Goal: Task Accomplishment & Management: Manage account settings

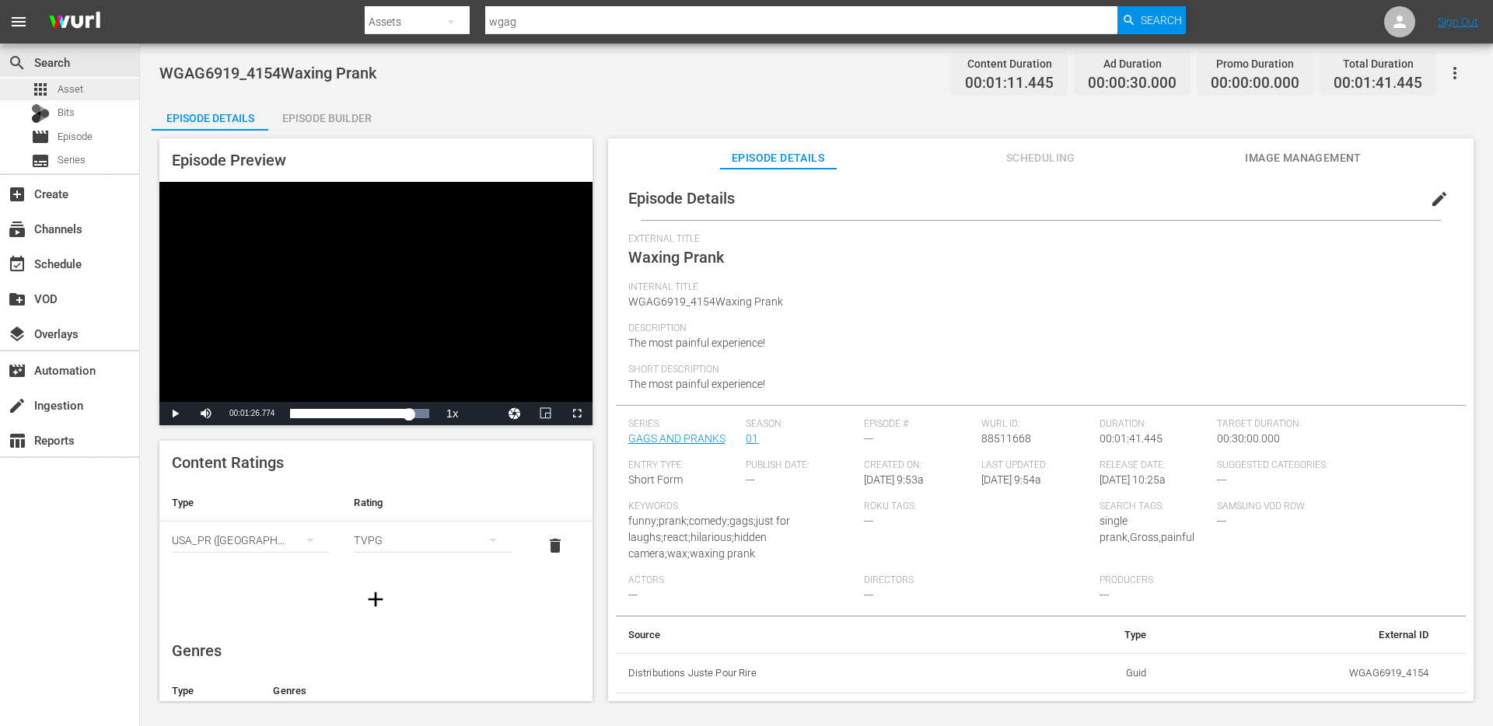
click at [77, 89] on span "Asset" at bounding box center [71, 90] width 26 height 16
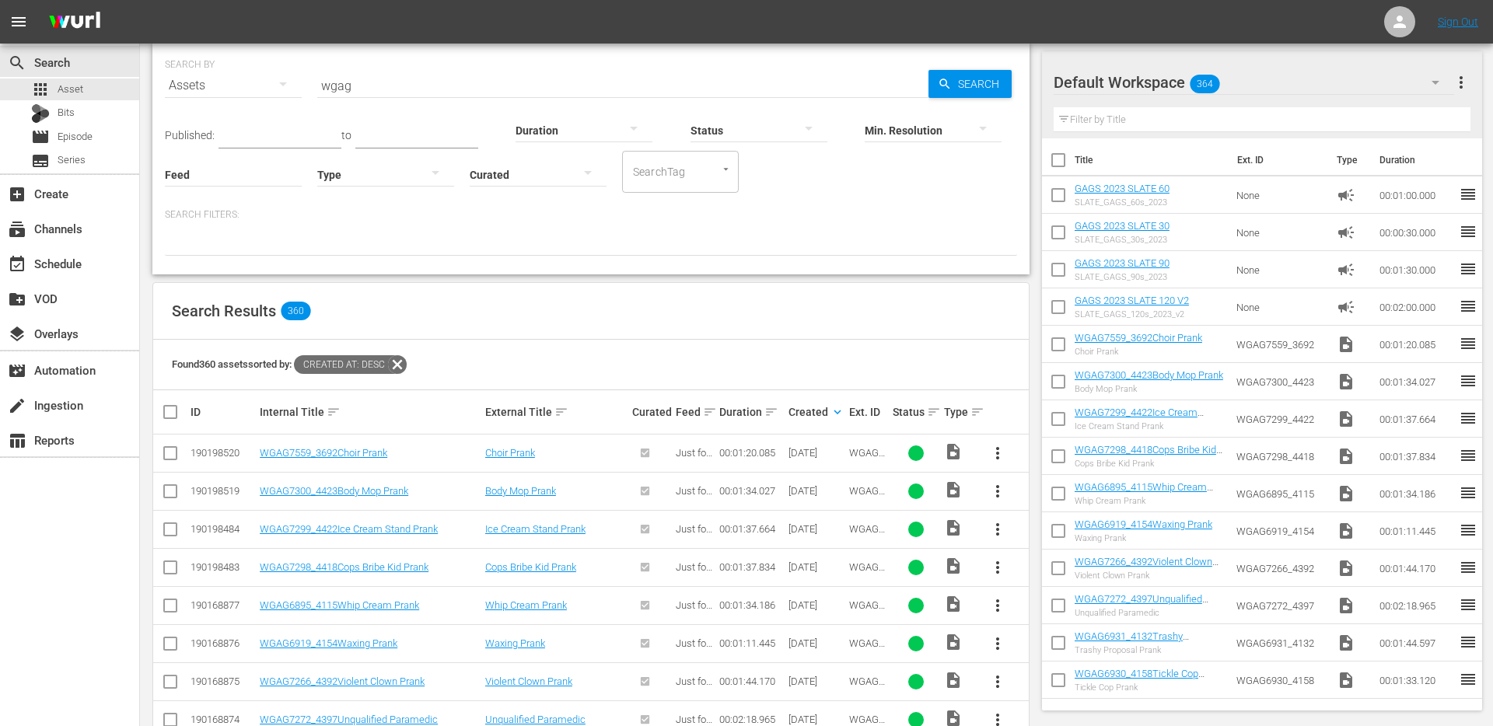
scroll to position [128, 0]
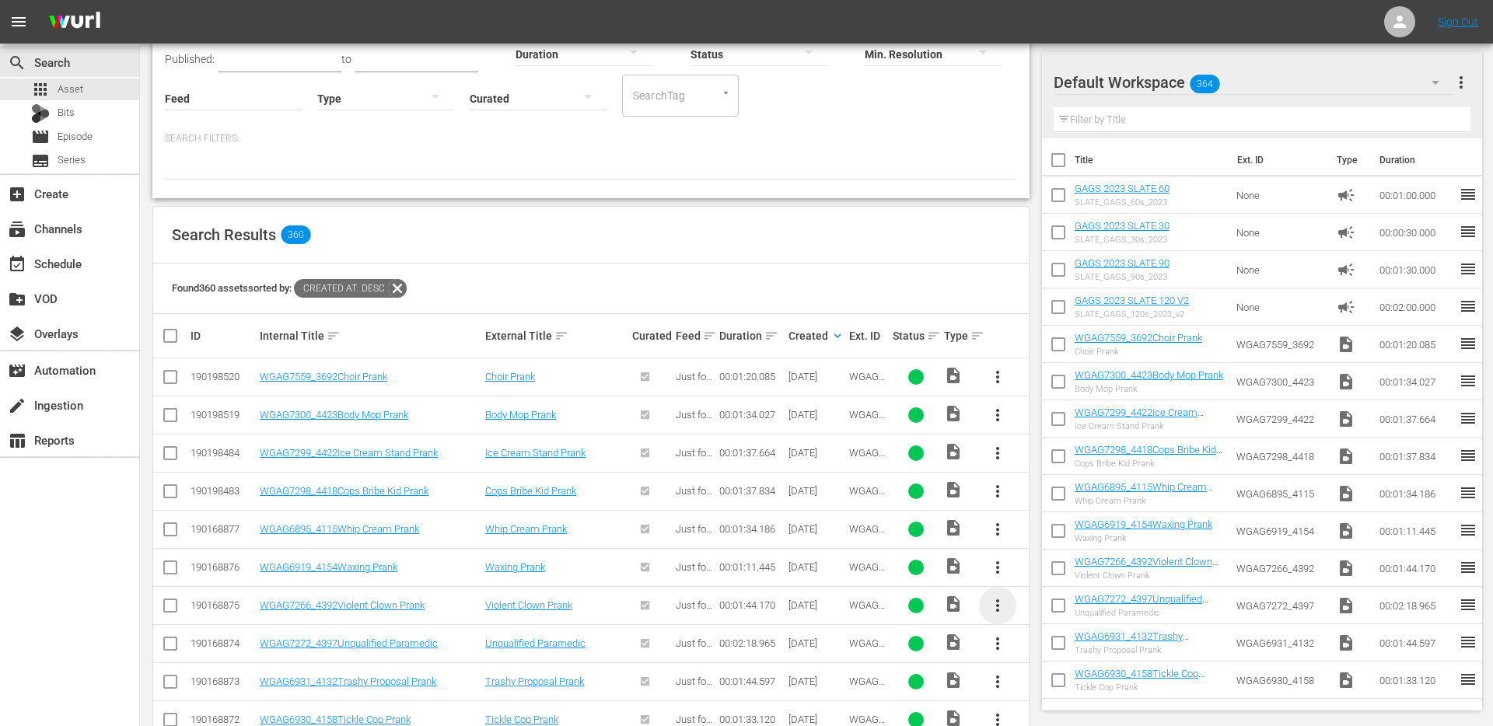
click at [1004, 608] on span "more_vert" at bounding box center [997, 605] width 19 height 19
click at [1030, 605] on div "Episode" at bounding box center [1082, 599] width 106 height 37
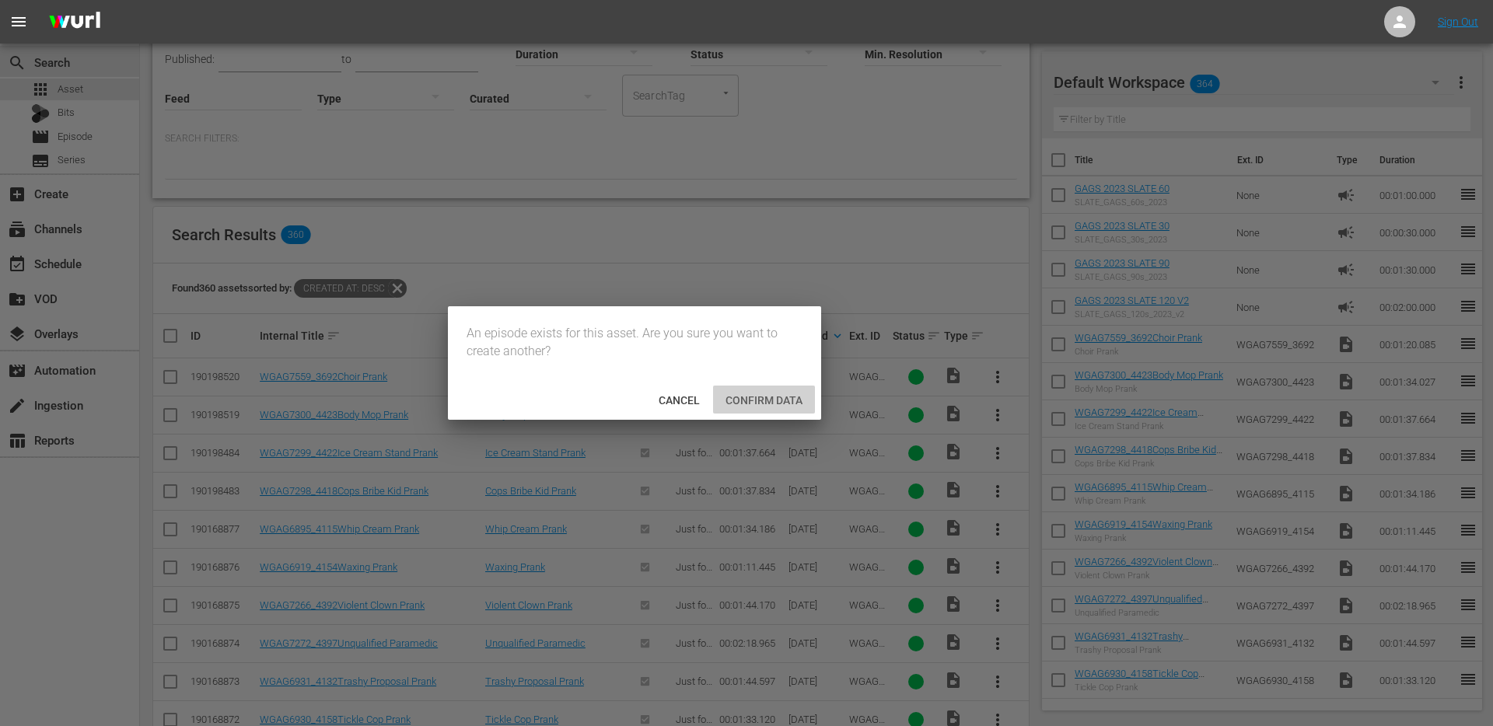
click at [742, 402] on span "Confirm data" at bounding box center [764, 400] width 102 height 12
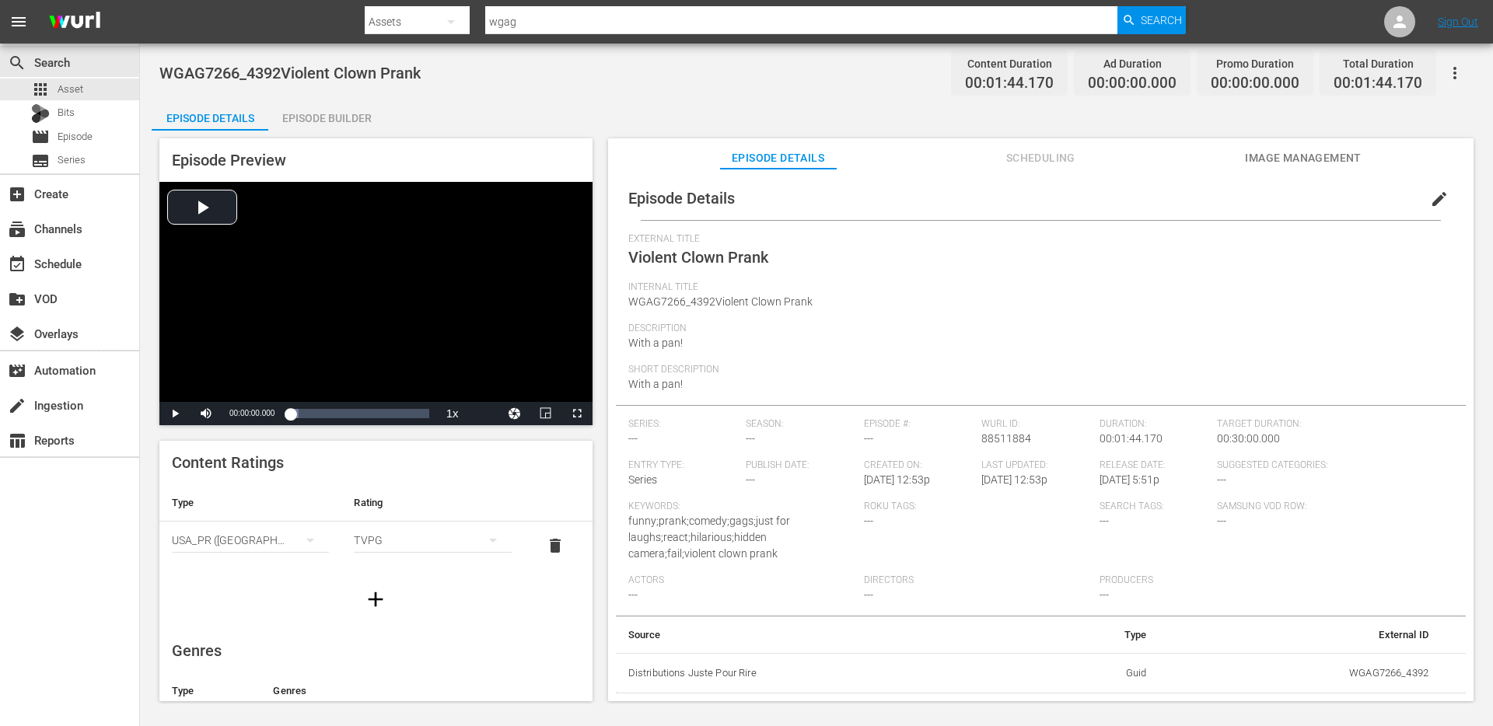
click at [1282, 160] on span "Image Management" at bounding box center [1303, 158] width 117 height 19
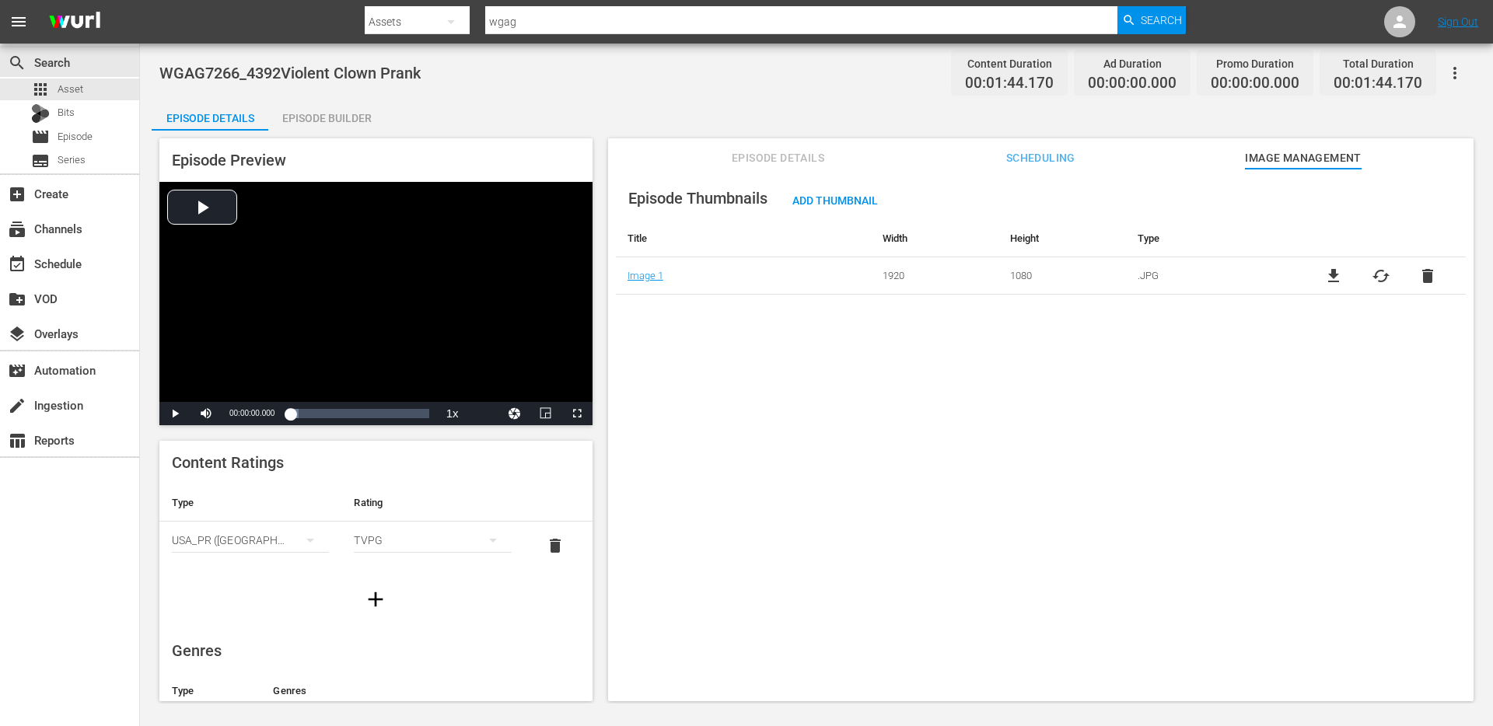
click at [335, 120] on div "Episode Builder" at bounding box center [326, 118] width 117 height 37
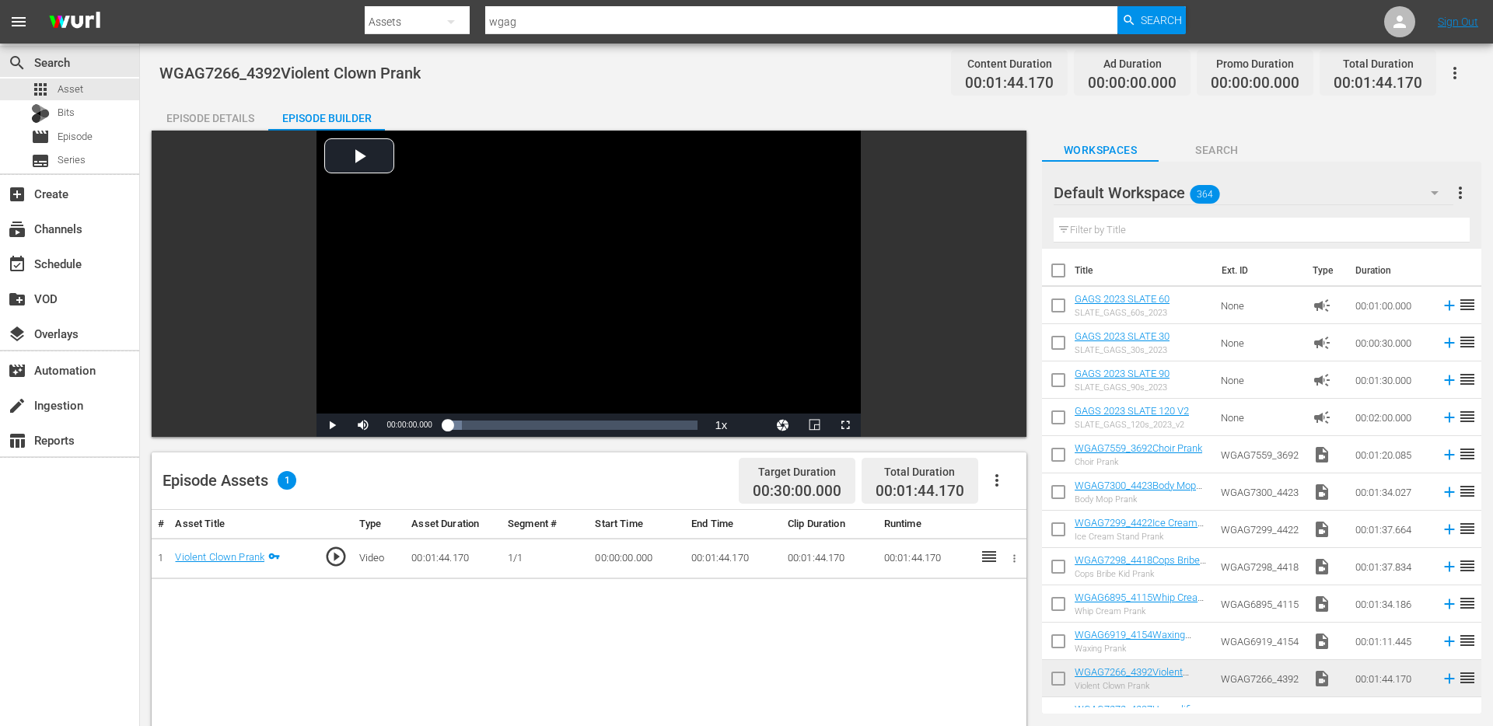
click at [213, 108] on div "Episode Details" at bounding box center [210, 118] width 117 height 37
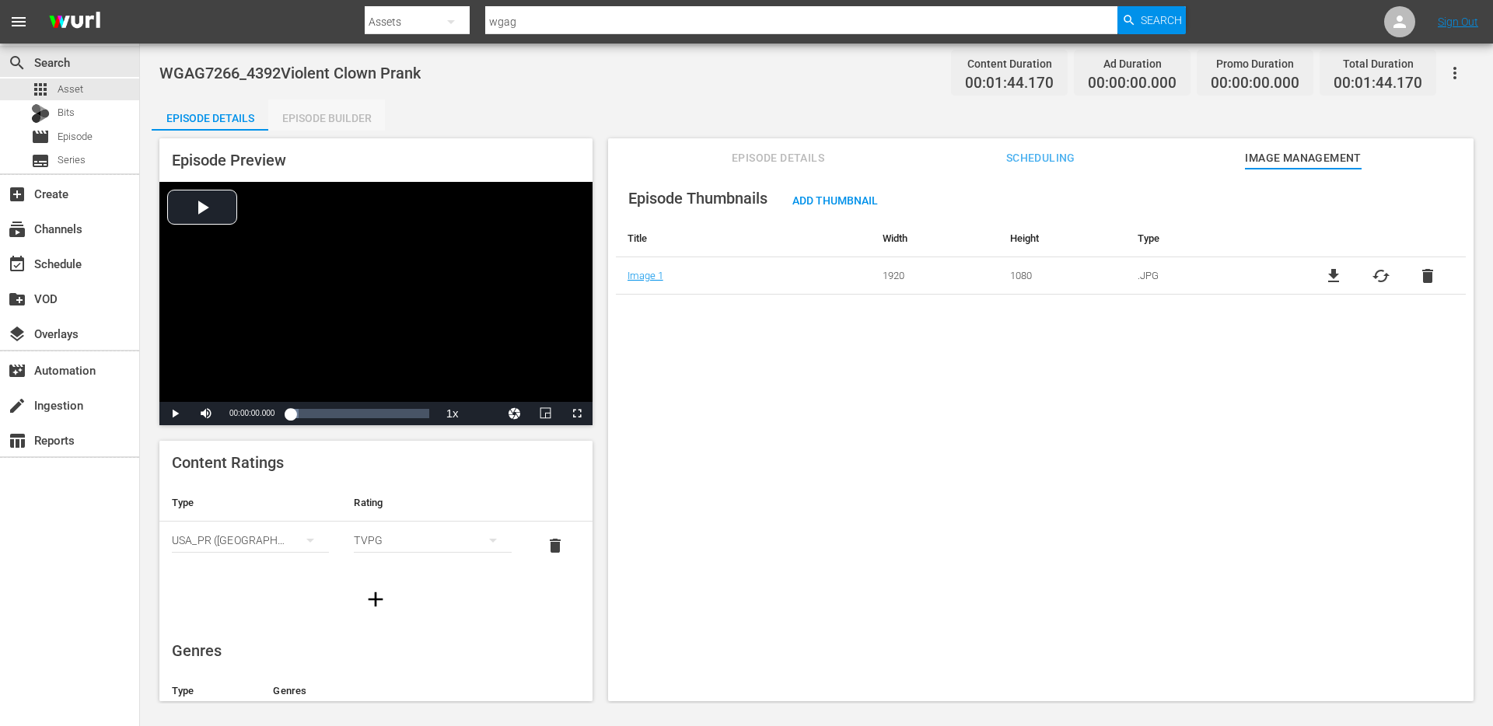
click at [303, 113] on div "Episode Builder" at bounding box center [326, 118] width 117 height 37
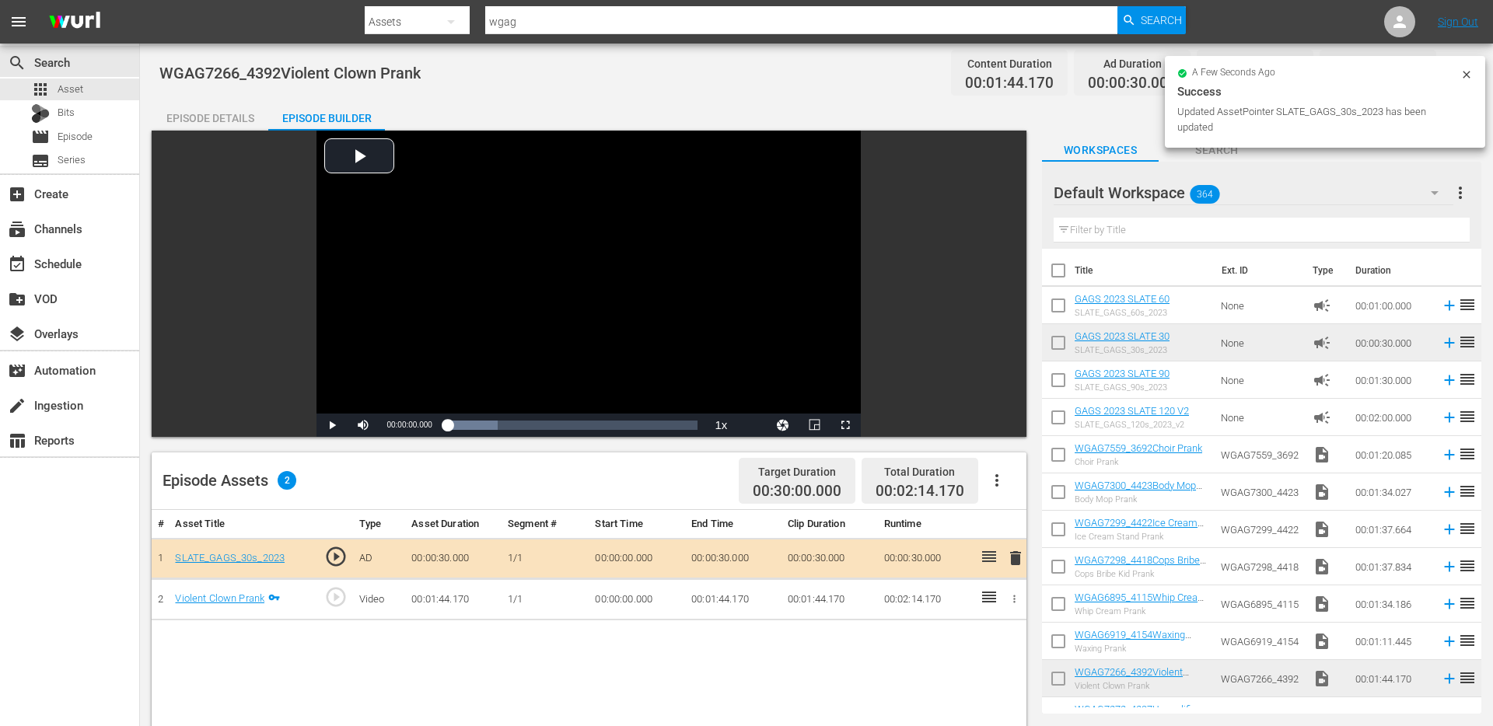
click at [227, 111] on div "Episode Details" at bounding box center [210, 118] width 117 height 37
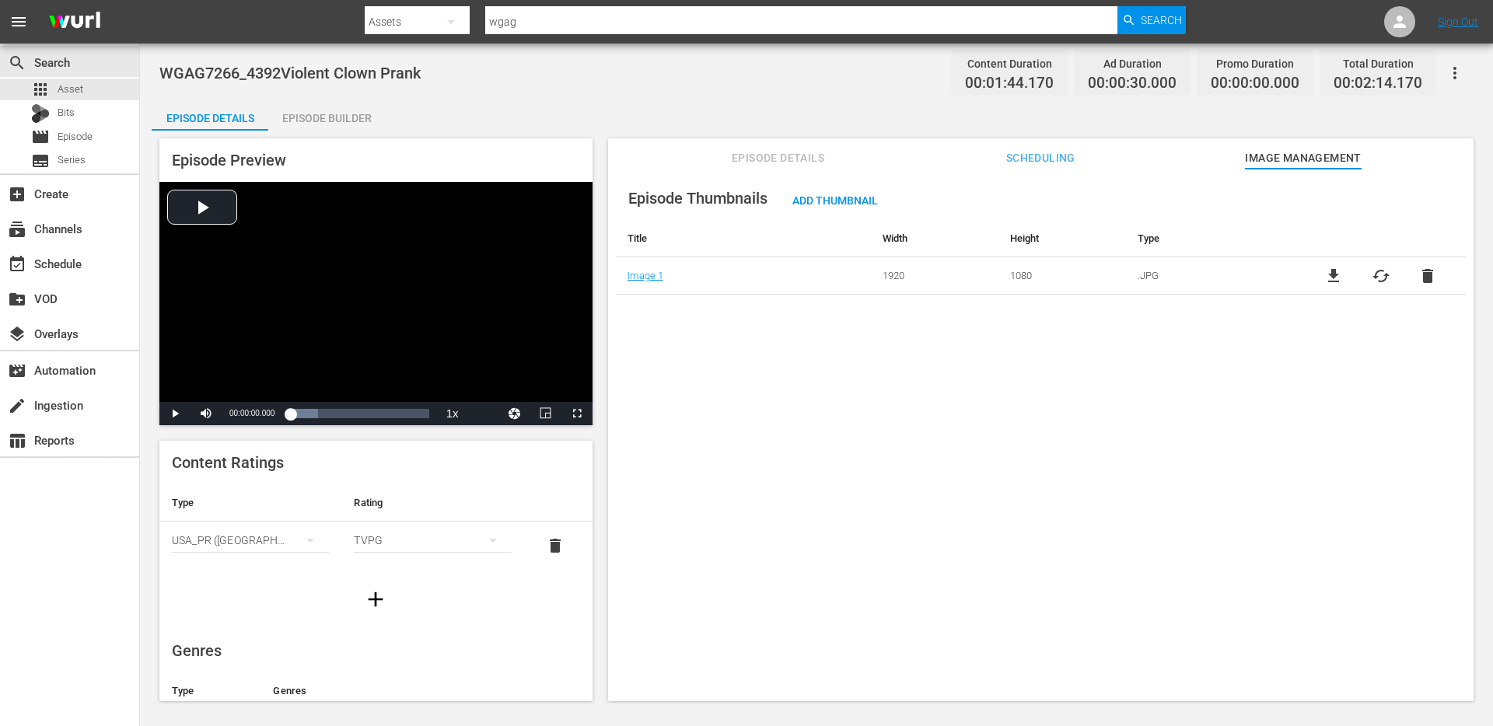
click at [317, 113] on div "Episode Builder" at bounding box center [326, 118] width 117 height 37
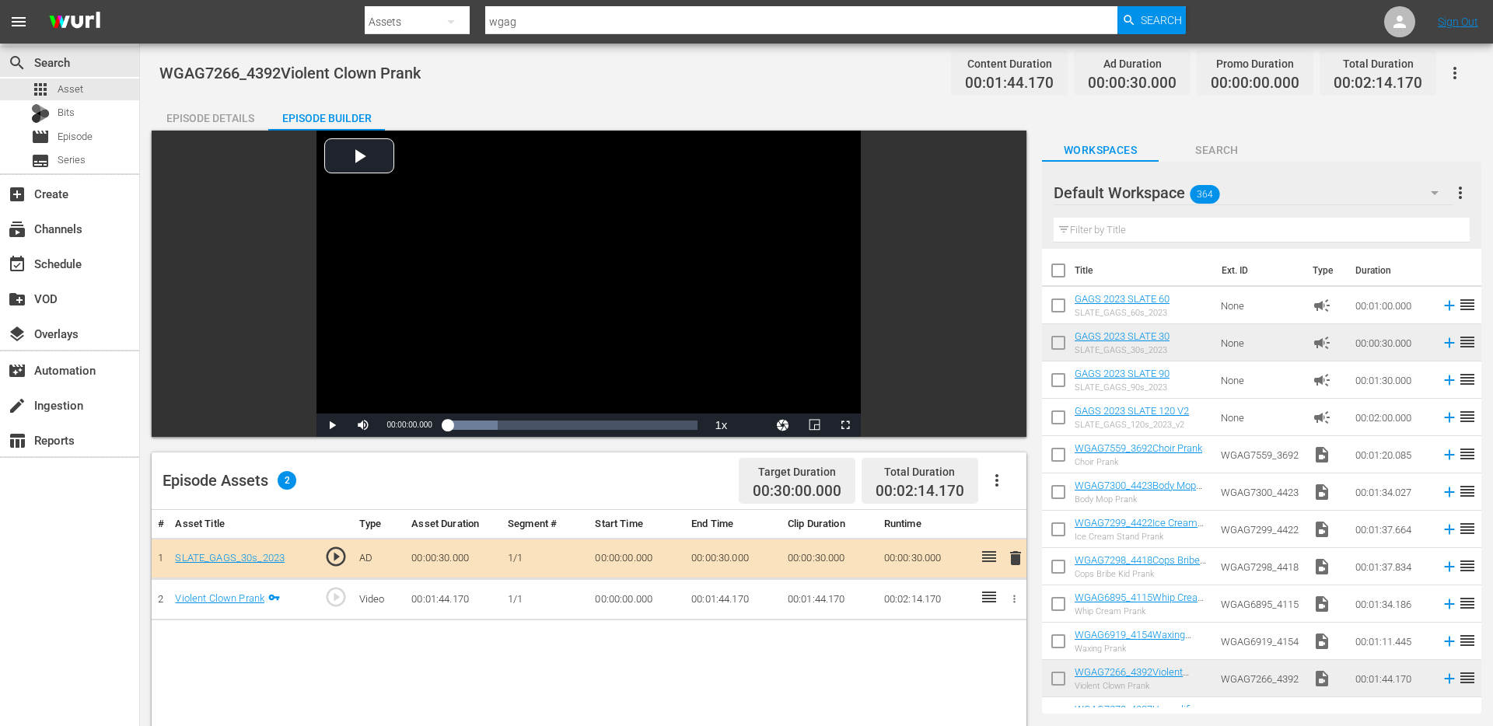
click at [219, 121] on div "Episode Details" at bounding box center [210, 118] width 117 height 37
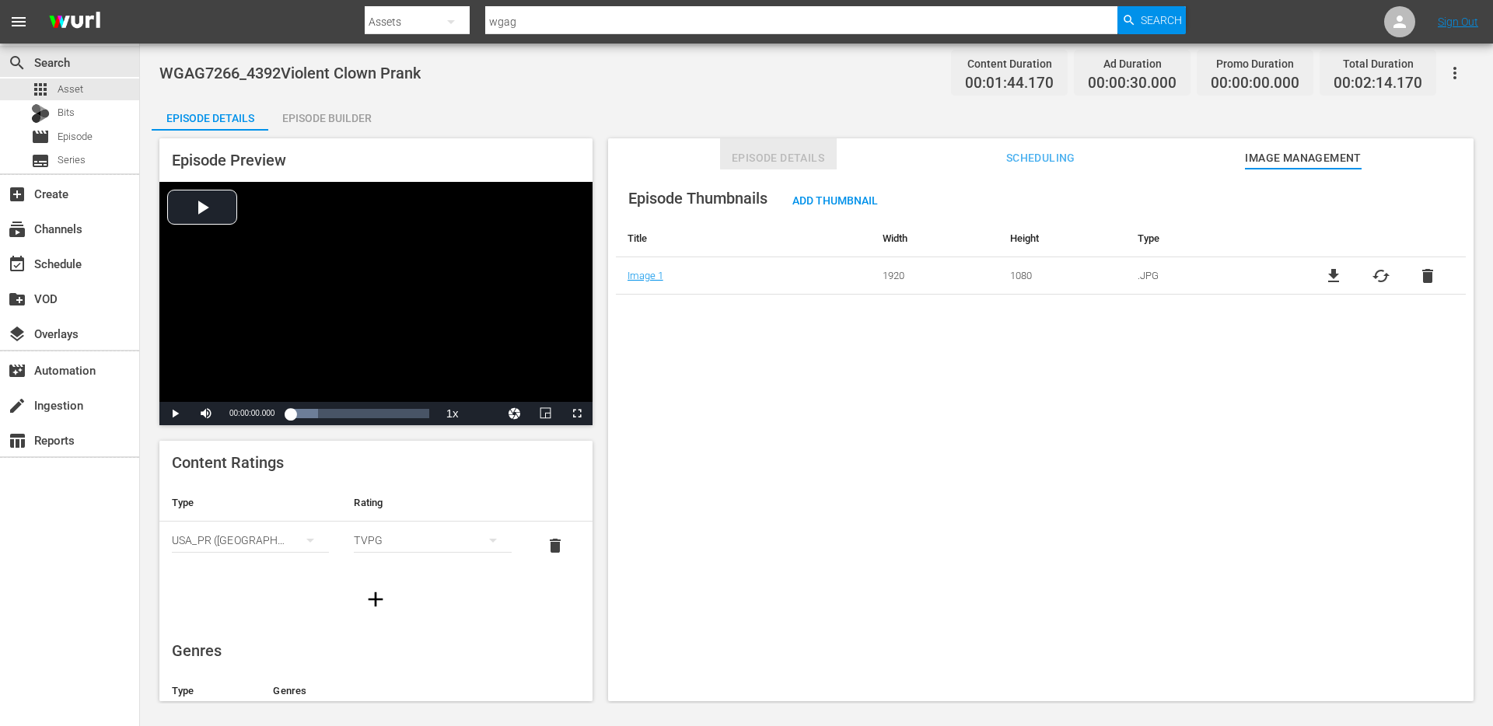
click at [782, 157] on span "Episode Details" at bounding box center [778, 158] width 117 height 19
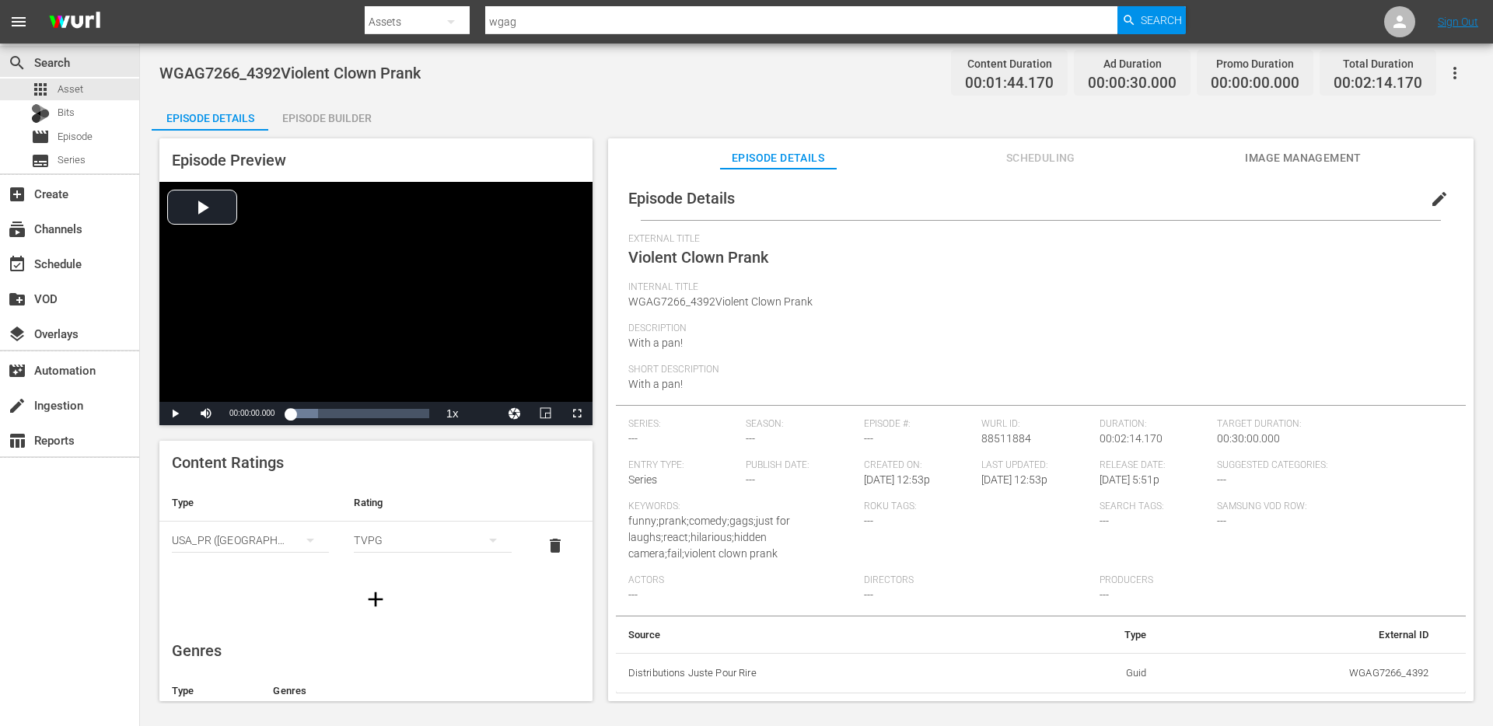
click at [1433, 201] on span "edit" at bounding box center [1439, 199] width 19 height 19
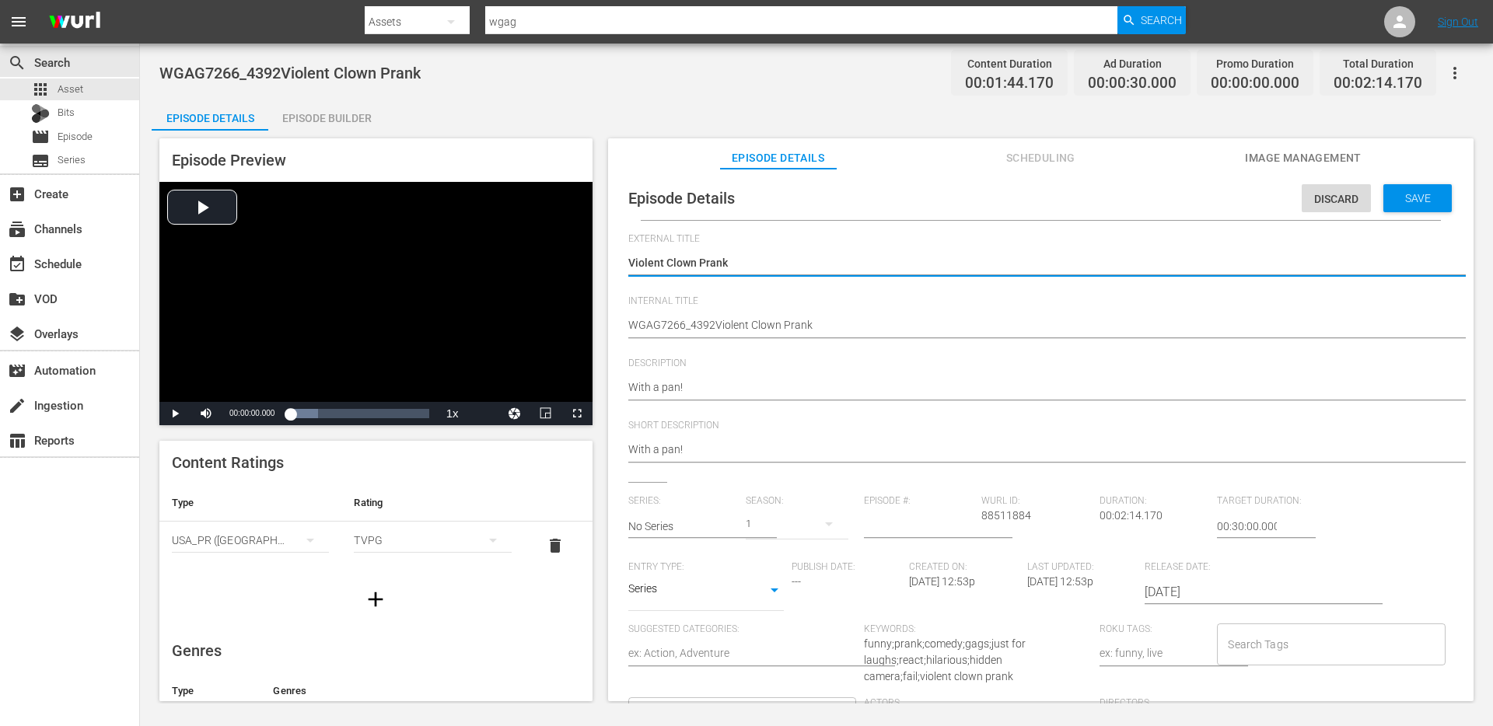
click at [684, 324] on textarea "WGAG7266_4392Violent Clown Prank" at bounding box center [1036, 326] width 817 height 19
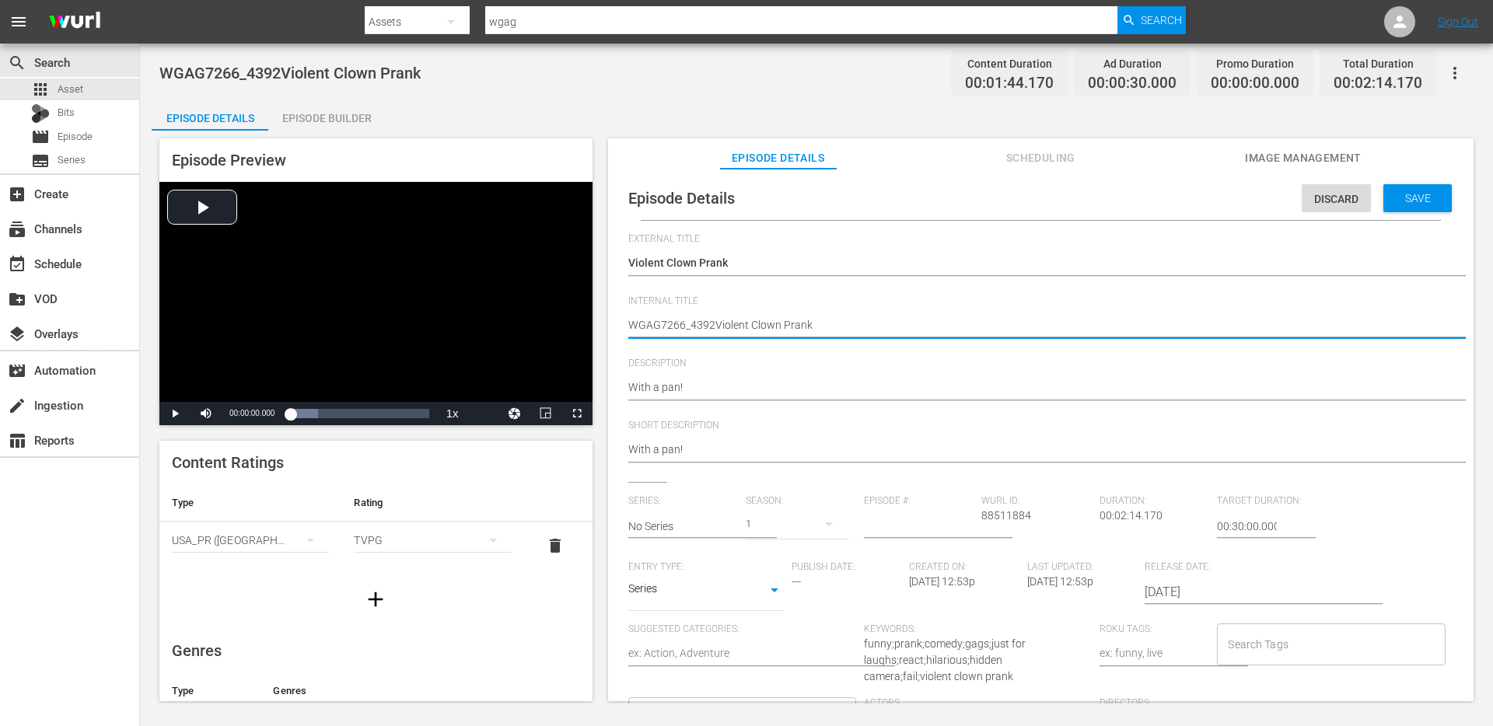
click at [684, 324] on textarea "WGAG7266_4392Violent Clown Prank" at bounding box center [1036, 326] width 817 height 19
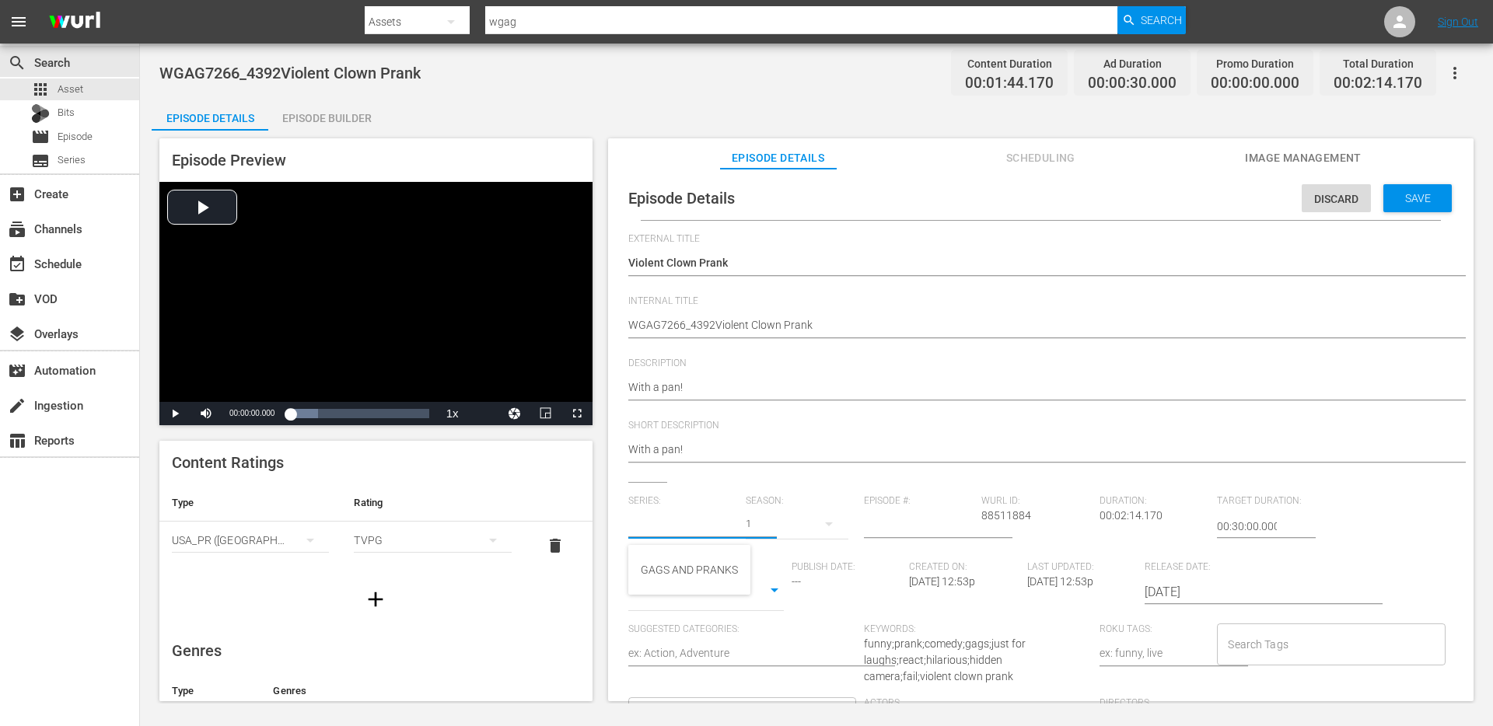
click at [675, 516] on input "text" at bounding box center [683, 526] width 110 height 37
click at [680, 563] on div "GAGS AND PRANKS" at bounding box center [689, 569] width 97 height 37
type input "GAGS AND PRANKS"
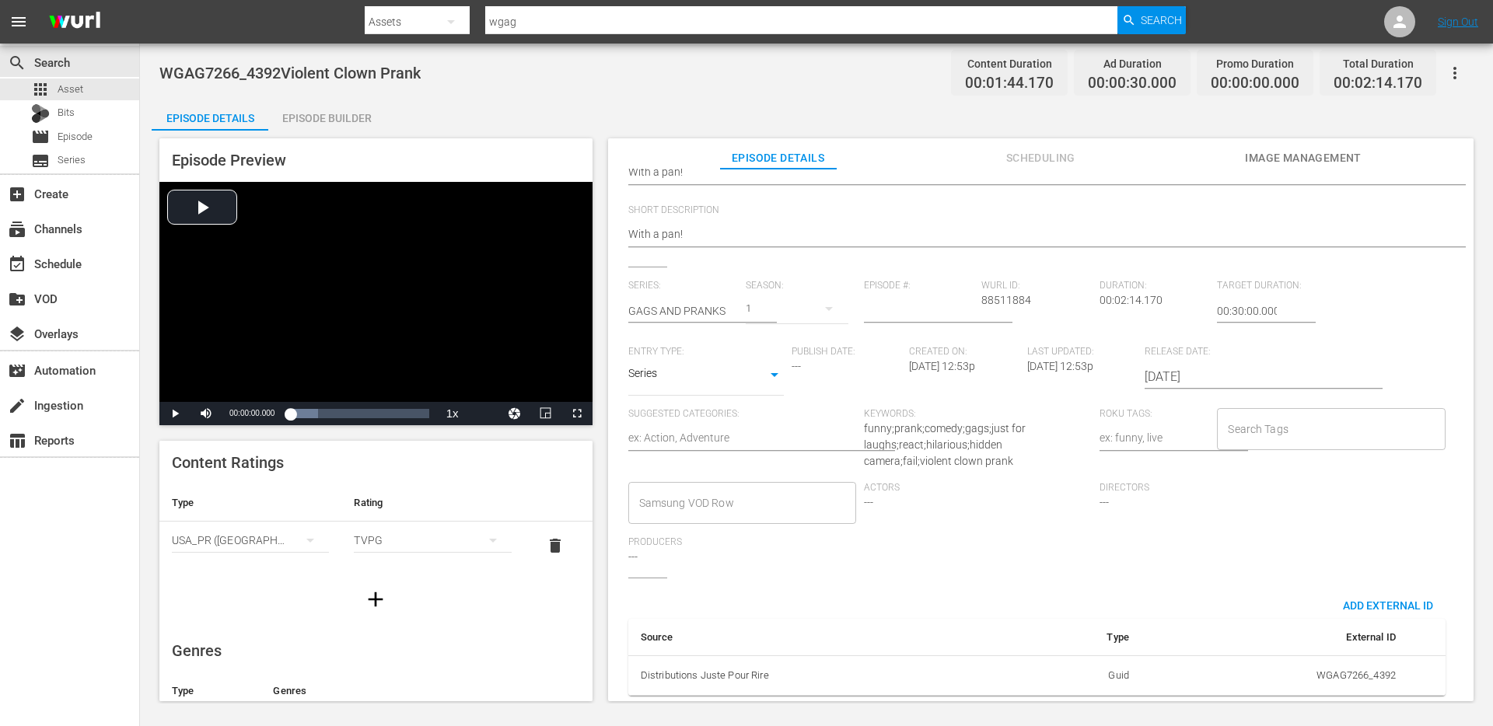
click at [1261, 415] on input "Search Tags" at bounding box center [1319, 429] width 191 height 28
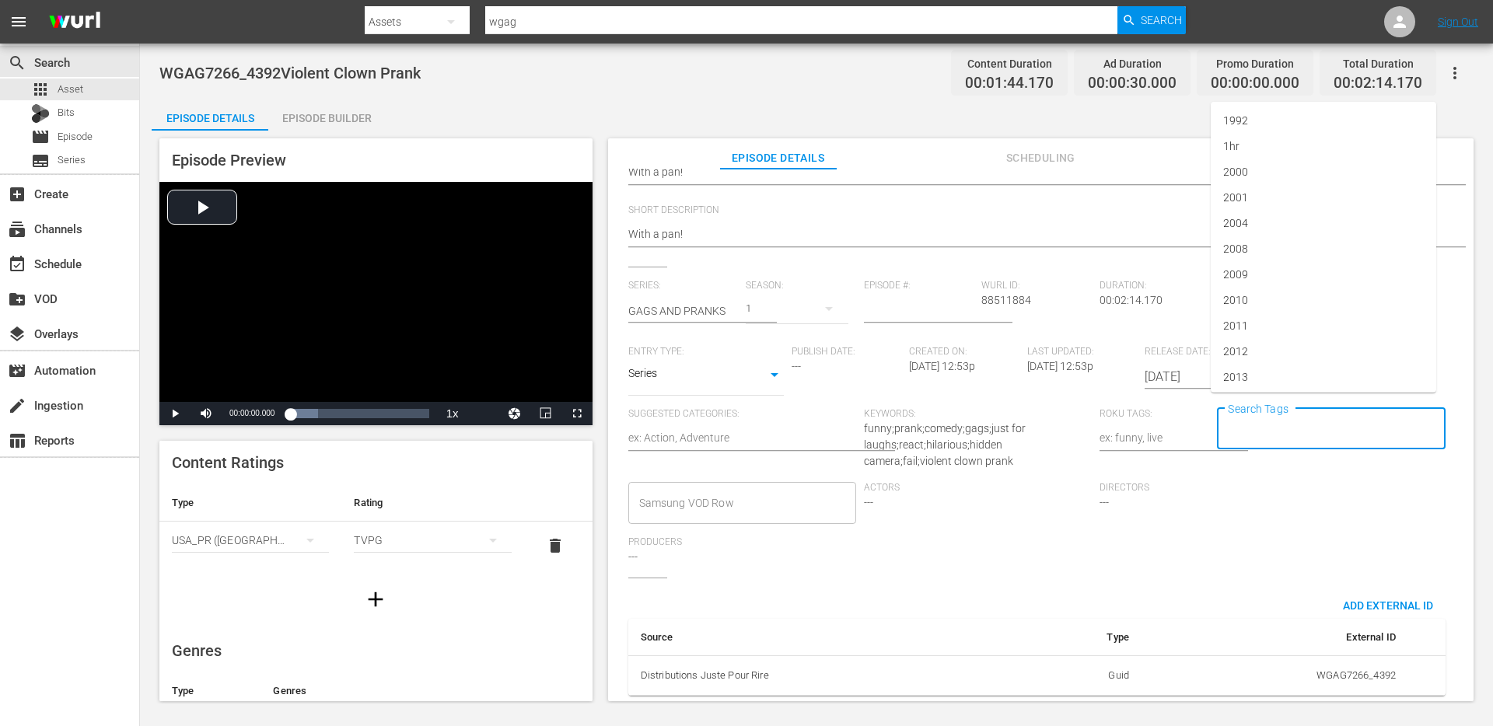
click at [1249, 422] on input "Search Tags" at bounding box center [1319, 429] width 191 height 28
type input "clown"
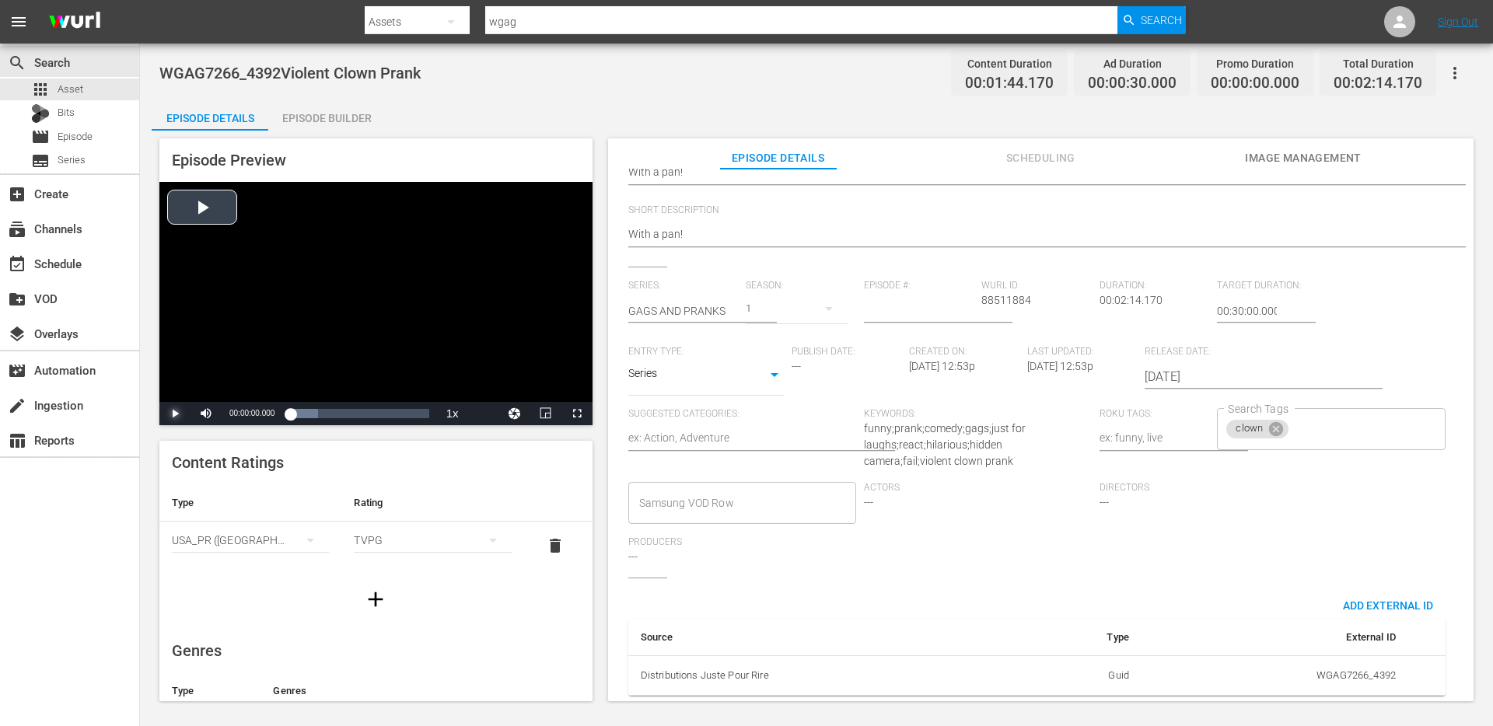
click at [175, 414] on span "Video Player" at bounding box center [175, 414] width 0 height 0
click at [310, 412] on div "00:00:18.090 Violent Clown Prank" at bounding box center [309, 414] width 1 height 16
click at [312, 422] on div "00:00:20.934" at bounding box center [301, 414] width 22 height 16
click at [355, 408] on div "Loaded : 5.74% 00:01:02.562 Violent Clown Prank 00:00:00.169" at bounding box center [359, 414] width 138 height 16
click at [381, 409] on div "00:01:28.190 Violent Clown Prank" at bounding box center [381, 414] width 1 height 16
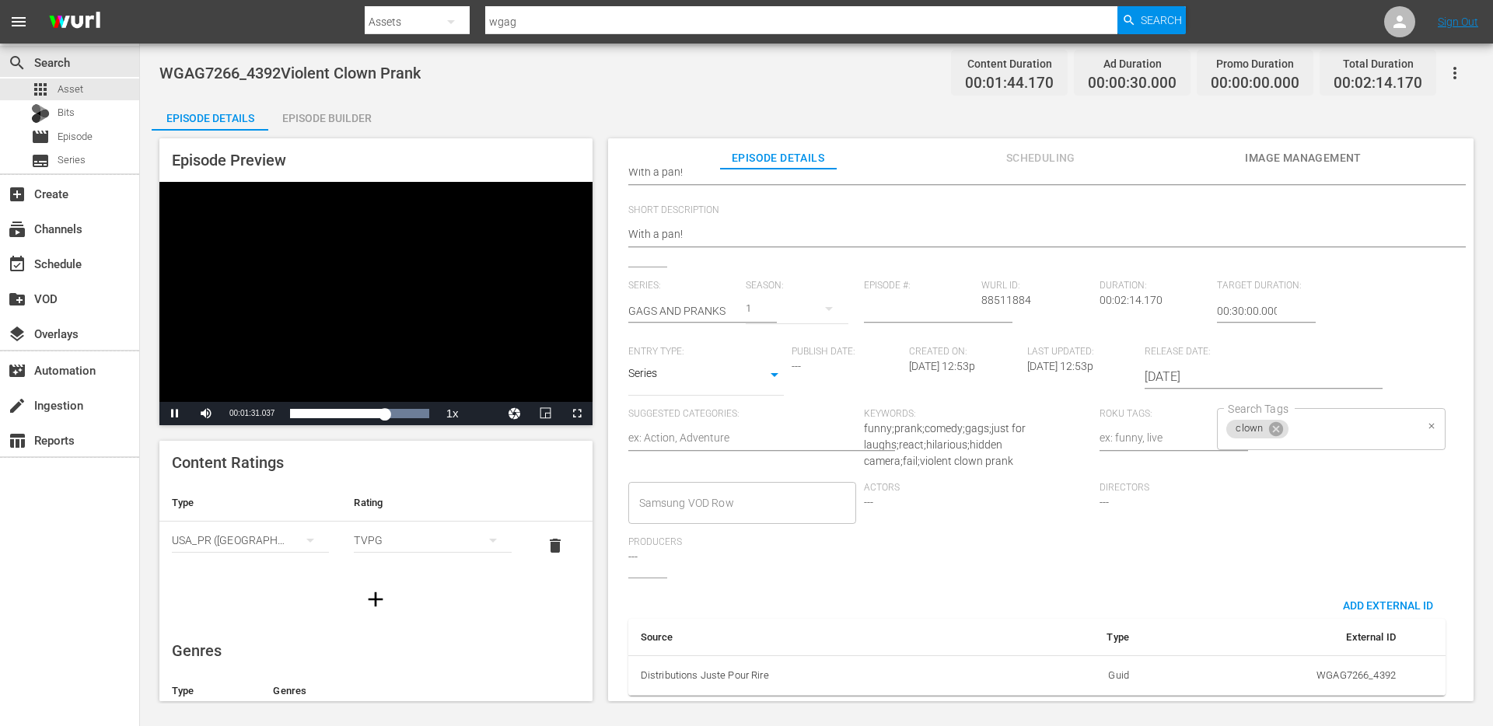
click at [1309, 415] on input "Search Tags" at bounding box center [1353, 429] width 124 height 28
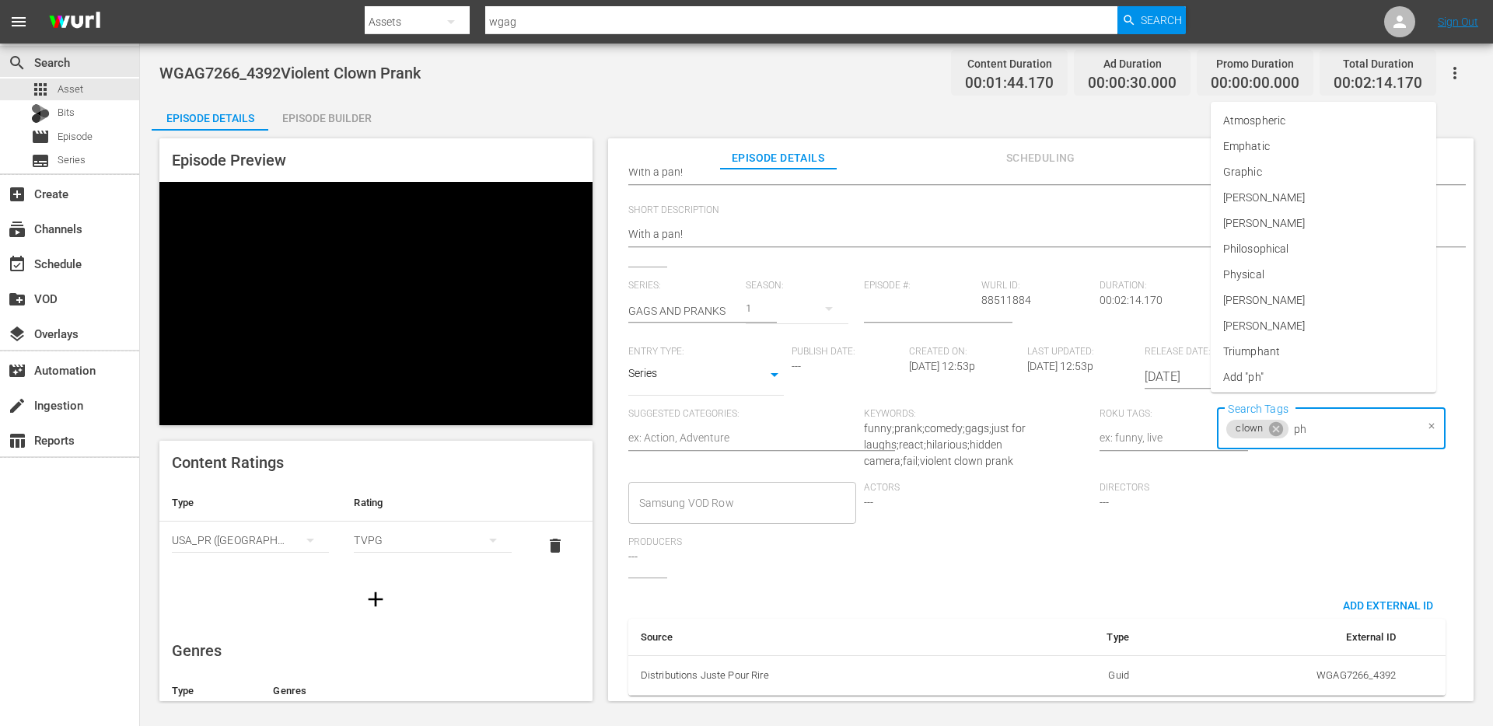
type input "phy"
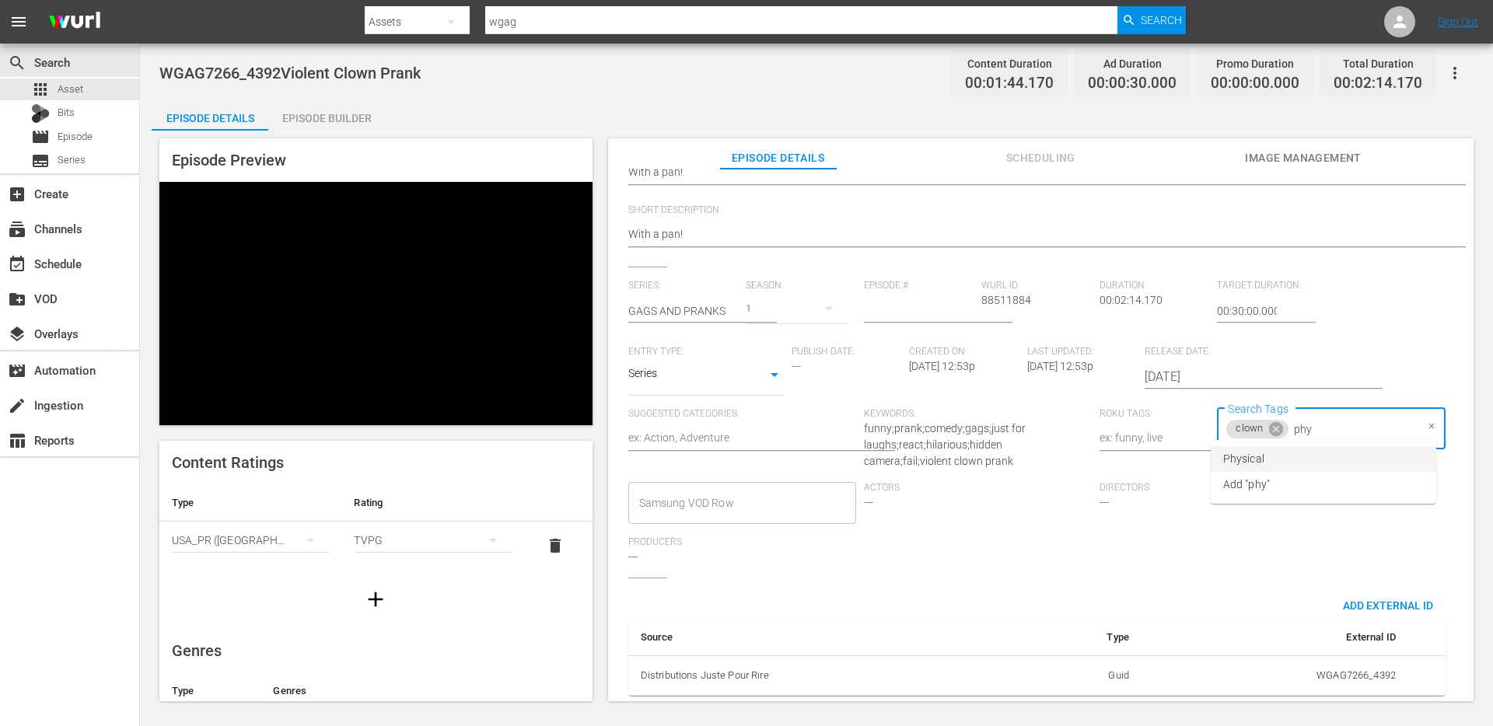
click at [1275, 457] on li "Physical" at bounding box center [1324, 459] width 226 height 26
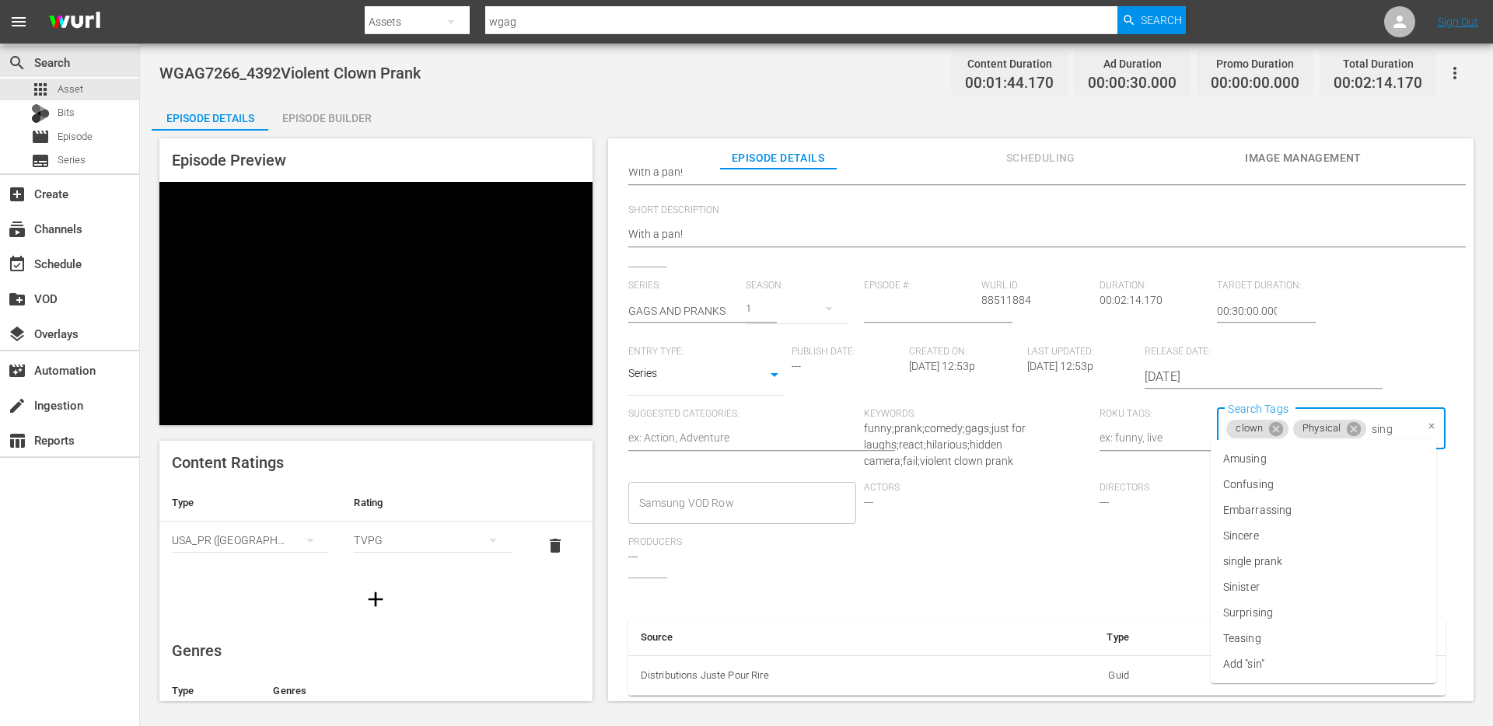
type input "singl"
click at [1314, 464] on li "single prank" at bounding box center [1324, 459] width 226 height 26
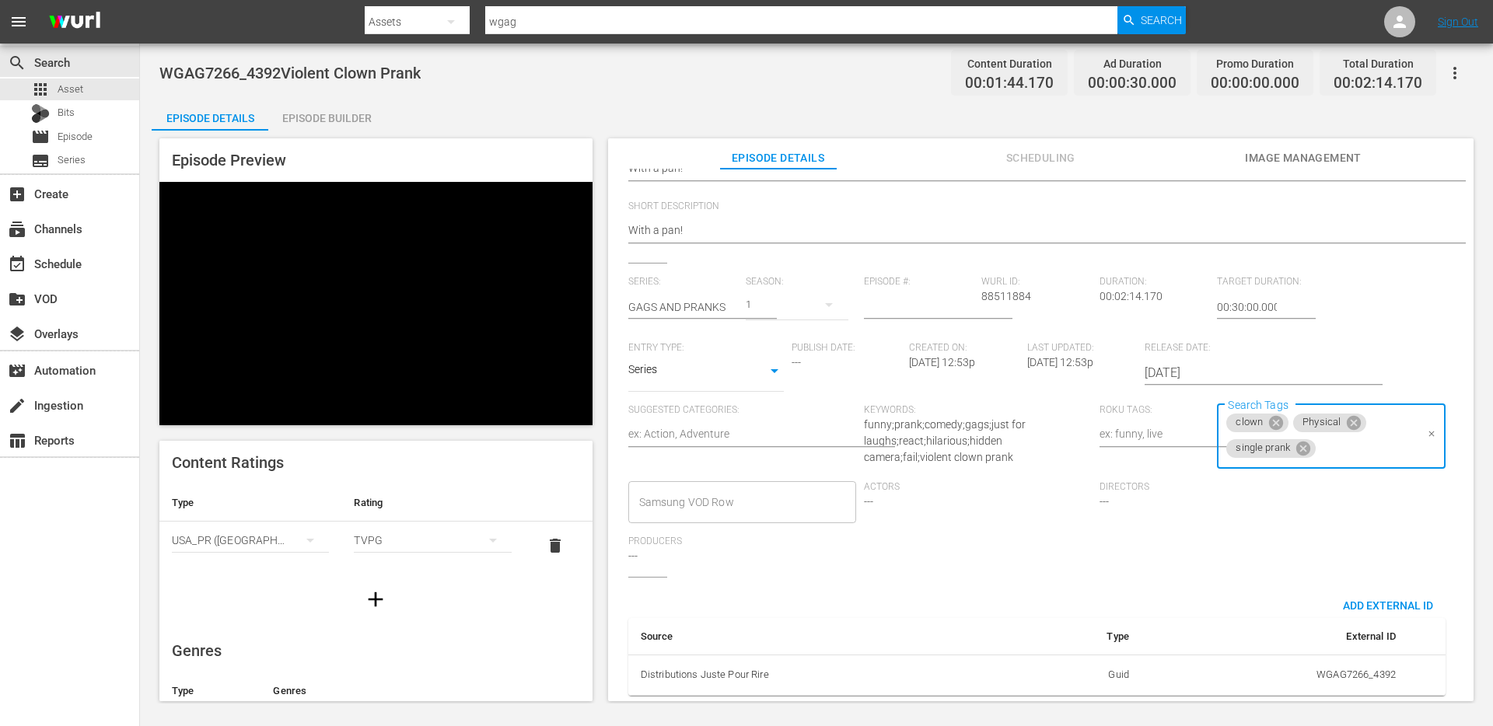
click at [651, 358] on body "menu Search By Assets Search ID, Title, Description, Keywords, or Category wgag…" at bounding box center [746, 363] width 1493 height 726
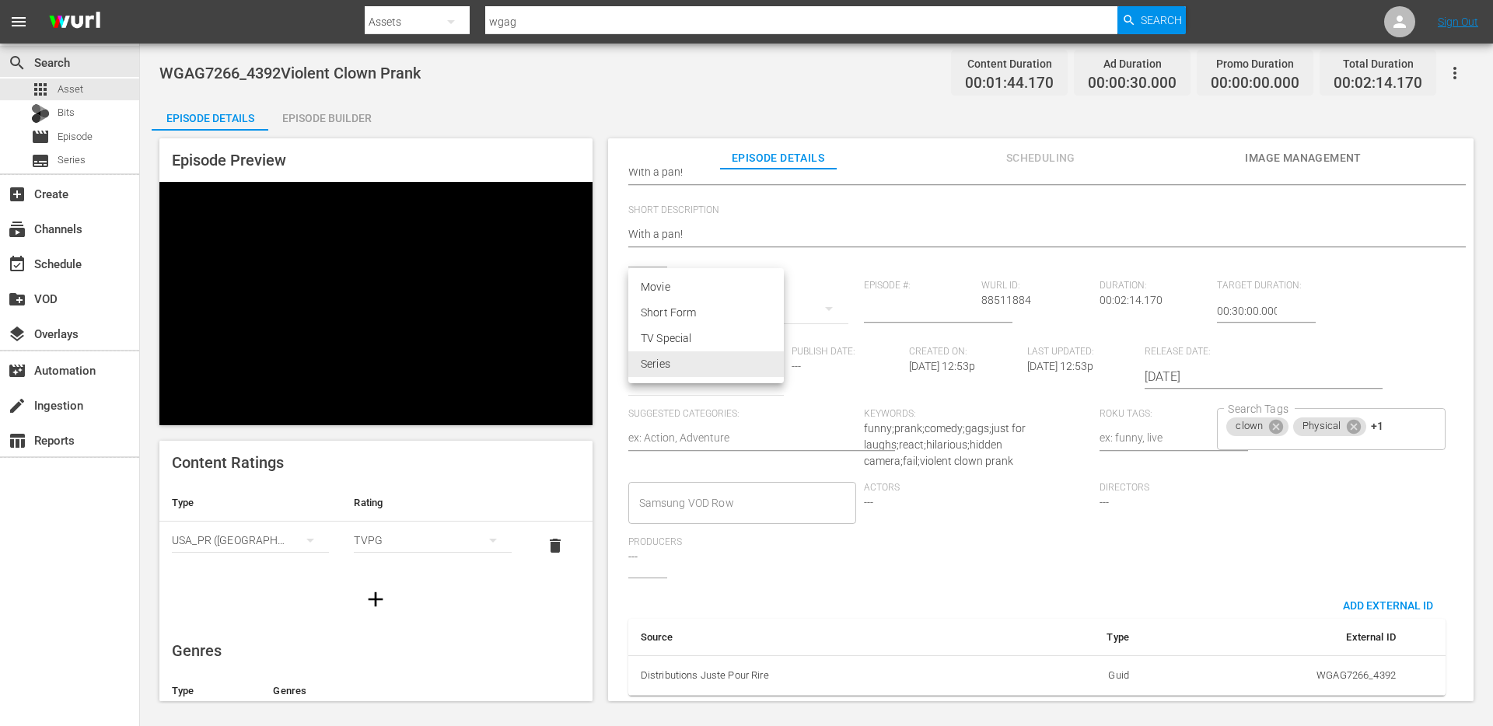
click at [661, 311] on li "Short Form" at bounding box center [706, 313] width 156 height 26
type input "SHORT_FORM_VIDEO"
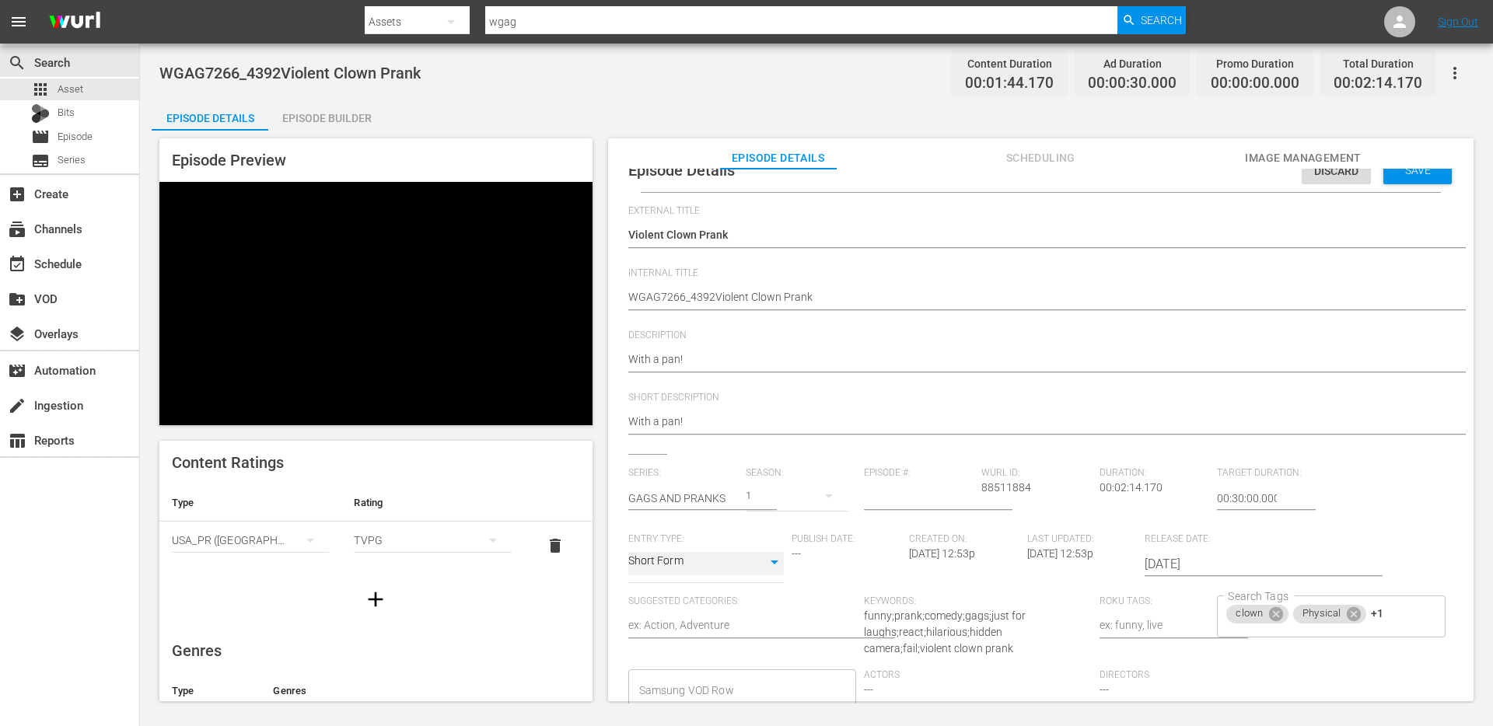
scroll to position [0, 0]
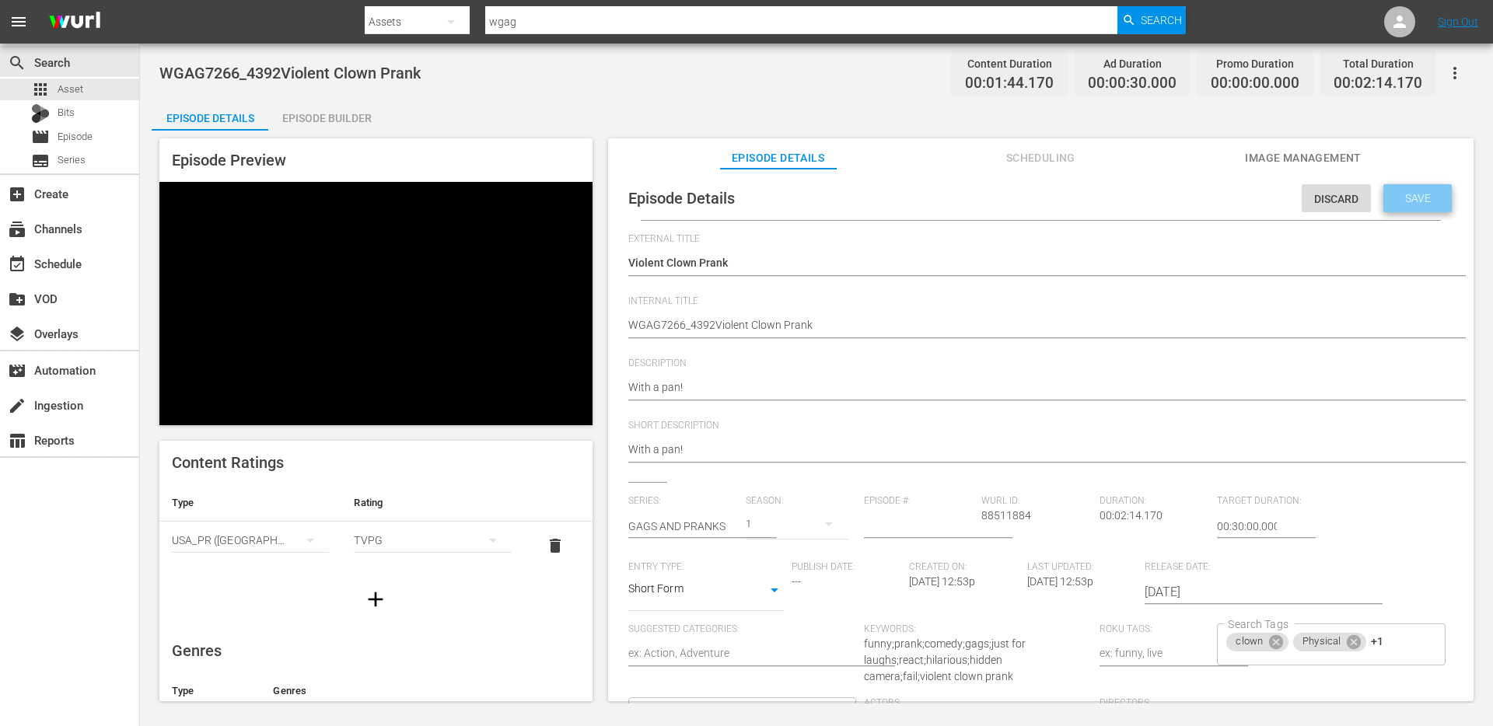
click at [1404, 198] on span "Save" at bounding box center [1418, 198] width 51 height 12
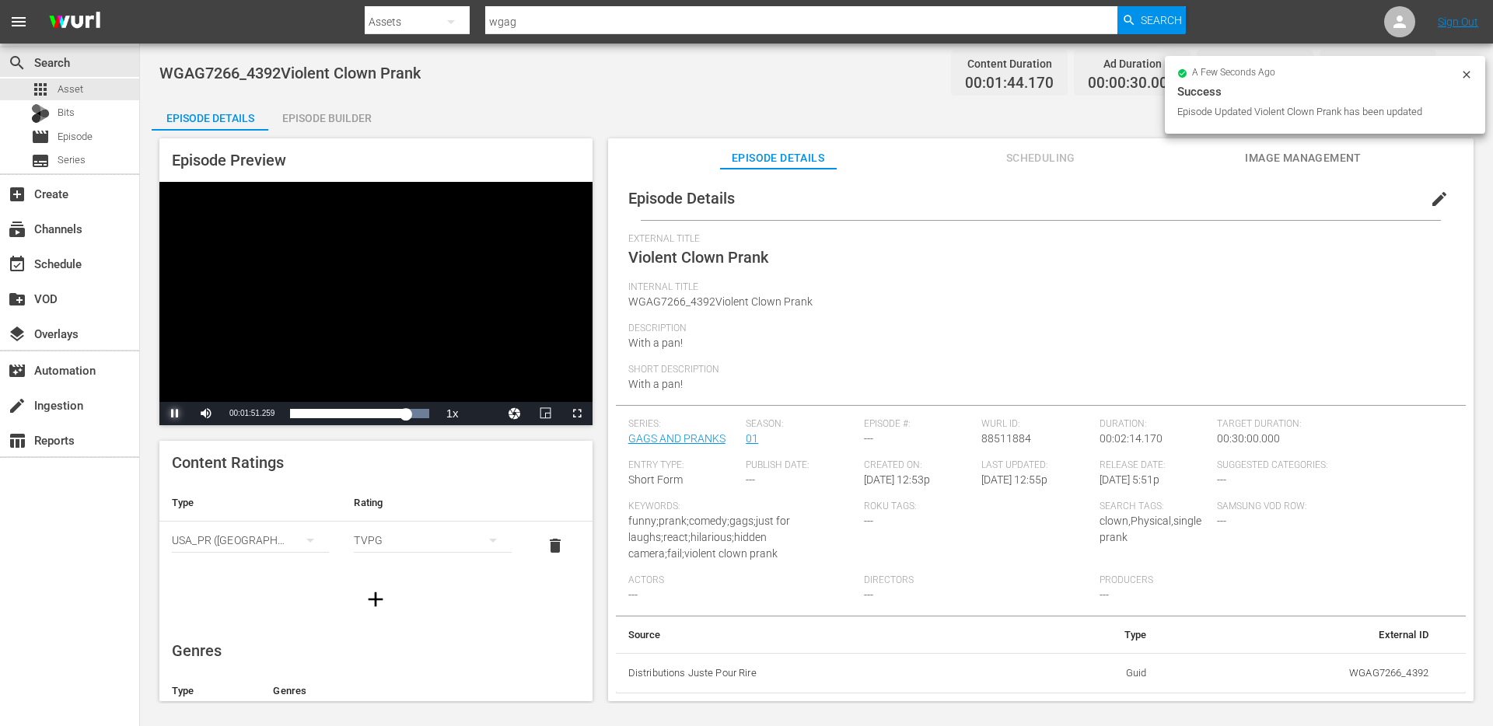
click at [175, 414] on span "Video Player" at bounding box center [175, 414] width 0 height 0
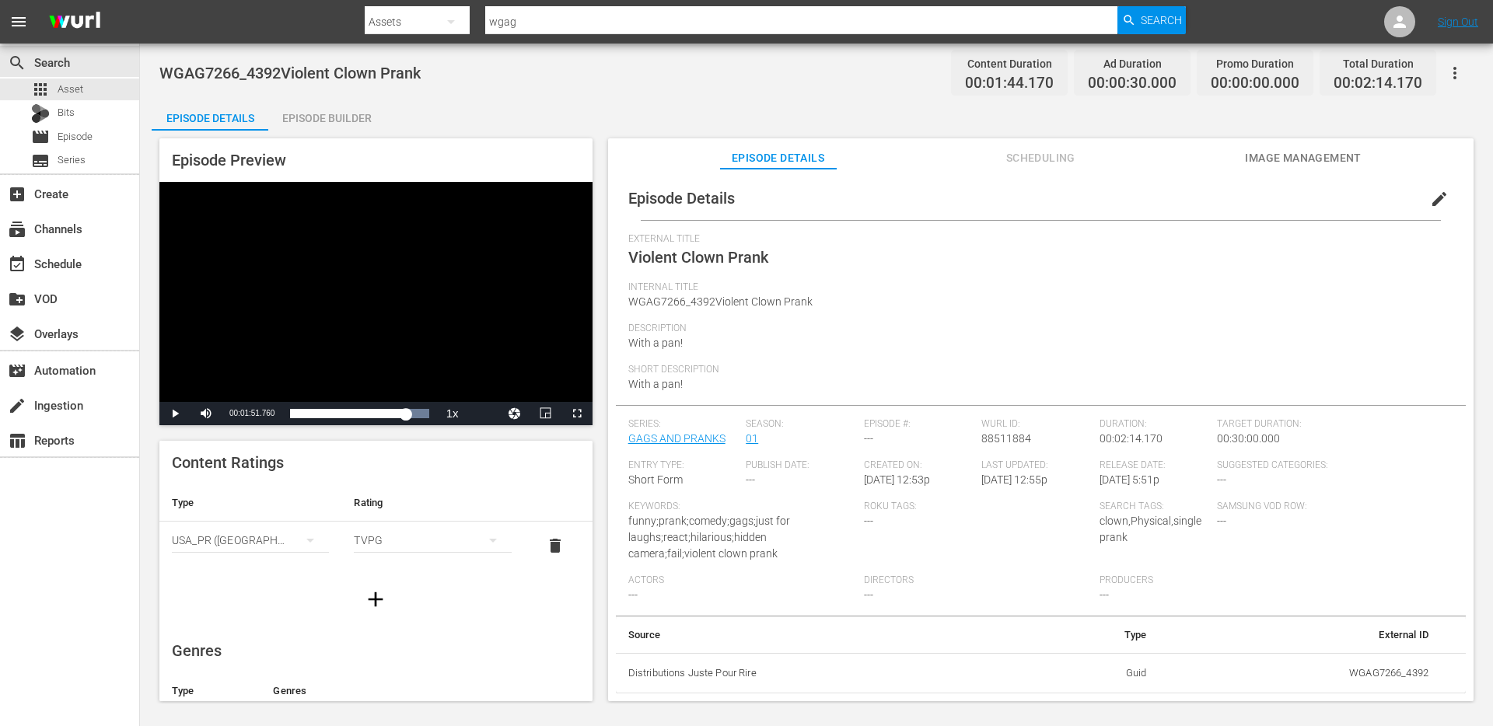
click at [1321, 153] on span "Image Management" at bounding box center [1303, 158] width 117 height 19
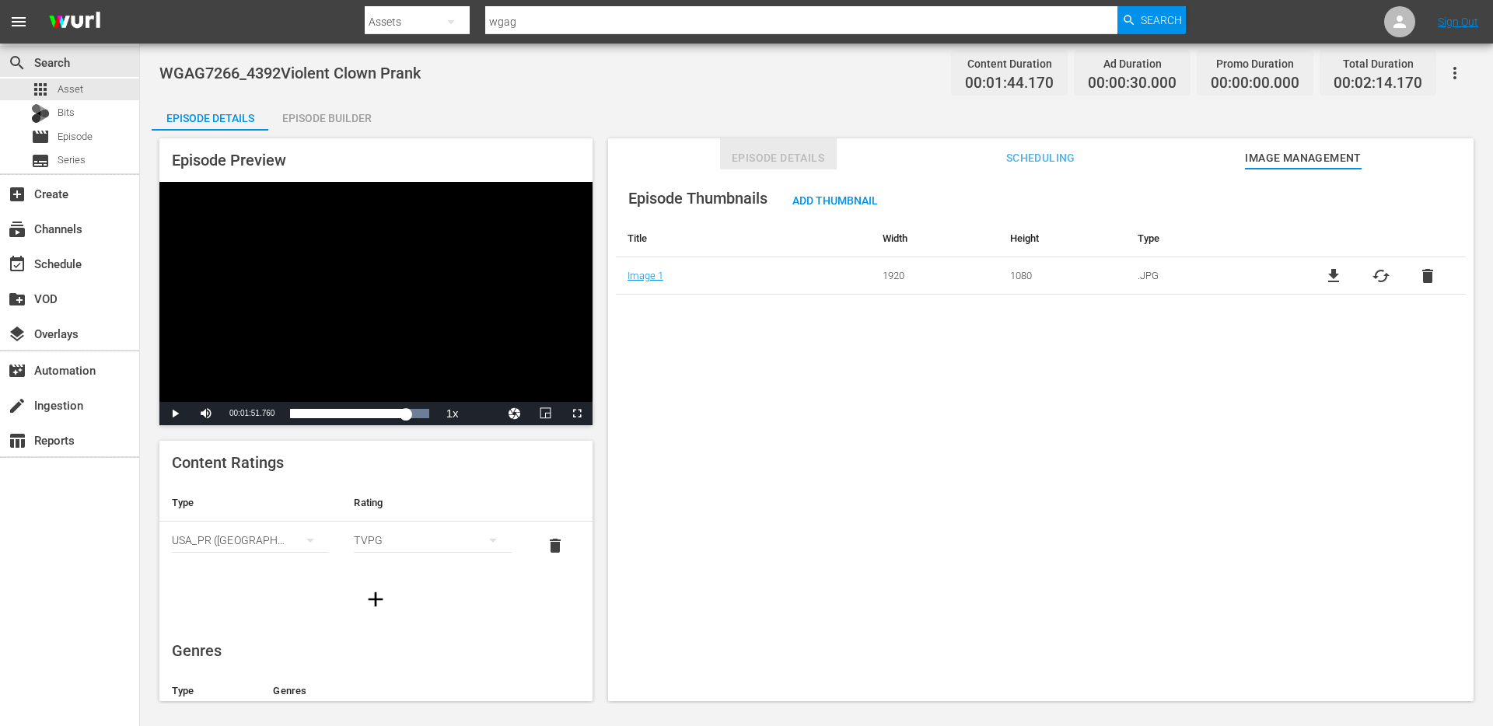
click at [778, 156] on span "Episode Details" at bounding box center [778, 158] width 117 height 19
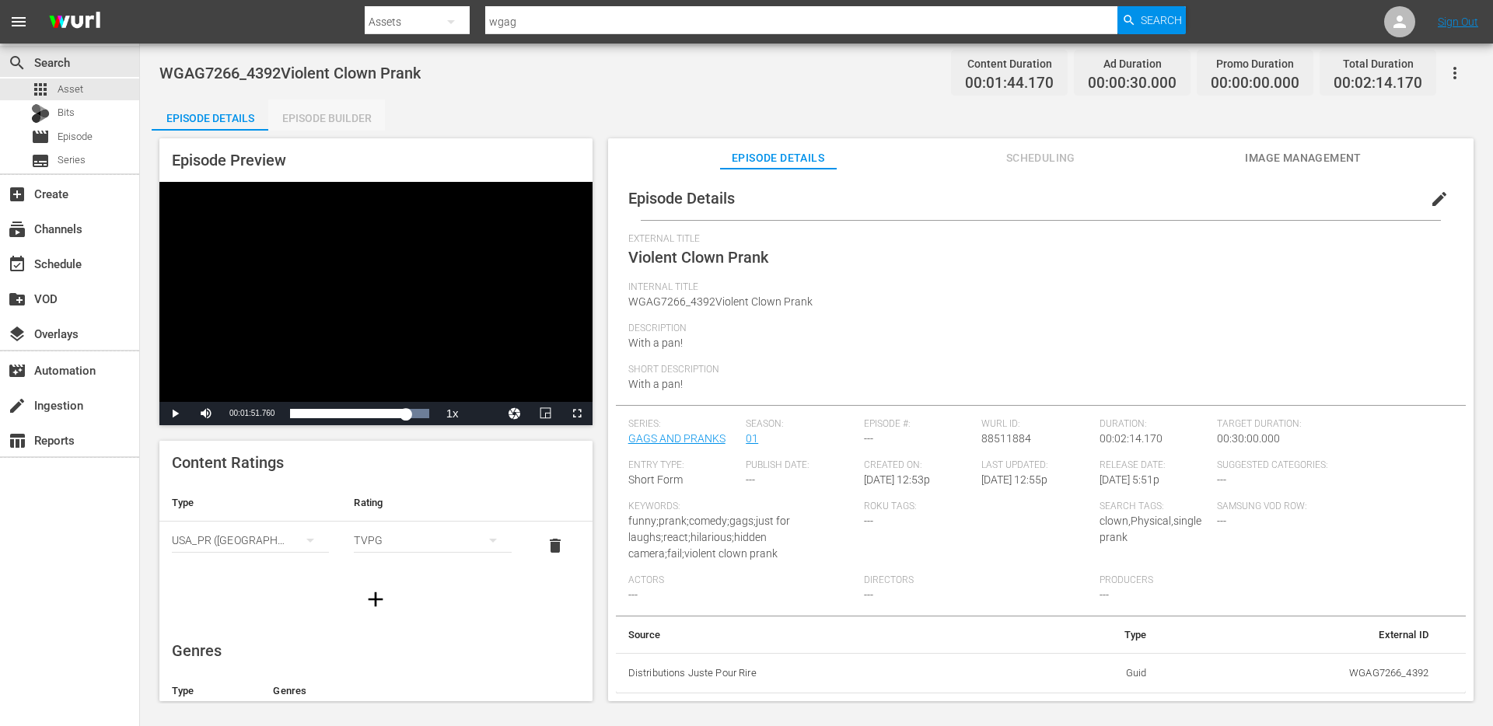
click at [314, 126] on div "Episode Builder" at bounding box center [326, 118] width 117 height 37
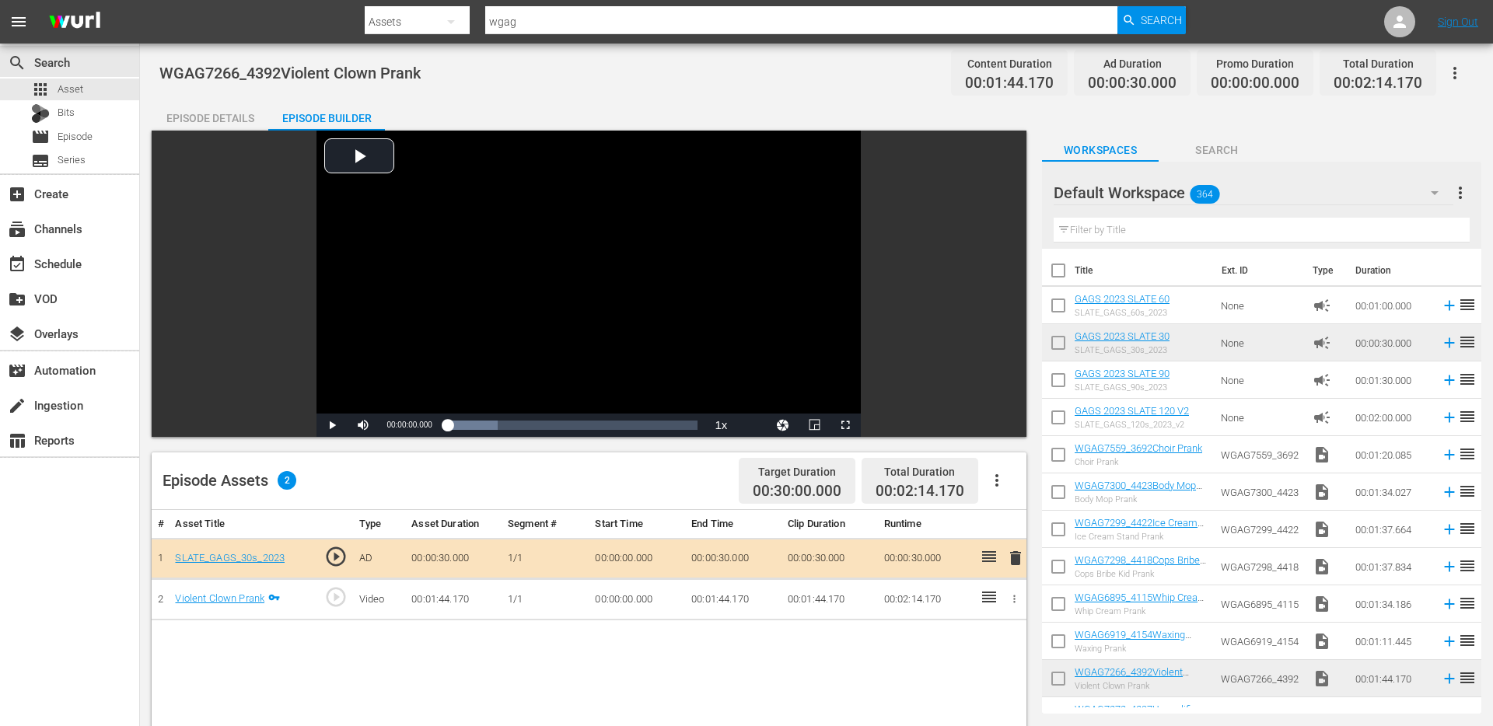
click at [205, 118] on div "Episode Details" at bounding box center [210, 118] width 117 height 37
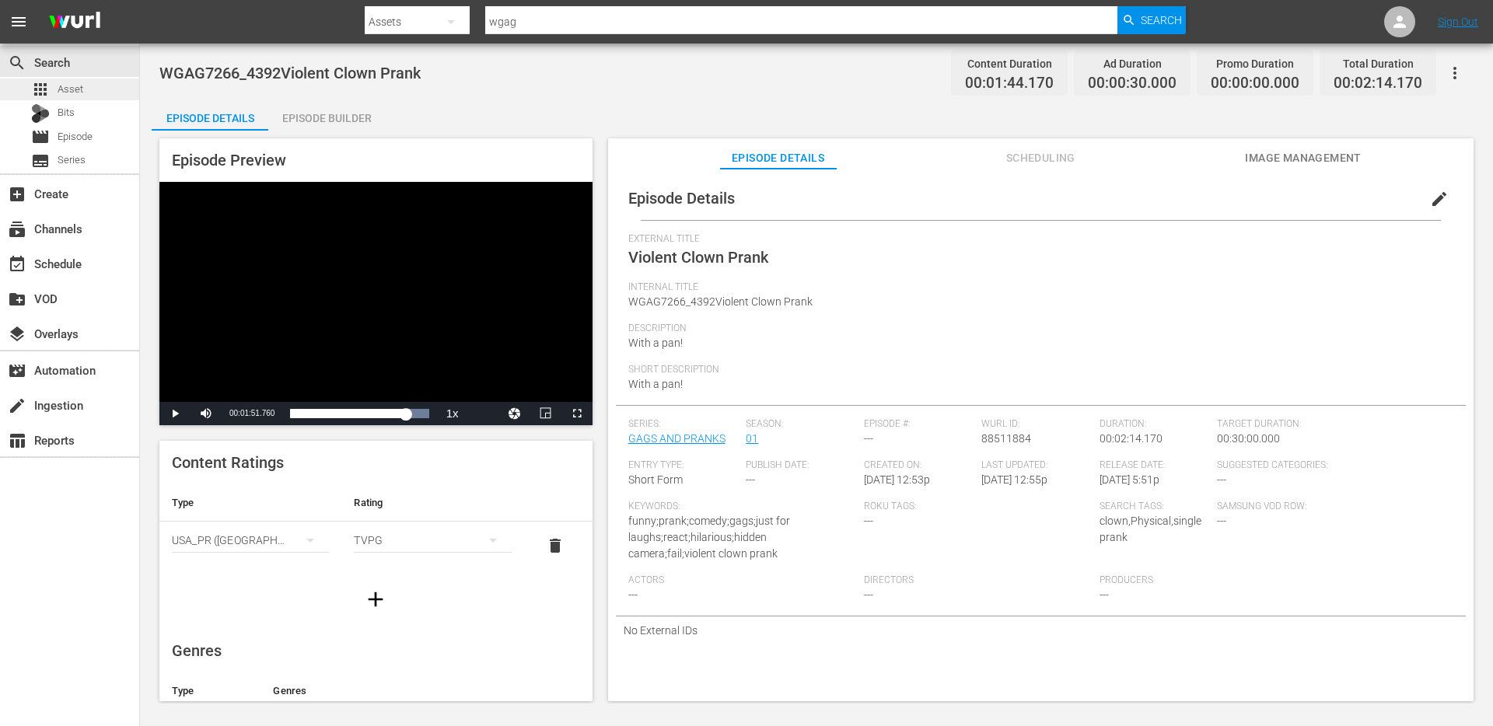
click at [86, 96] on div "apps Asset" at bounding box center [69, 90] width 139 height 22
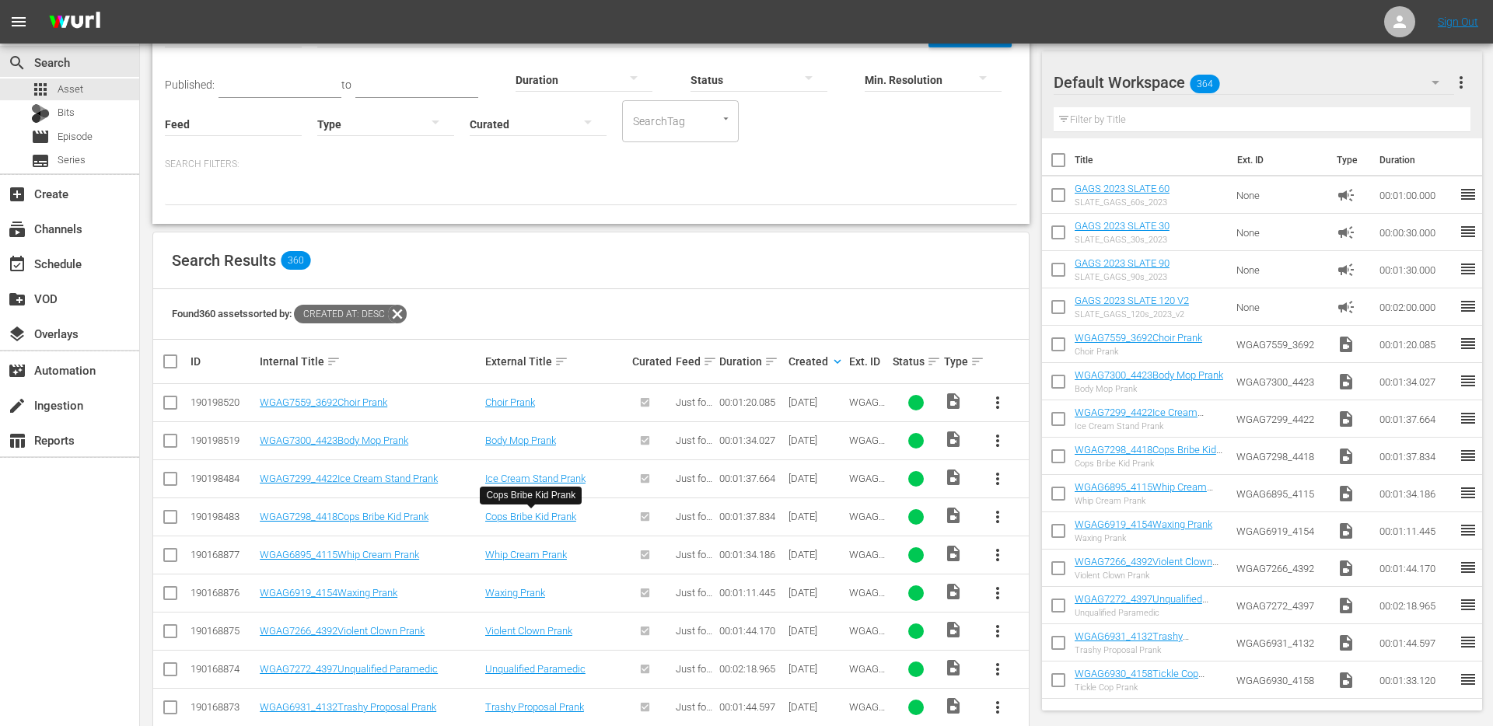
scroll to position [194, 0]
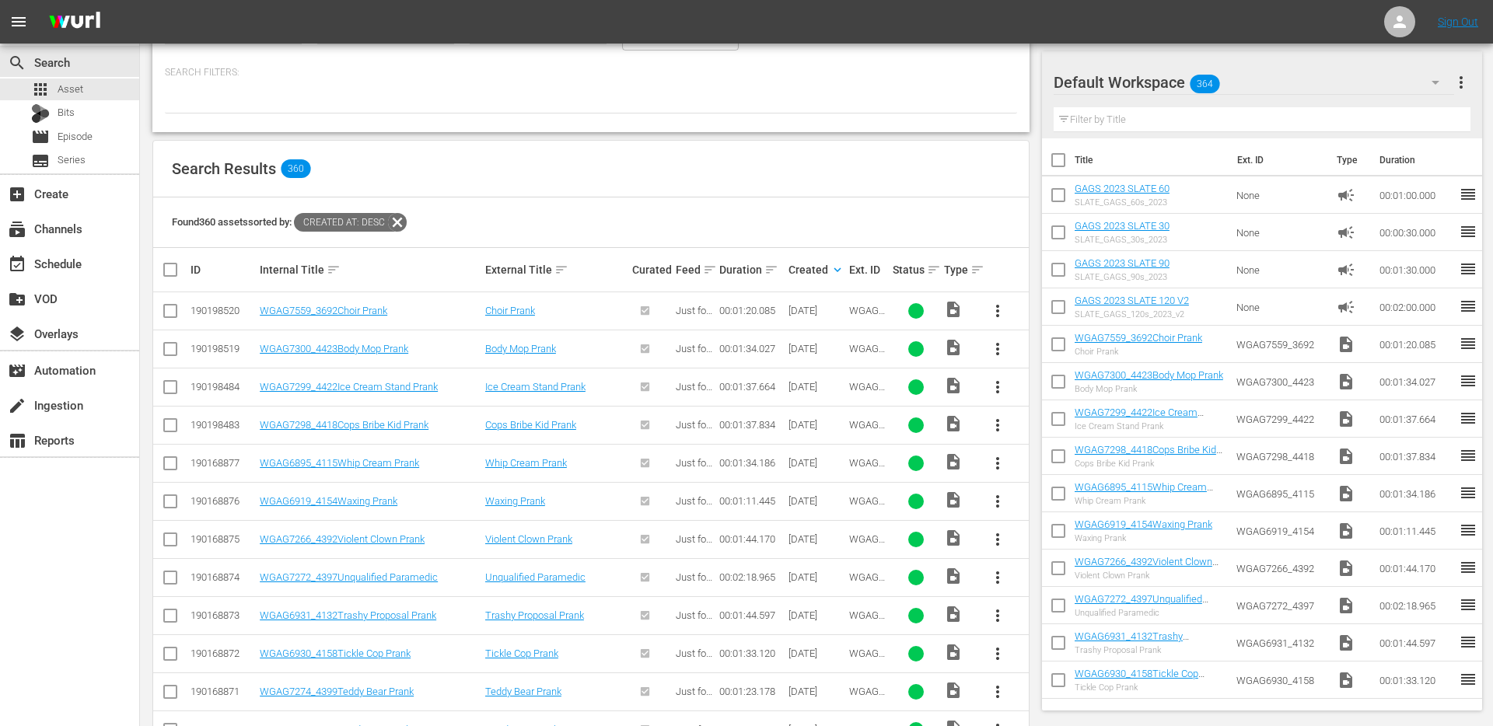
click at [995, 581] on span "more_vert" at bounding box center [997, 577] width 19 height 19
click at [1037, 688] on div "Episode" at bounding box center [1082, 695] width 106 height 37
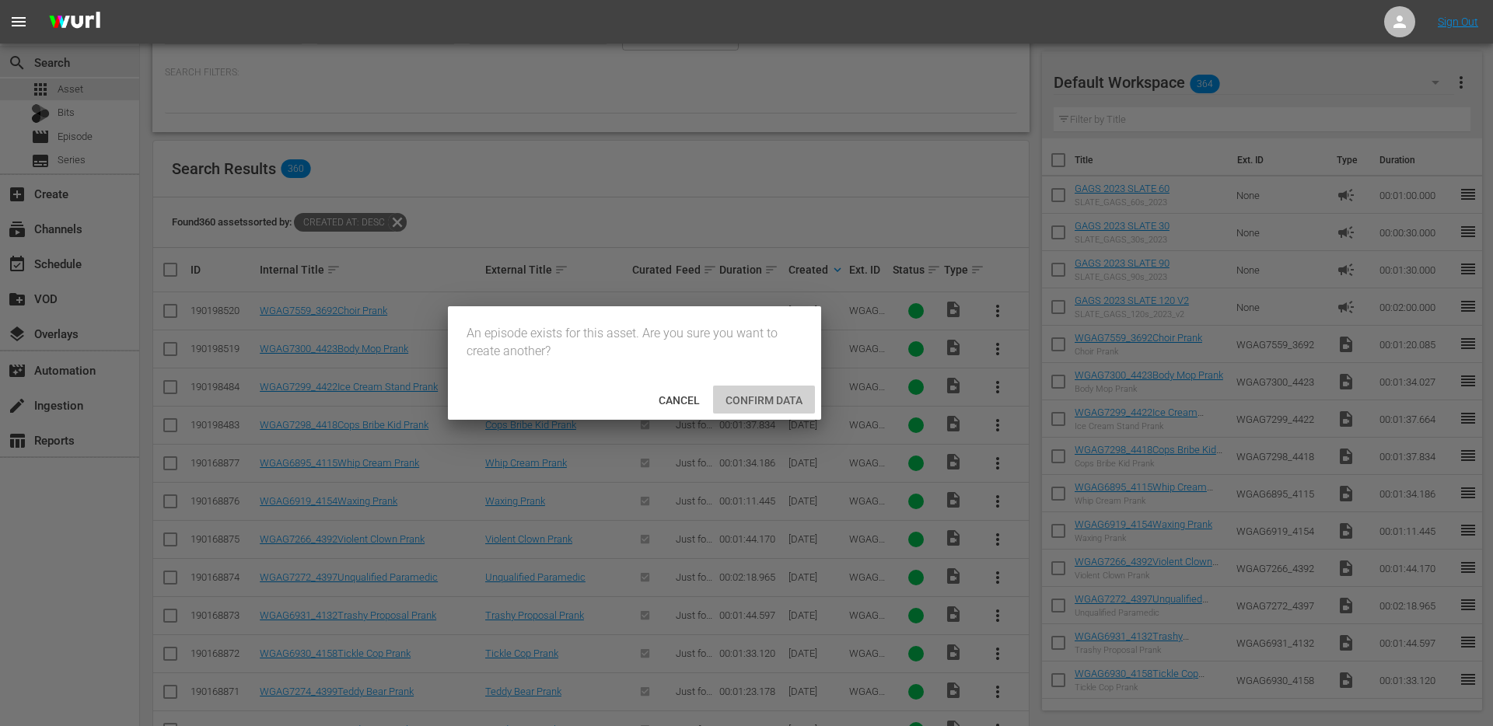
click at [763, 403] on span "Confirm data" at bounding box center [764, 400] width 102 height 12
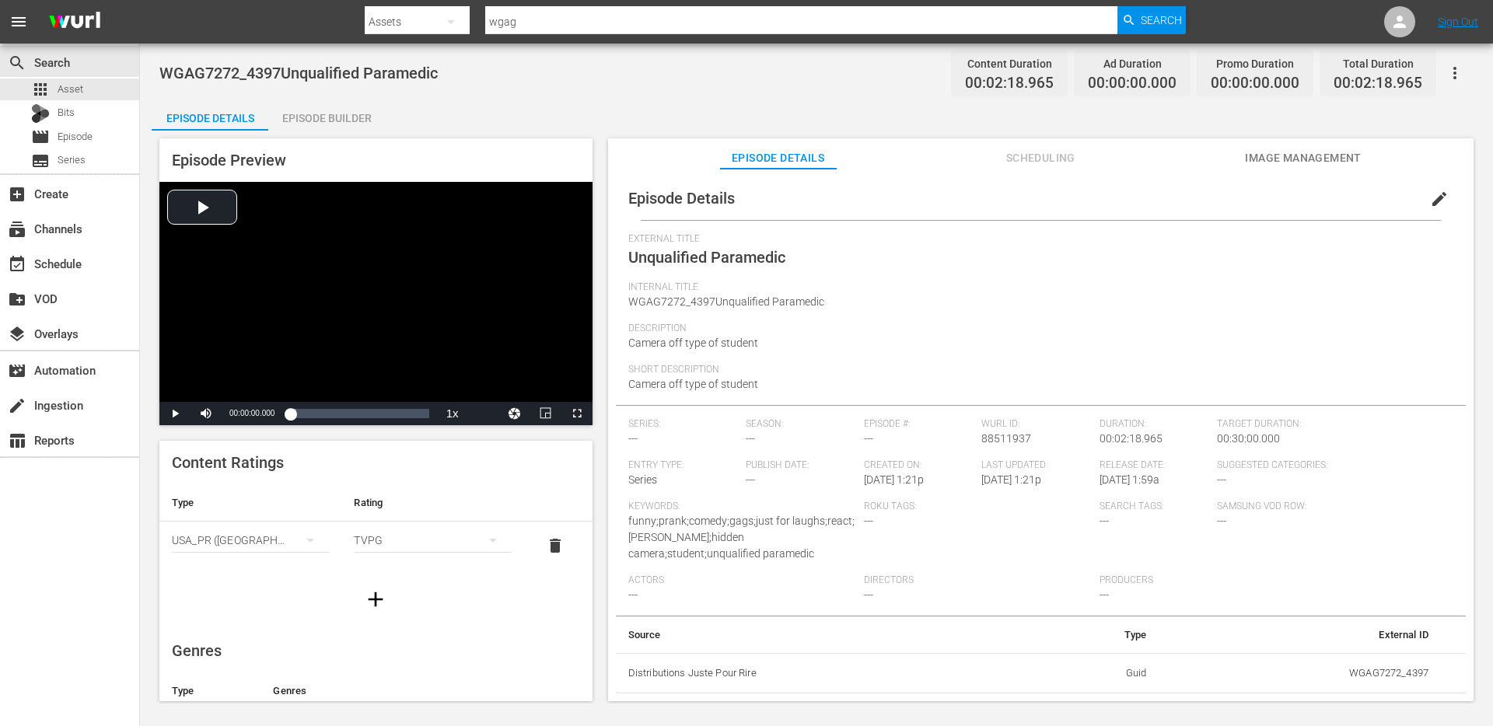
click at [1433, 197] on span "edit" at bounding box center [1439, 199] width 19 height 19
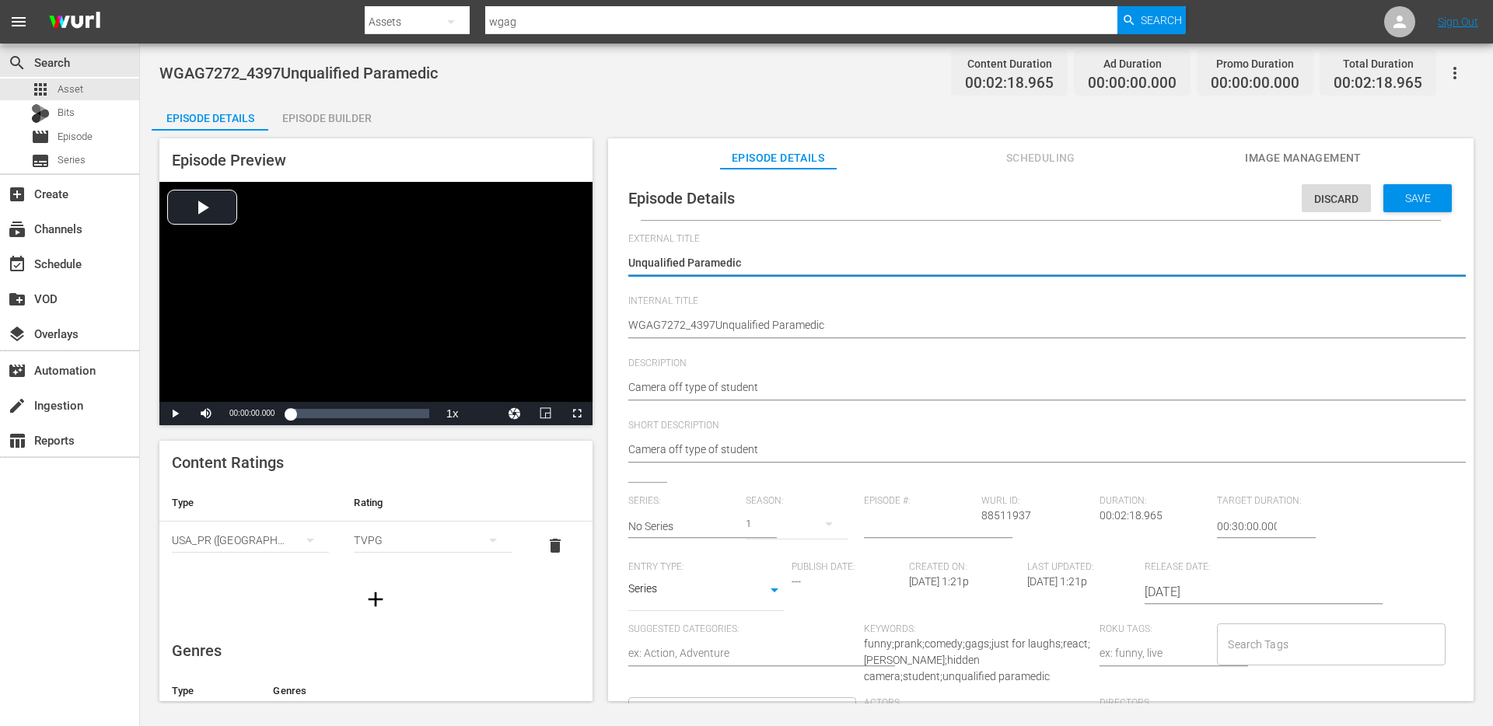
click at [1300, 151] on span "Image Management" at bounding box center [1303, 158] width 117 height 19
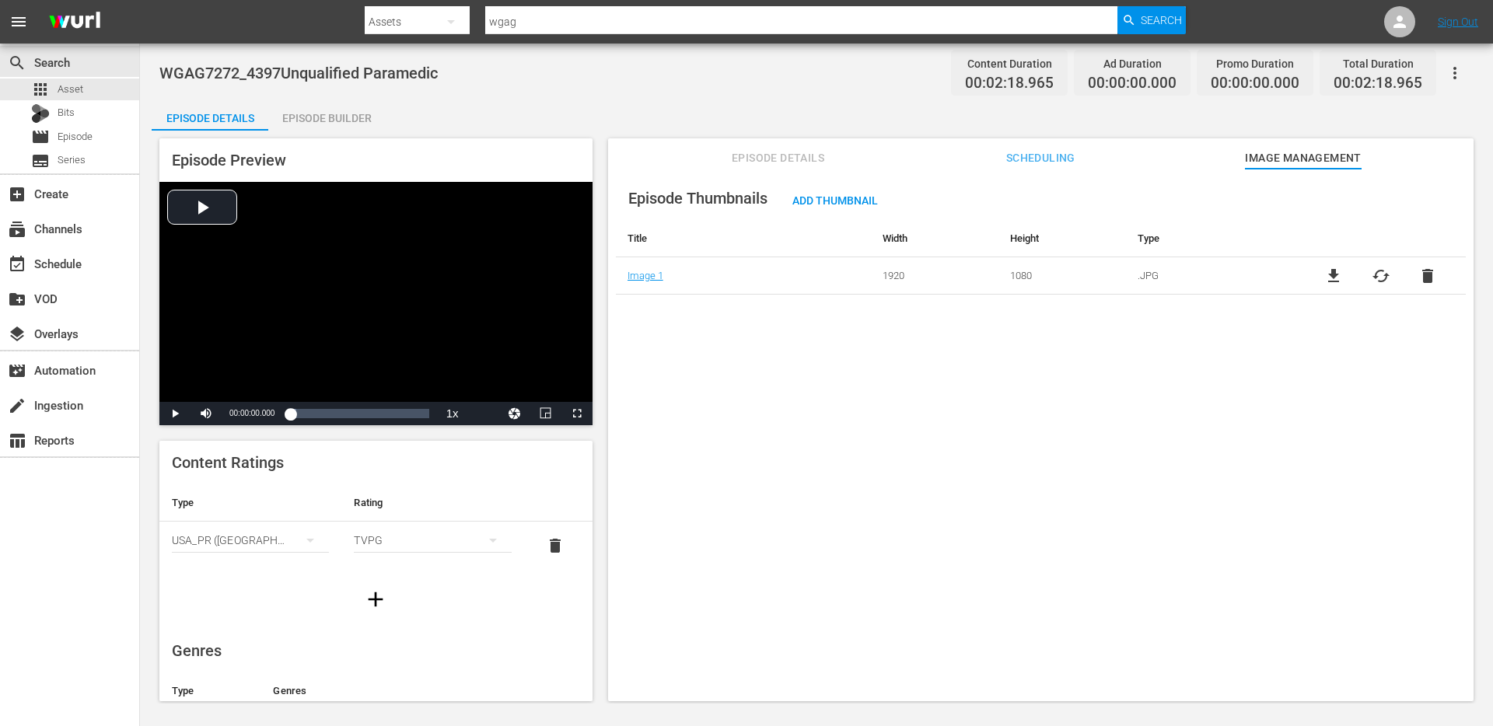
click at [859, 75] on div "WGAG7272_4397Unqualified Paramedic Content Duration 00:02:18.965 Ad Duration 00…" at bounding box center [816, 72] width 1314 height 35
click at [790, 156] on span "Episode Details" at bounding box center [778, 158] width 117 height 19
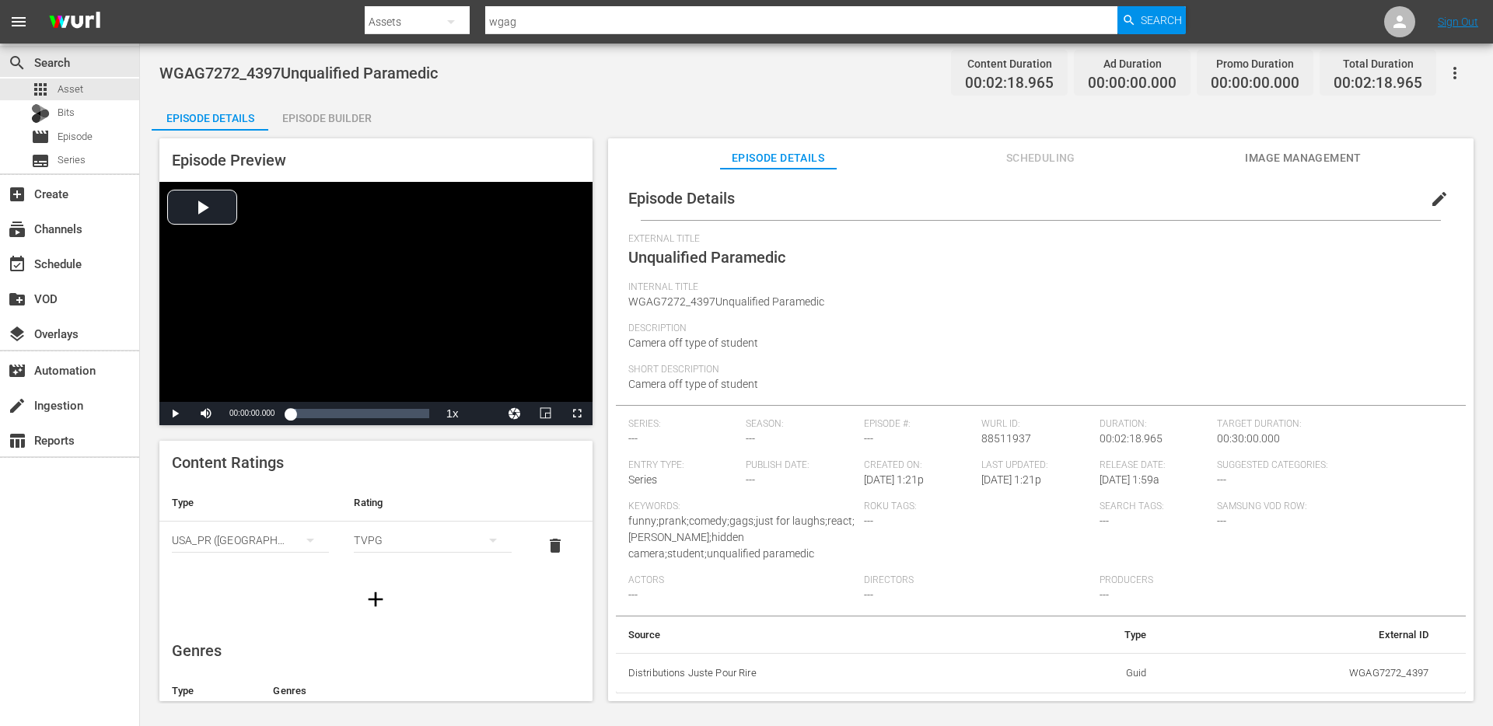
click at [692, 300] on span "WGAG7272_4397Unqualified Paramedic" at bounding box center [726, 302] width 196 height 12
copy span "WGAG7272_4397Unqualified Paramedic"
click at [1430, 196] on span "edit" at bounding box center [1439, 199] width 19 height 19
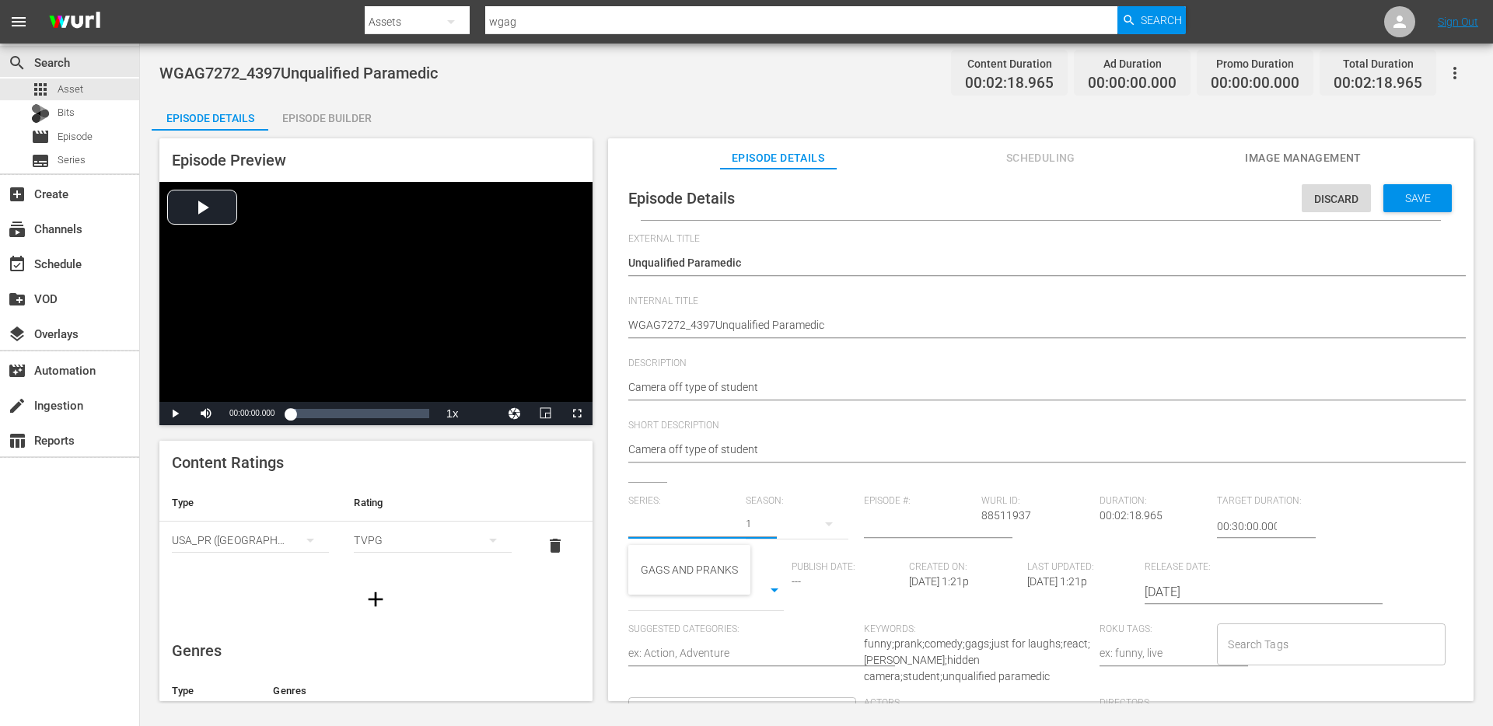
click at [722, 512] on input "text" at bounding box center [683, 526] width 110 height 37
click at [684, 582] on div "GAGS AND PRANKS" at bounding box center [689, 569] width 97 height 37
type input "GAGS AND PRANKS"
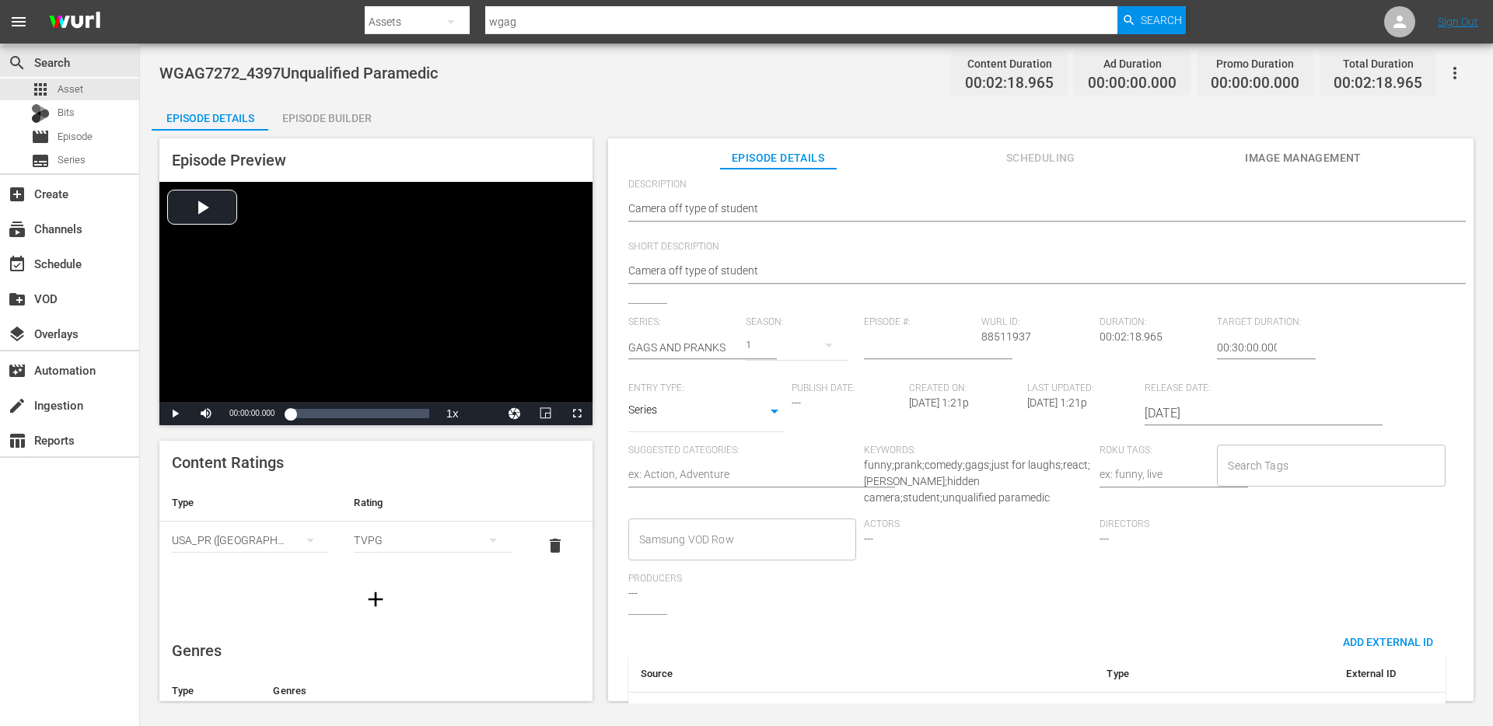
scroll to position [228, 0]
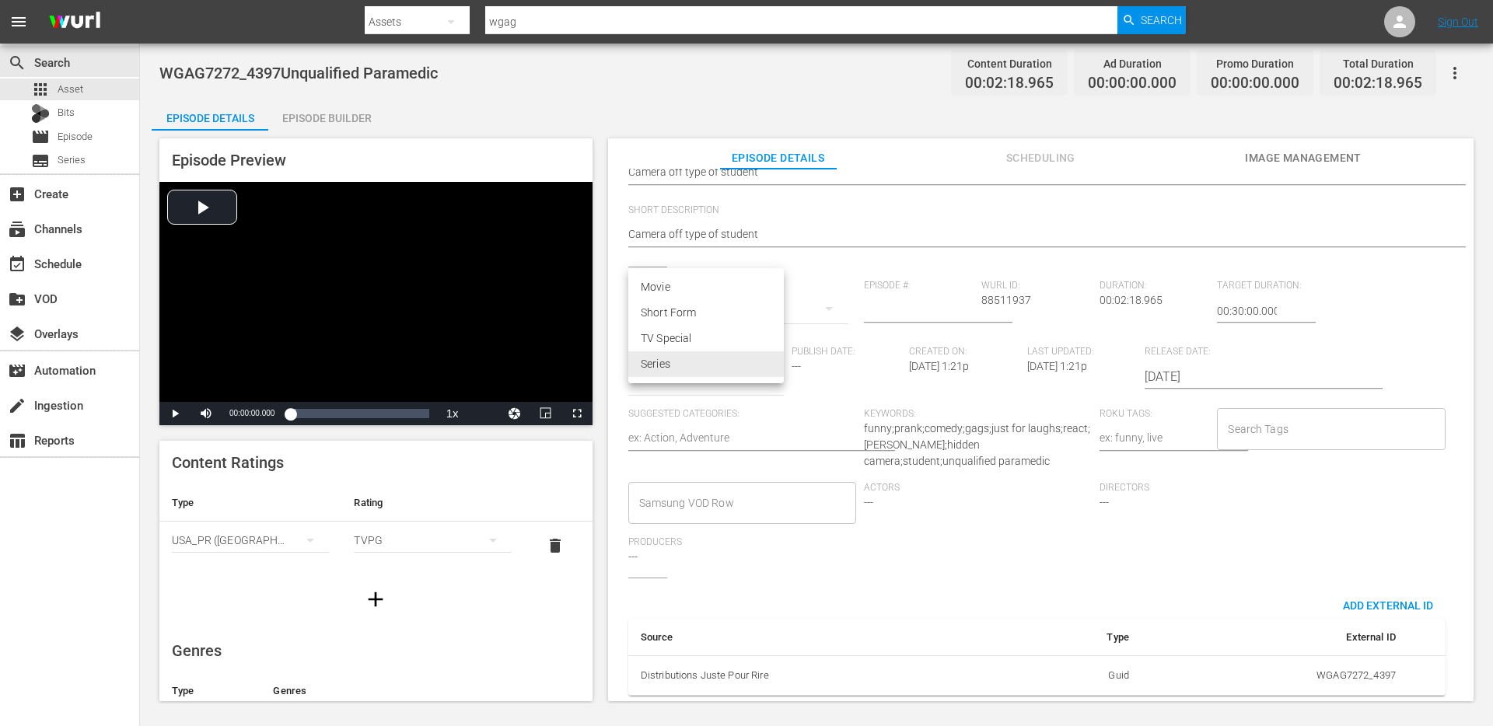
click at [718, 359] on body "menu Search By Assets Search ID, Title, Description, Keywords, or Category wgag…" at bounding box center [746, 363] width 1493 height 726
click at [693, 313] on li "Short Form" at bounding box center [706, 313] width 156 height 26
type input "SHORT_FORM_VIDEO"
click at [1289, 418] on input "Search Tags" at bounding box center [1319, 429] width 191 height 28
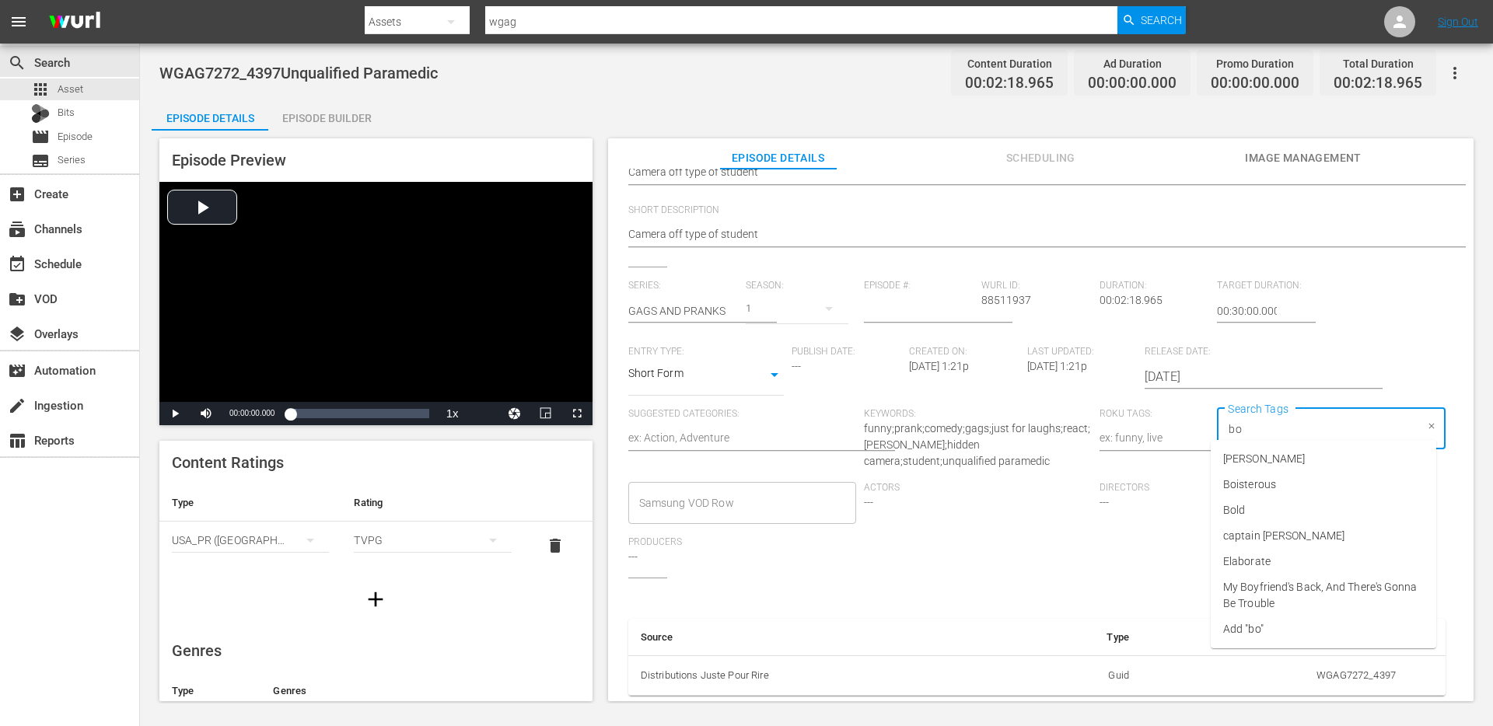
type input "b"
type input "s"
type input "singl"
click at [1330, 455] on li "single prank" at bounding box center [1324, 459] width 226 height 26
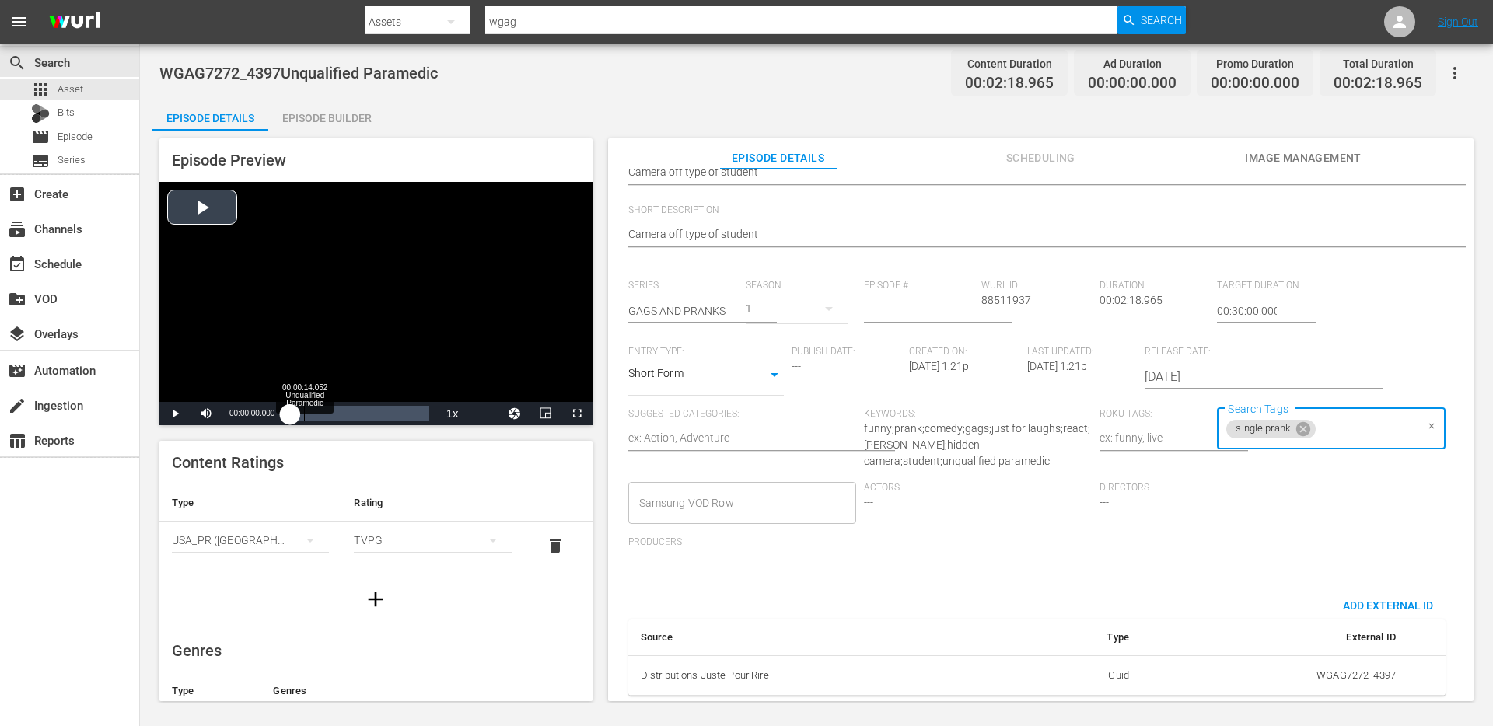
click at [307, 415] on div "Loaded : 4.21% 00:00:14.052 Unqualified Paramedic 00:00:00.000" at bounding box center [359, 414] width 138 height 16
click at [334, 411] on div "Loaded : 0.00% 00:00:43.719 Unqualified Paramedic 00:00:17.175" at bounding box center [359, 414] width 138 height 16
click at [175, 414] on span "Video Player" at bounding box center [175, 414] width 0 height 0
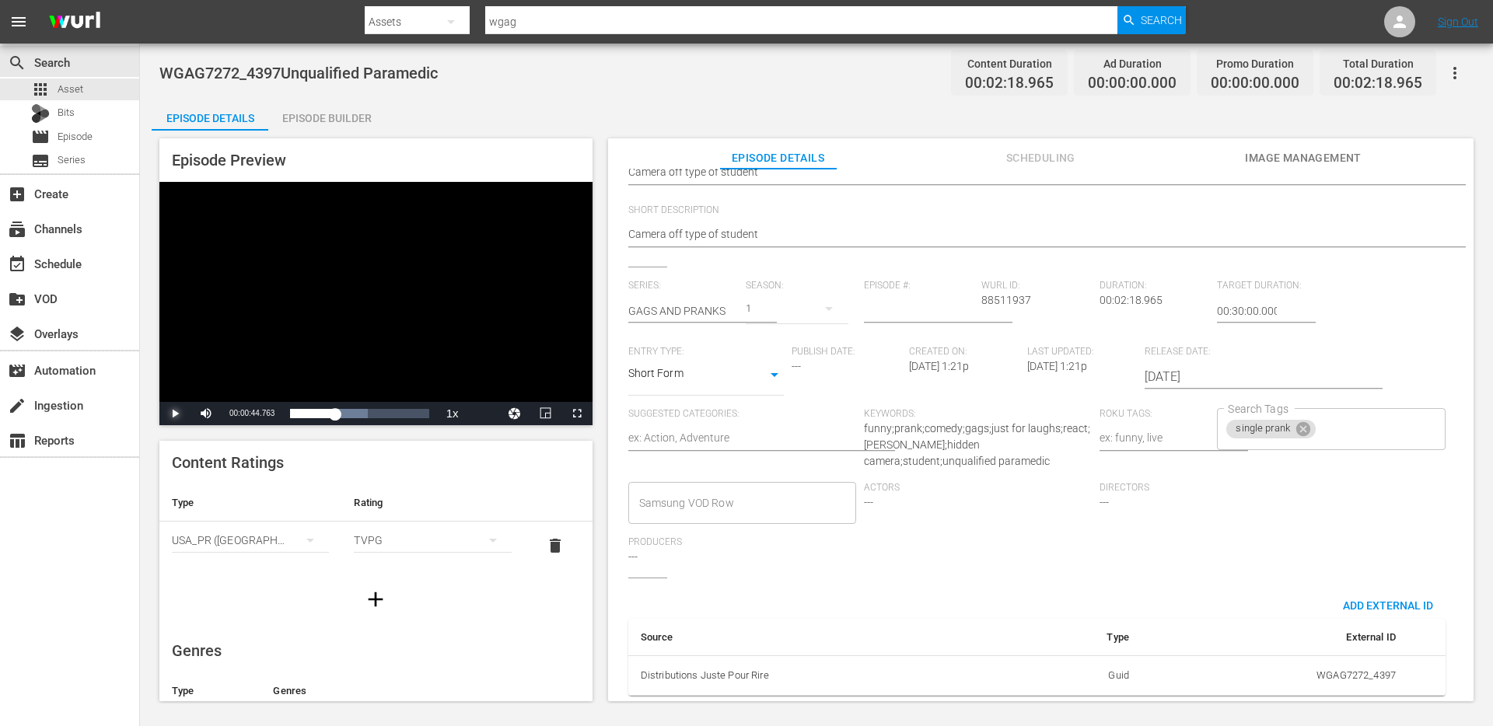
click at [175, 414] on span "Video Player" at bounding box center [175, 414] width 0 height 0
click at [1352, 417] on input "Search Tags" at bounding box center [1366, 429] width 97 height 28
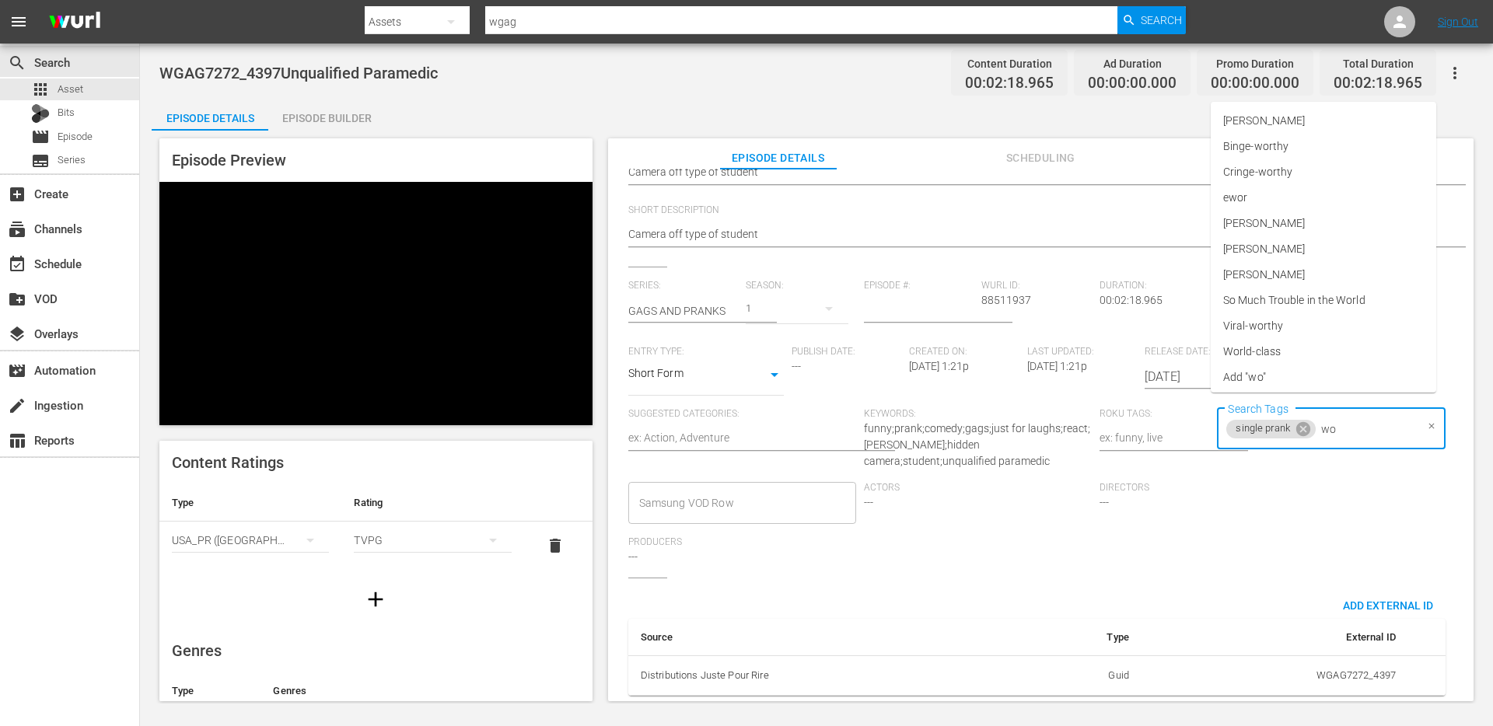
type input "w"
type input "j"
type input "i"
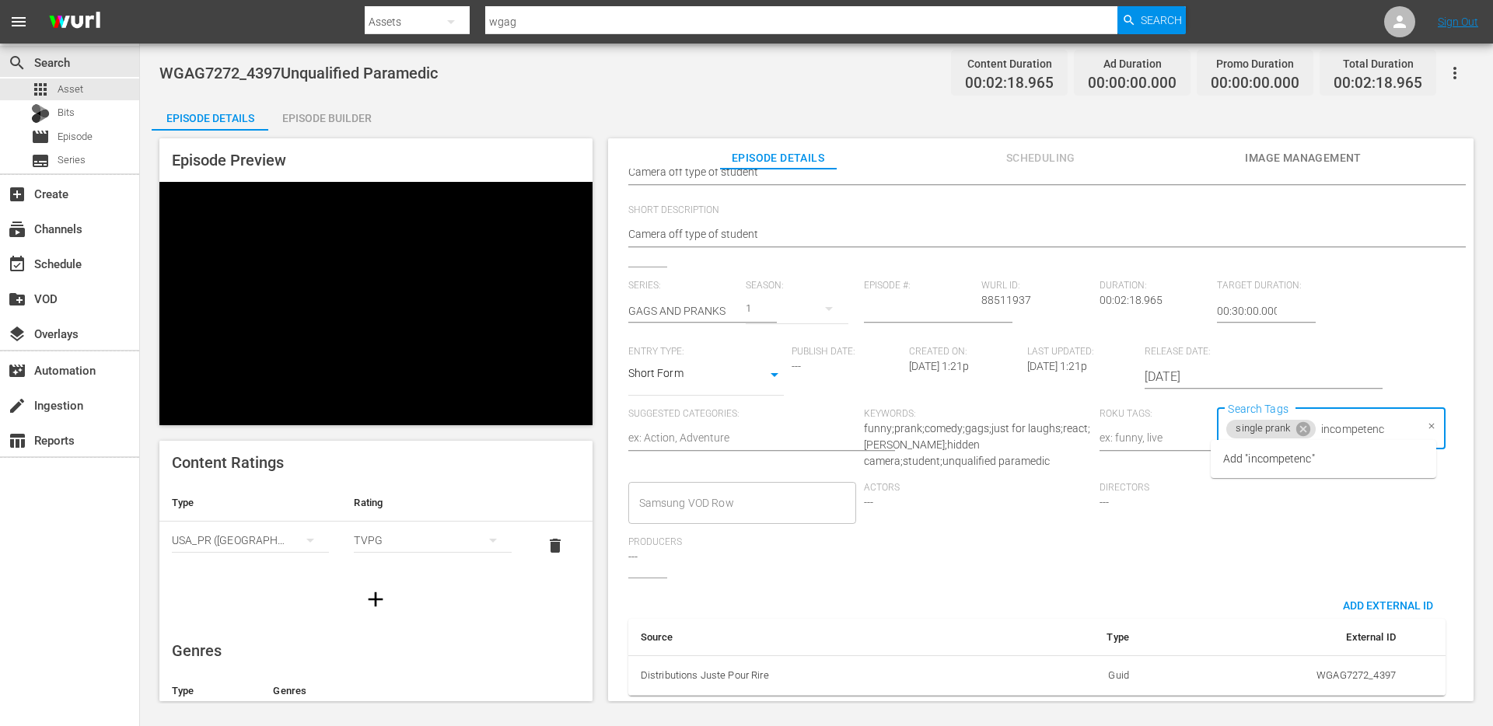
type input "incompetence"
click at [1353, 425] on input "incompetence" at bounding box center [1366, 429] width 97 height 28
type input "paramedic"
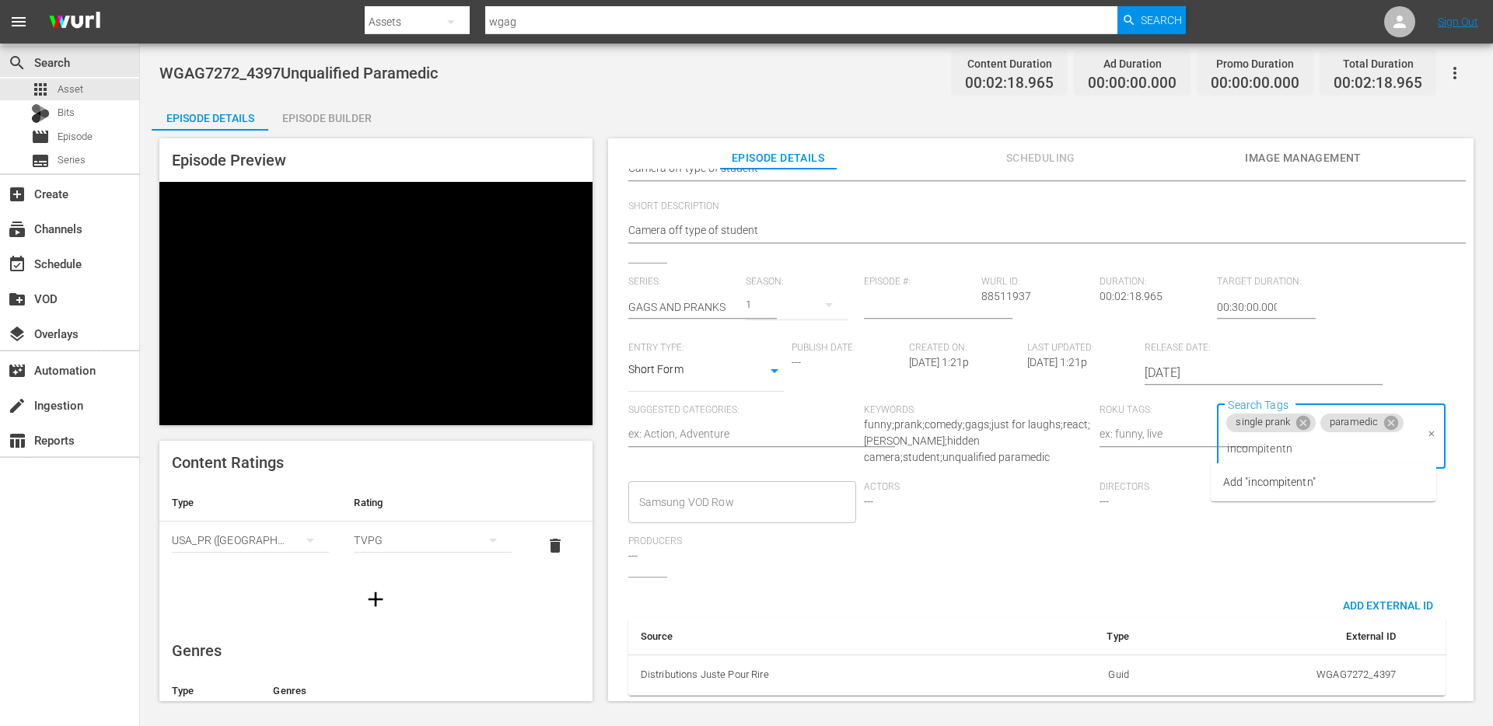
type input "incompitentn"
paste input "incompetent"
type input "incompetent"
click at [1278, 479] on span "Add "incompetent"" at bounding box center [1268, 482] width 90 height 16
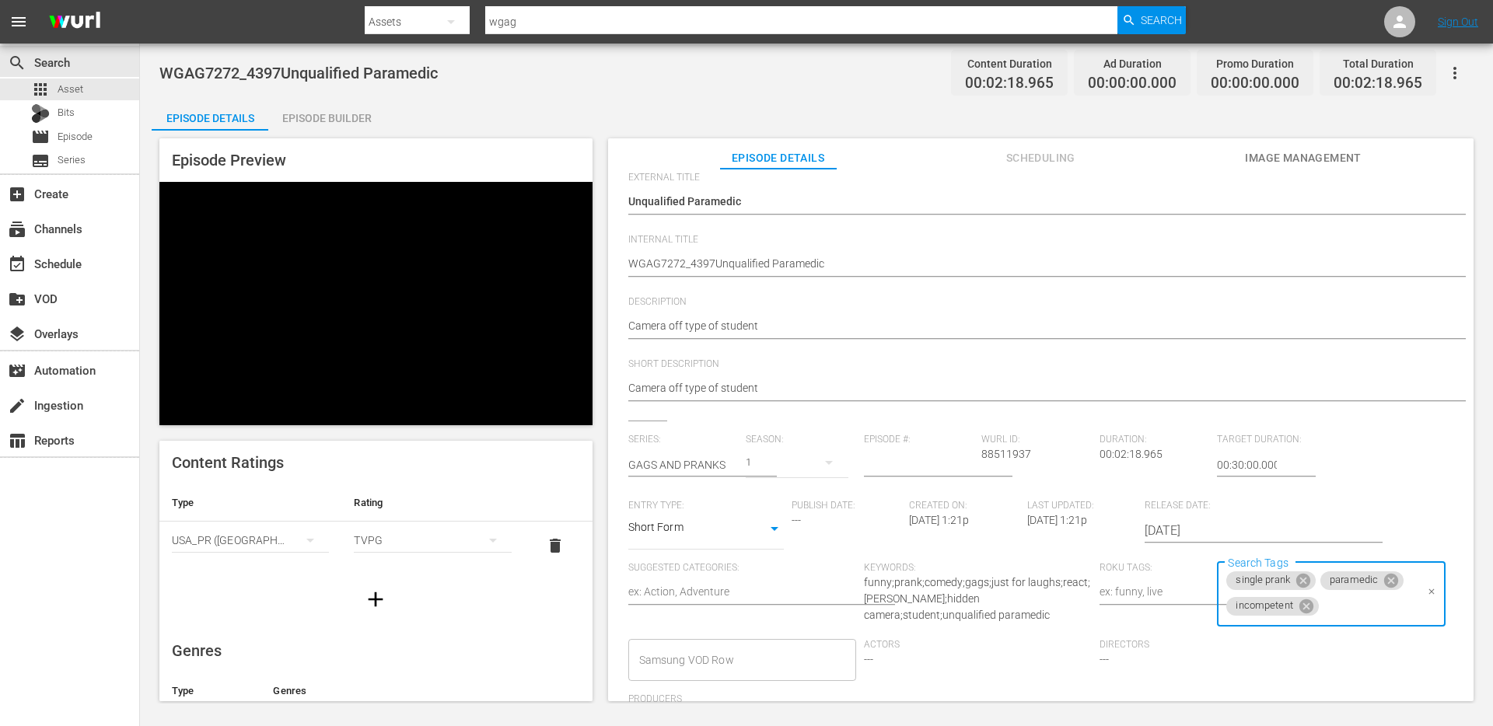
scroll to position [0, 0]
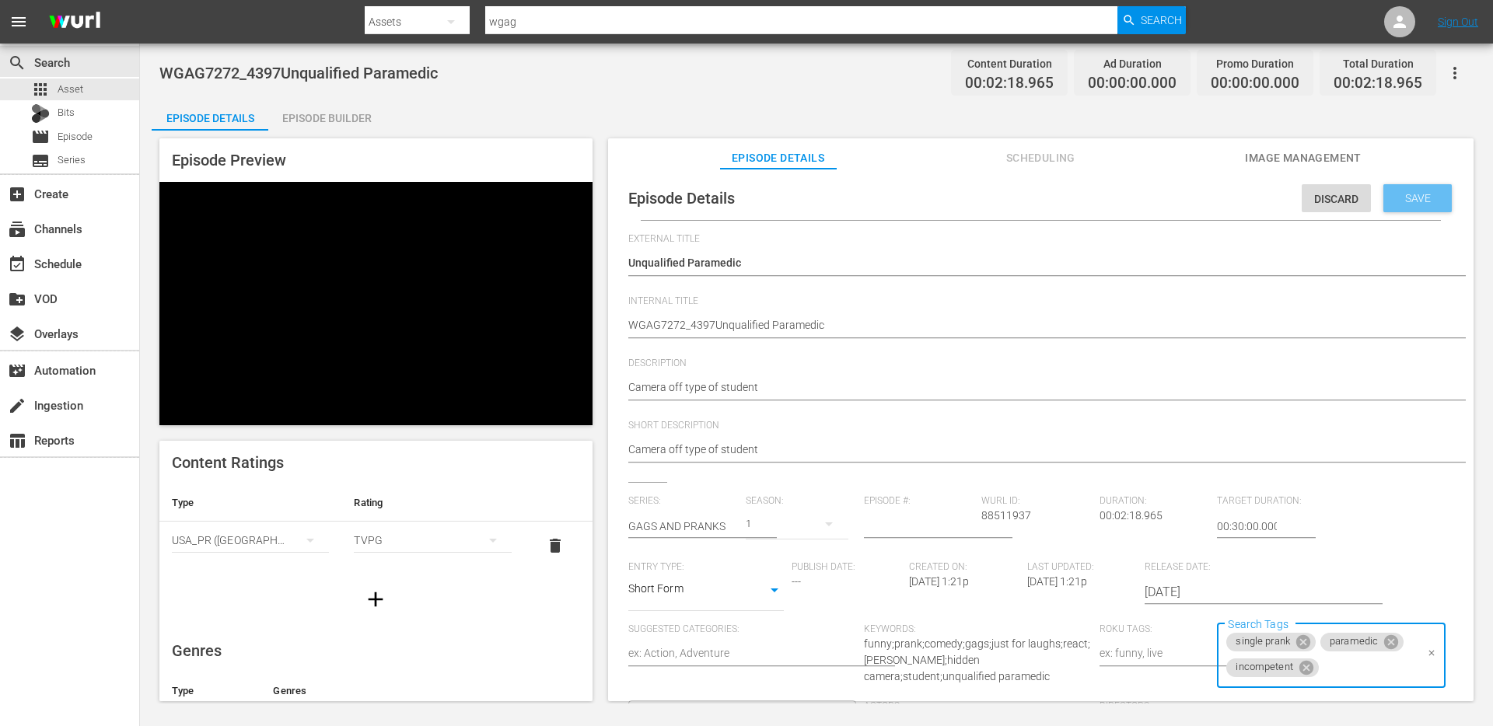
click at [1404, 199] on span "Save" at bounding box center [1418, 198] width 51 height 12
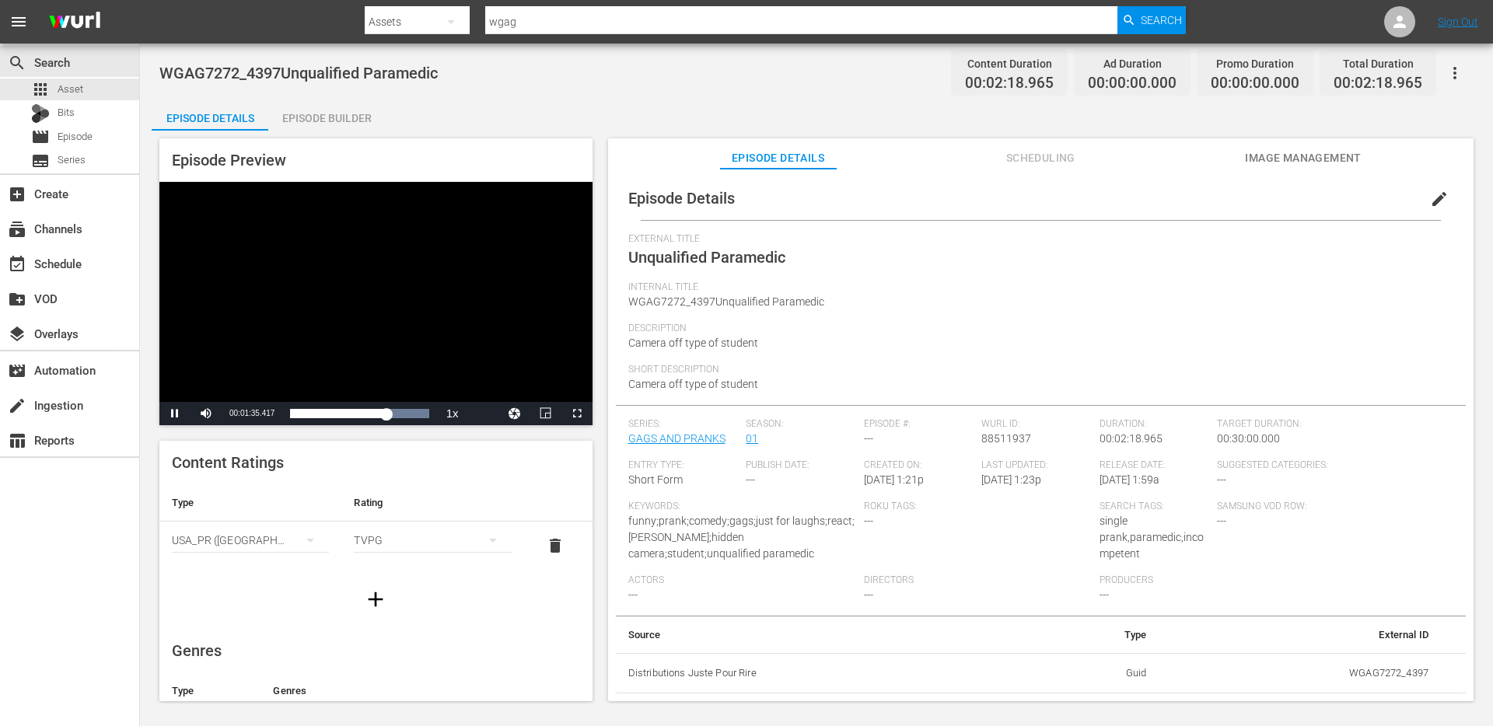
click at [308, 114] on div "Episode Builder" at bounding box center [326, 118] width 117 height 37
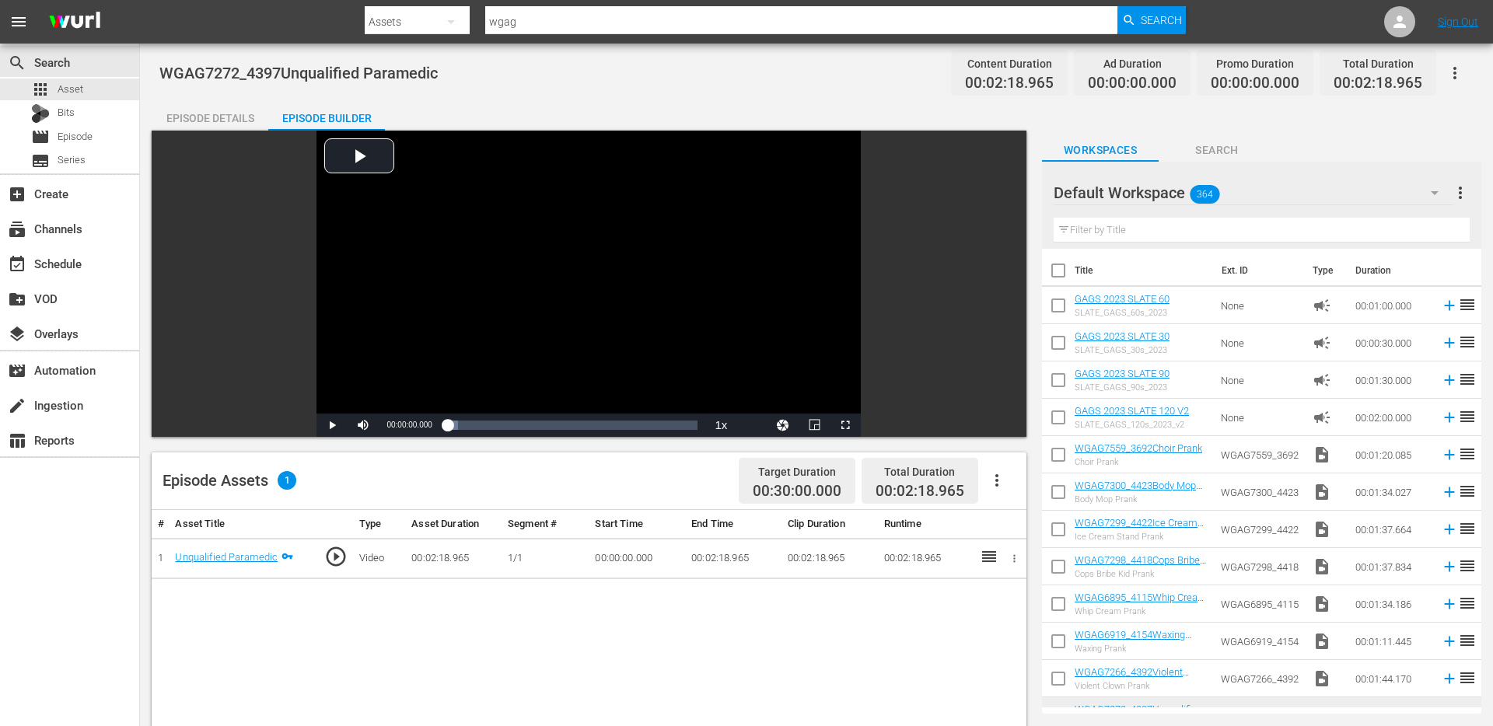
click at [216, 114] on div "Episode Details" at bounding box center [210, 118] width 117 height 37
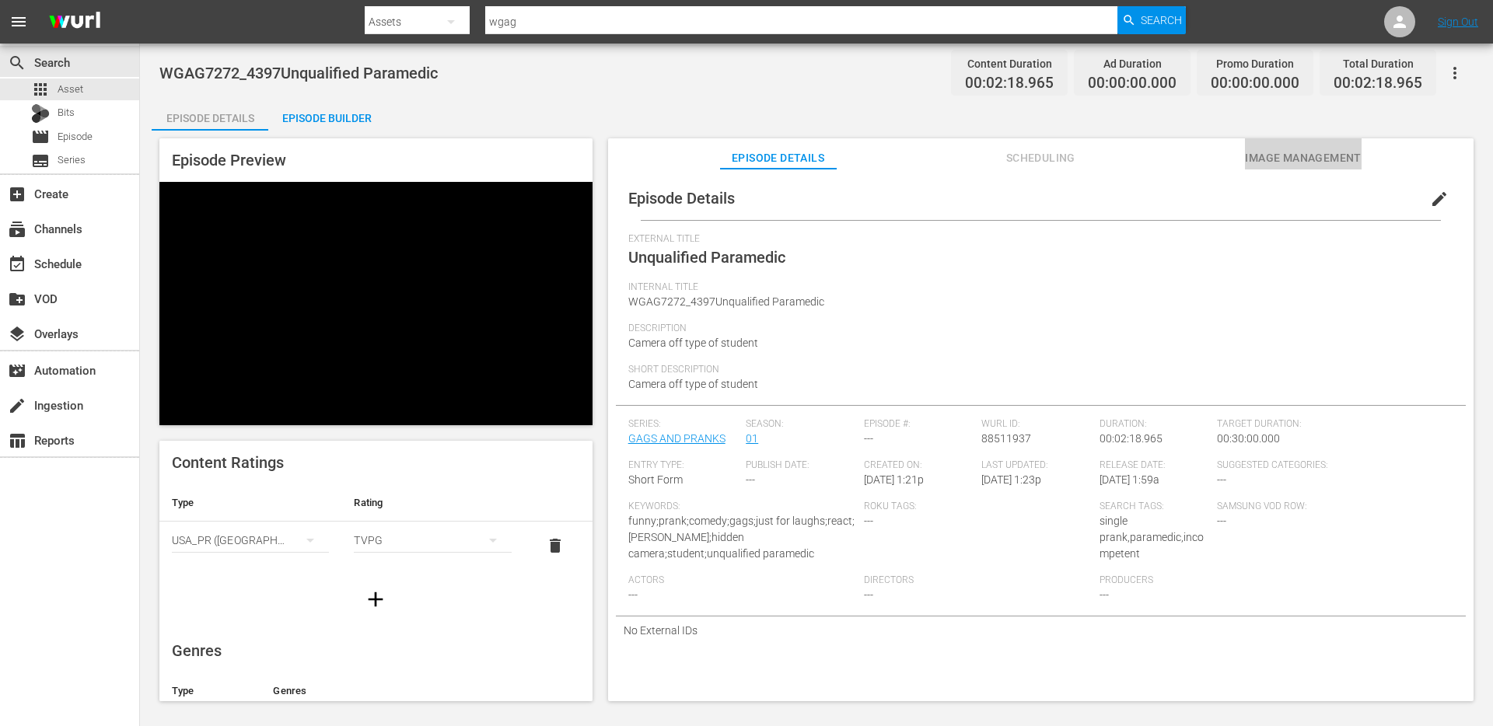
click at [1302, 157] on span "Image Management" at bounding box center [1303, 158] width 117 height 19
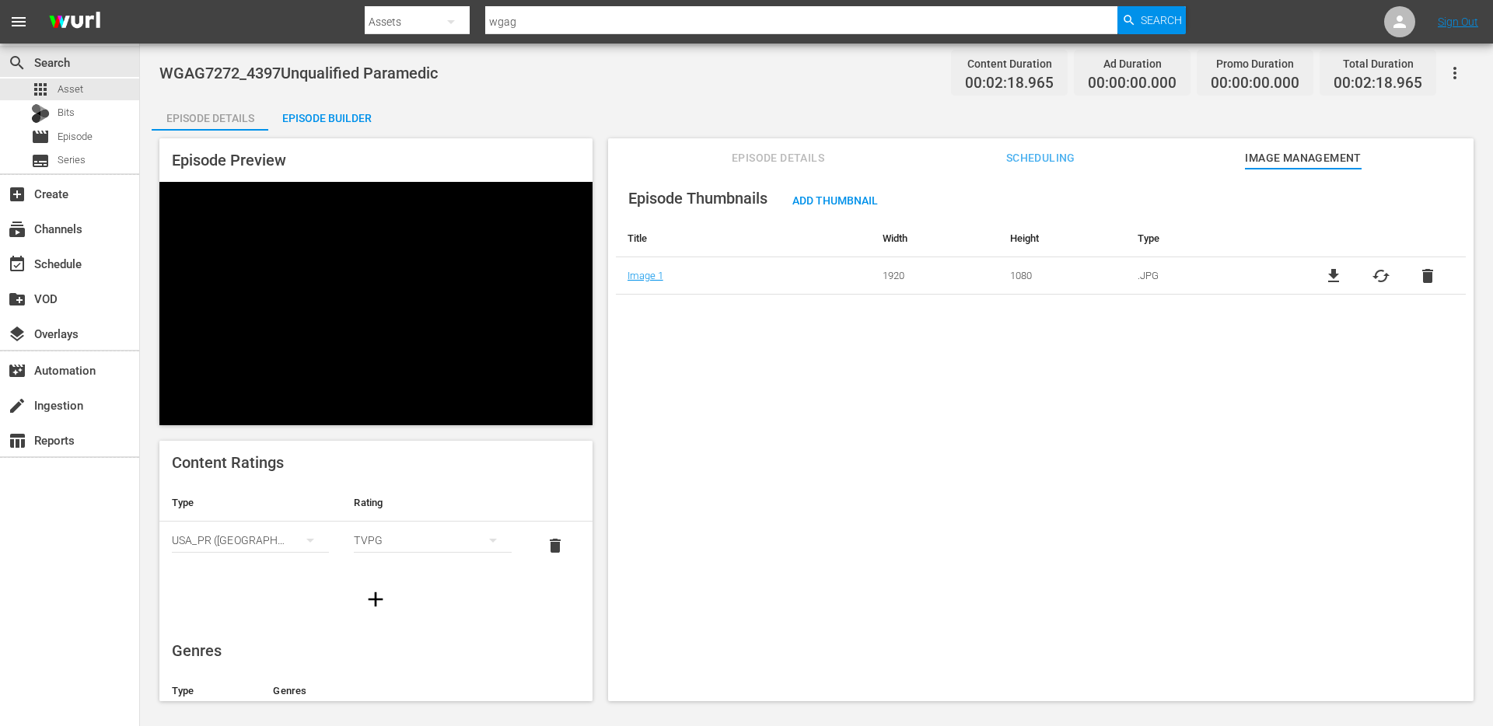
click at [785, 166] on span "Episode Details" at bounding box center [778, 158] width 117 height 19
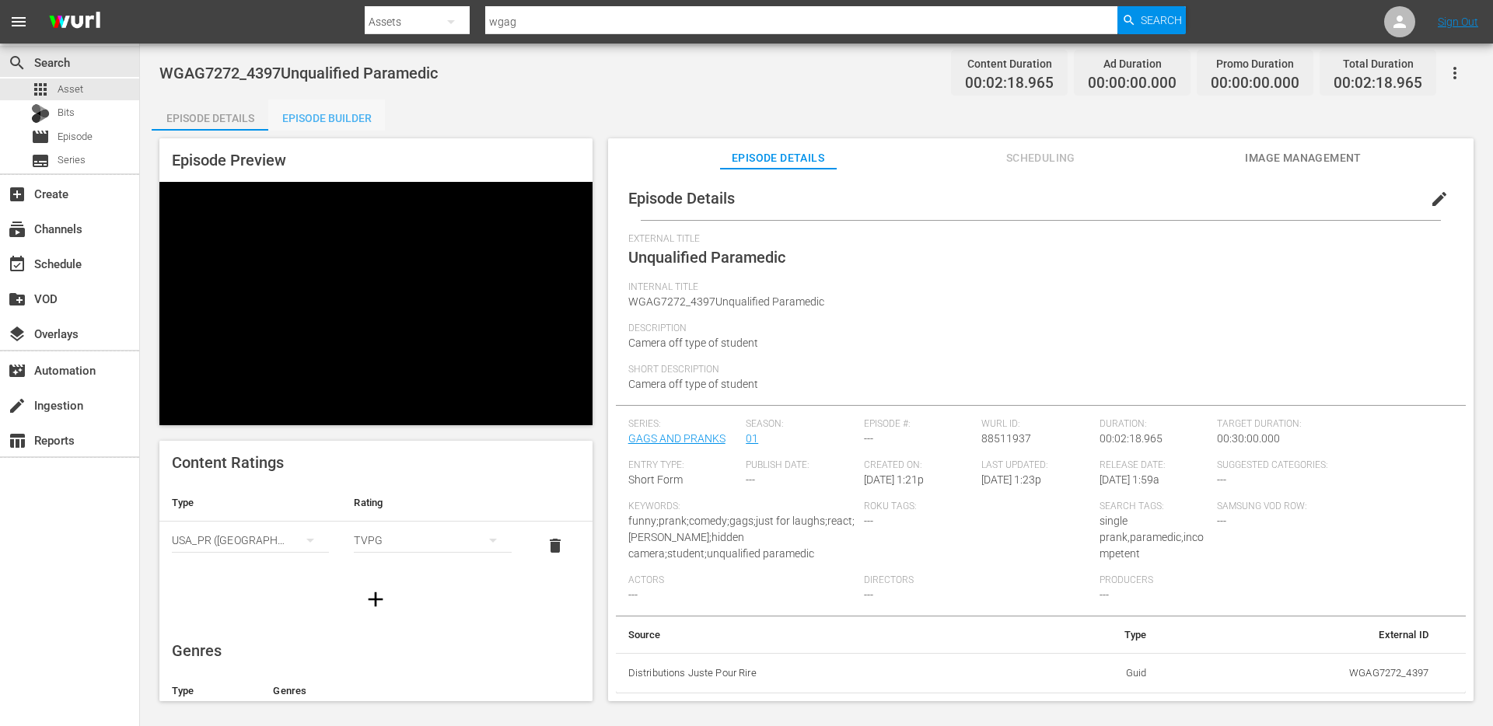
click at [355, 118] on div "Episode Builder" at bounding box center [326, 118] width 117 height 37
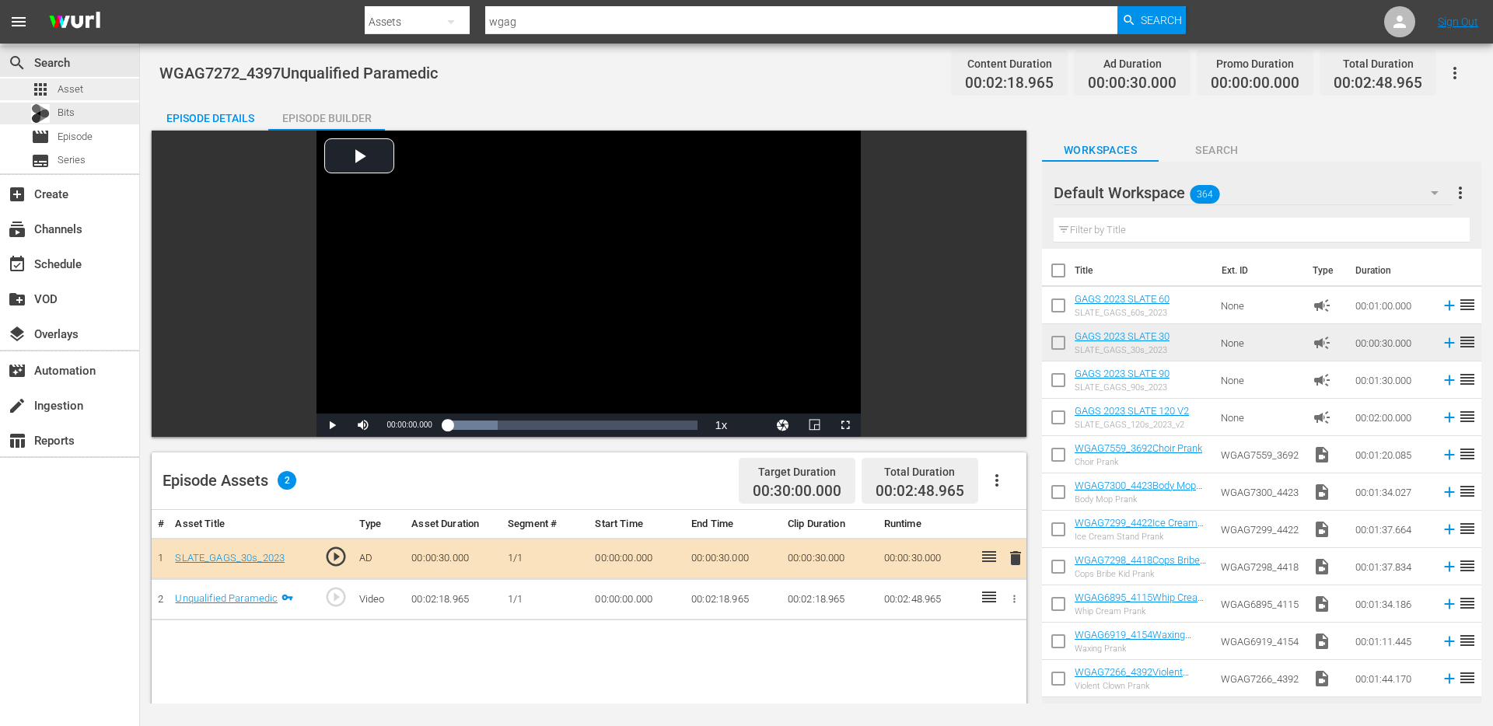
click at [79, 94] on span "Asset" at bounding box center [71, 90] width 26 height 16
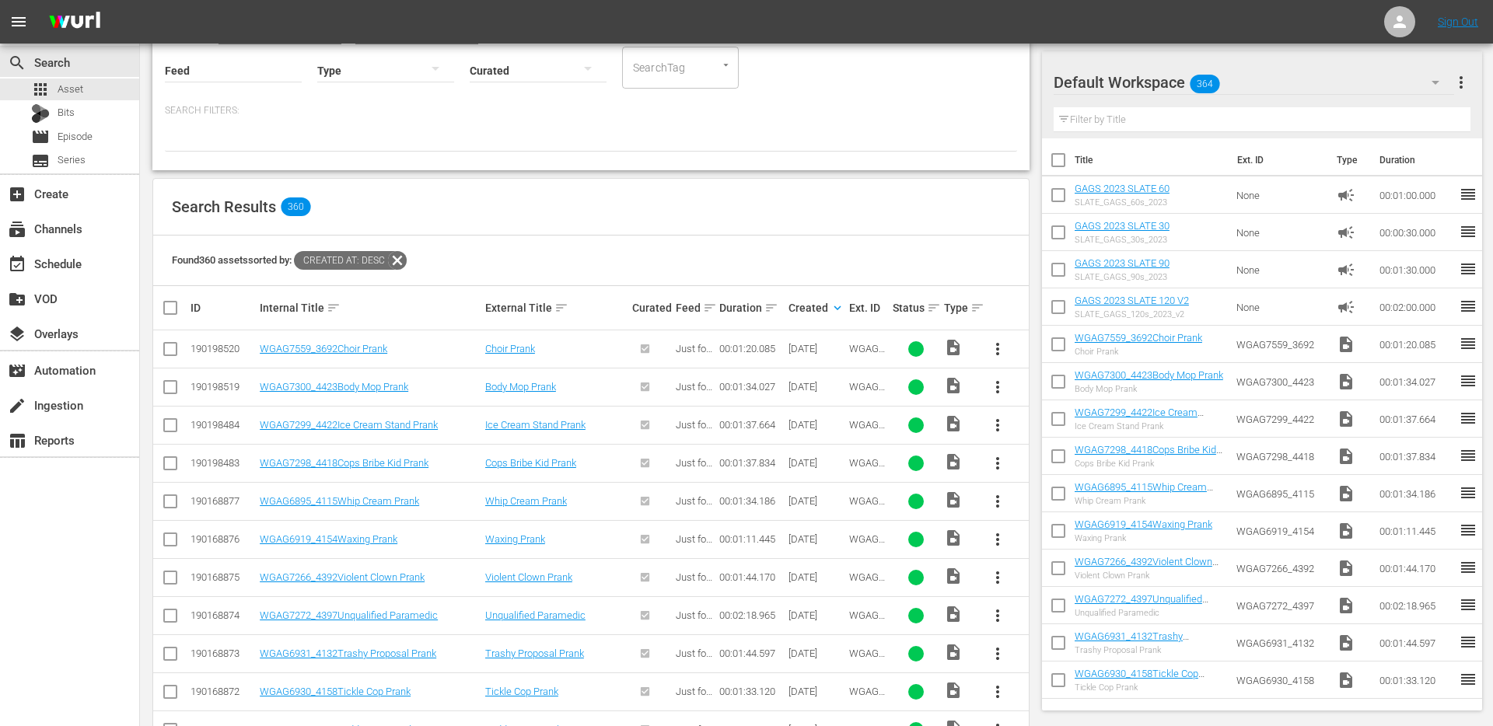
scroll to position [168, 0]
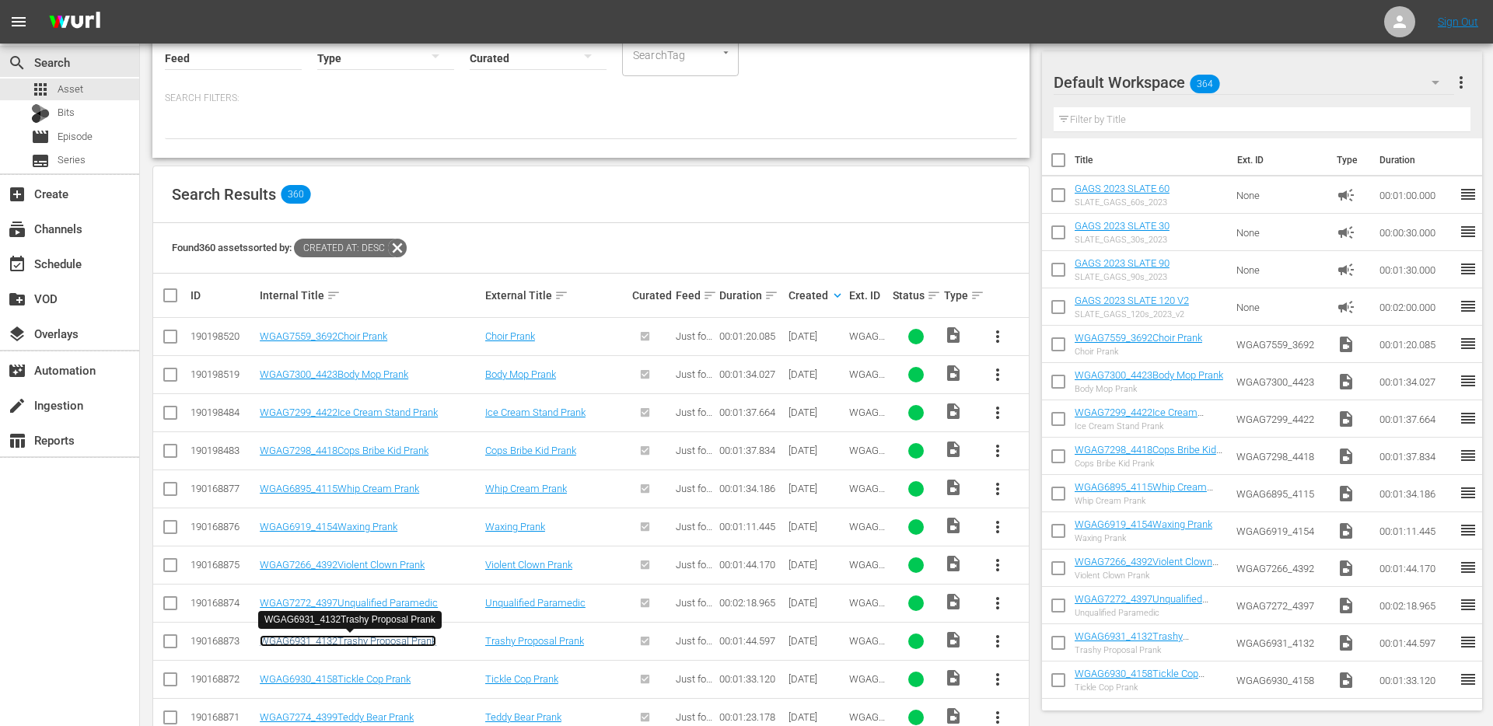
click at [399, 642] on link "WGAG6931_4132Trashy Proposal Prank" at bounding box center [348, 641] width 177 height 12
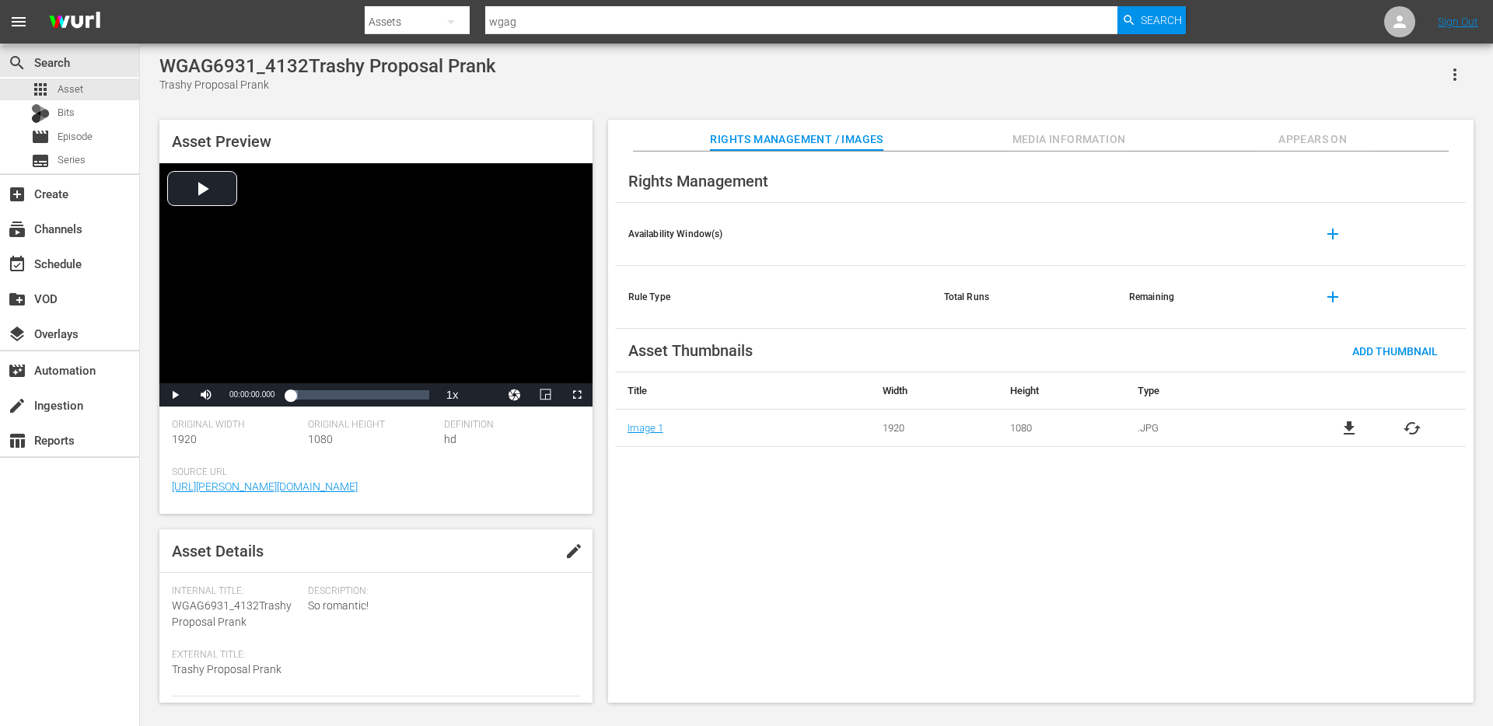
click at [321, 70] on div "WGAG6931_4132Trashy Proposal Prank" at bounding box center [327, 66] width 337 height 22
copy div "WGAG6931_4132Trashy Proposal Prank"
click at [1294, 135] on span "Appears On" at bounding box center [1312, 139] width 117 height 19
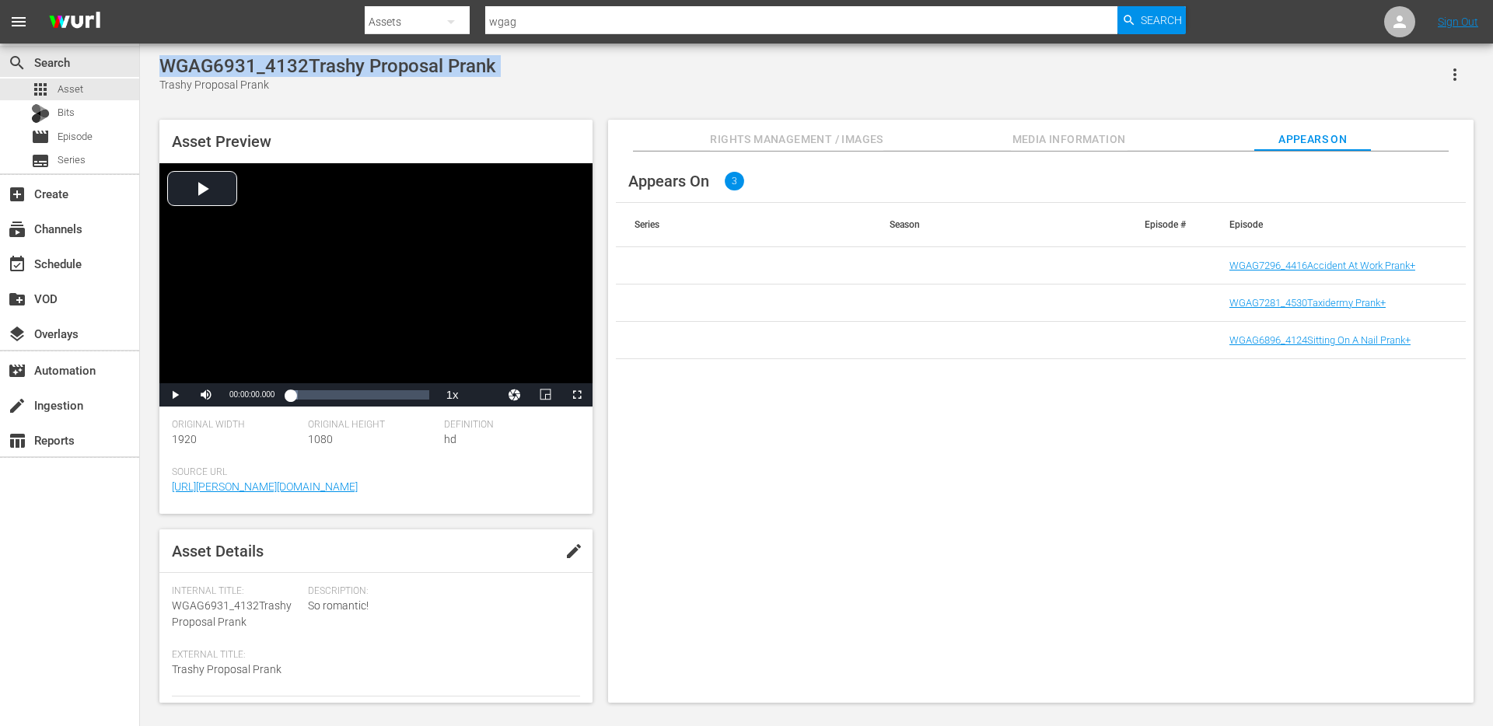
click at [757, 135] on span "Rights Management / Images" at bounding box center [796, 139] width 173 height 19
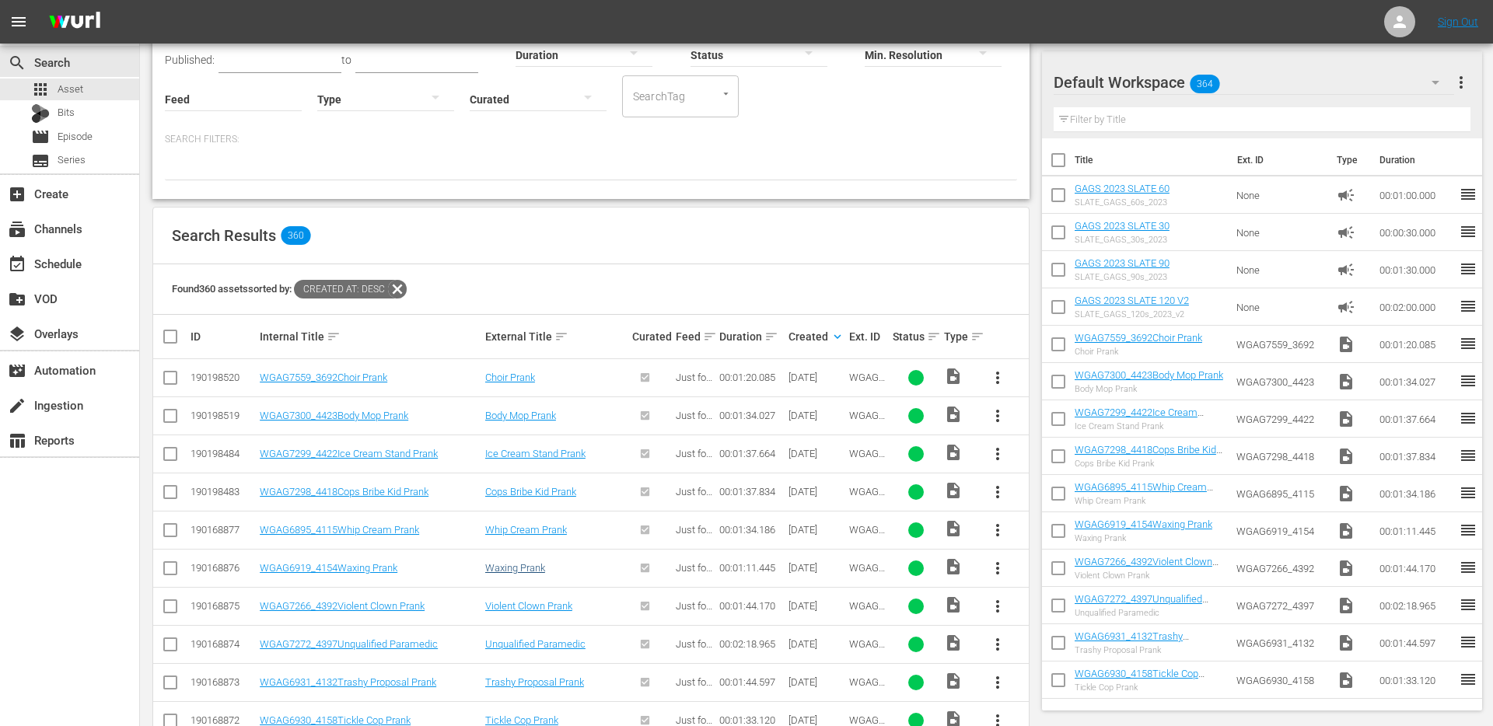
scroll to position [212, 0]
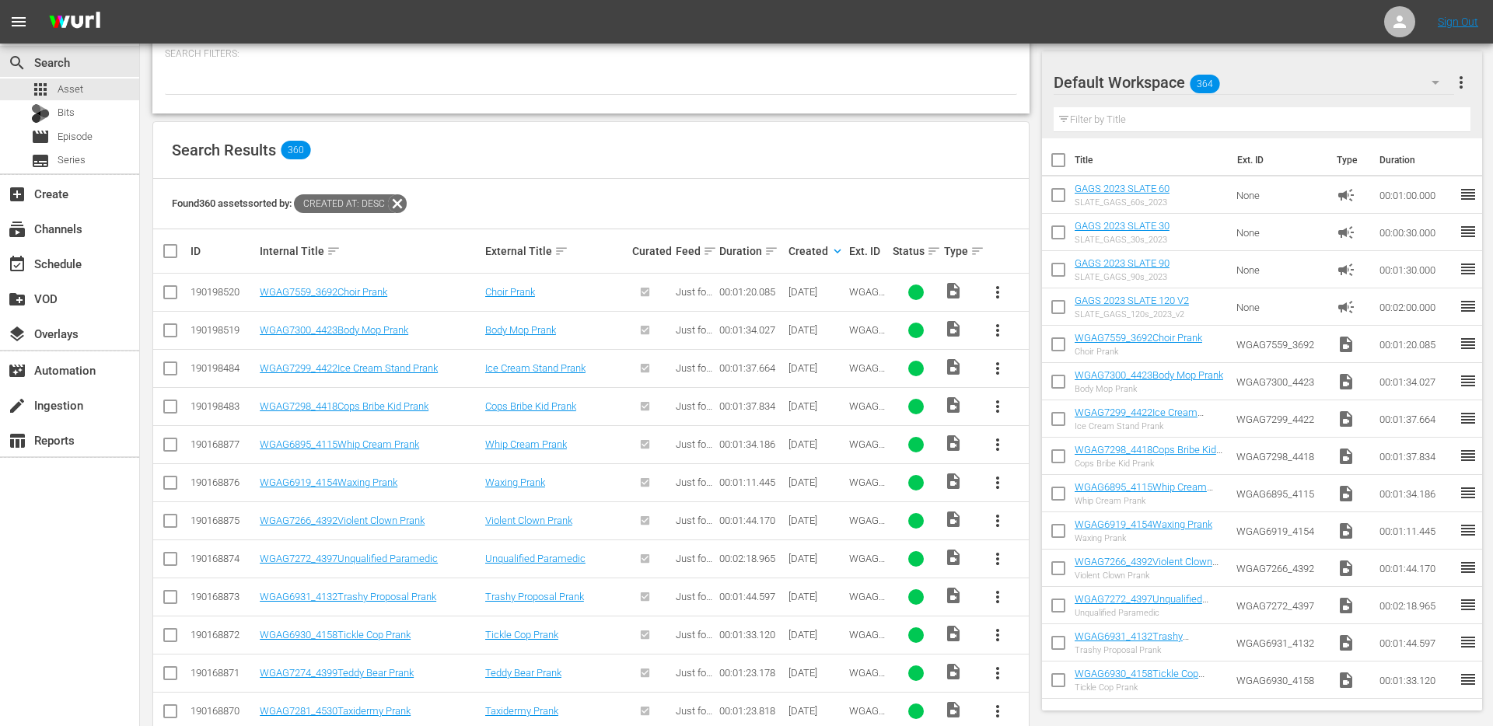
click at [996, 595] on span "more_vert" at bounding box center [997, 597] width 19 height 19
click at [1054, 589] on div "Episode" at bounding box center [1082, 590] width 106 height 37
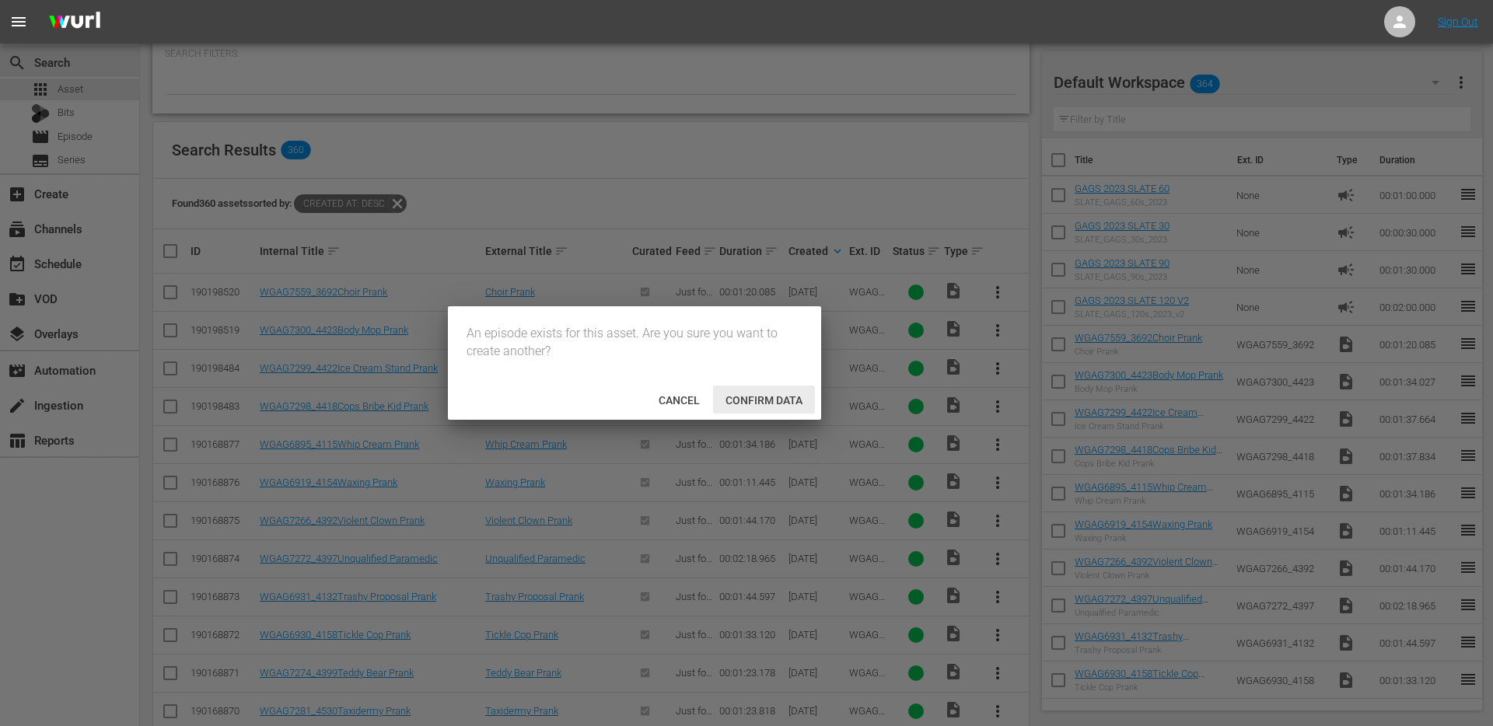
click at [781, 405] on span "Confirm data" at bounding box center [764, 400] width 102 height 12
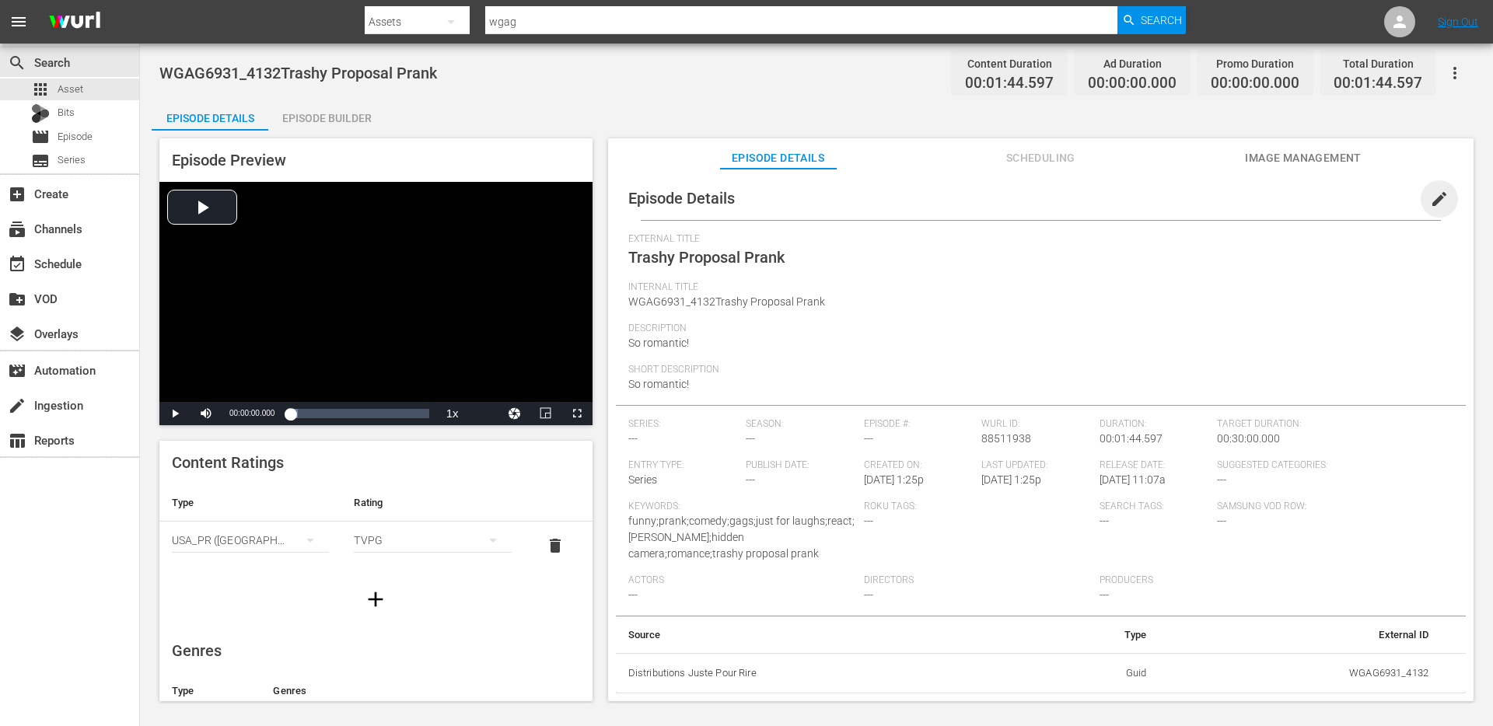
click at [1431, 198] on span "edit" at bounding box center [1439, 199] width 19 height 19
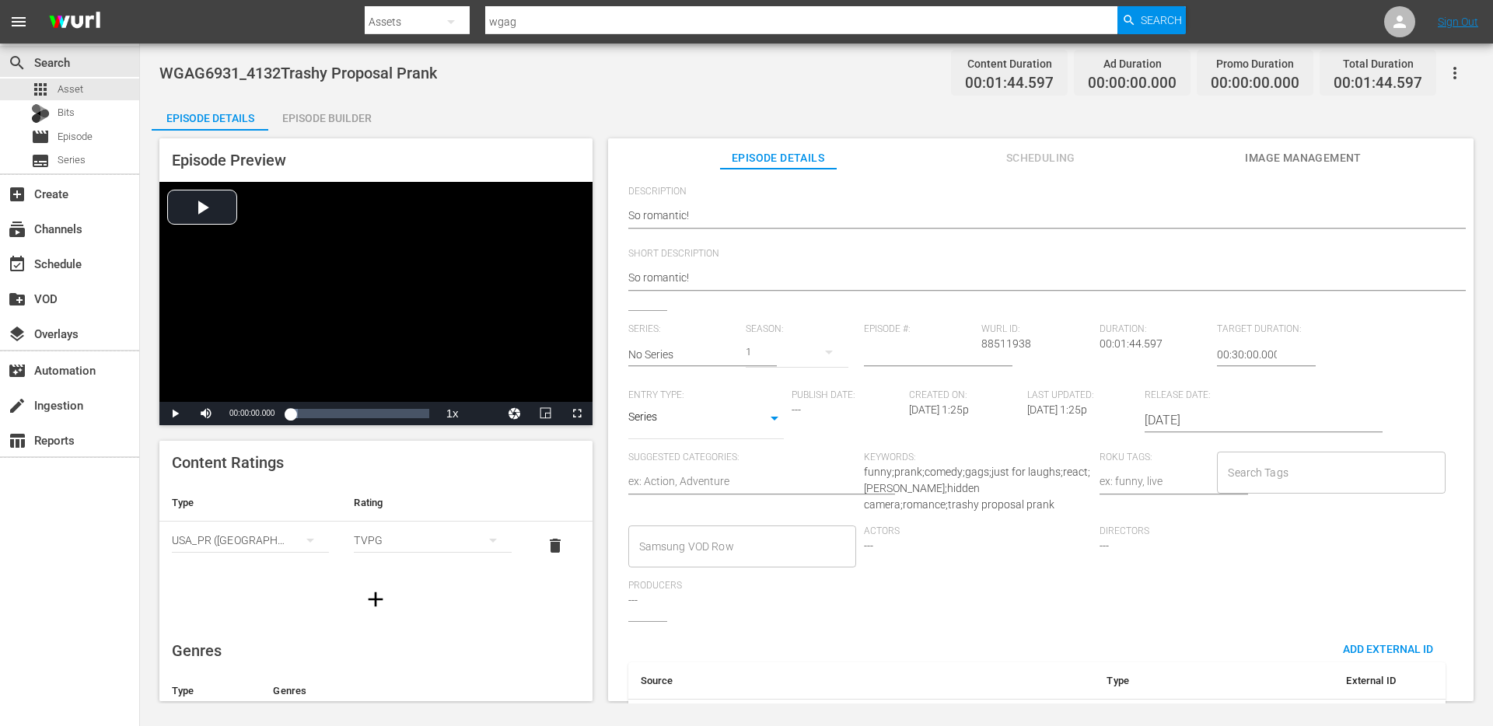
scroll to position [170, 0]
click at [677, 355] on input "text" at bounding box center [683, 356] width 110 height 37
click at [669, 401] on div "GAGS AND PRANKS" at bounding box center [689, 400] width 97 height 37
type input "GAGS AND PRANKS"
click at [1234, 478] on input "Search Tags" at bounding box center [1319, 475] width 191 height 28
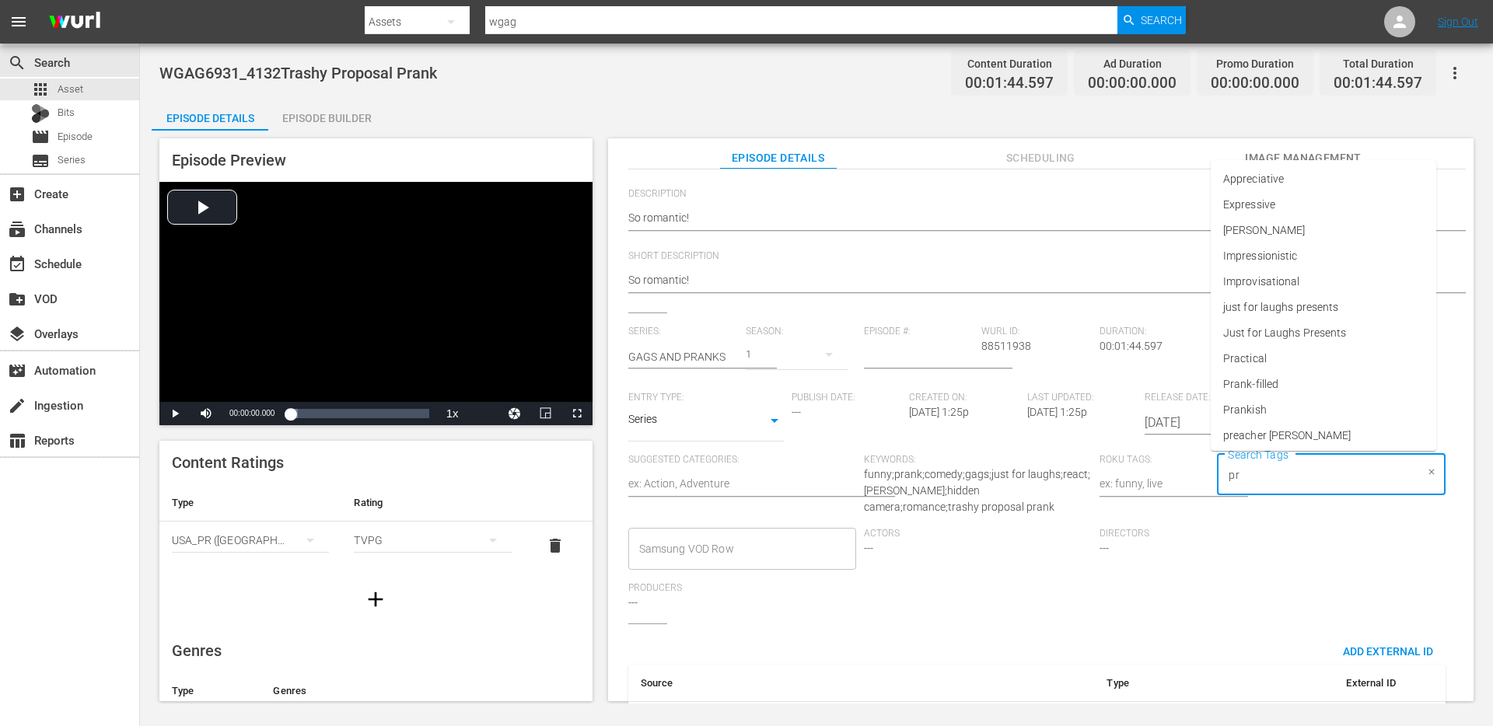
type input "p"
type input "proposal"
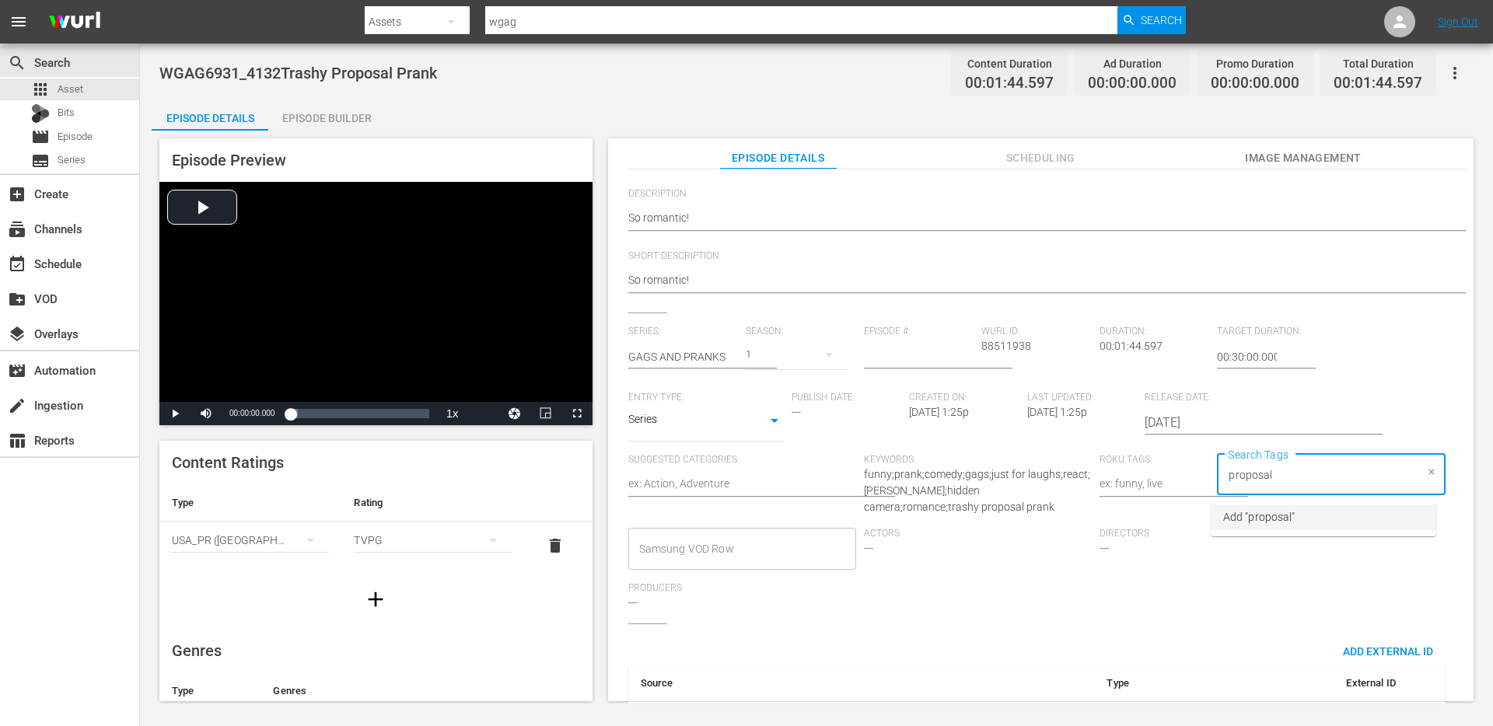
click at [1260, 519] on span "Add "proposal"" at bounding box center [1259, 517] width 72 height 16
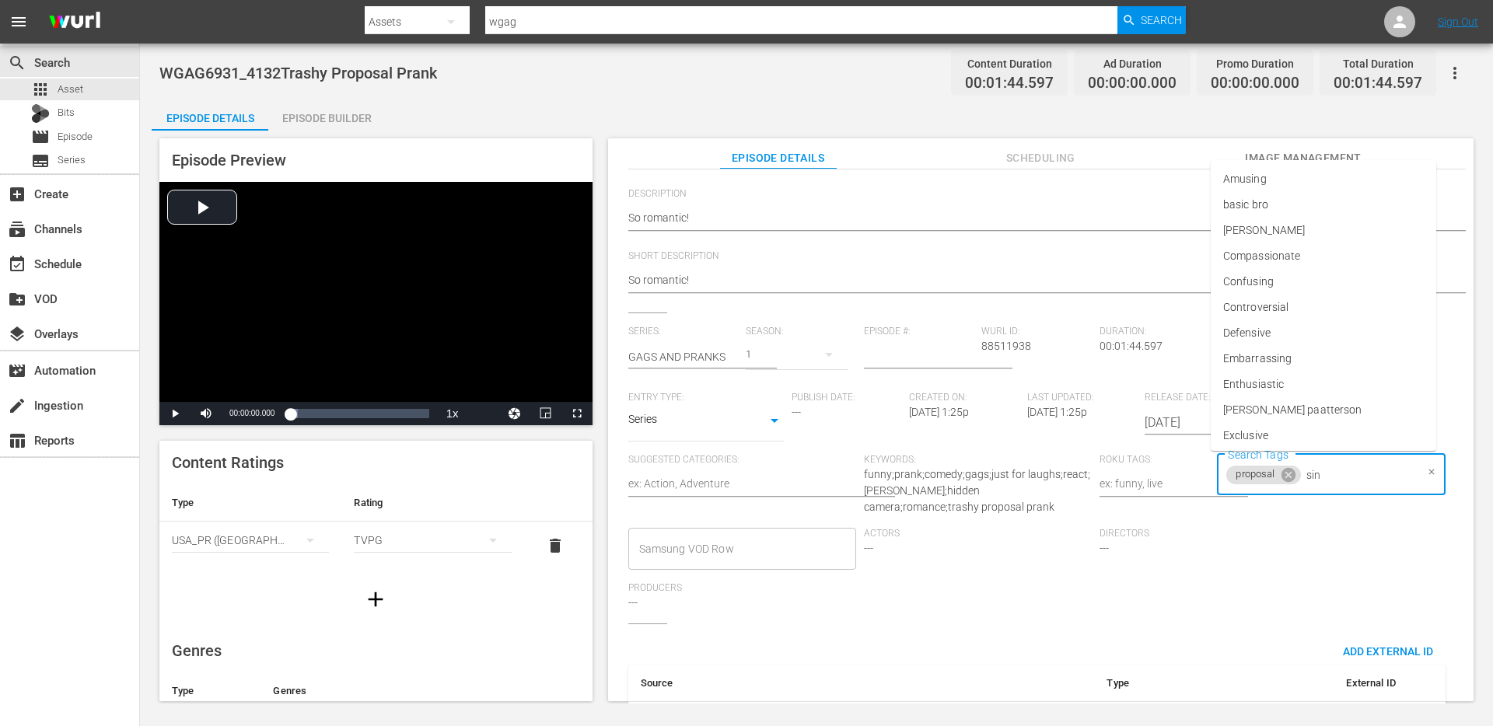
type input "sing"
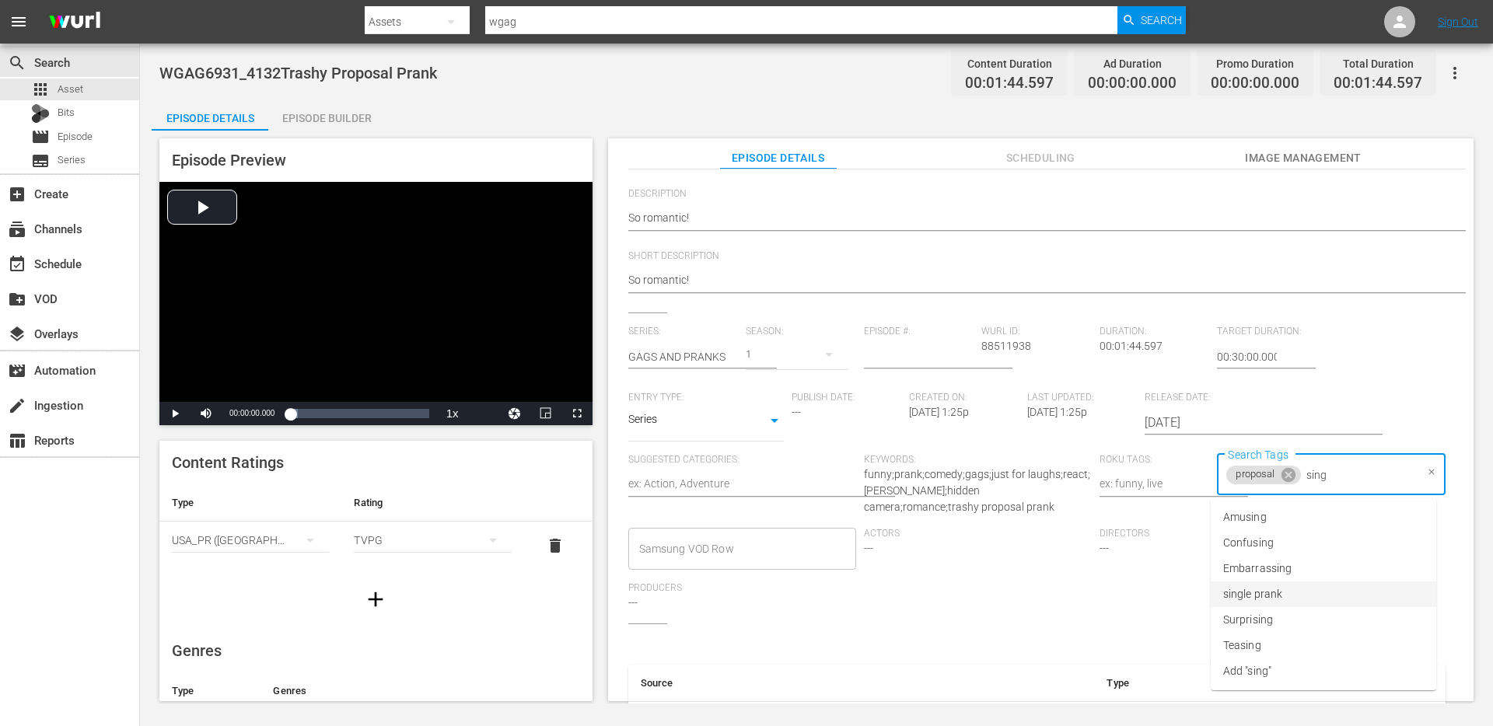
click at [1280, 593] on span "single prank" at bounding box center [1252, 594] width 59 height 16
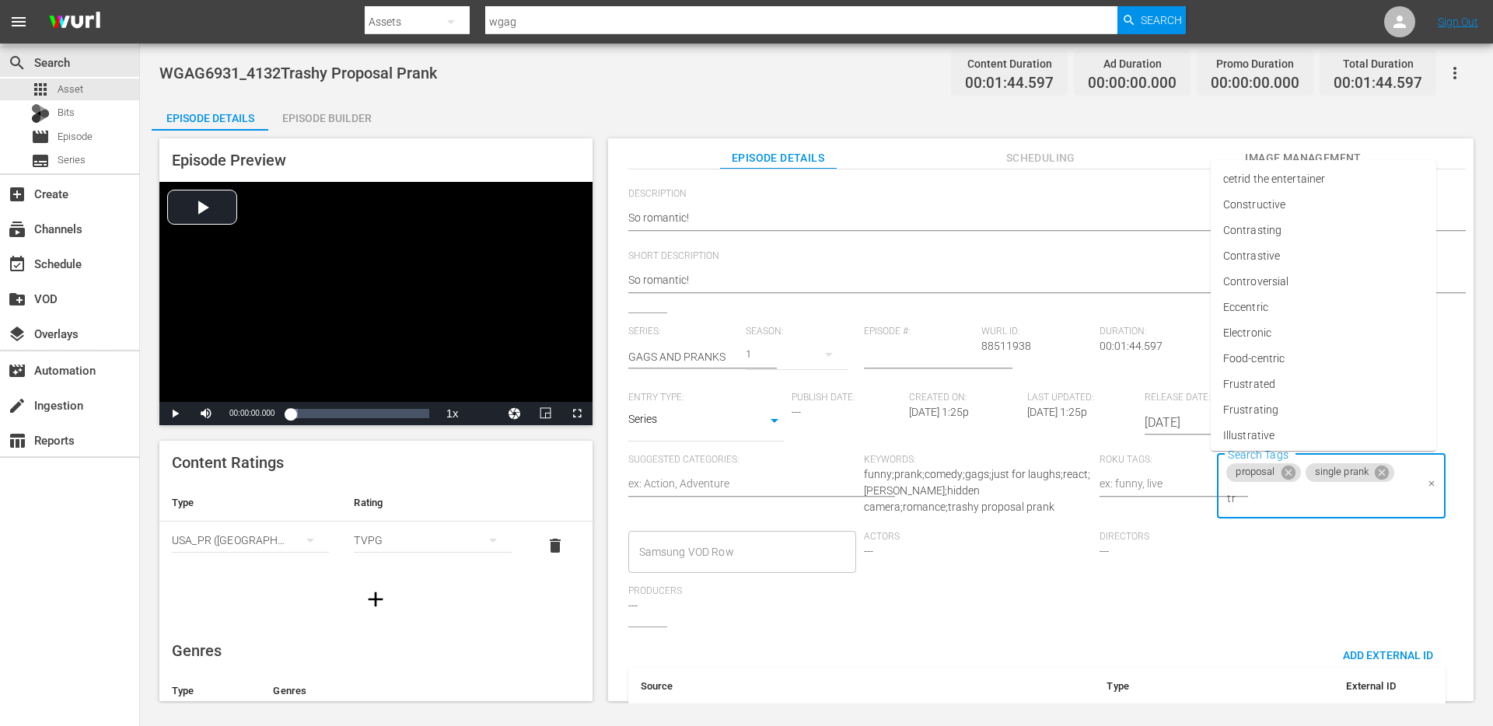
type input "t"
type input "d"
click at [1144, 532] on span "Directors" at bounding box center [1214, 537] width 228 height 12
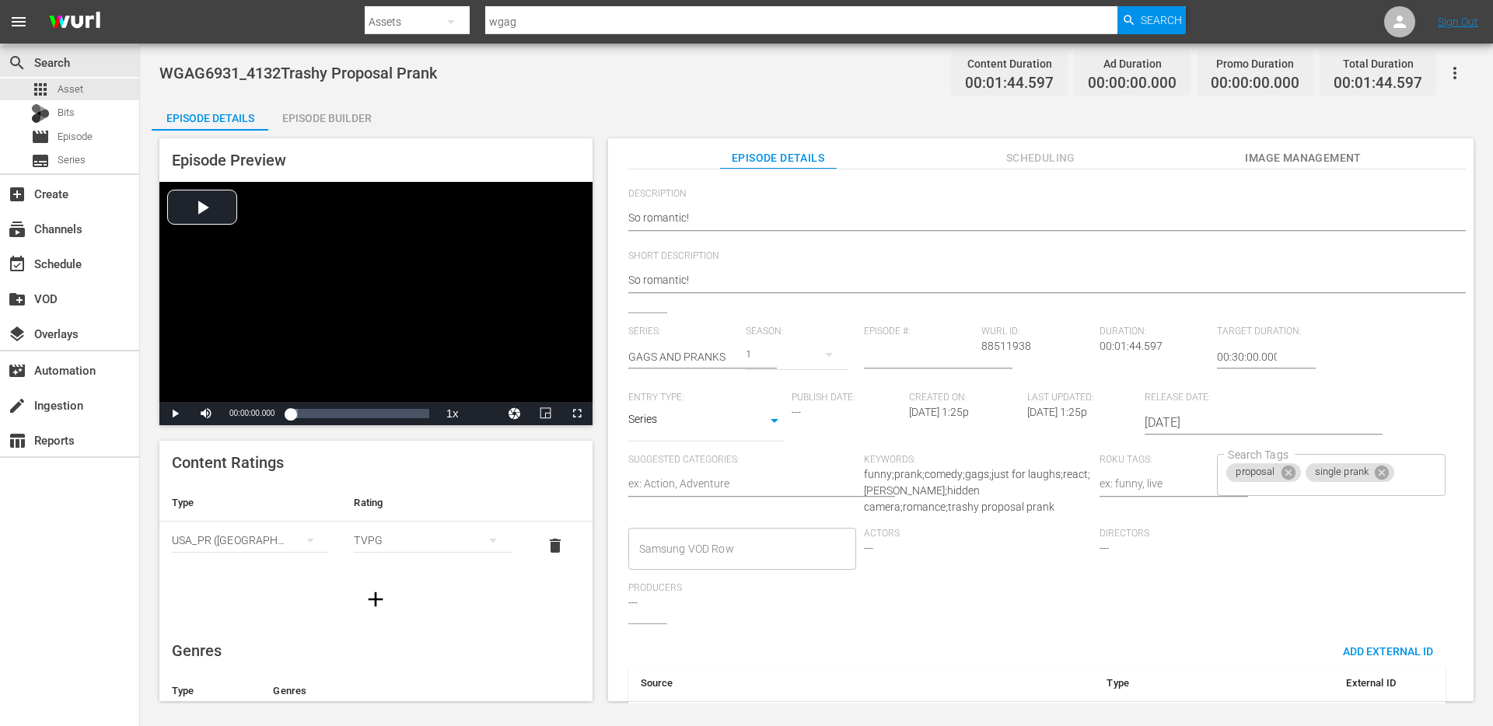
click at [710, 417] on body "menu Search By Assets Search ID, Title, Description, Keywords, or Category wgag…" at bounding box center [746, 363] width 1493 height 726
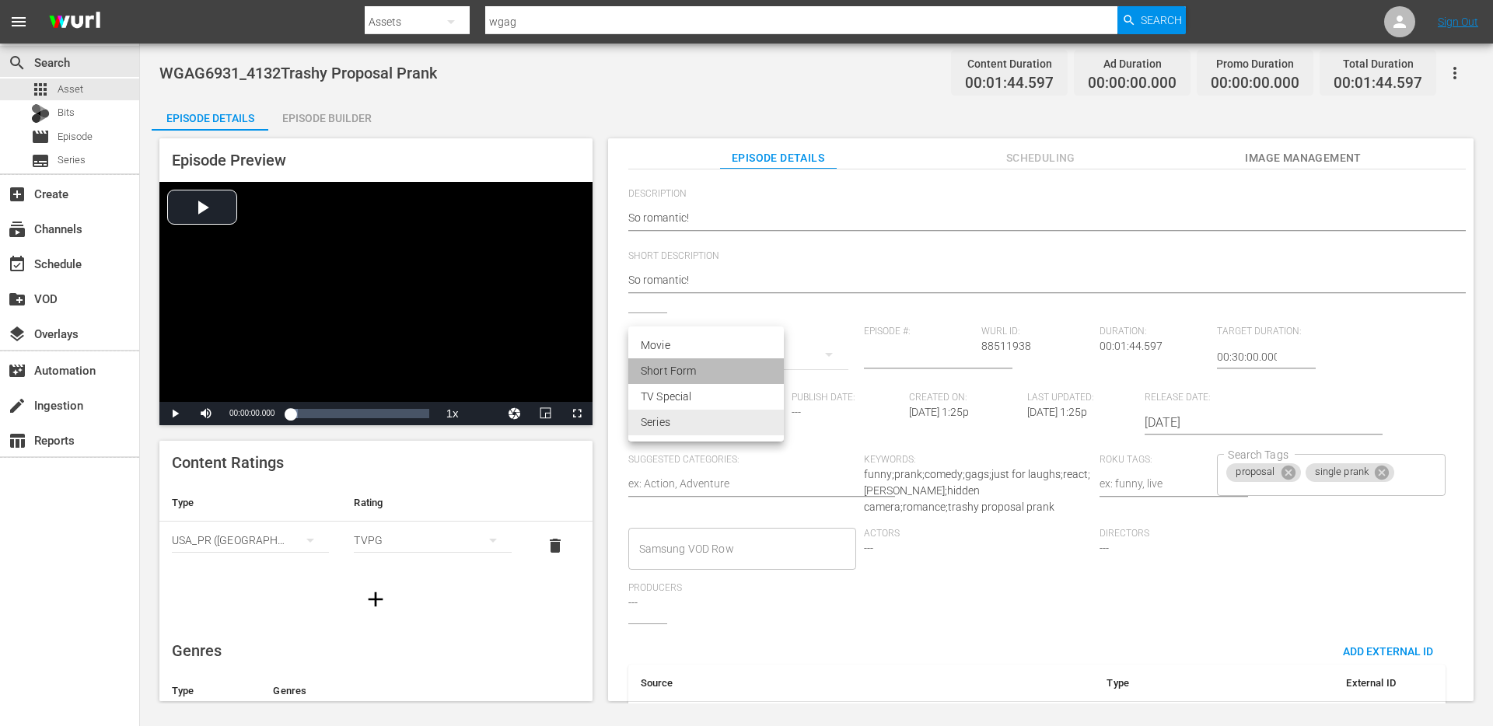
click at [688, 372] on li "Short Form" at bounding box center [706, 372] width 156 height 26
type input "SHORT_FORM_VIDEO"
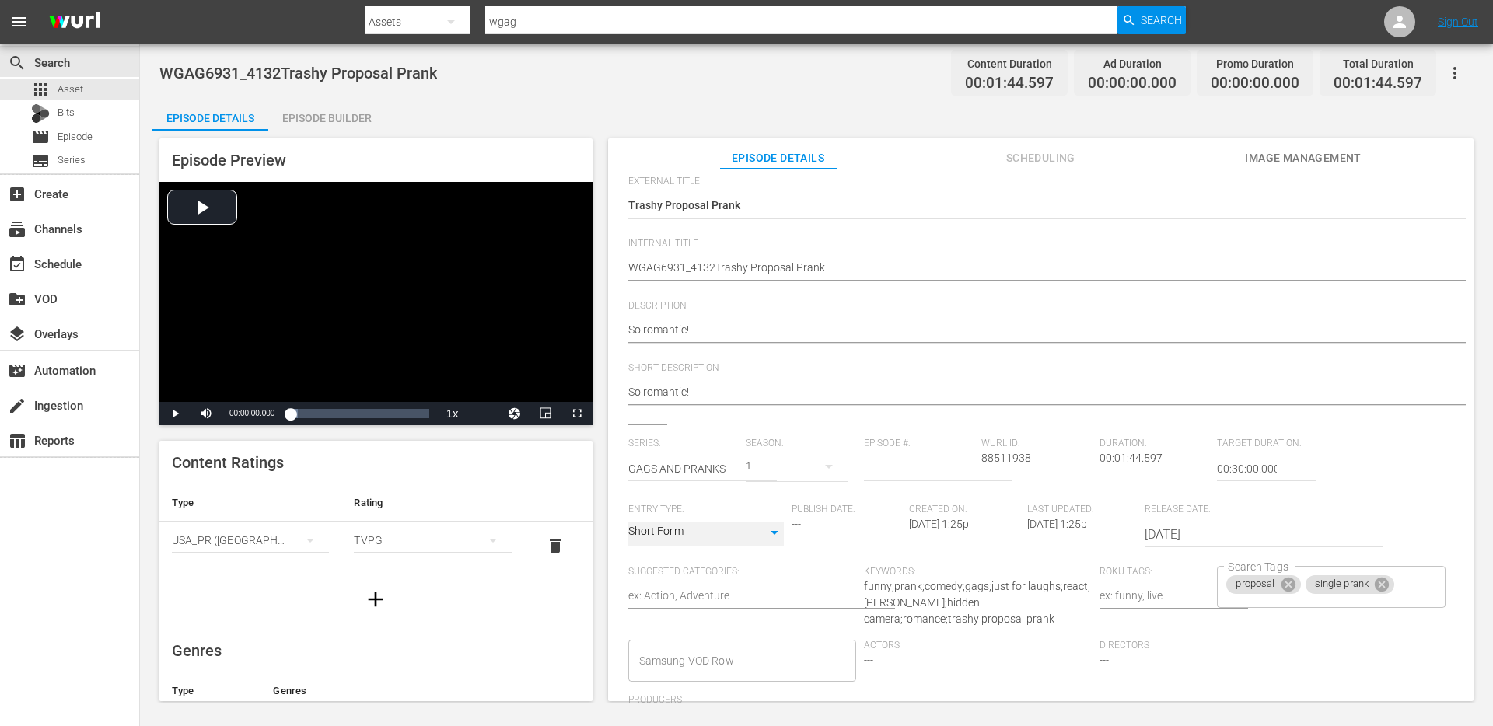
scroll to position [7, 0]
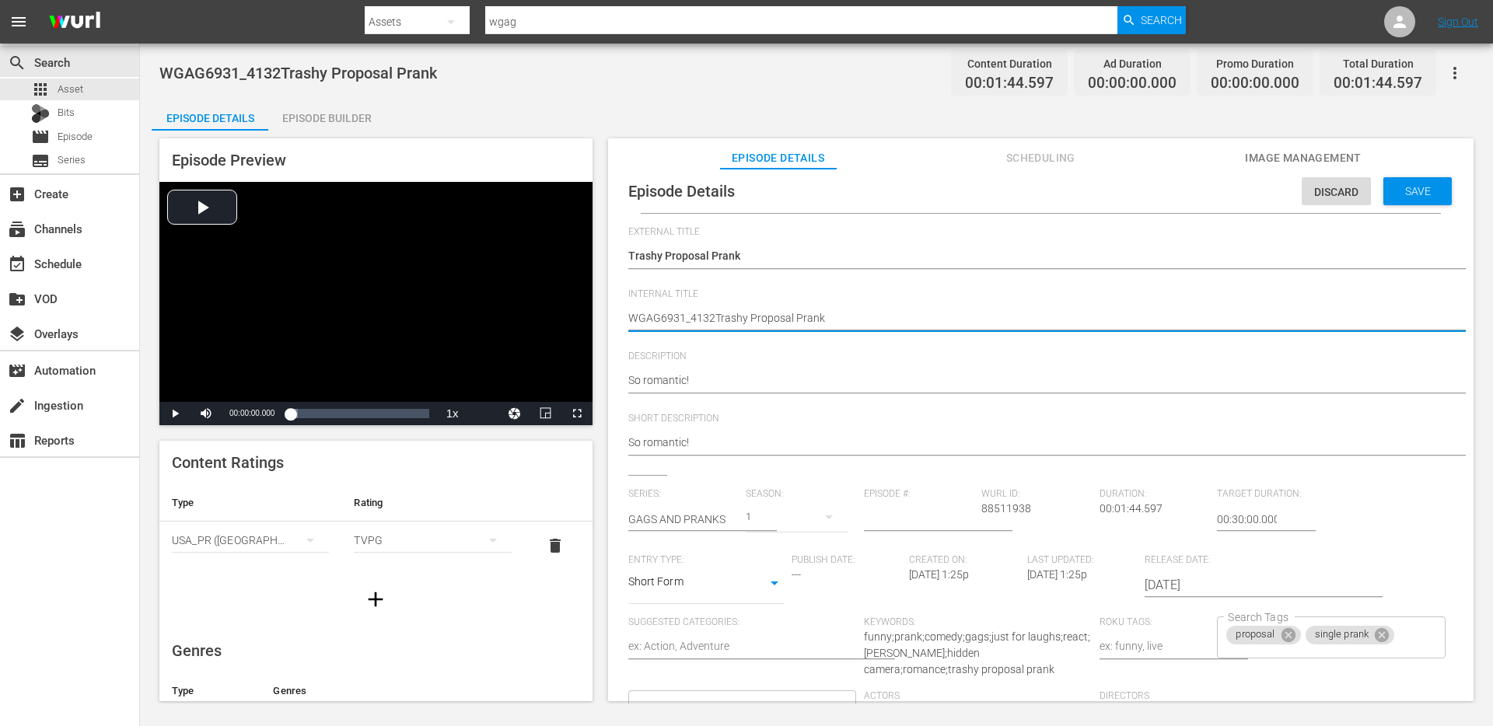
click at [678, 325] on textarea "WGAG6931_4132Trashy Proposal Prank" at bounding box center [1036, 319] width 817 height 19
click at [317, 121] on div "Episode Builder" at bounding box center [326, 118] width 117 height 37
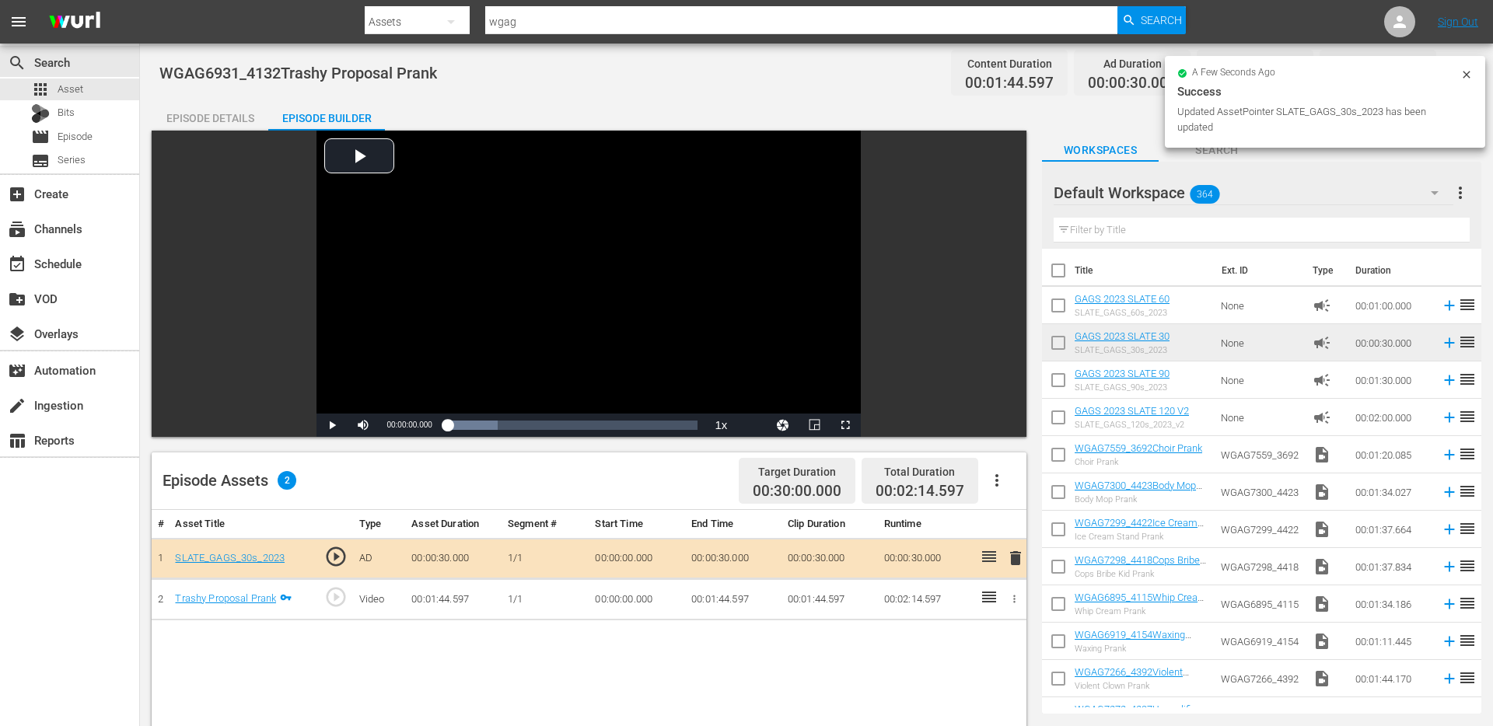
click at [1464, 75] on icon at bounding box center [1467, 74] width 12 height 12
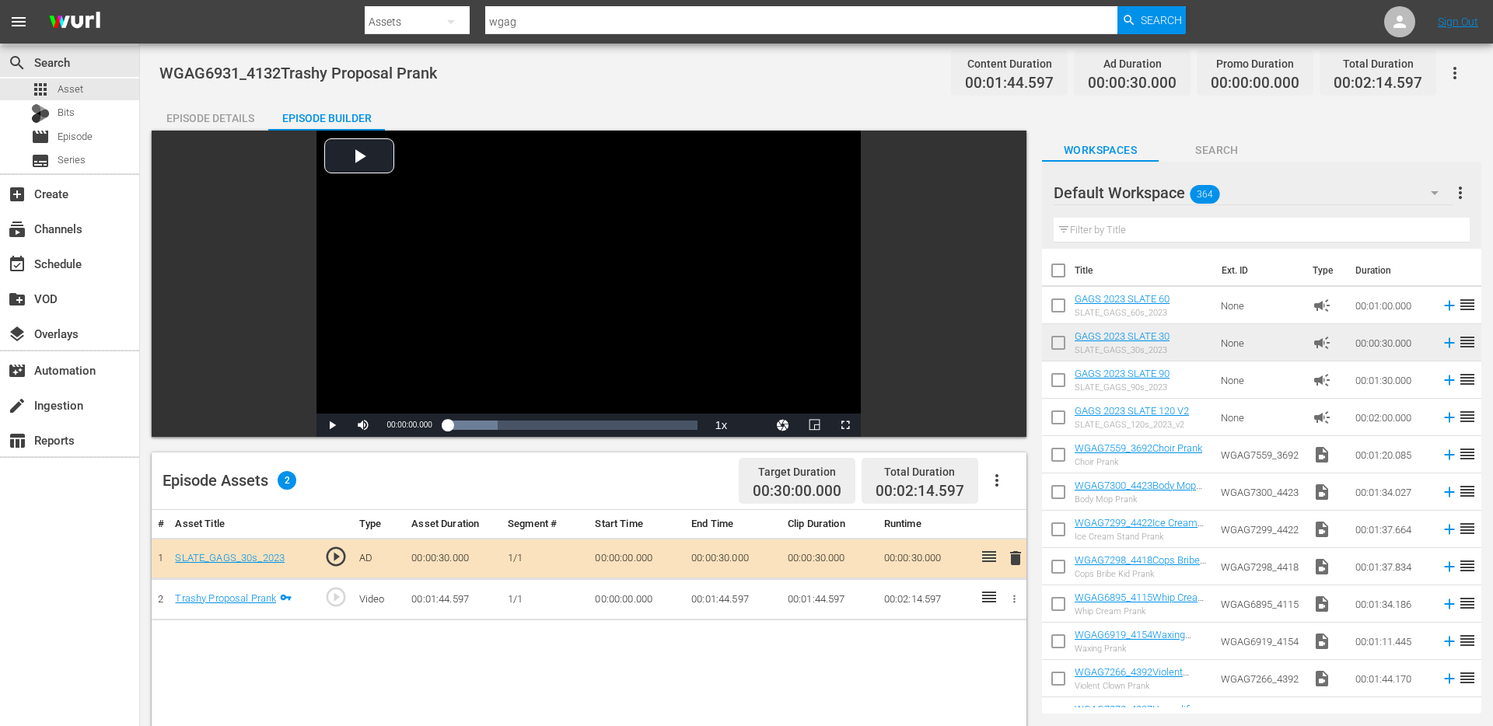
click at [184, 114] on div "Episode Details" at bounding box center [210, 118] width 117 height 37
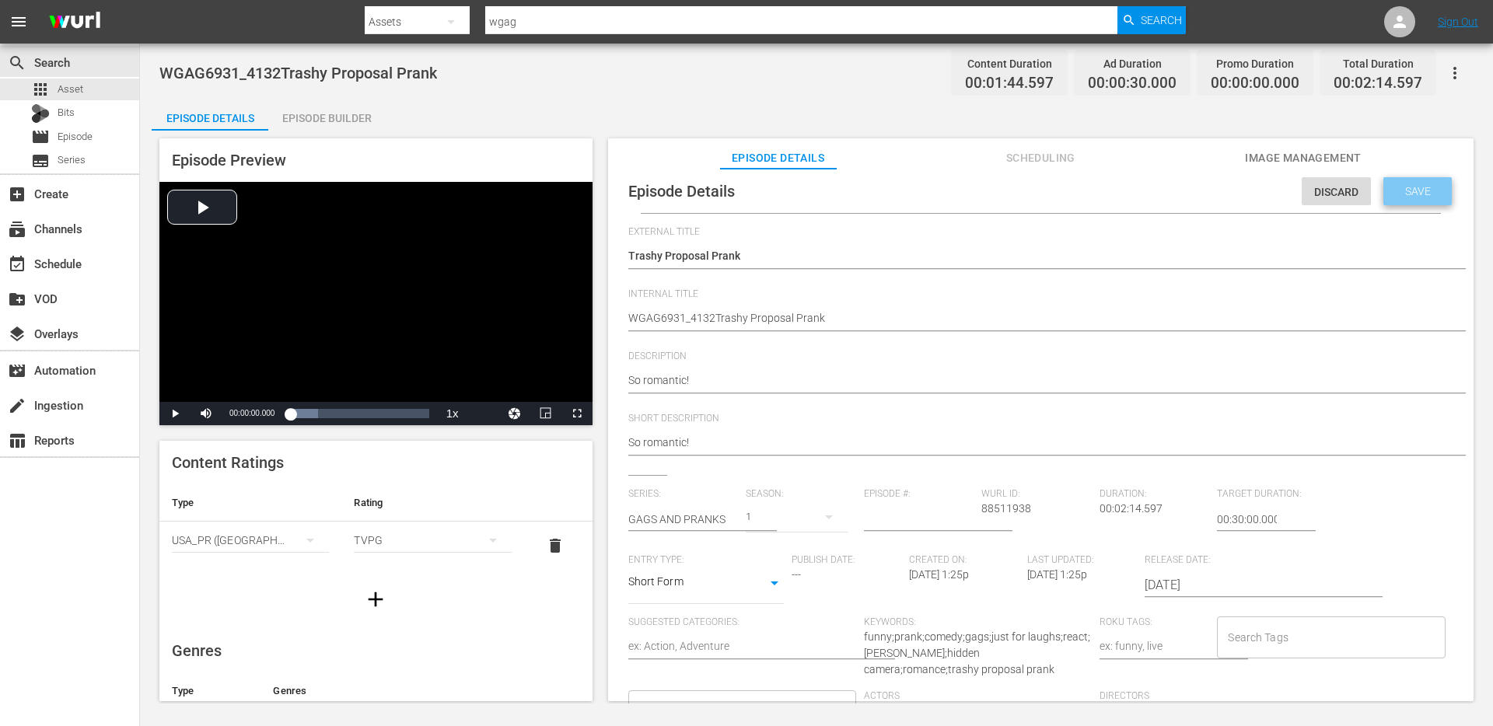
click at [1394, 187] on span "Save" at bounding box center [1418, 191] width 51 height 12
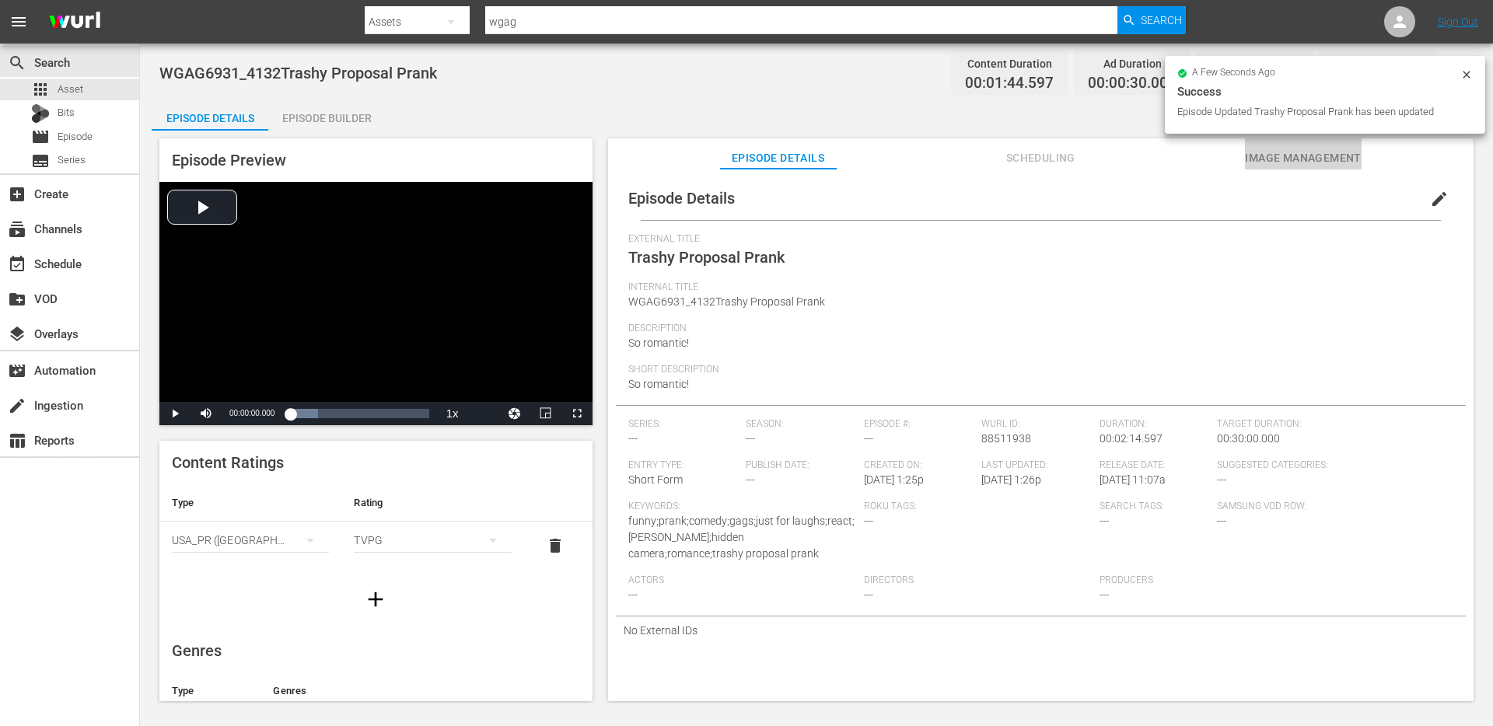
click at [1324, 169] on button "Image Management" at bounding box center [1303, 153] width 117 height 31
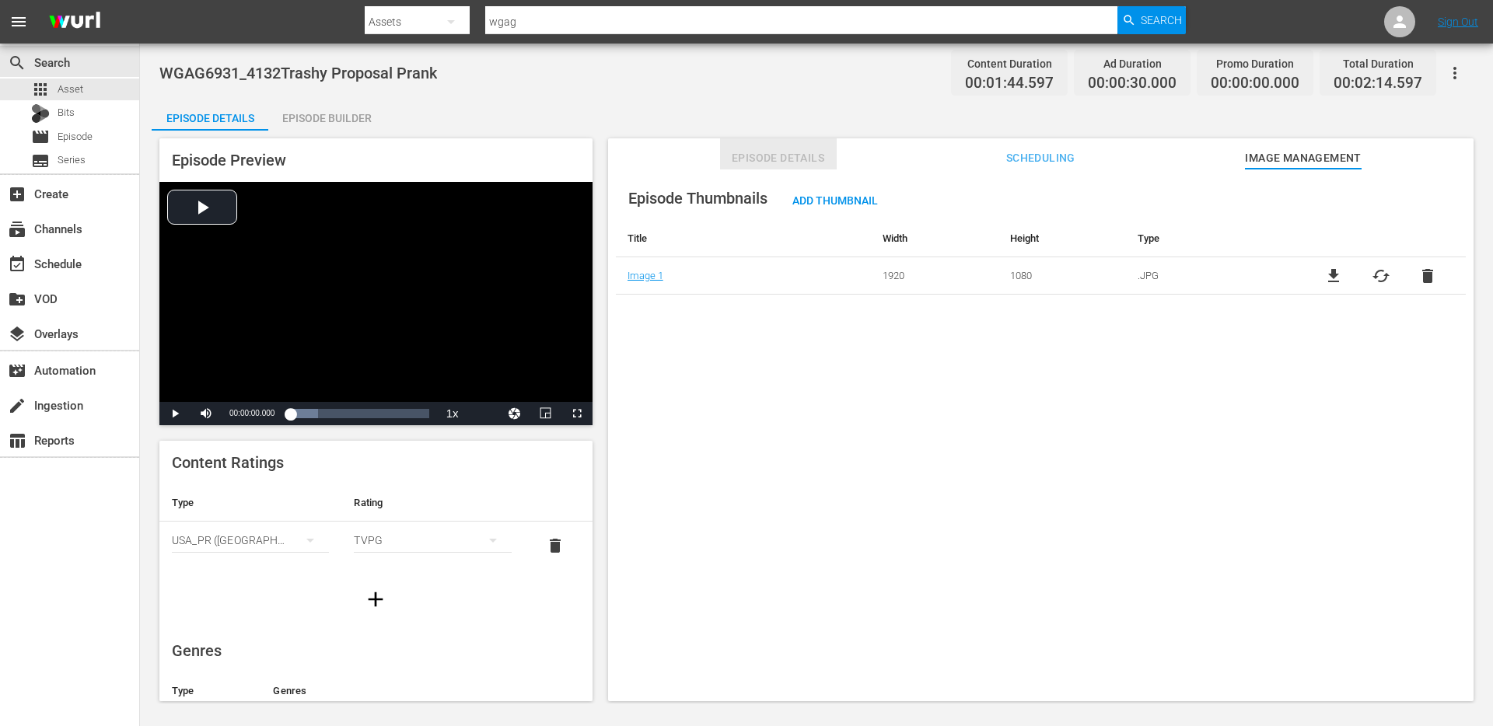
click at [767, 168] on button "Episode Details" at bounding box center [778, 153] width 117 height 31
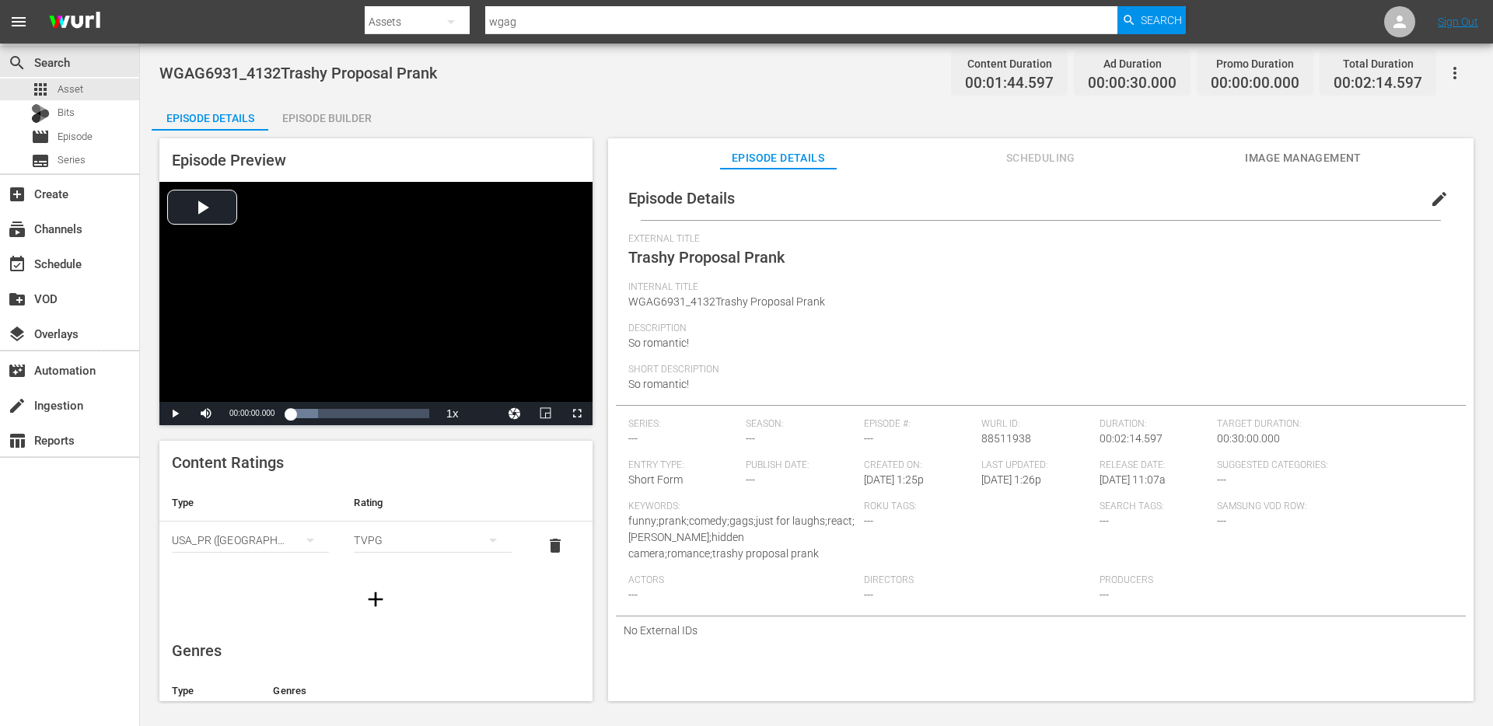
click at [1430, 201] on span "edit" at bounding box center [1439, 199] width 19 height 19
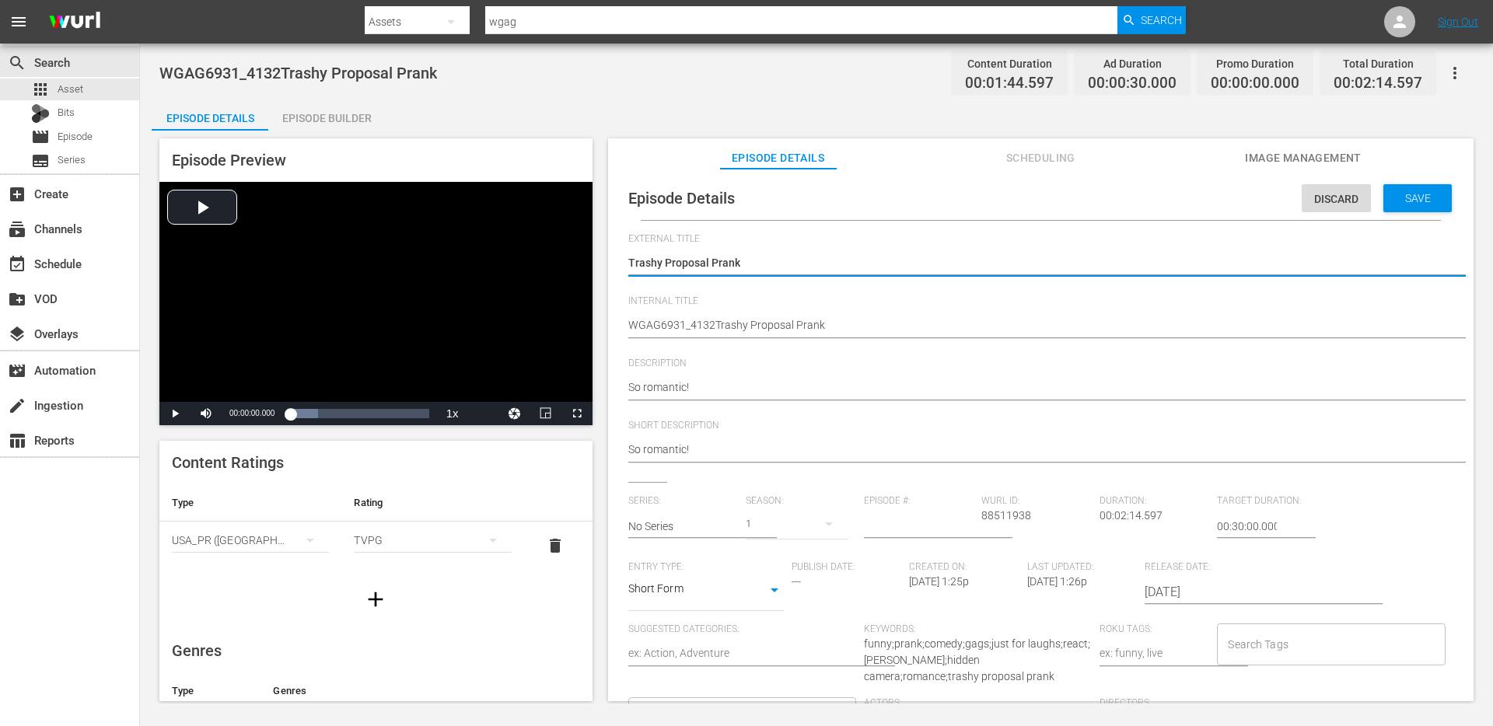
scroll to position [16, 0]
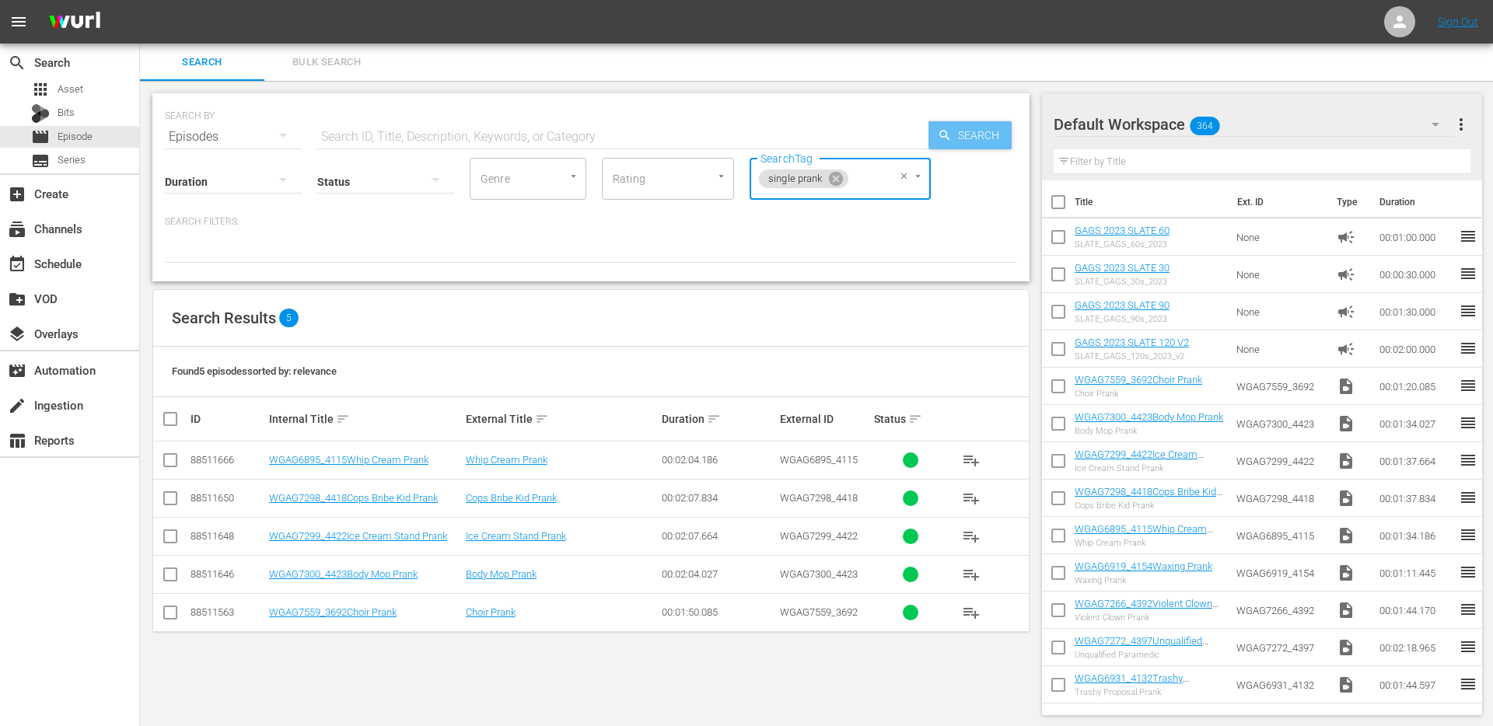
click at [976, 136] on span "Search" at bounding box center [982, 135] width 60 height 28
click at [834, 180] on icon at bounding box center [835, 178] width 17 height 17
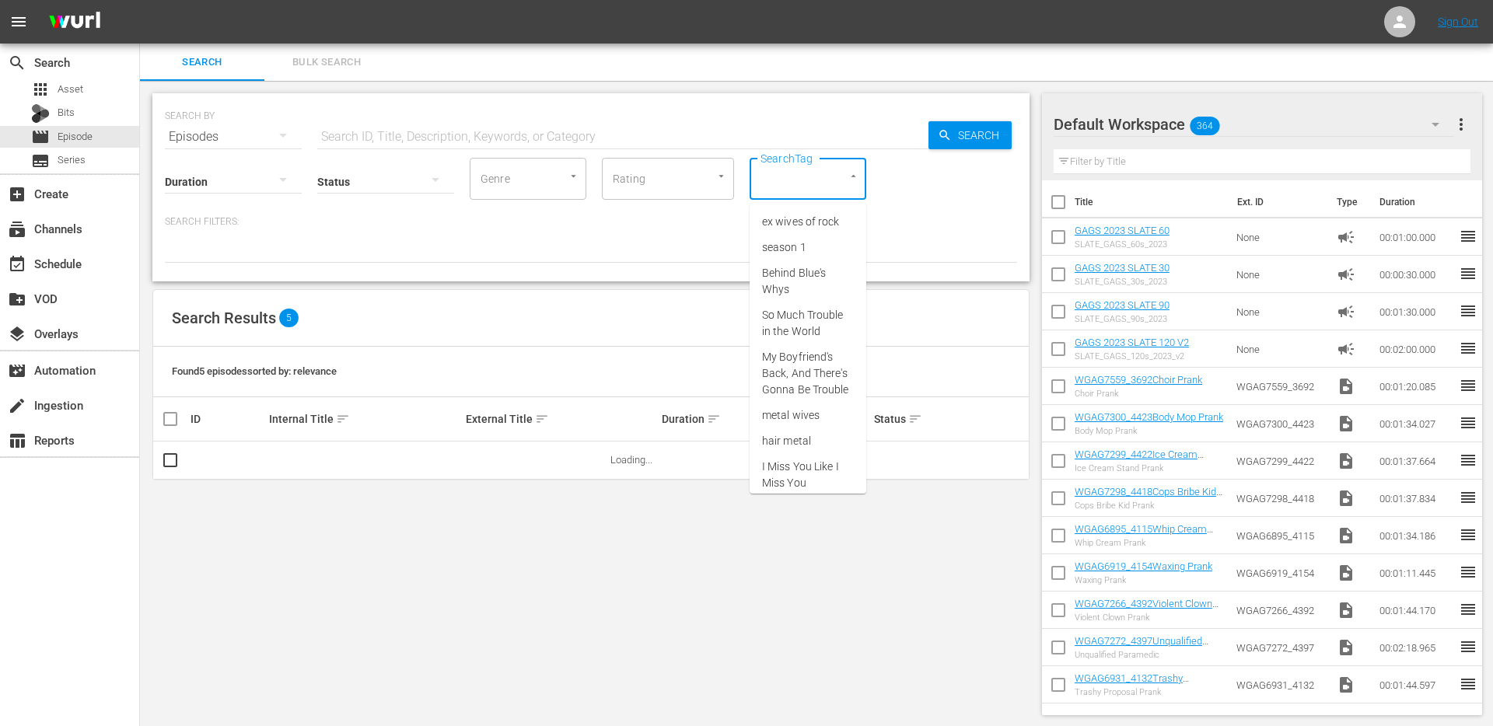
click at [796, 184] on input "SearchTag" at bounding box center [786, 179] width 59 height 28
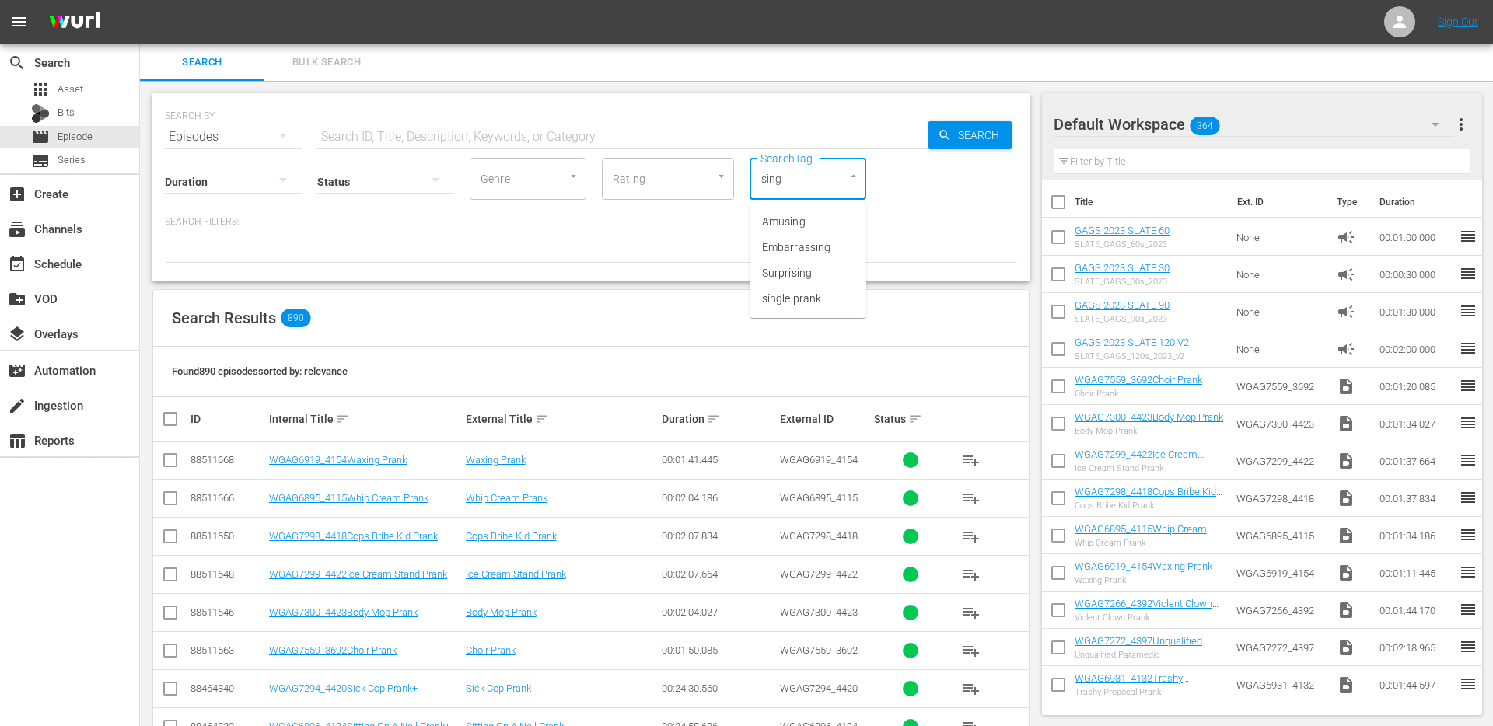
type input "singl"
click at [816, 233] on li "single prank" at bounding box center [808, 222] width 117 height 26
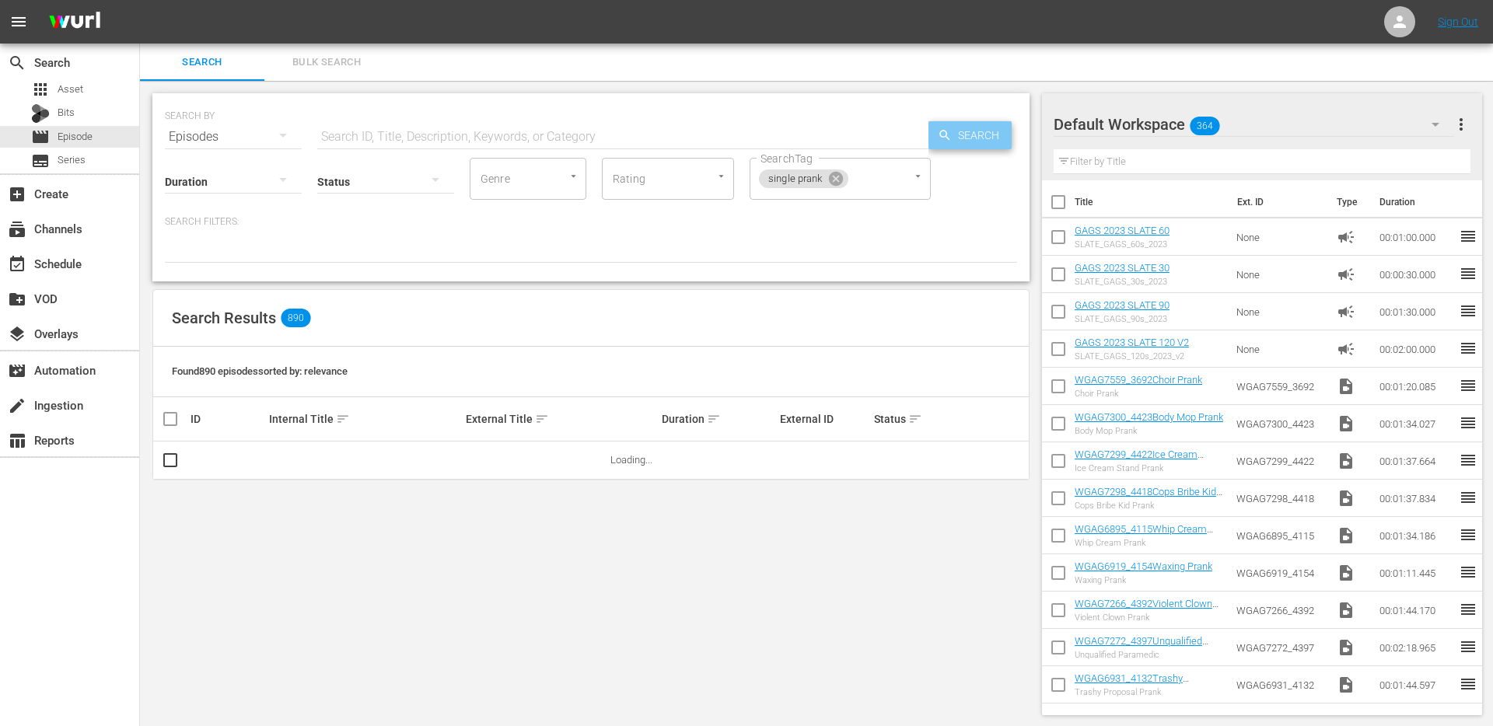
click at [978, 131] on span "Search" at bounding box center [982, 135] width 60 height 28
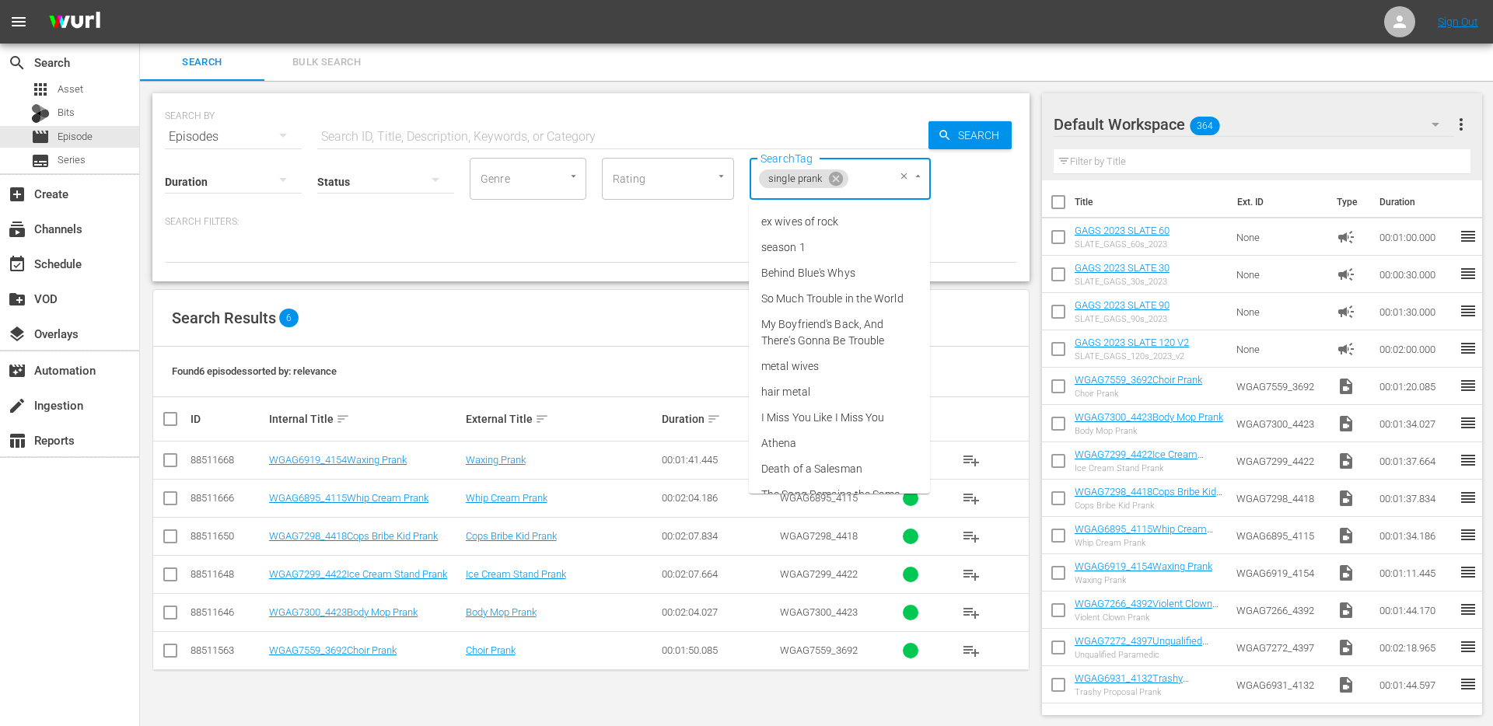
click at [880, 191] on input "SearchTag" at bounding box center [866, 179] width 30 height 28
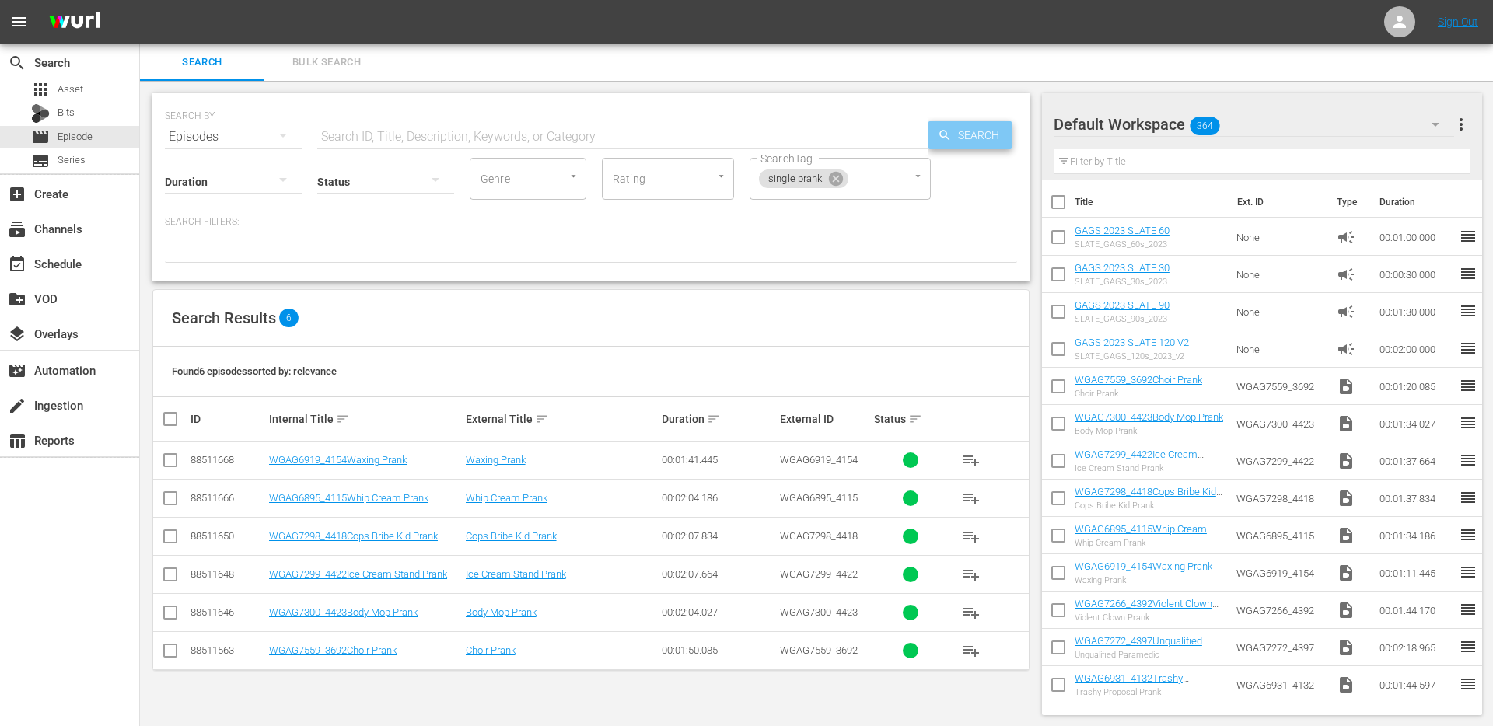
click at [992, 141] on span "Search" at bounding box center [982, 135] width 60 height 28
click at [841, 184] on icon at bounding box center [835, 178] width 17 height 17
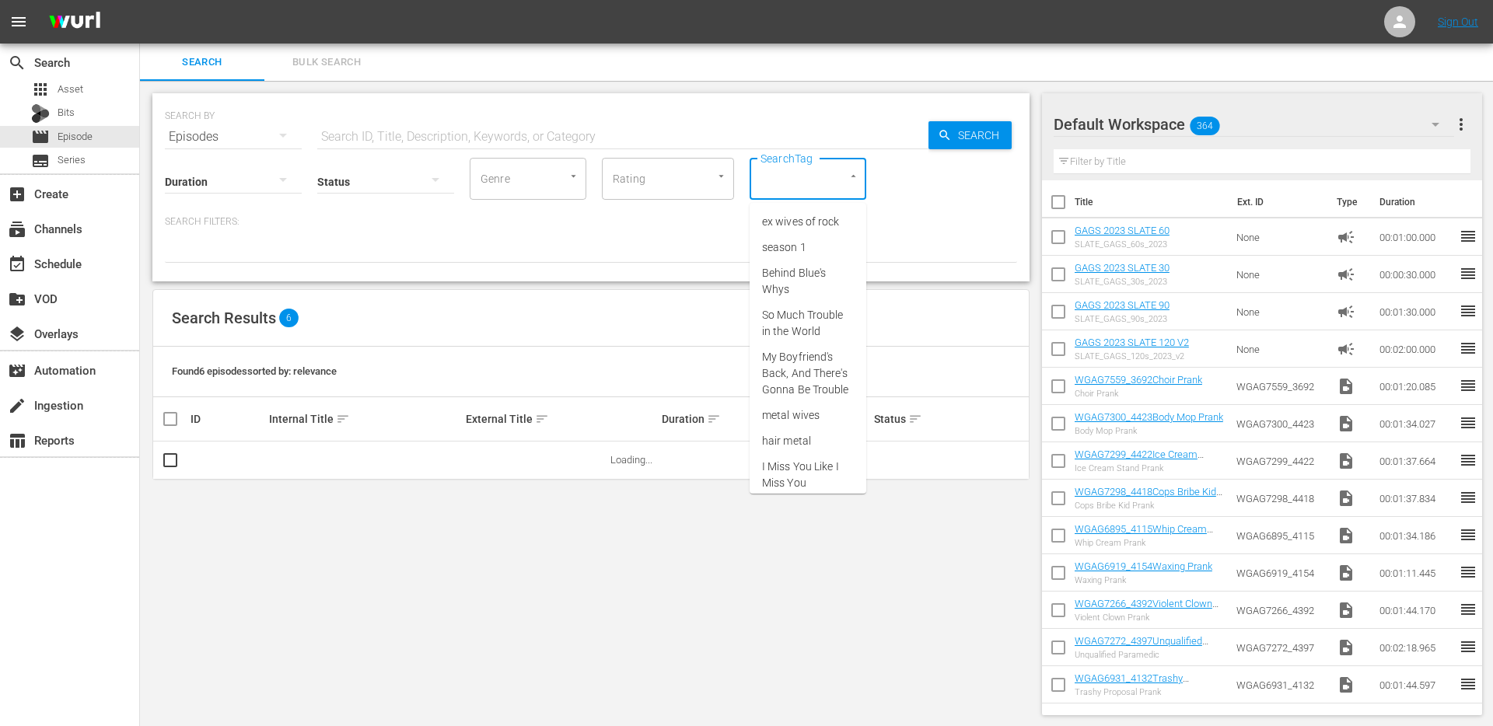
click at [800, 183] on input "SearchTag" at bounding box center [786, 179] width 59 height 28
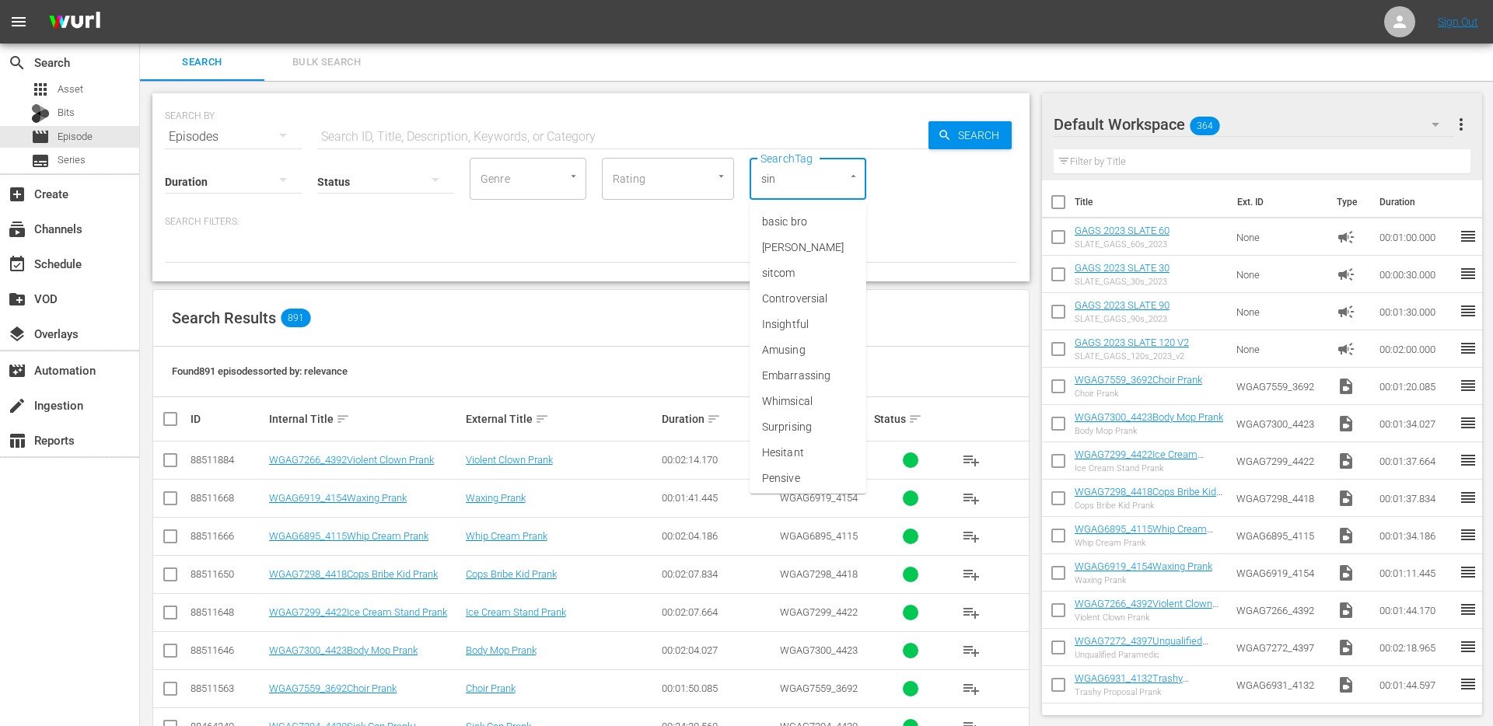
type input "sing"
click at [792, 292] on span "single prank" at bounding box center [791, 299] width 59 height 16
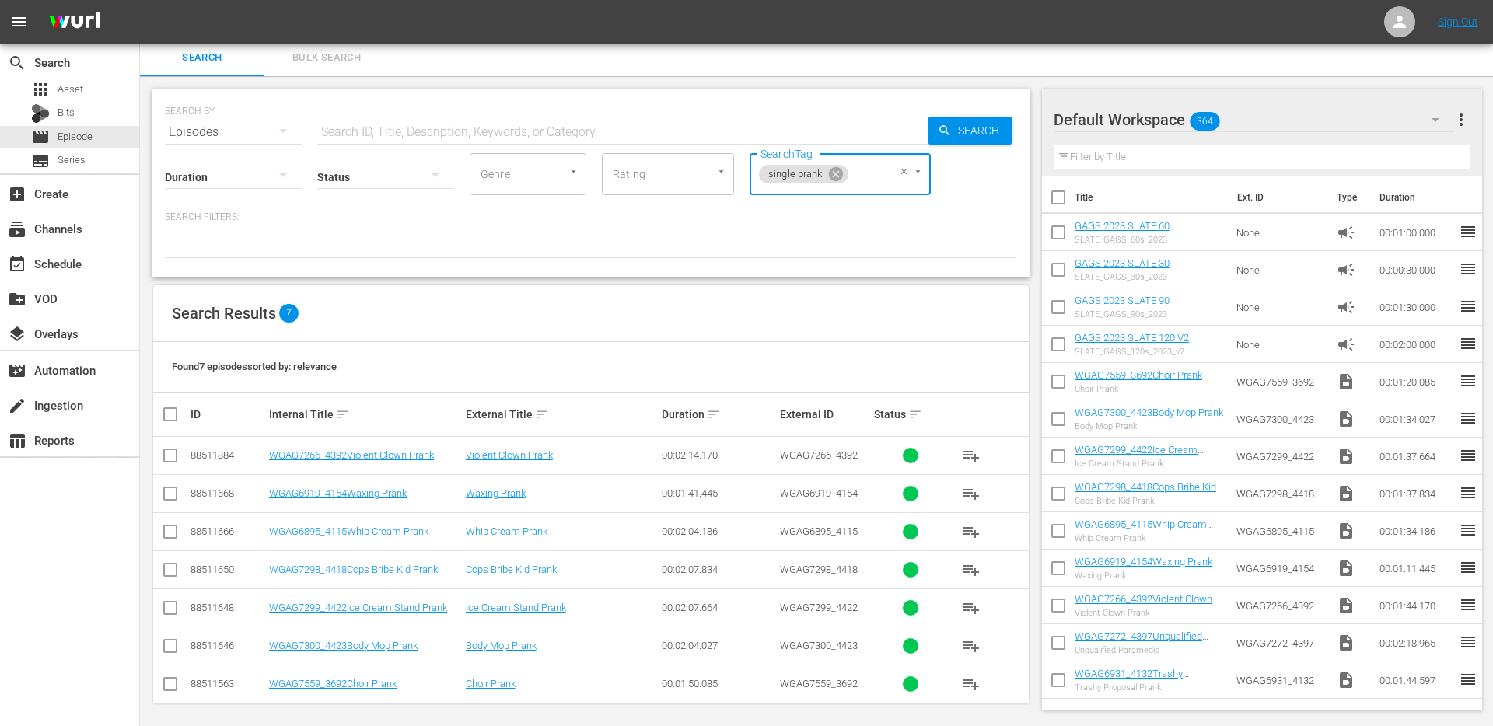
scroll to position [11, 0]
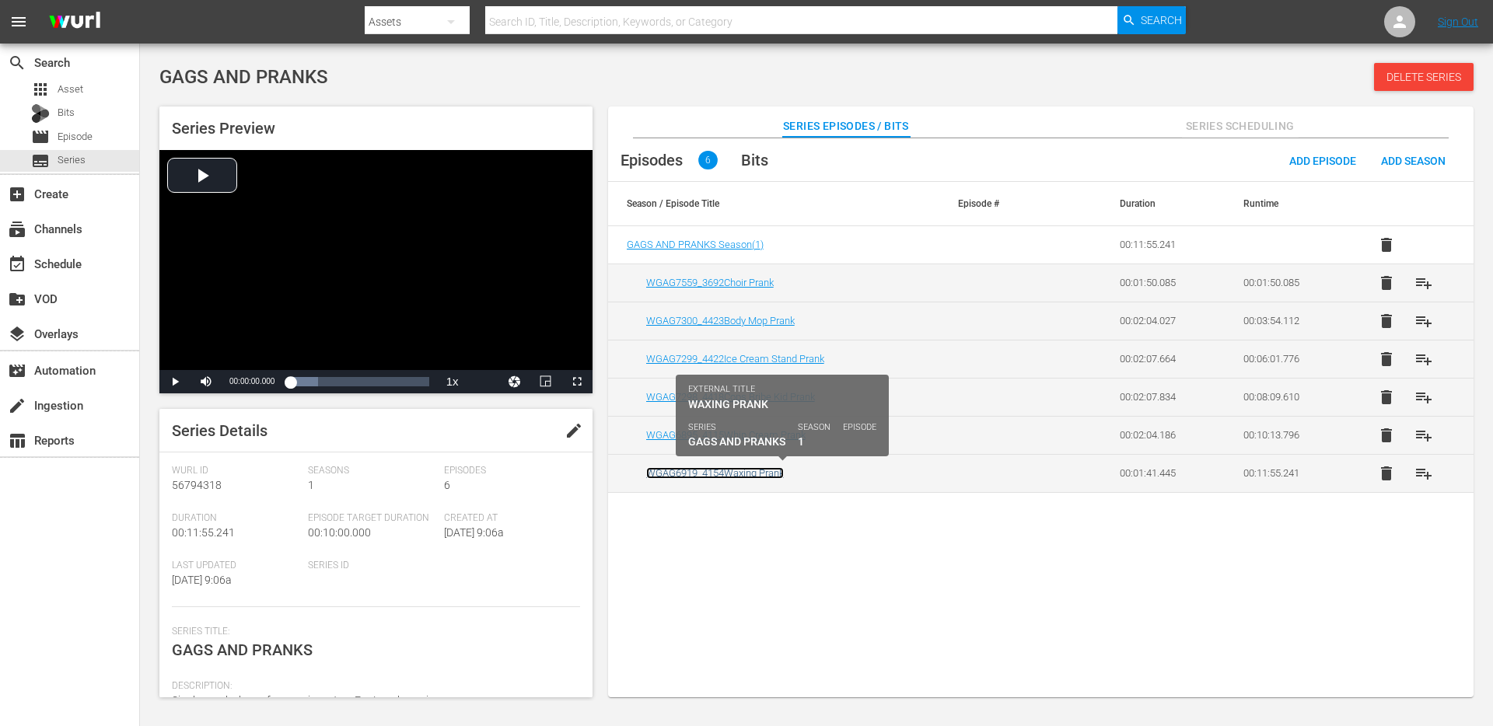
click at [748, 475] on link "WGAG6919_4154Waxing Prank" at bounding box center [715, 473] width 138 height 12
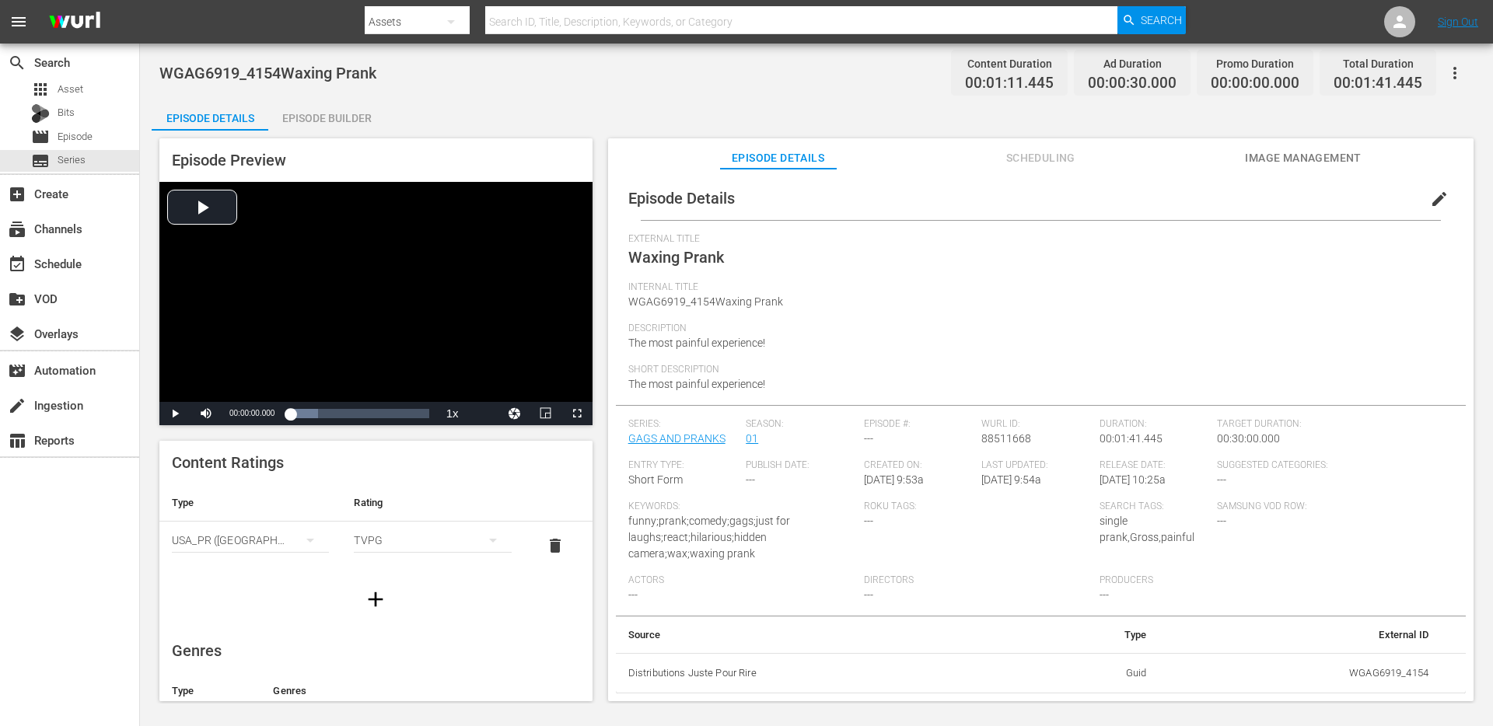
click at [1236, 157] on div "Episode Details Scheduling Image Management" at bounding box center [1041, 153] width 788 height 31
click at [1271, 159] on span "Image Management" at bounding box center [1303, 158] width 117 height 19
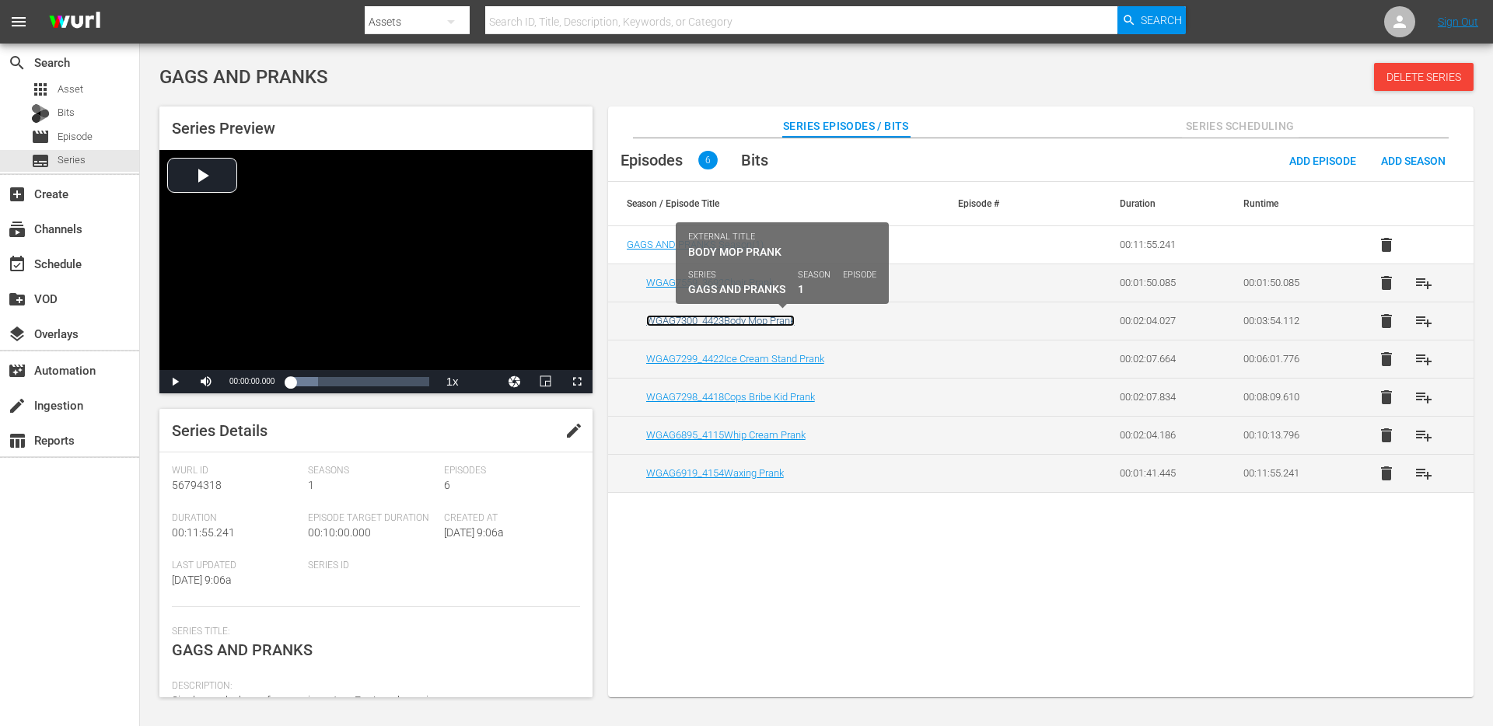
click at [746, 320] on link "WGAG7300_4423Body Mop Prank" at bounding box center [720, 321] width 149 height 12
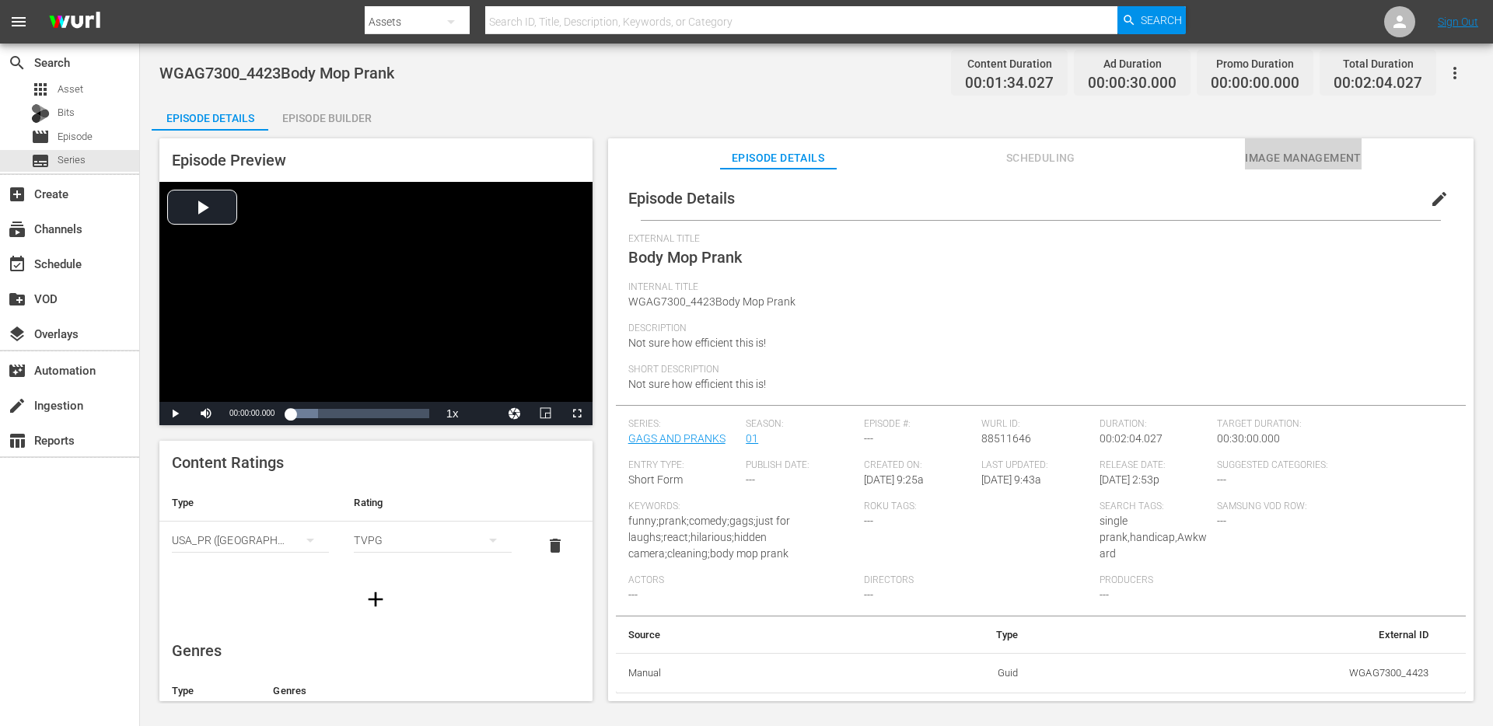
click at [1298, 155] on span "Image Management" at bounding box center [1303, 158] width 117 height 19
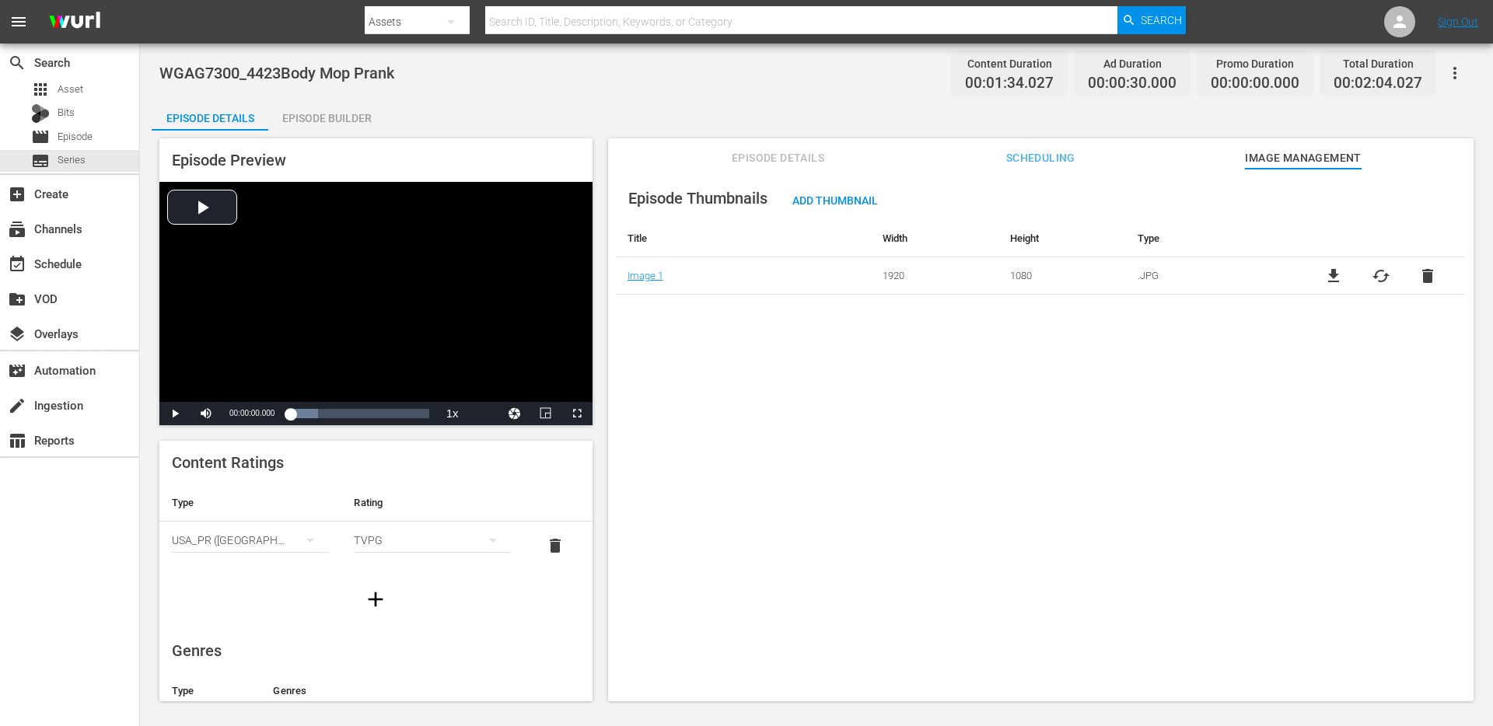
click at [789, 162] on span "Episode Details" at bounding box center [778, 158] width 117 height 19
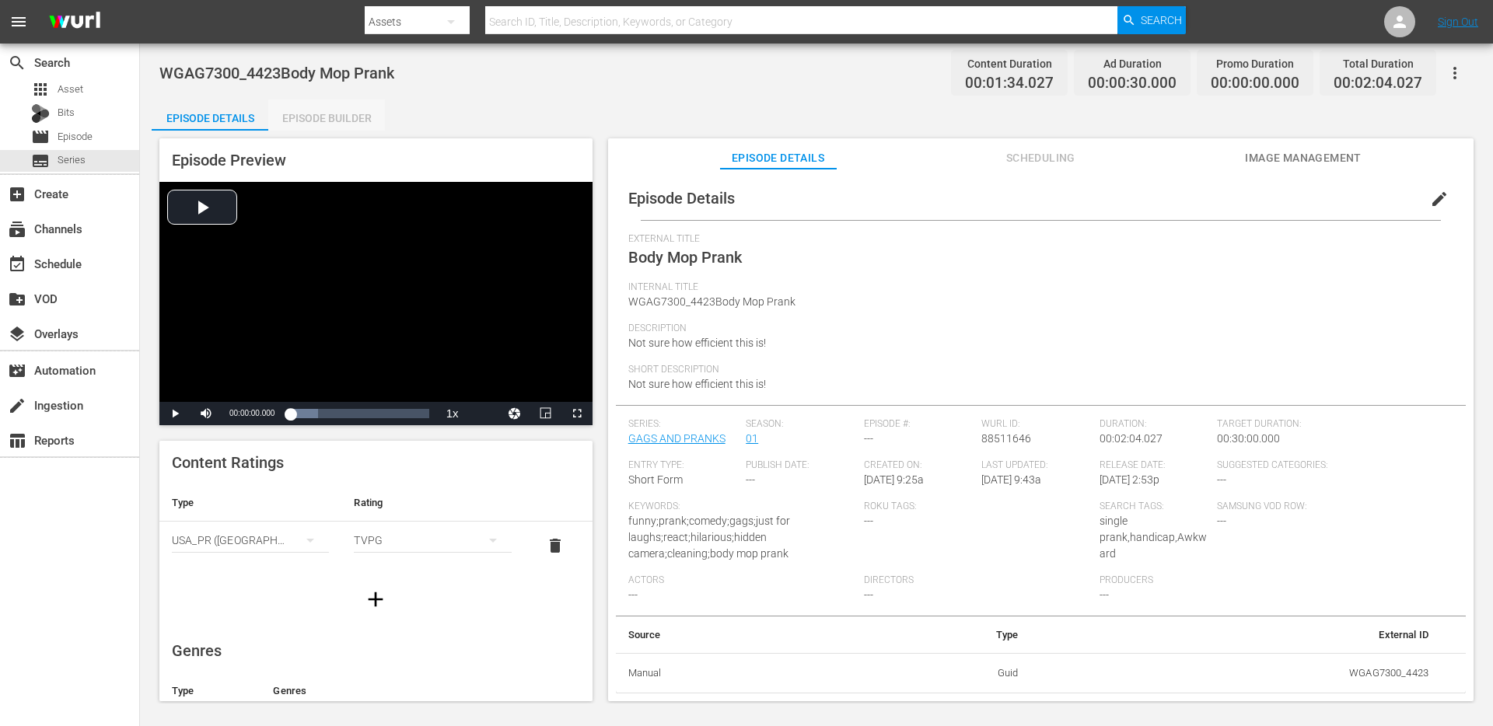
click at [314, 113] on div "Episode Builder" at bounding box center [326, 118] width 117 height 37
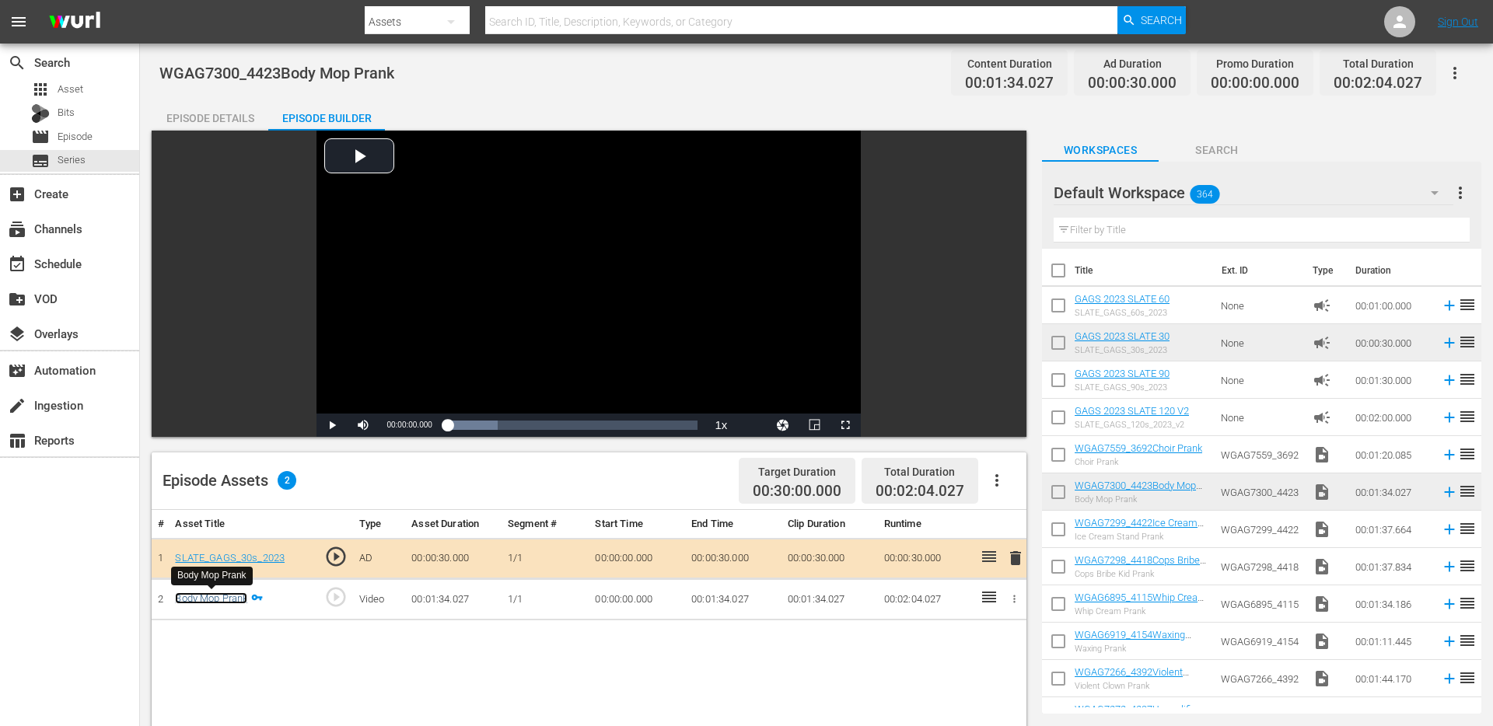
click at [232, 593] on link "Body Mop Prank" at bounding box center [211, 599] width 72 height 12
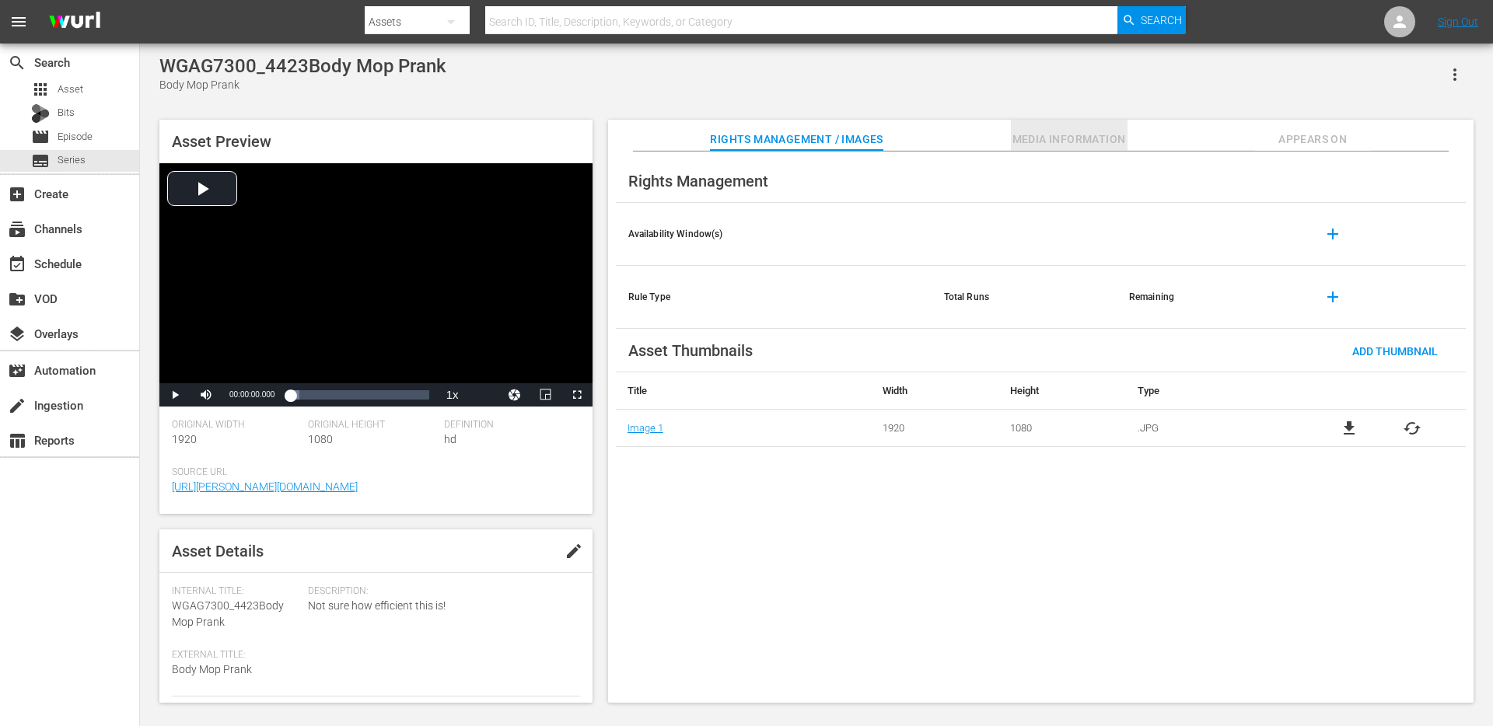
click at [1093, 145] on span "Media Information" at bounding box center [1069, 139] width 117 height 19
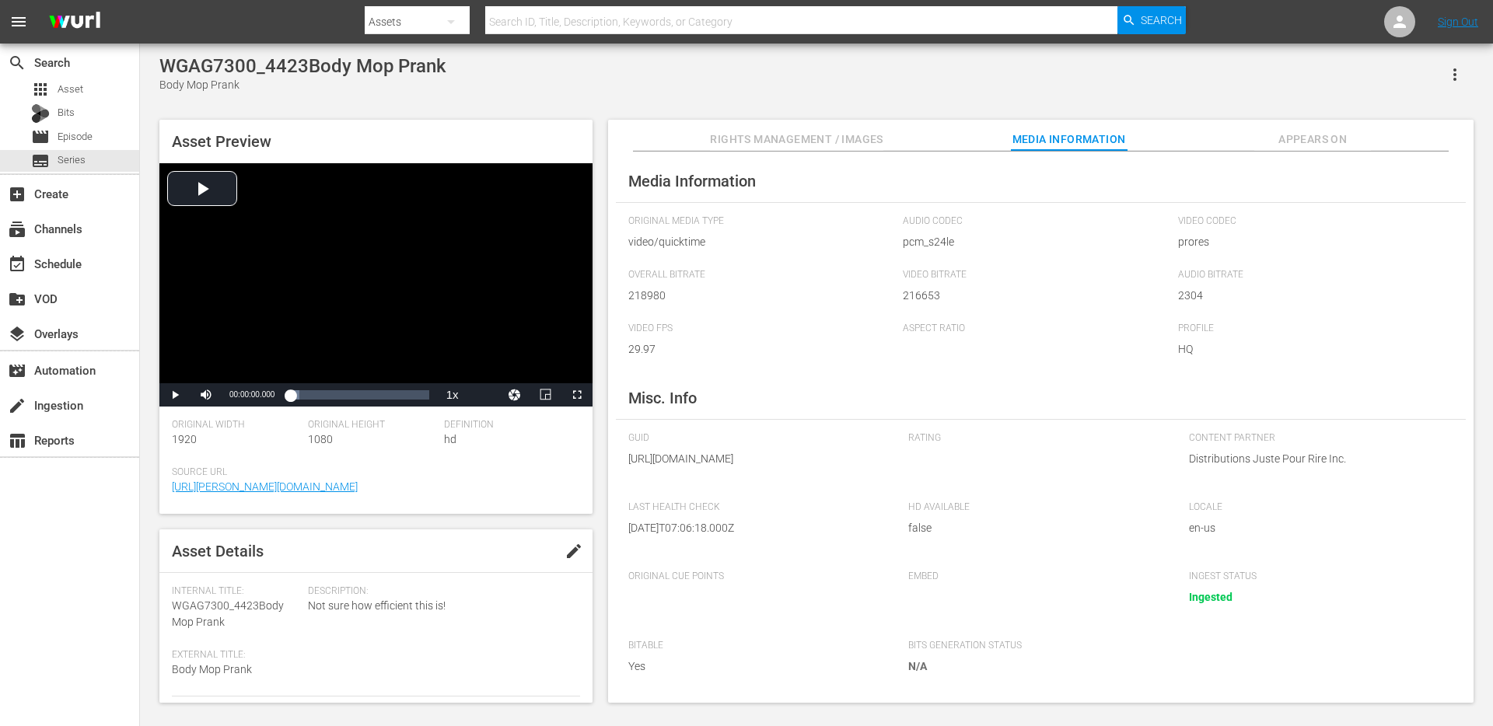
click at [880, 142] on span "Rights Management / Images" at bounding box center [796, 139] width 173 height 19
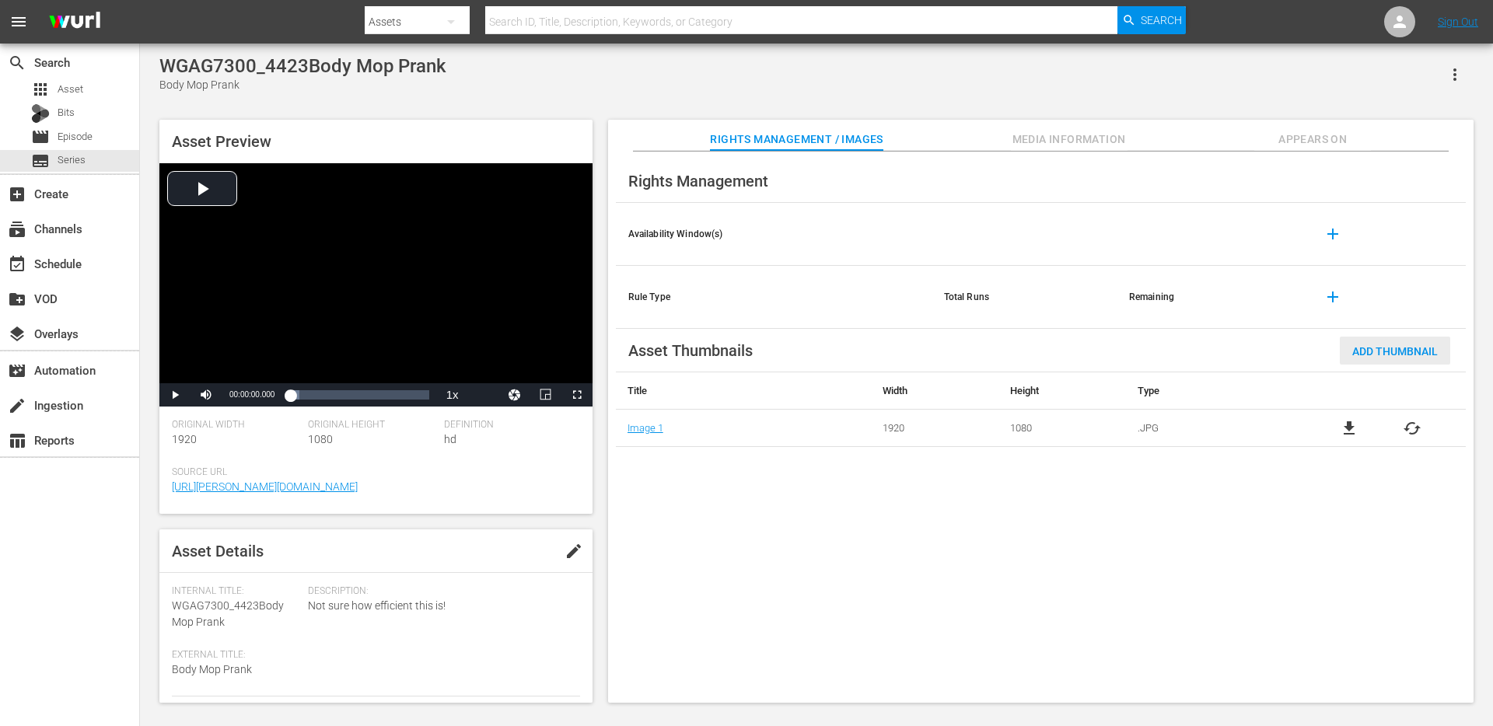
click at [1369, 355] on span "Add Thumbnail" at bounding box center [1395, 351] width 110 height 12
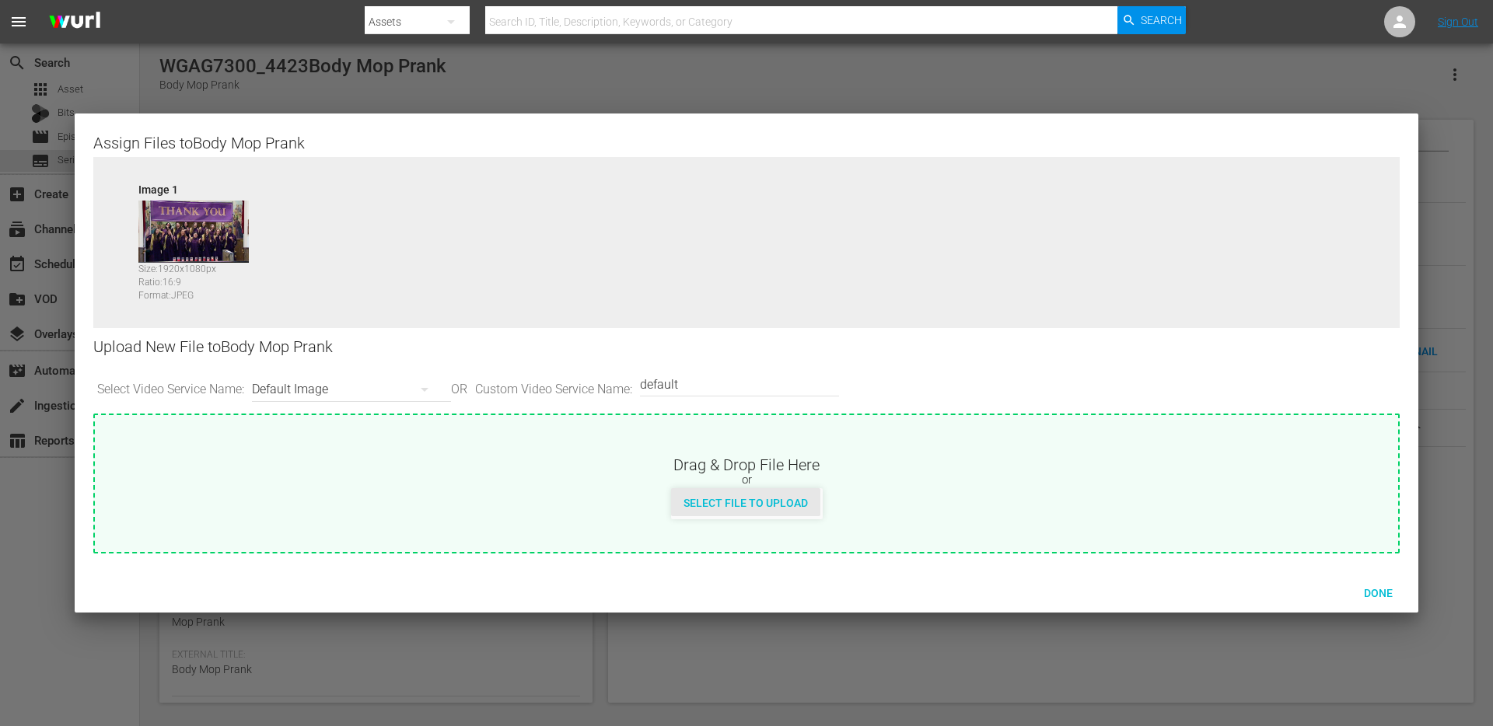
click at [727, 508] on span "Select File to Upload" at bounding box center [745, 503] width 149 height 12
type input "C:\fakepath\WGAG7559.jpg"
click at [289, 226] on img at bounding box center [326, 232] width 110 height 62
click at [1387, 593] on span "Done" at bounding box center [1379, 593] width 54 height 12
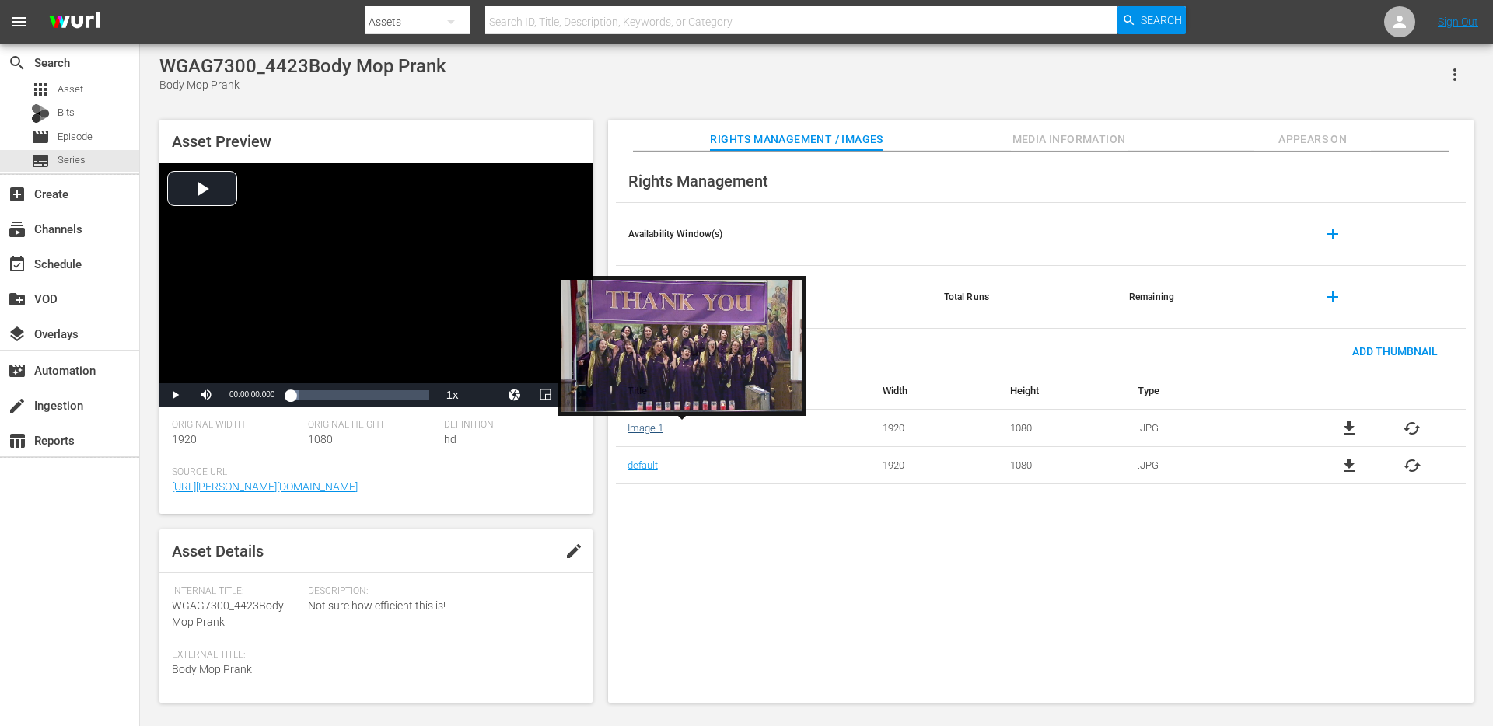
click at [647, 432] on link "Image 1" at bounding box center [646, 428] width 36 height 12
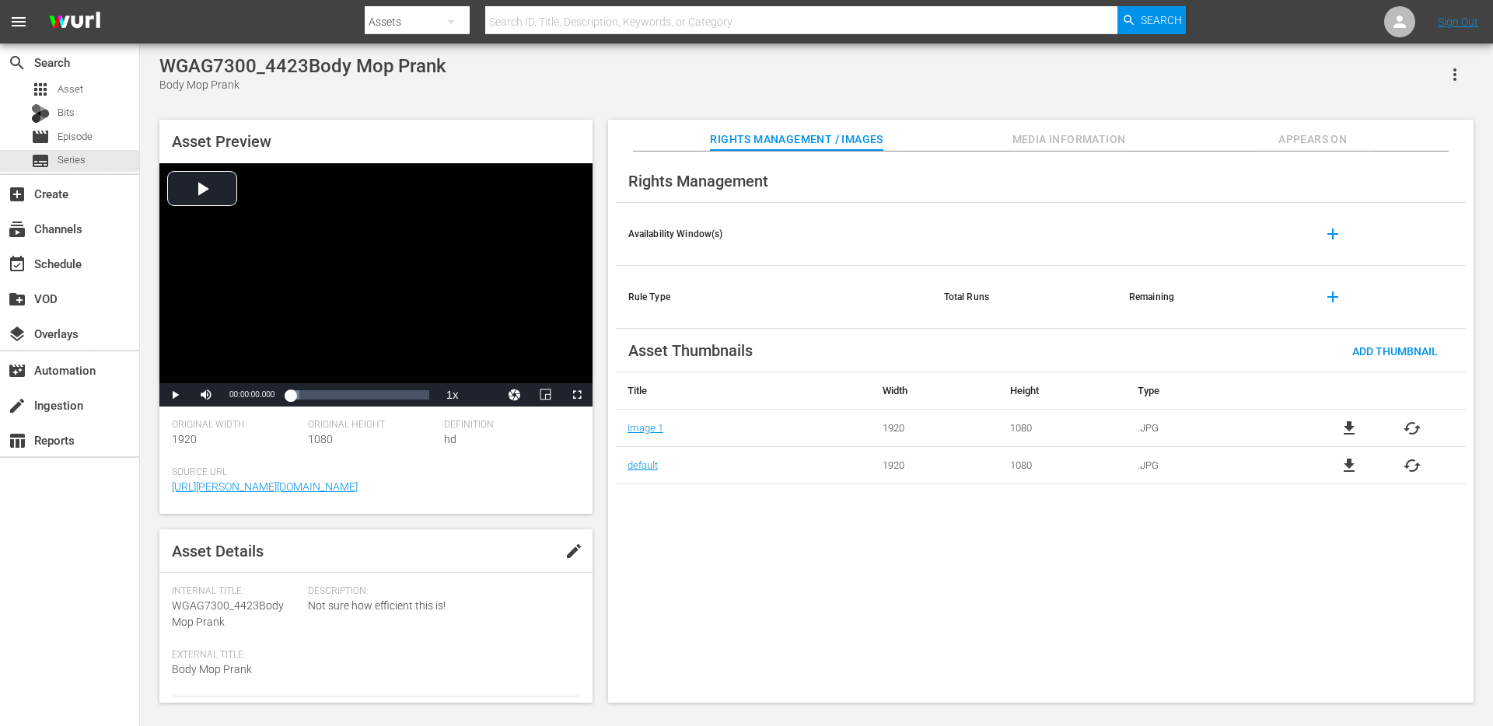
click at [1112, 424] on td "1080" at bounding box center [1063, 428] width 128 height 37
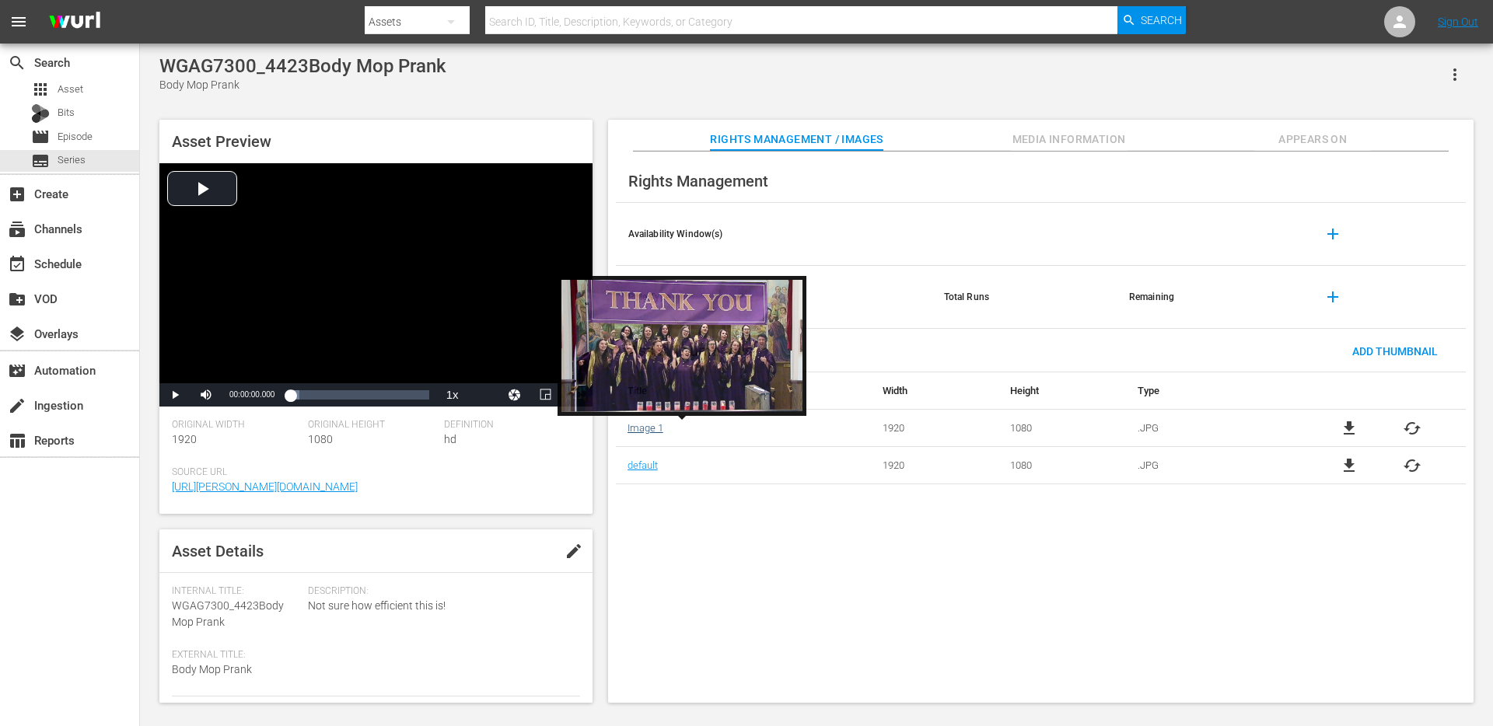
click at [643, 431] on link "Image 1" at bounding box center [646, 428] width 36 height 12
click at [656, 432] on link "Image 1" at bounding box center [646, 428] width 36 height 12
click at [656, 426] on link "Image 1" at bounding box center [646, 428] width 36 height 12
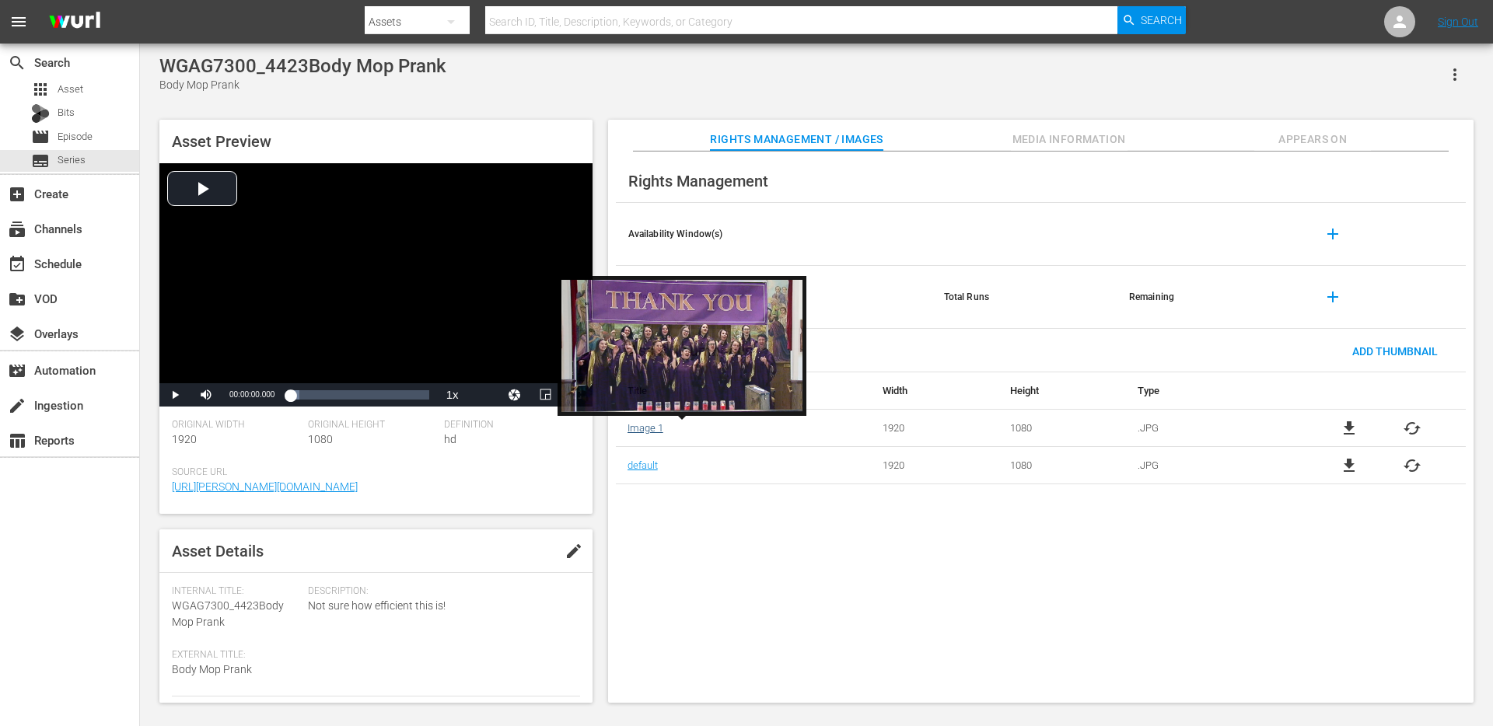
click at [656, 426] on link "Image 1" at bounding box center [646, 428] width 36 height 12
click at [654, 430] on link "Image 1" at bounding box center [646, 428] width 36 height 12
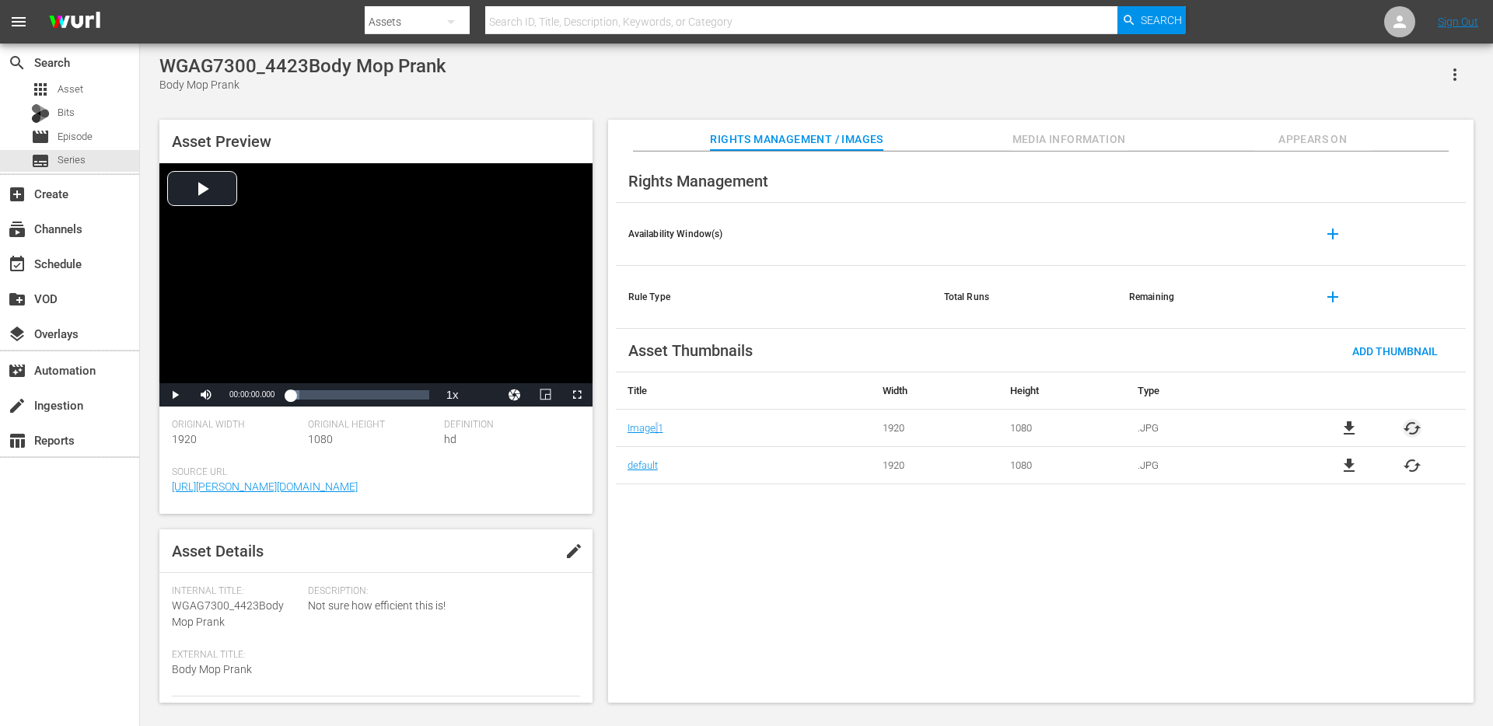
click at [1412, 429] on span "cached" at bounding box center [1412, 428] width 19 height 19
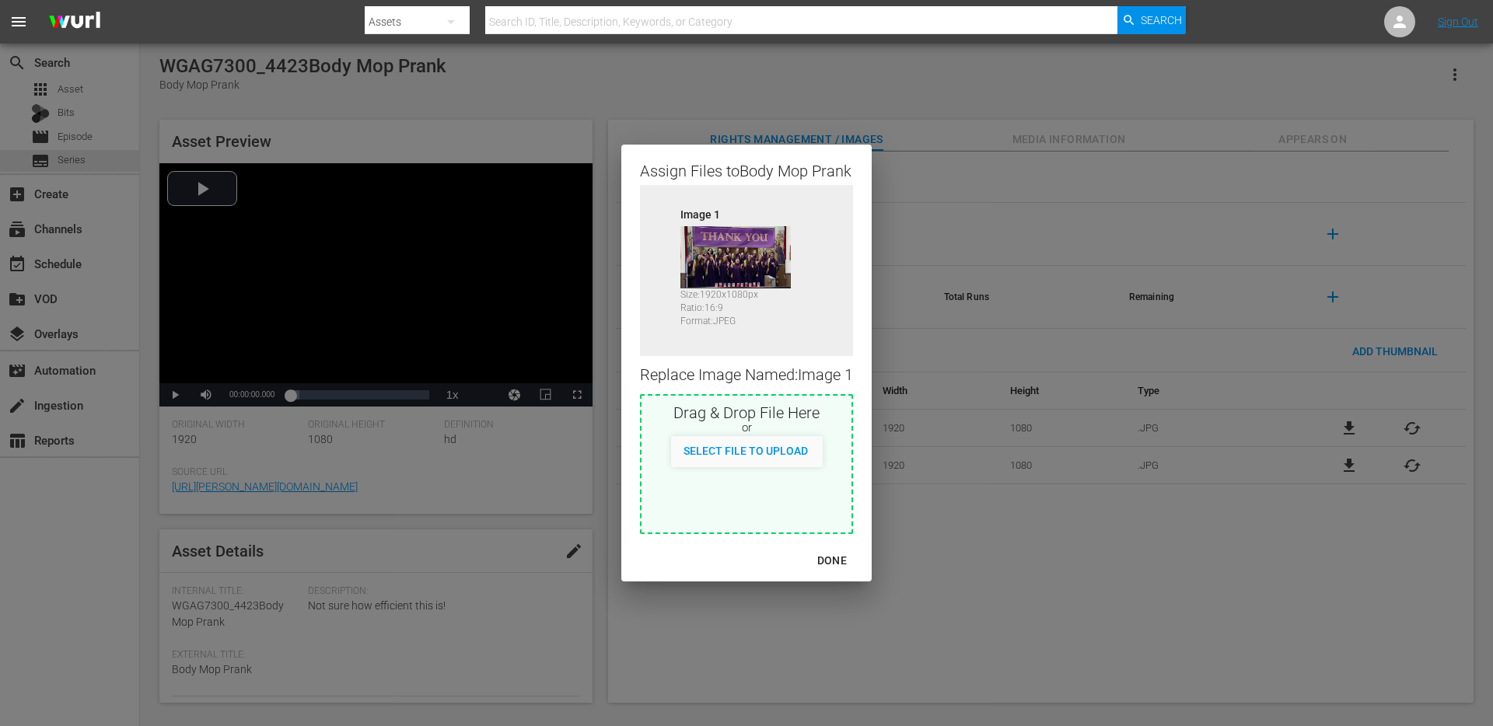
click at [837, 560] on div "DONE" at bounding box center [832, 560] width 54 height 19
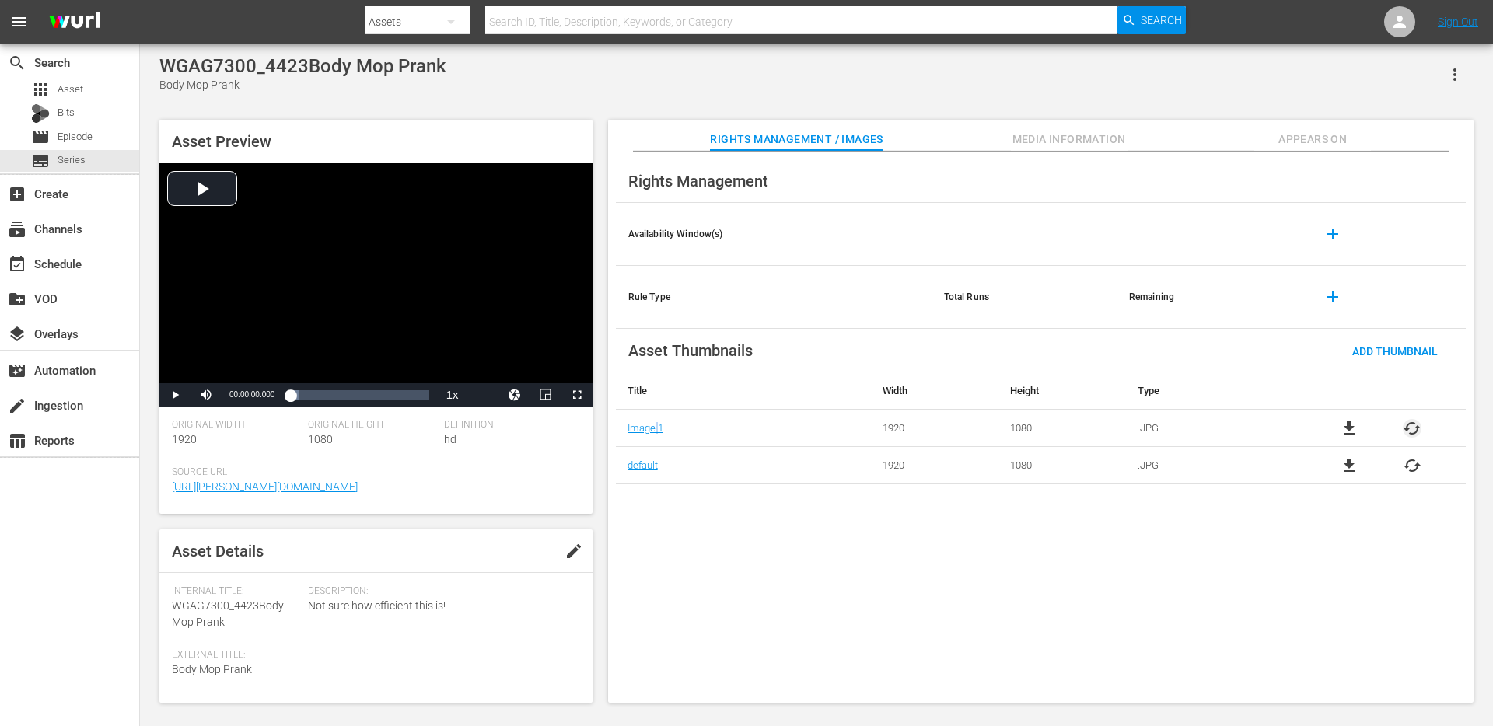
click at [1411, 434] on span "cached" at bounding box center [1412, 428] width 19 height 19
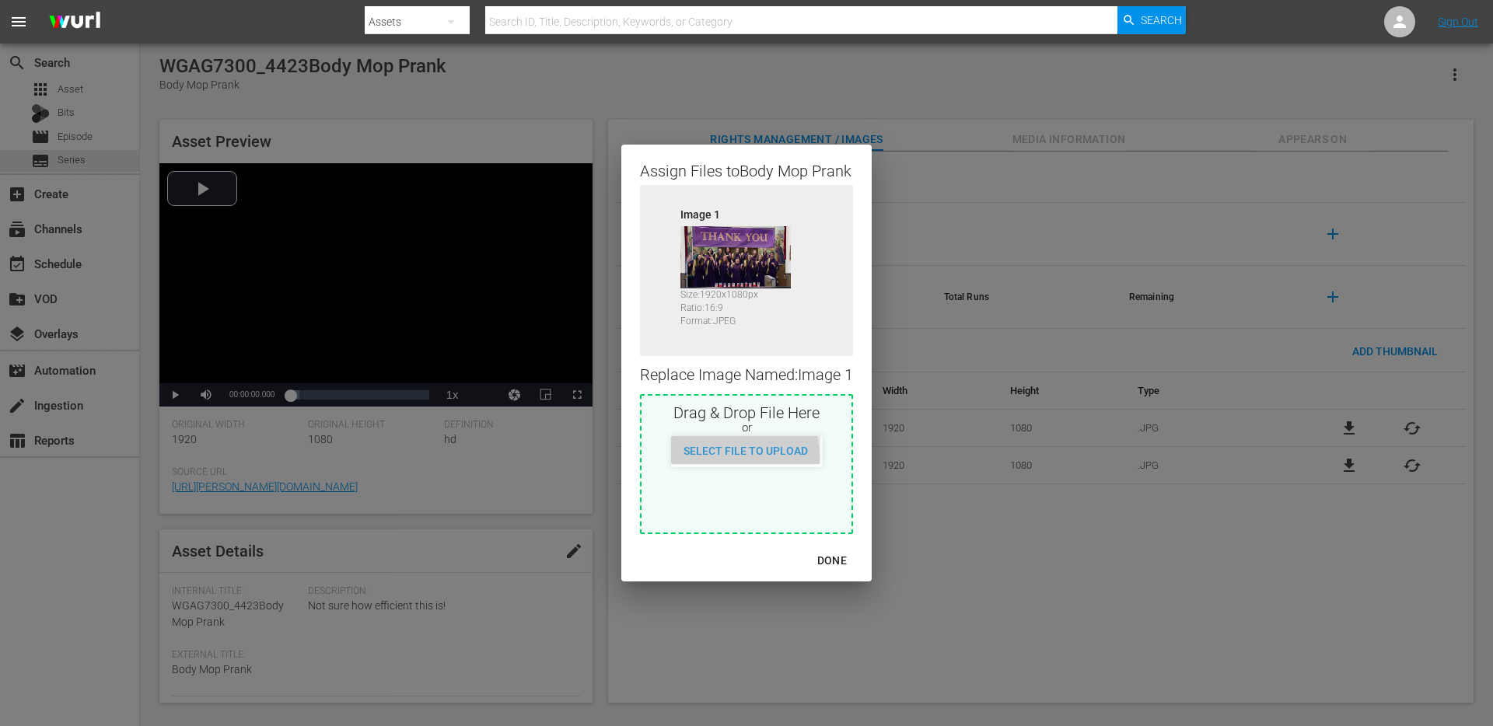
click at [735, 456] on span "Select File to Upload" at bounding box center [745, 451] width 149 height 12
type input "C:\fakepath\WGAG7559.jpg"
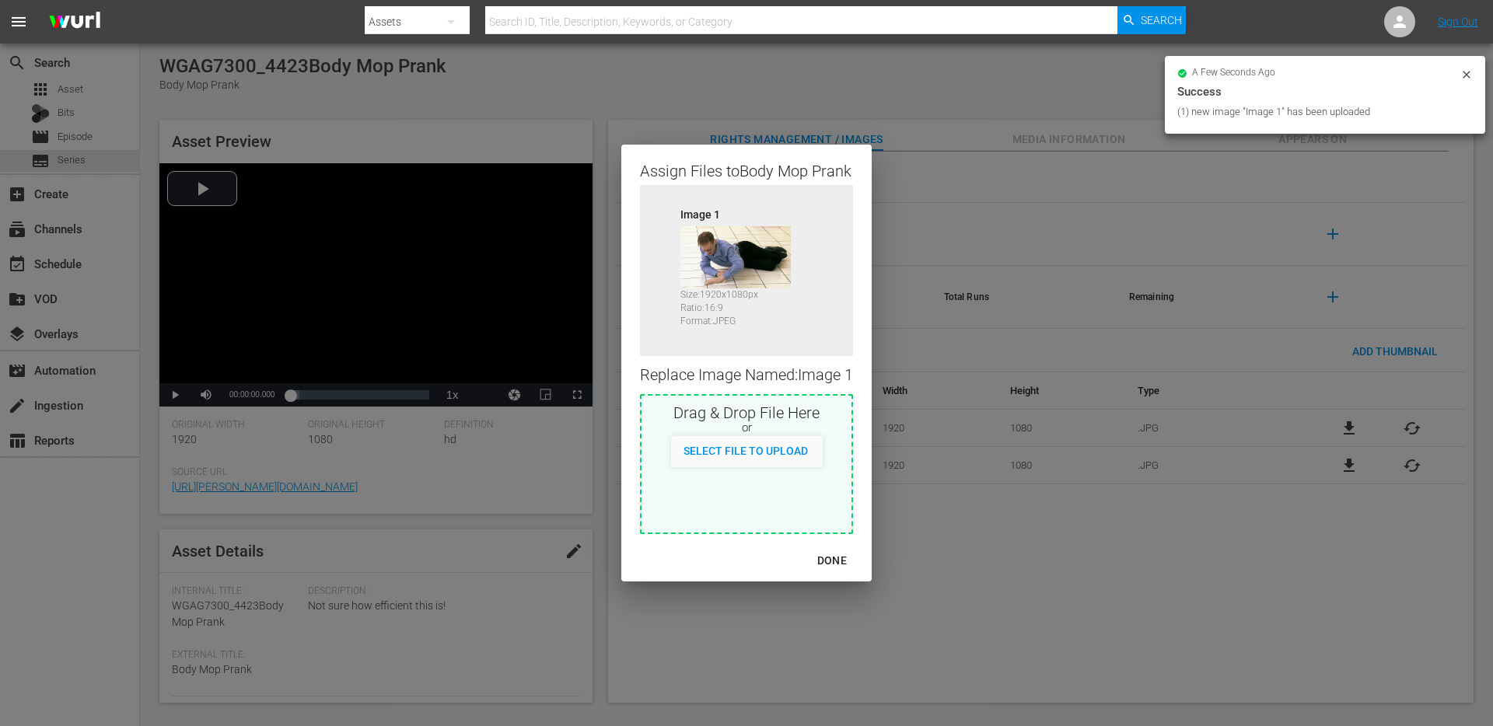
click at [833, 559] on div "DONE" at bounding box center [832, 560] width 54 height 19
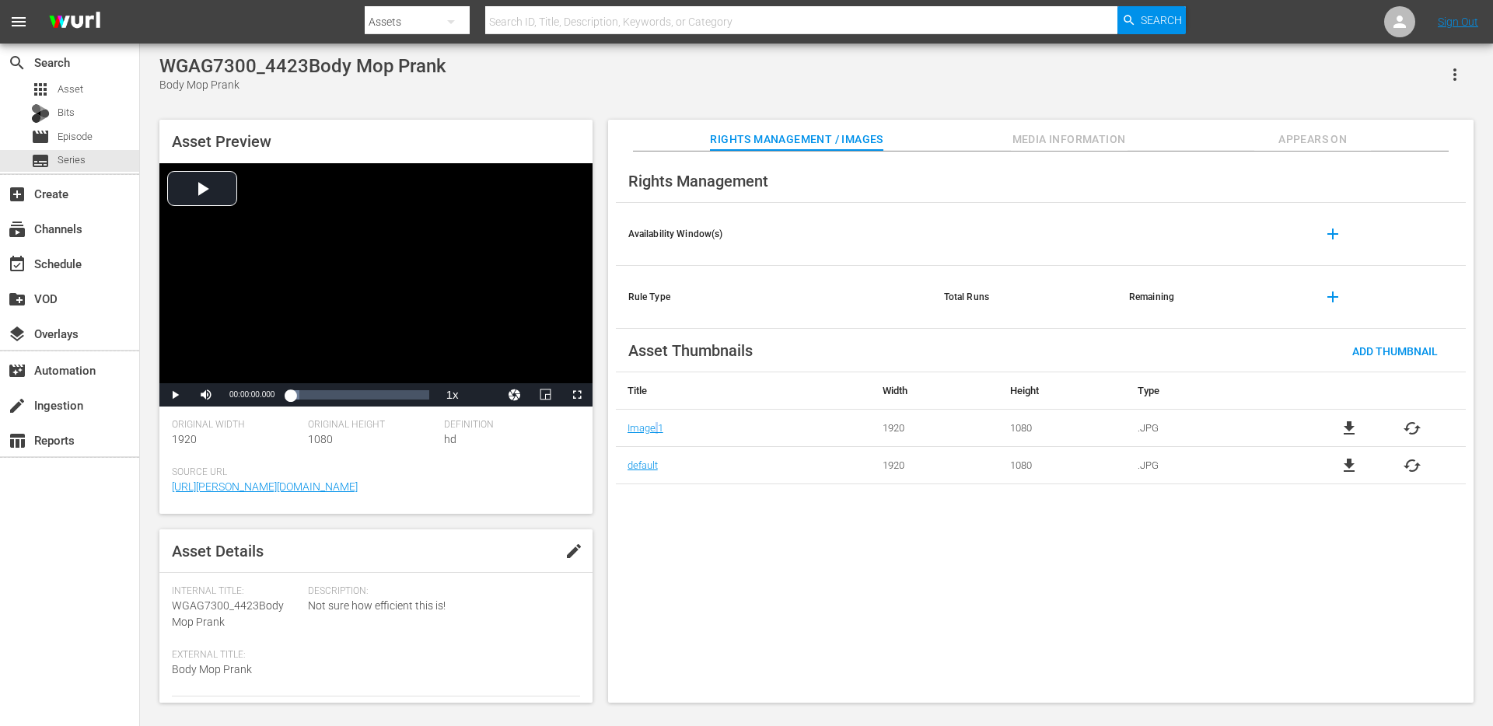
click at [1303, 145] on span "Appears On" at bounding box center [1312, 139] width 117 height 19
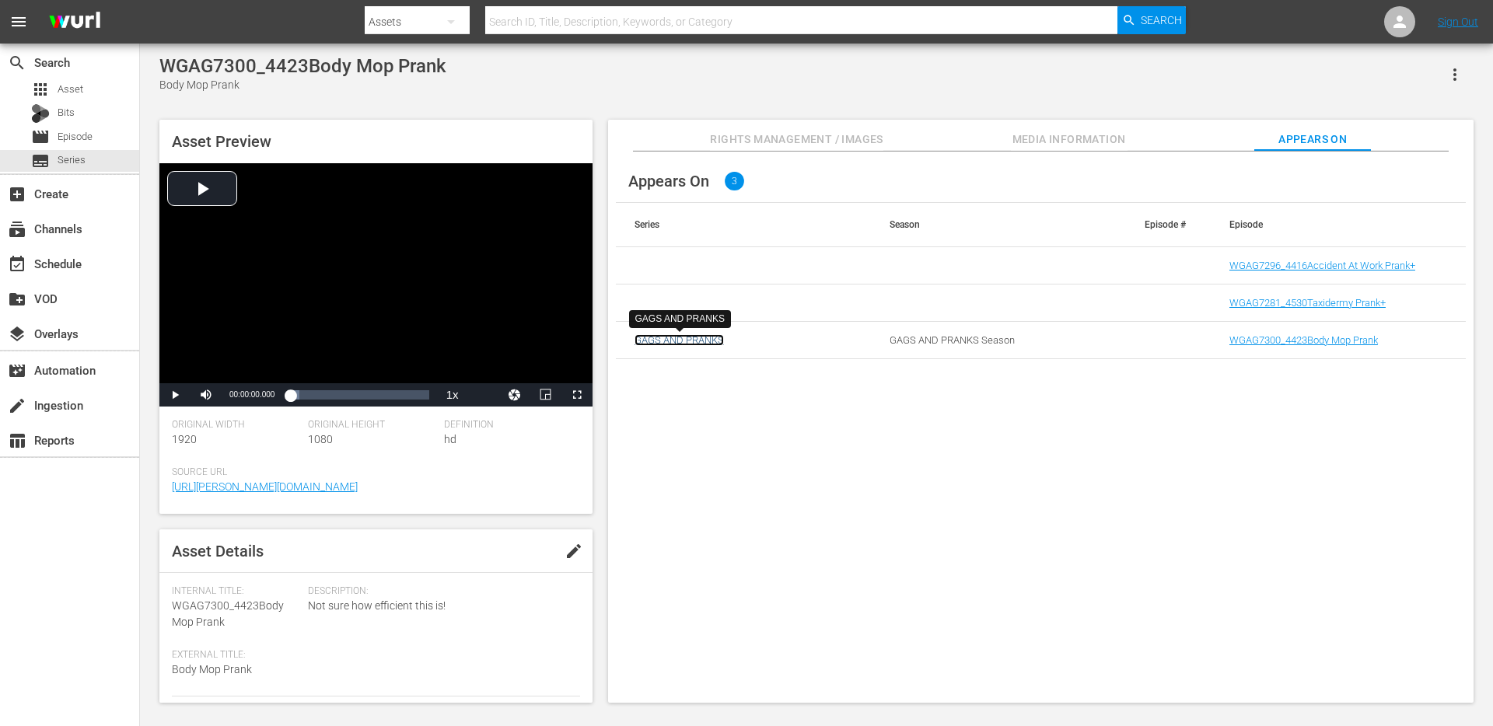
click at [687, 338] on link "GAGS AND PRANKS" at bounding box center [679, 340] width 89 height 12
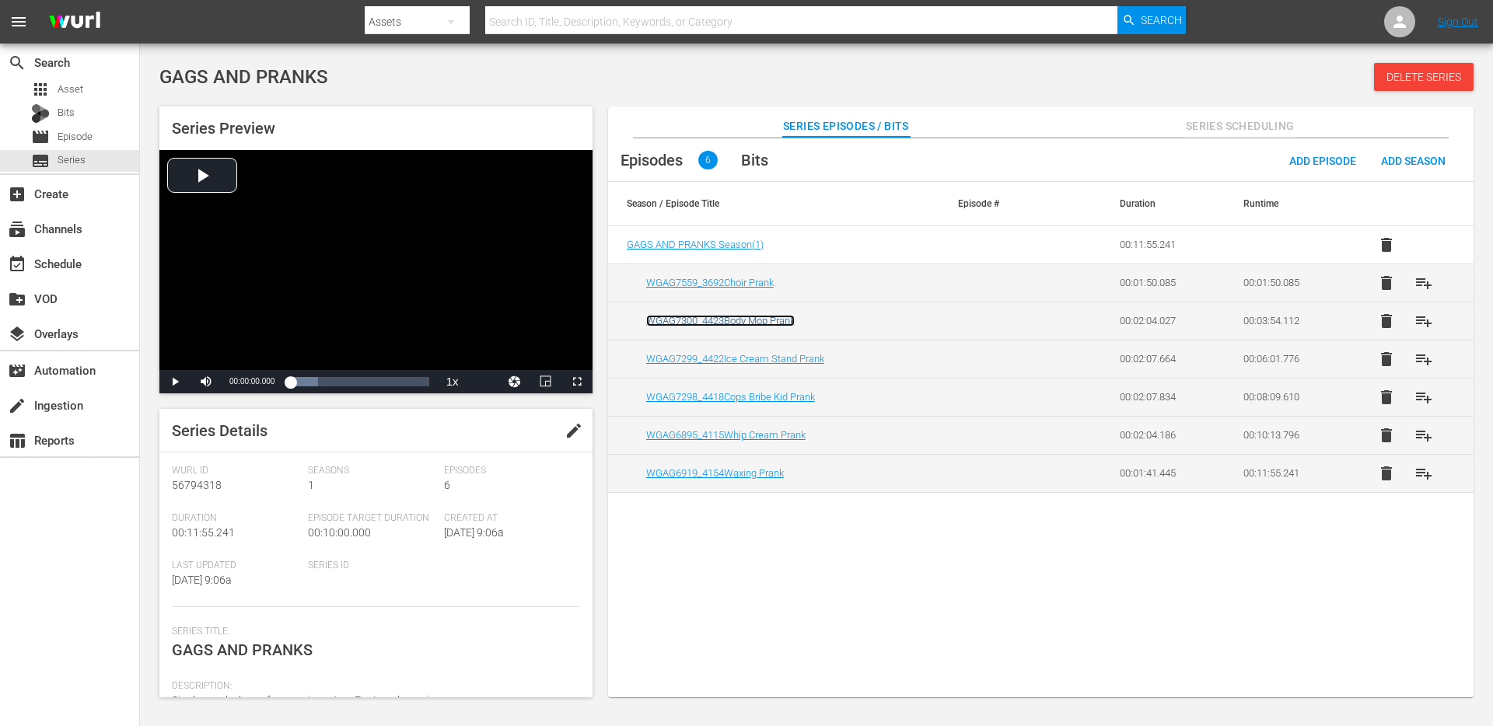
click at [747, 321] on link "WGAG7300_4423Body Mop Prank" at bounding box center [720, 321] width 149 height 12
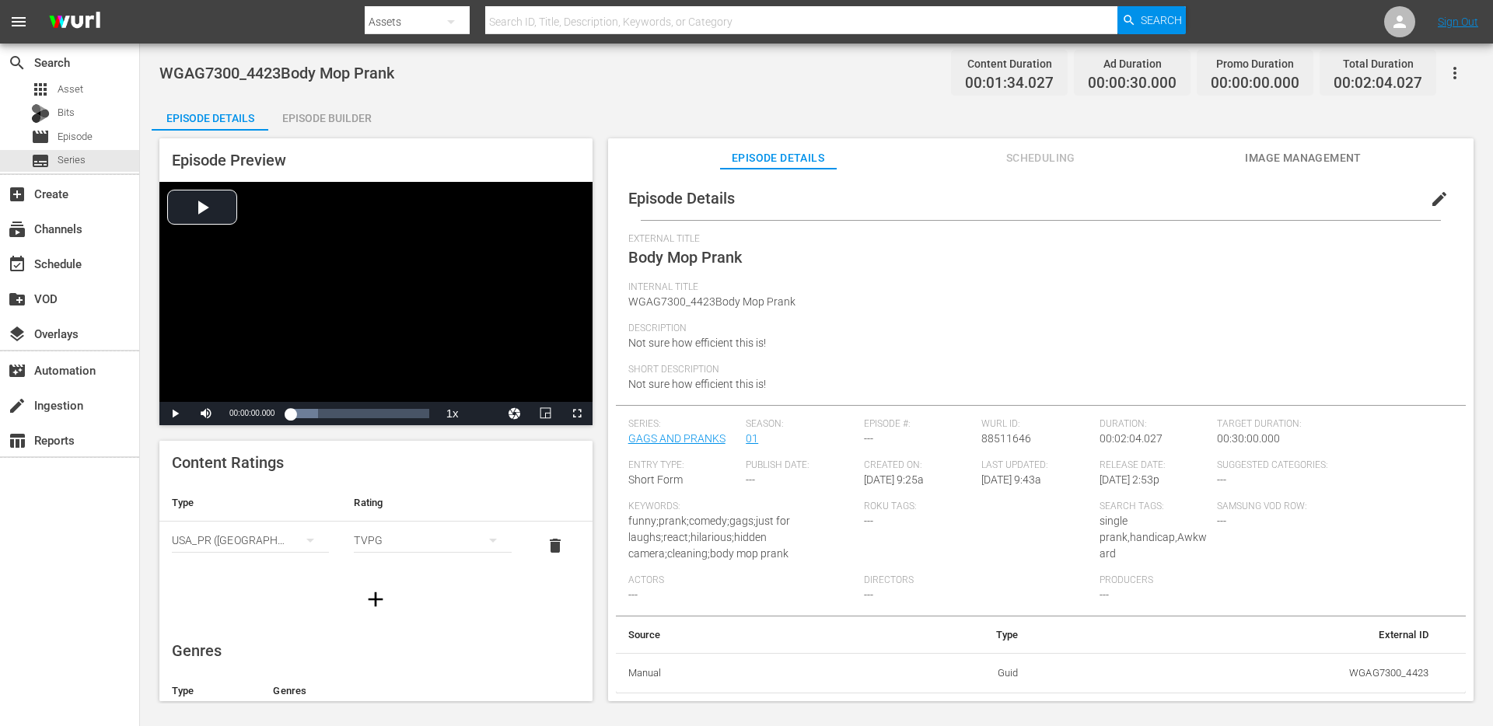
click at [1285, 142] on button "Image Management" at bounding box center [1303, 153] width 117 height 31
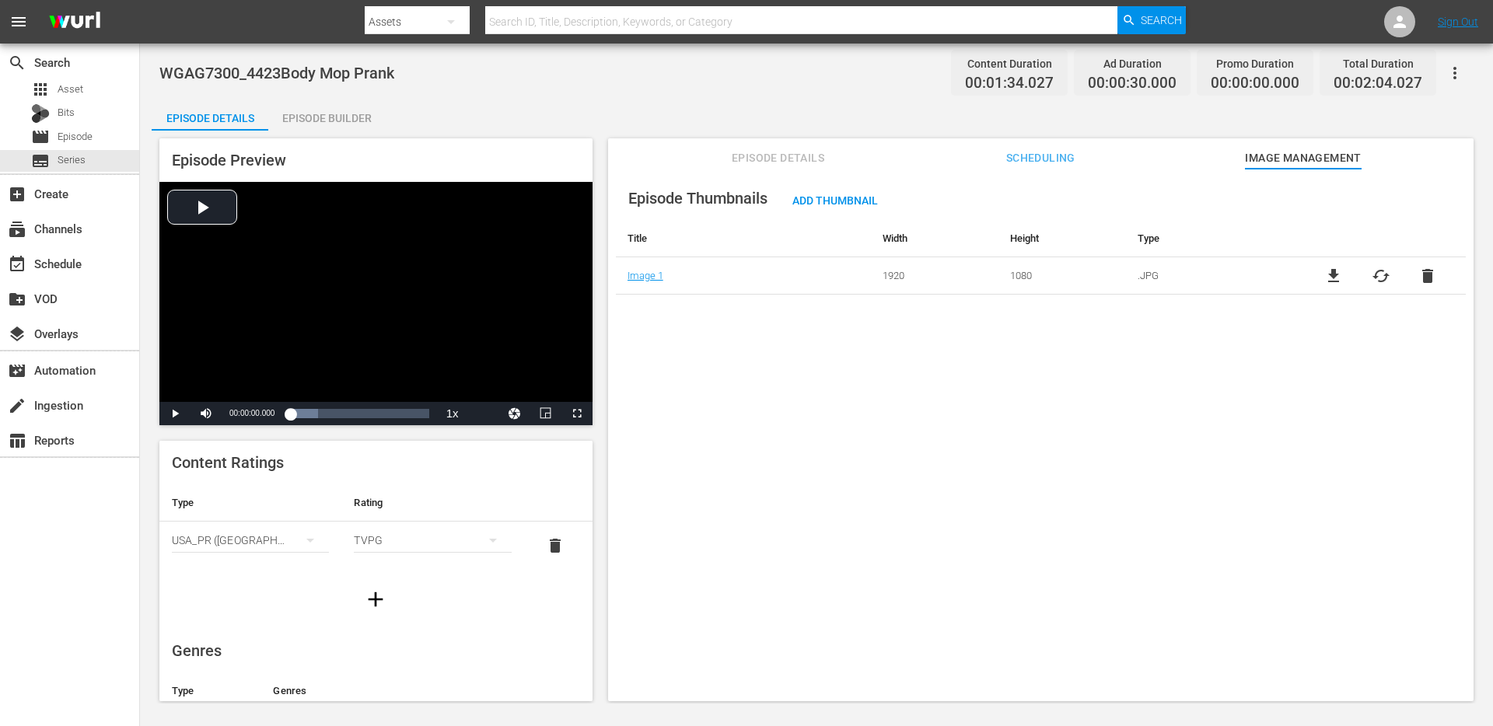
click at [1373, 272] on span "cached" at bounding box center [1381, 276] width 19 height 19
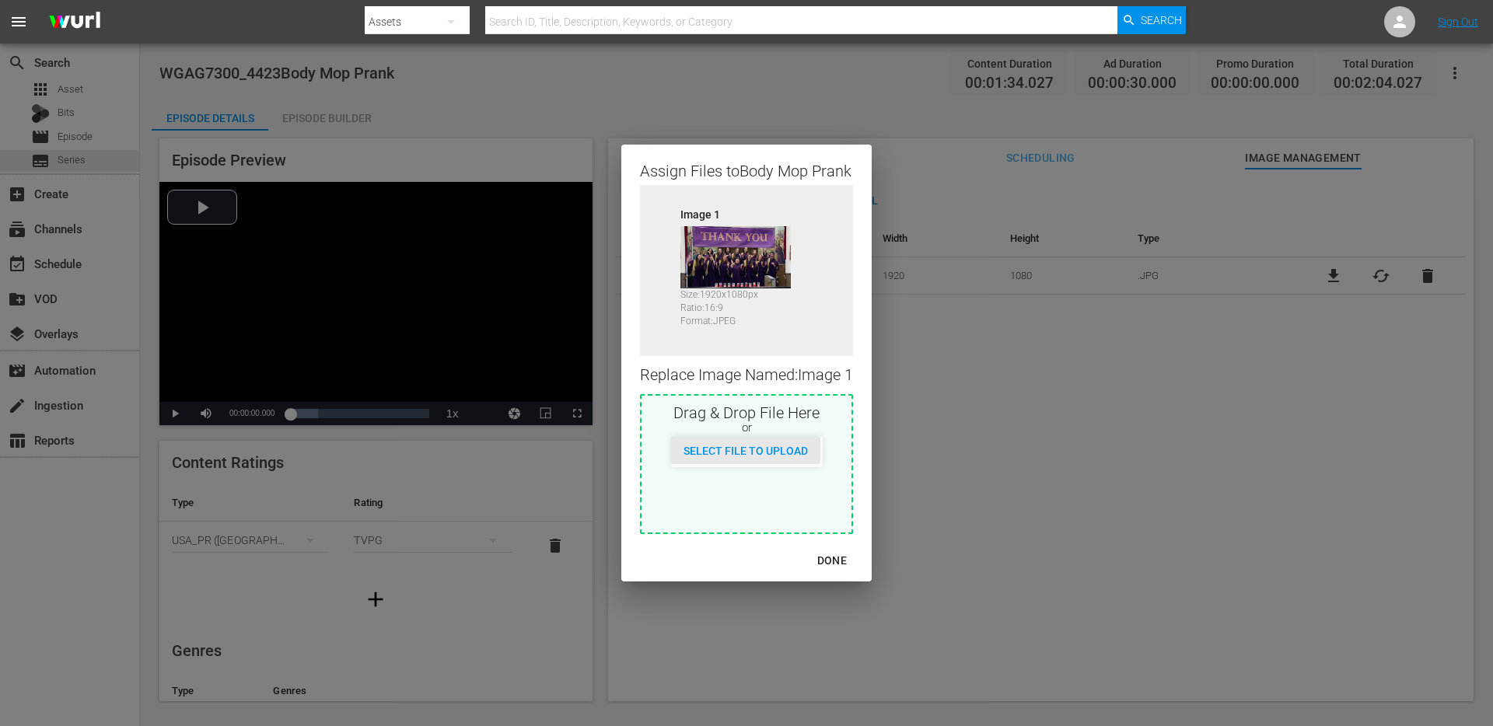
click at [746, 440] on div "Select File to Upload" at bounding box center [745, 450] width 149 height 29
type input "C:\fakepath\WGAG7559.jpg"
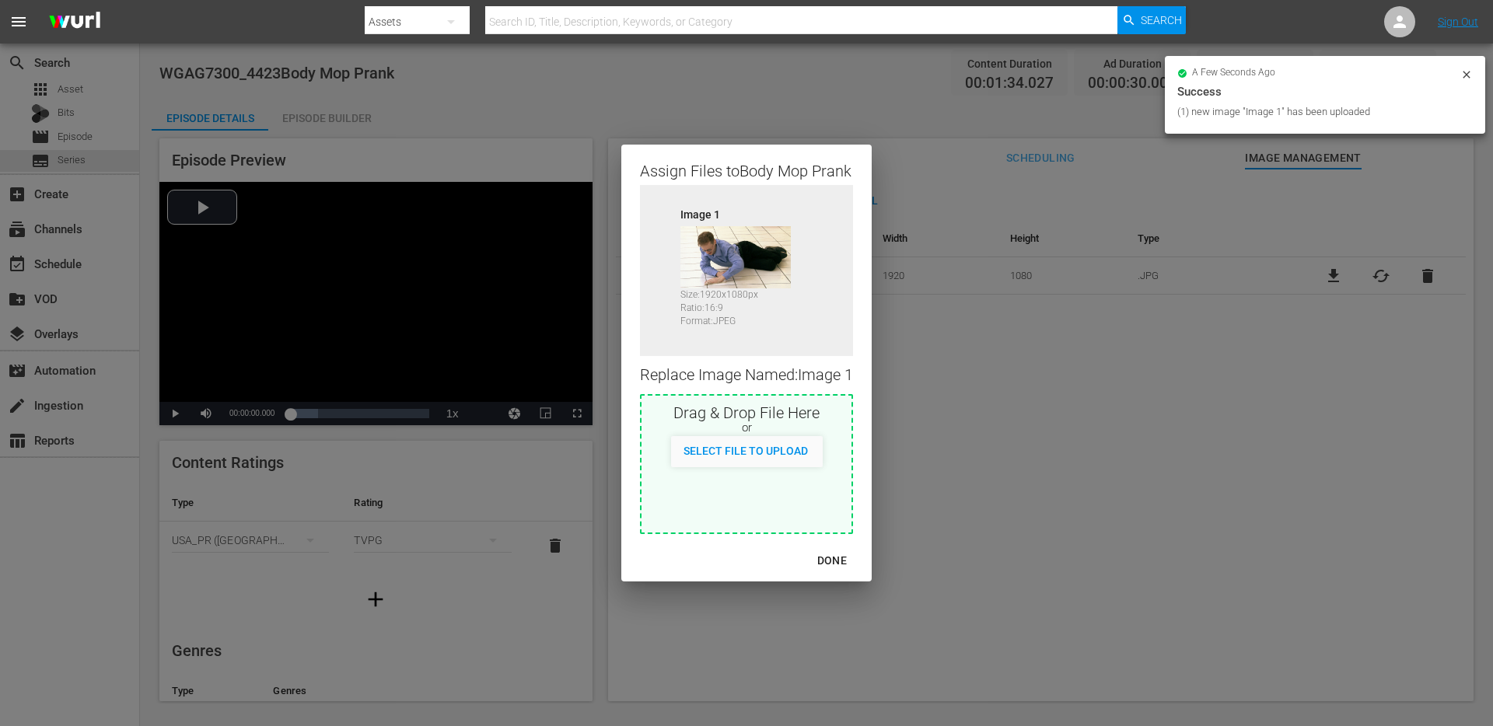
click at [841, 558] on div "DONE" at bounding box center [832, 560] width 54 height 19
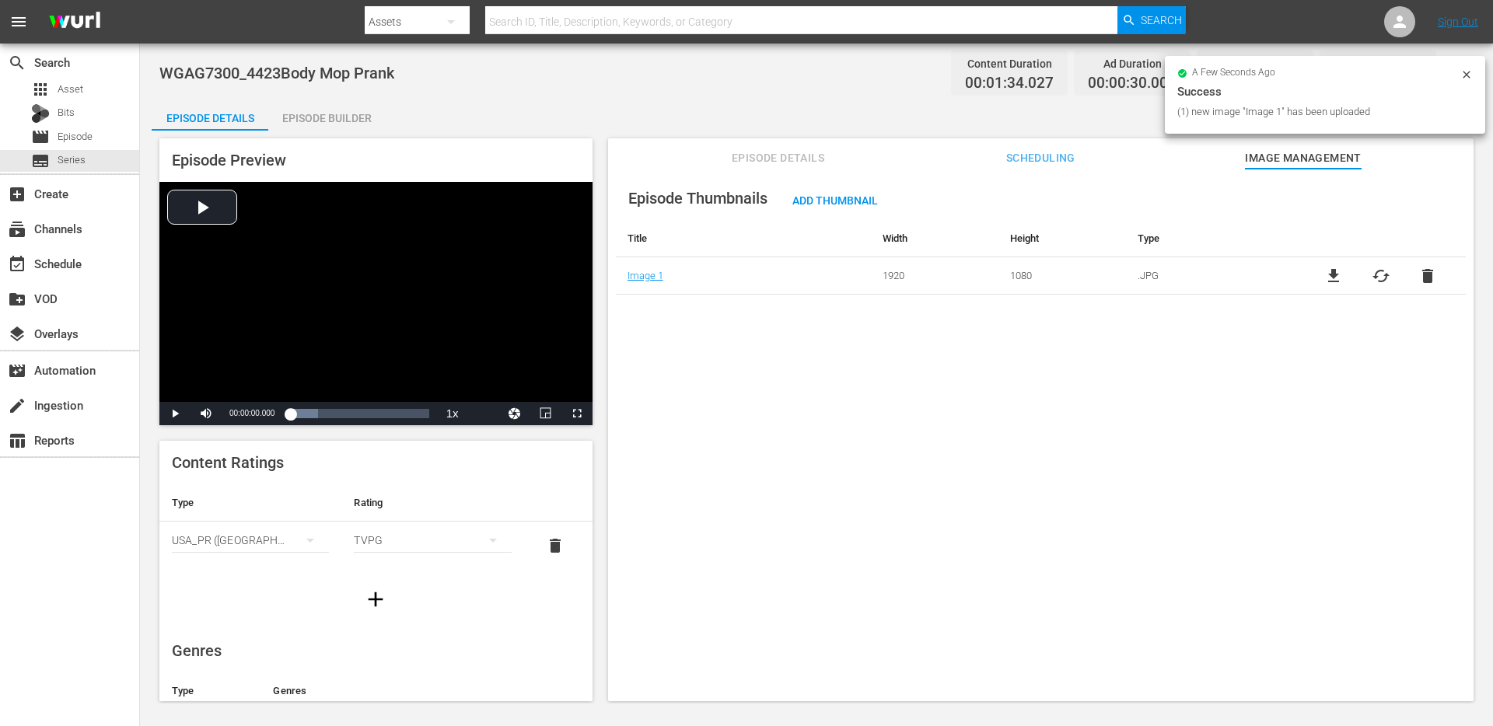
click at [1216, 467] on div "Episode Thumbnails Add Thumbnail Title Width Height Type Image 1 1920 1080 .JPG…" at bounding box center [1041, 442] width 866 height 547
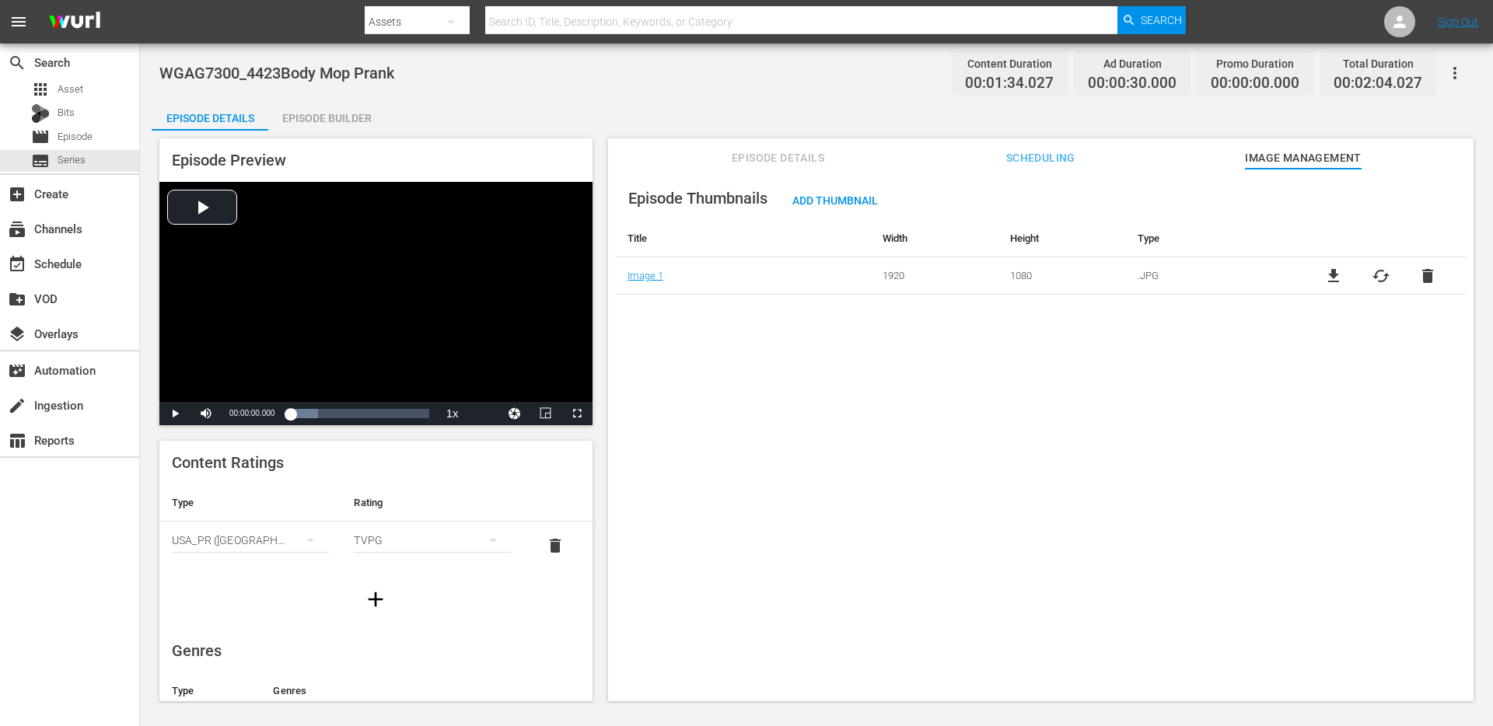
click at [1040, 157] on span "Scheduling" at bounding box center [1040, 158] width 117 height 19
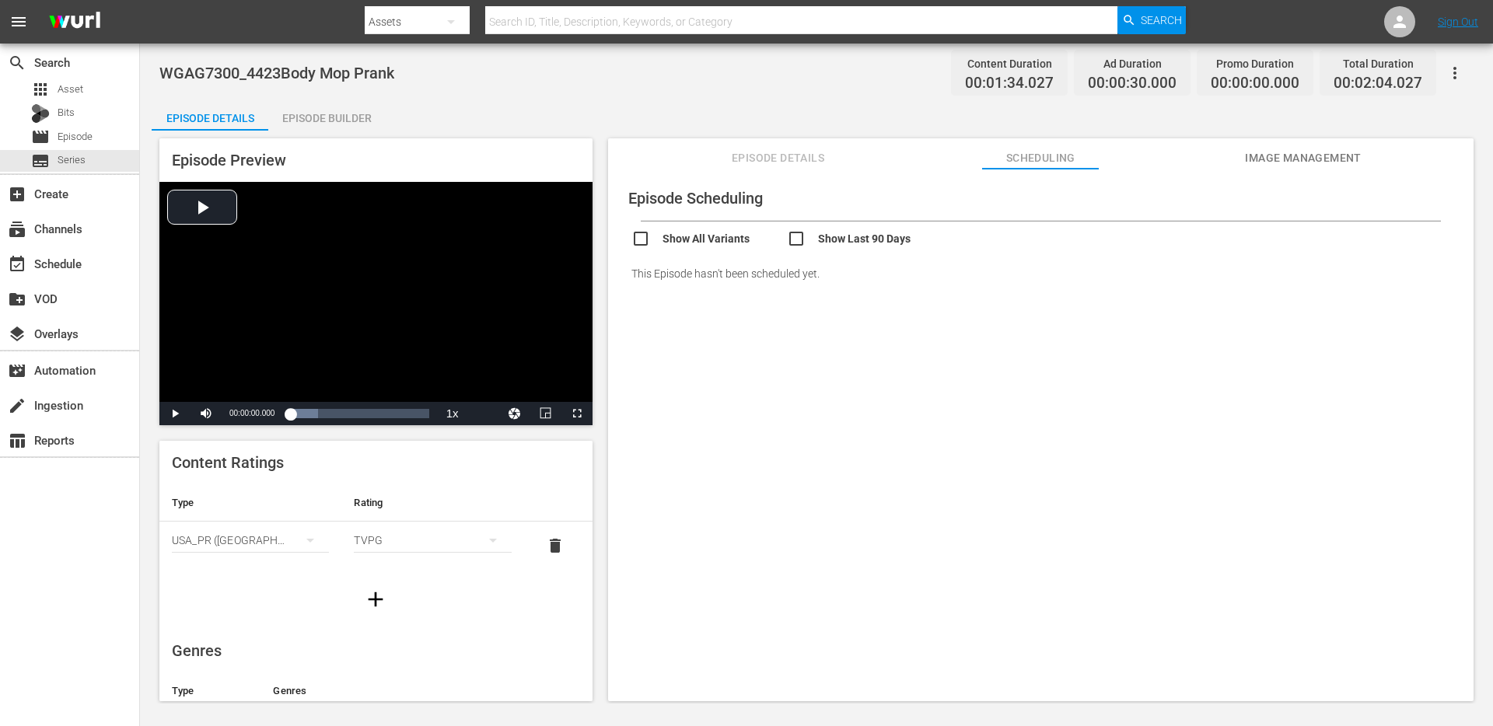
click at [777, 166] on span "Episode Details" at bounding box center [778, 158] width 117 height 19
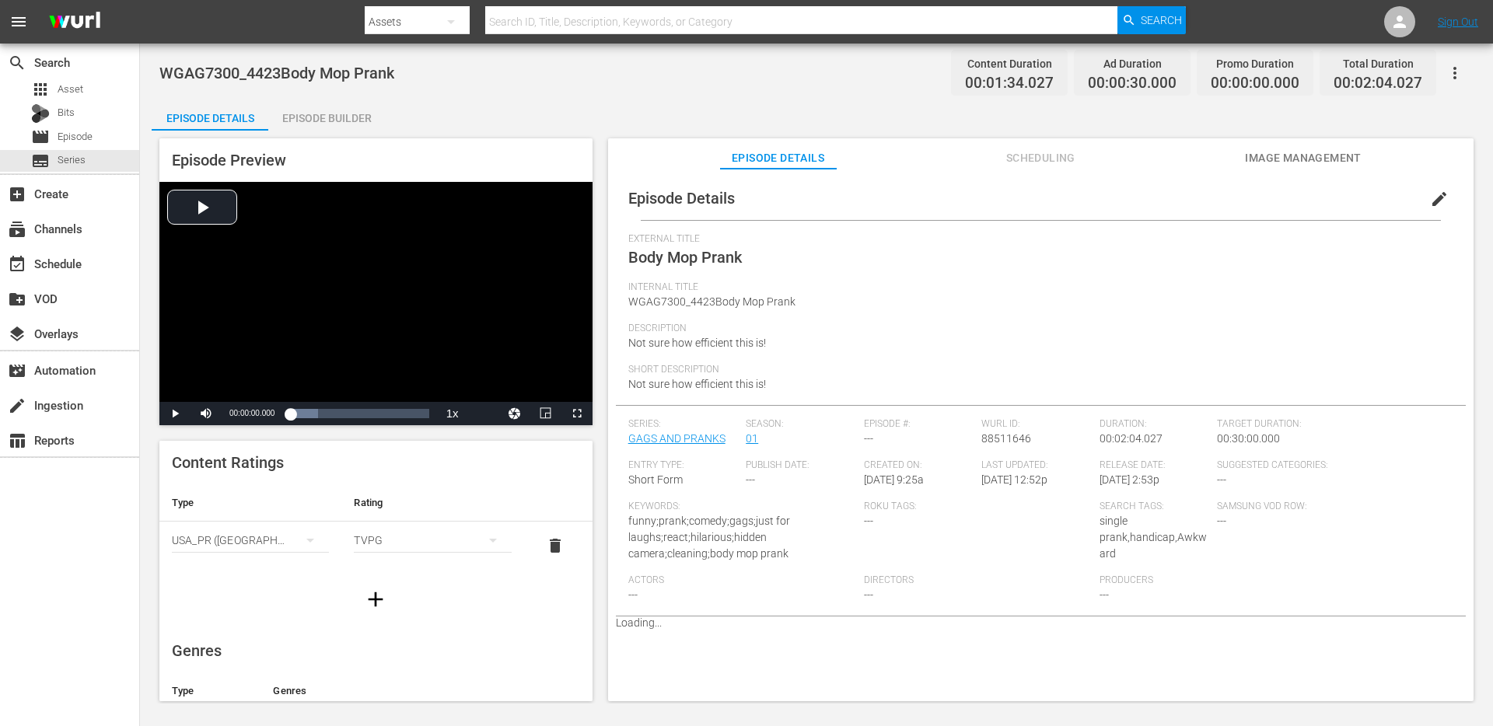
click at [185, 109] on div "Episode Details" at bounding box center [210, 118] width 117 height 37
click at [673, 435] on link "GAGS AND PRANKS" at bounding box center [676, 438] width 97 height 12
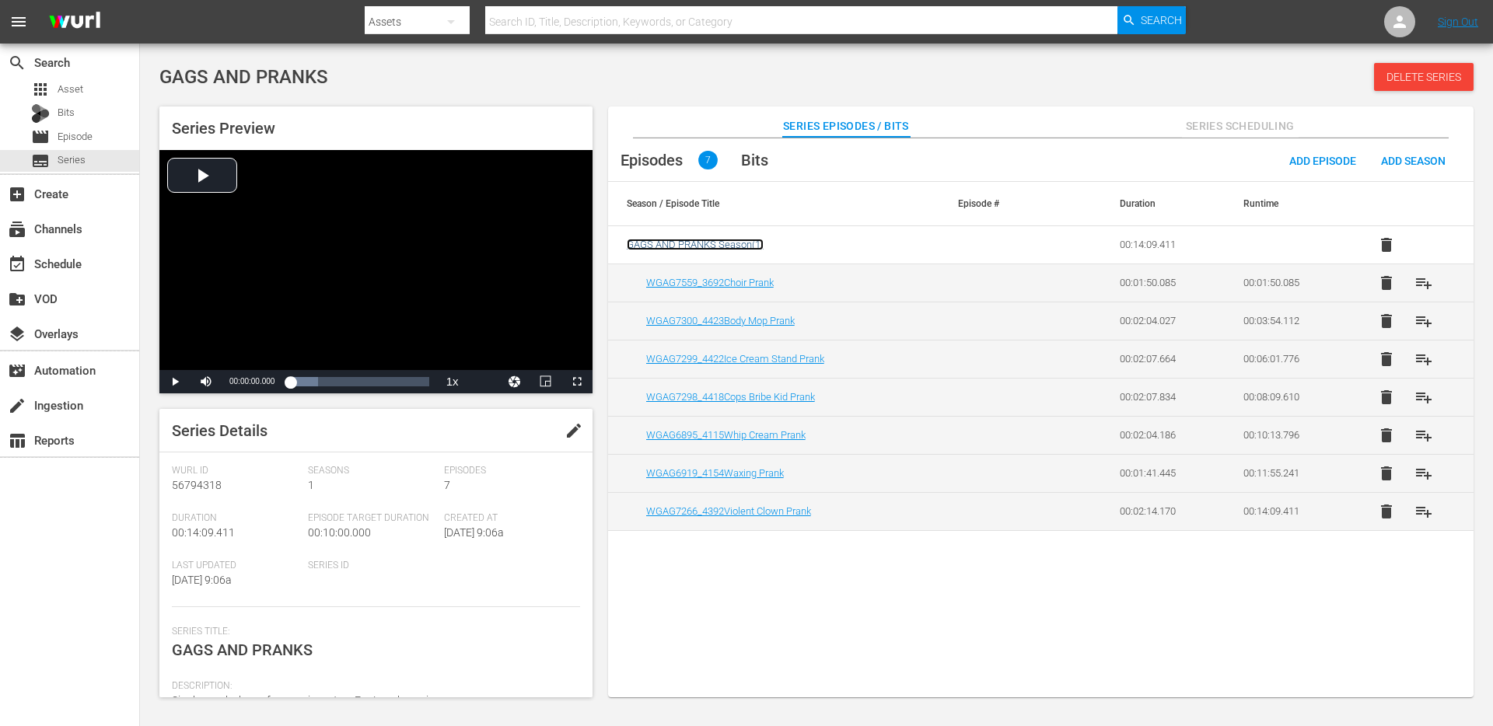
click at [691, 243] on span "GAGS AND PRANKS Season ( 1 )" at bounding box center [695, 245] width 137 height 12
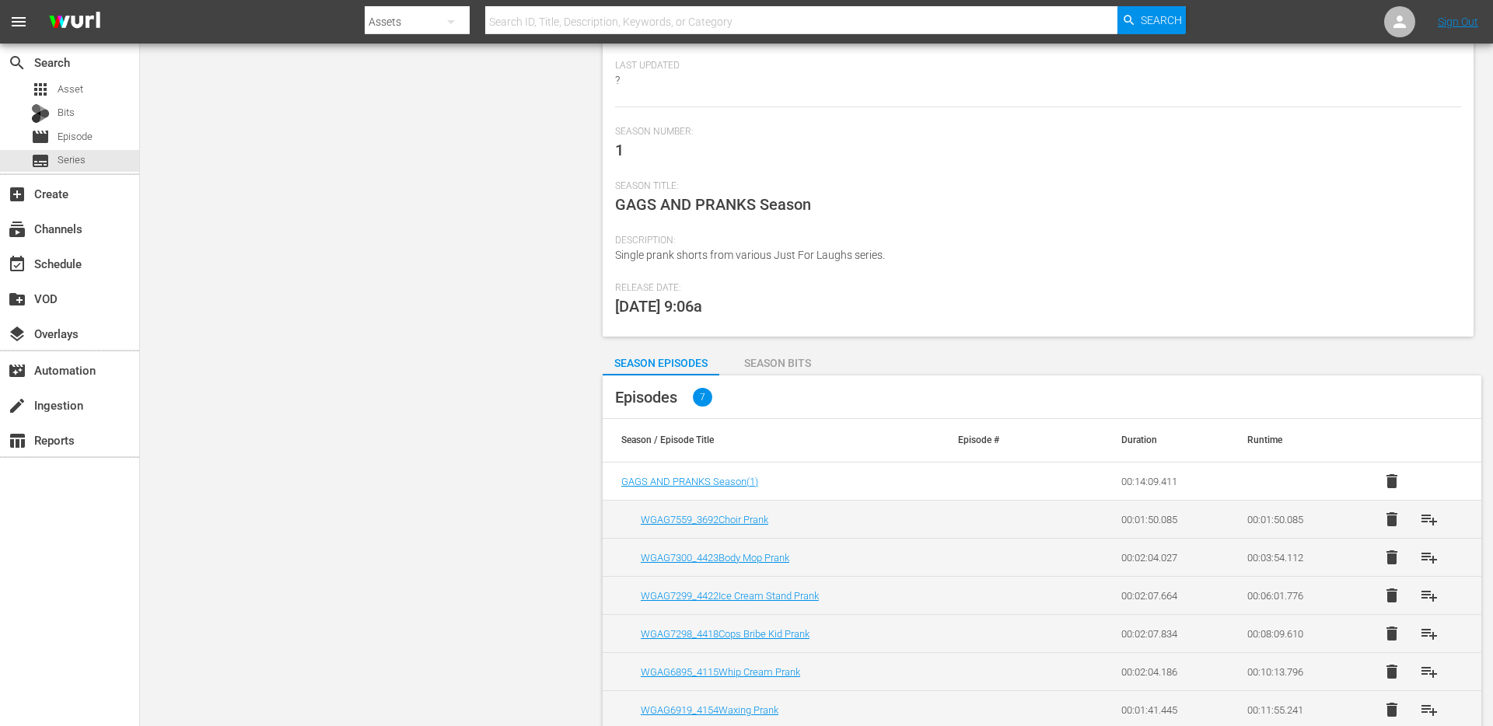
scroll to position [200, 0]
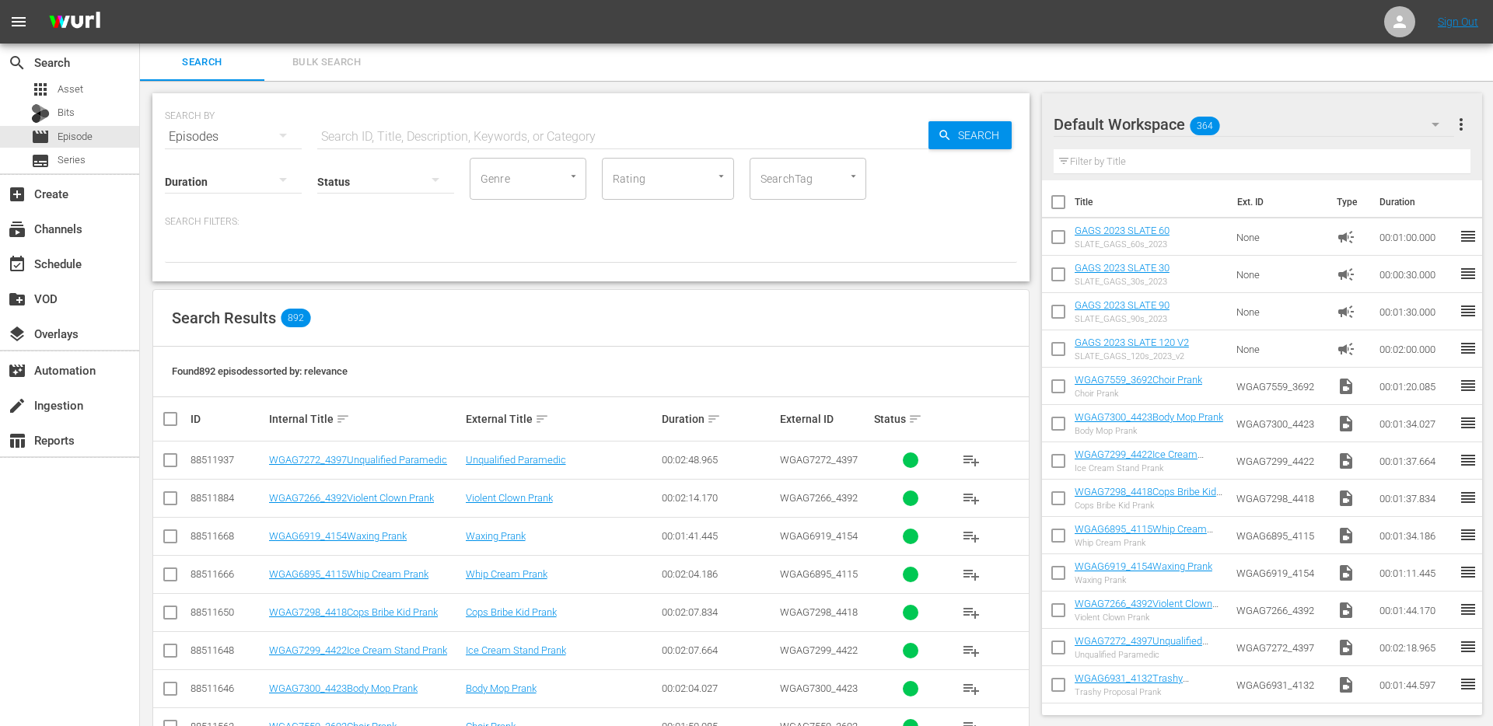
click at [789, 170] on input "SearchTag" at bounding box center [786, 179] width 59 height 28
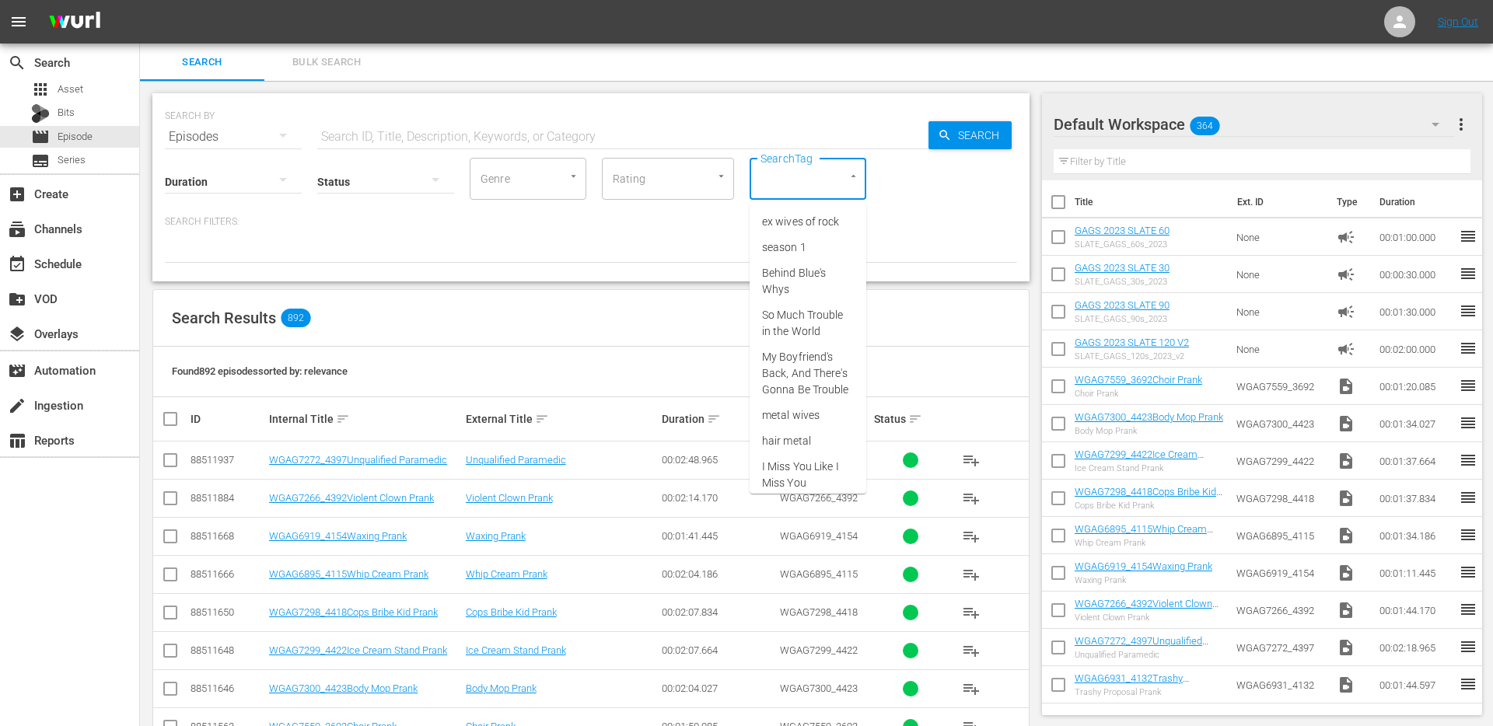
type input "s"
type input "singl"
click at [813, 223] on span "single prank" at bounding box center [791, 222] width 59 height 16
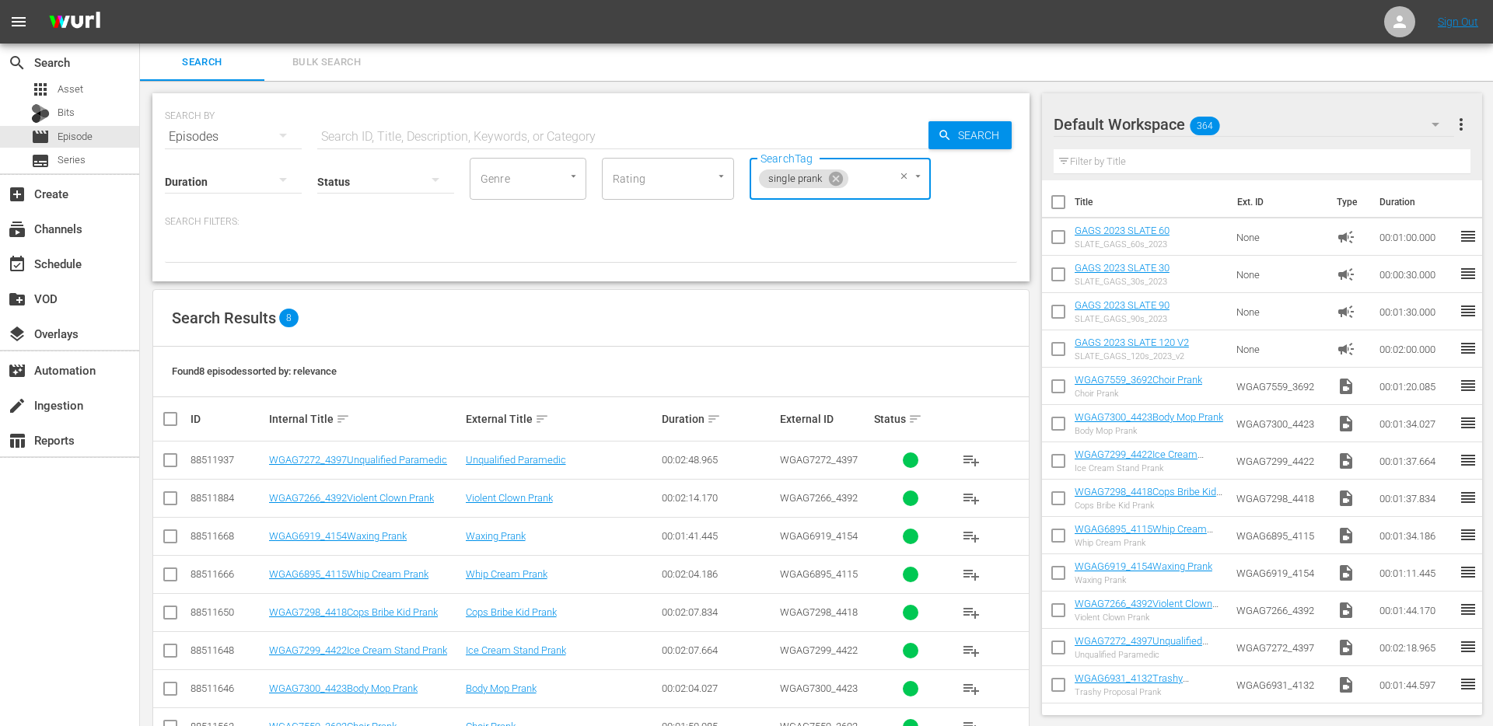
scroll to position [49, 0]
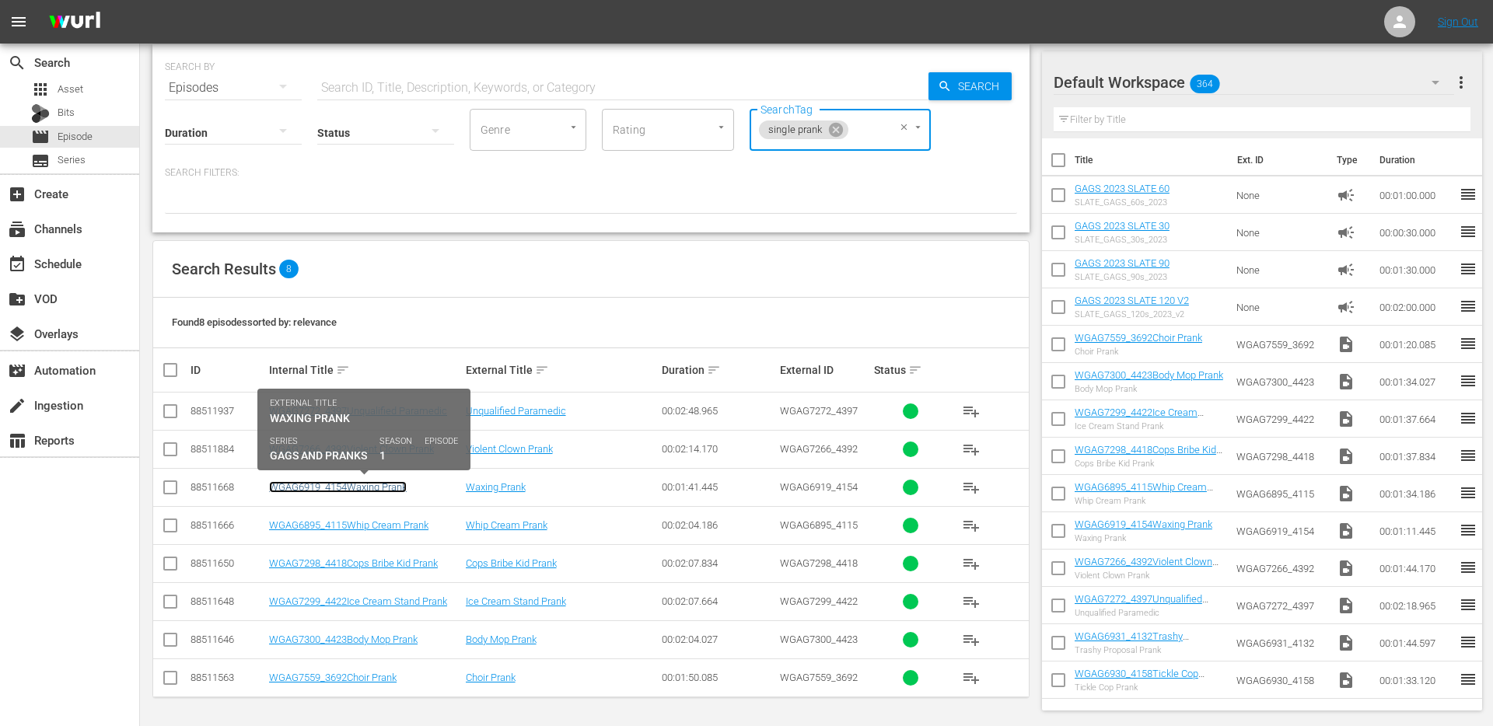
click at [378, 485] on link "WGAG6919_4154Waxing Prank" at bounding box center [338, 487] width 138 height 12
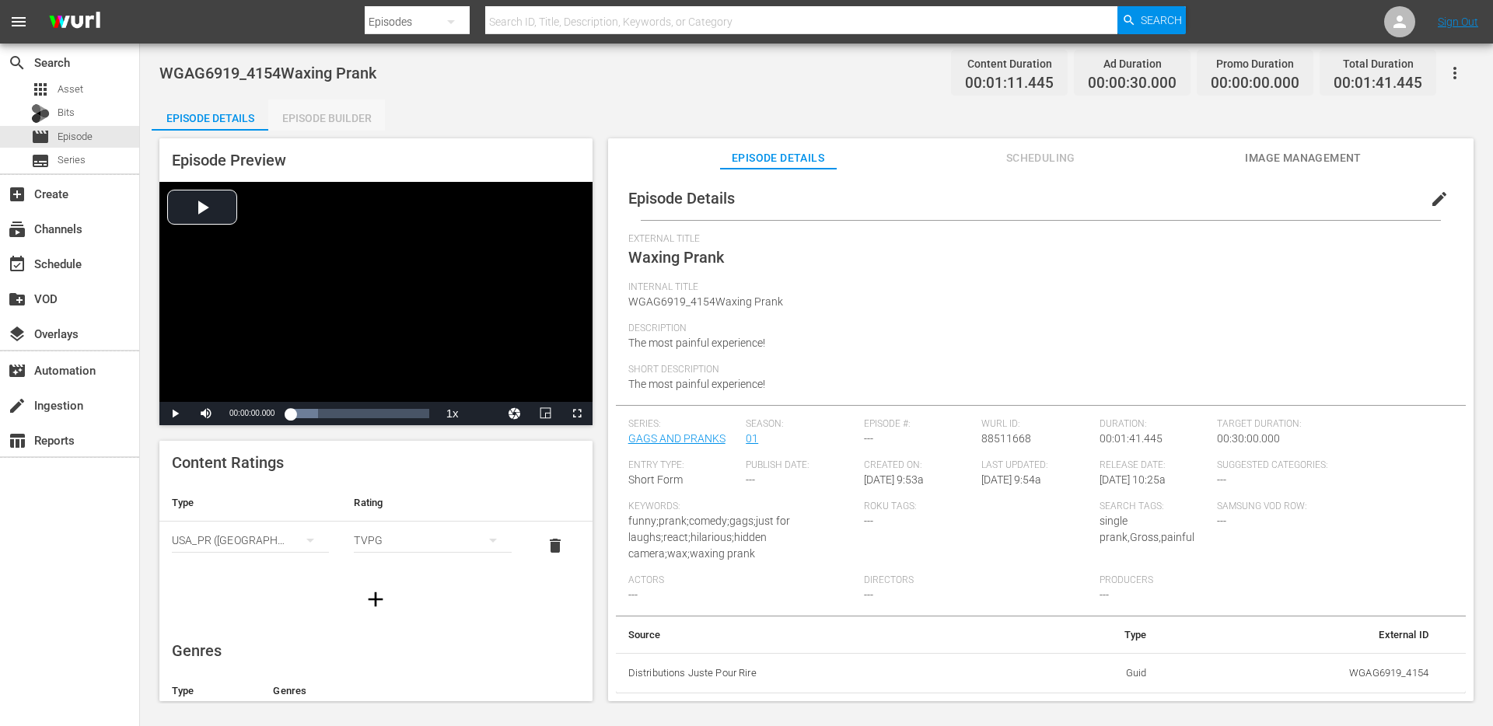
click at [347, 113] on div "Episode Builder" at bounding box center [326, 118] width 117 height 37
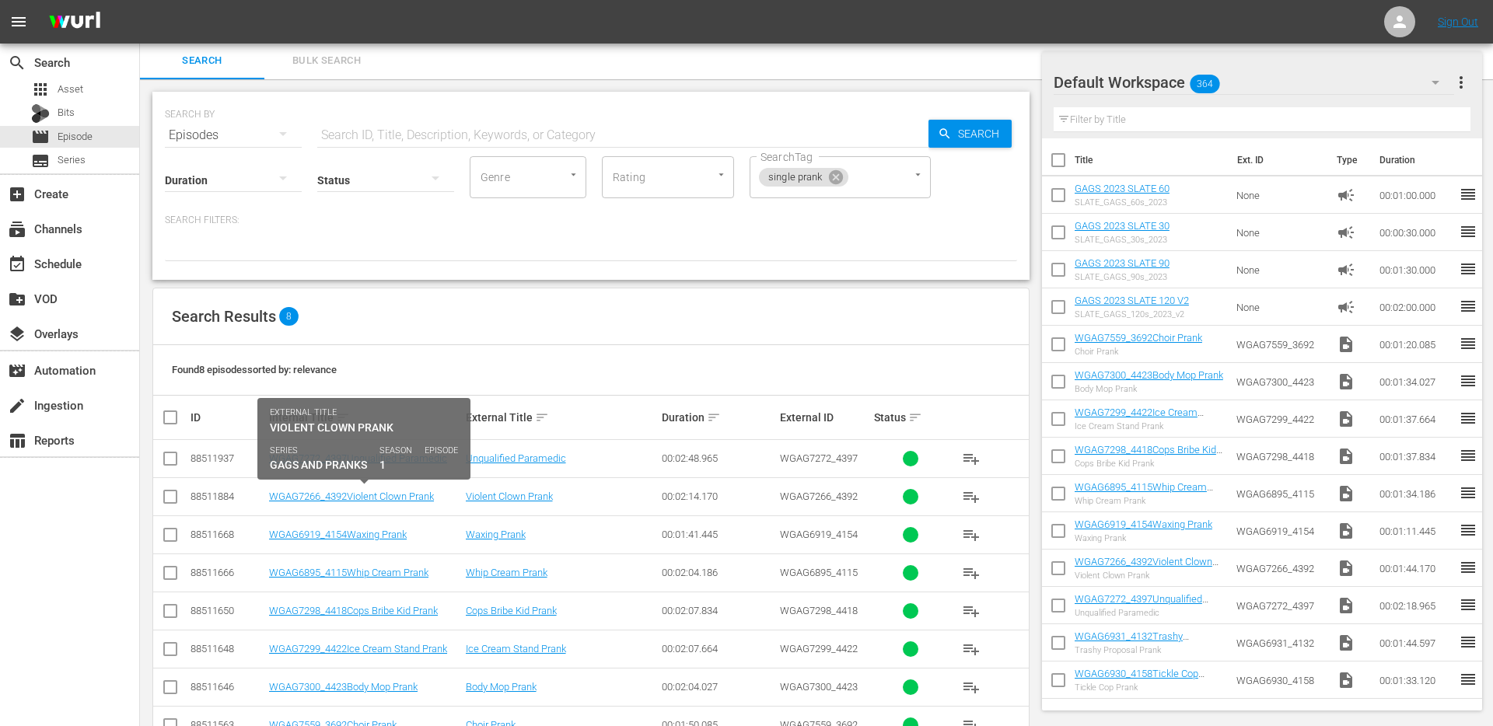
scroll to position [49, 0]
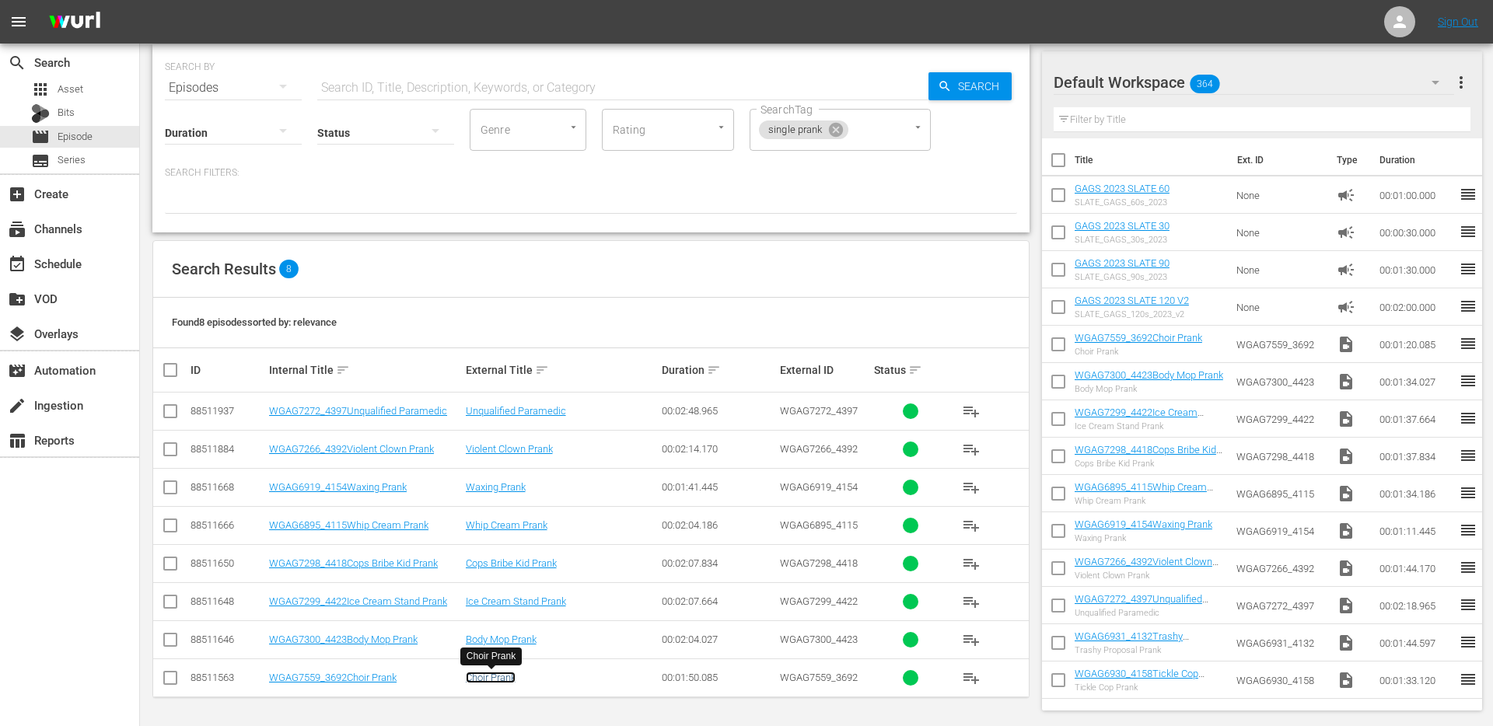
click at [490, 676] on link "Choir Prank" at bounding box center [491, 678] width 50 height 12
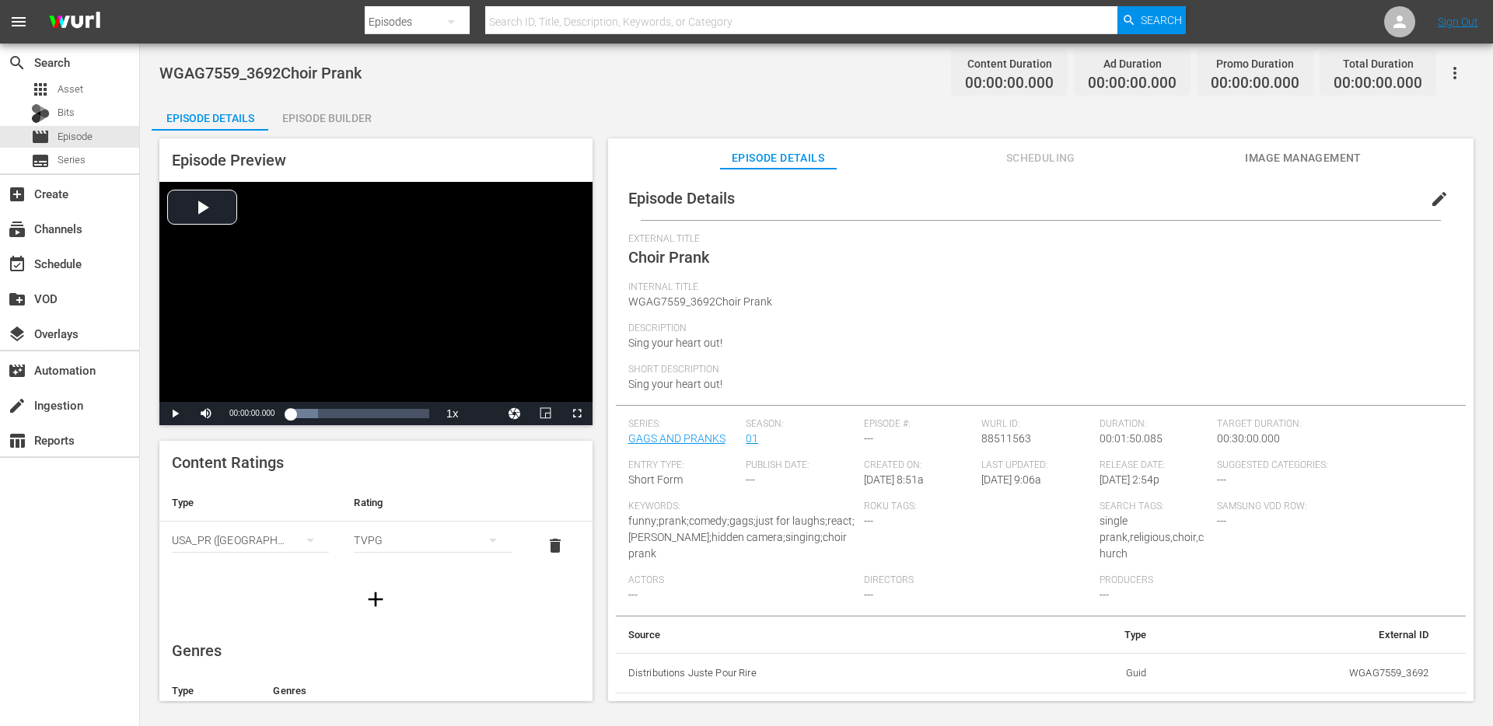
click at [334, 109] on div "Episode Builder" at bounding box center [326, 118] width 117 height 37
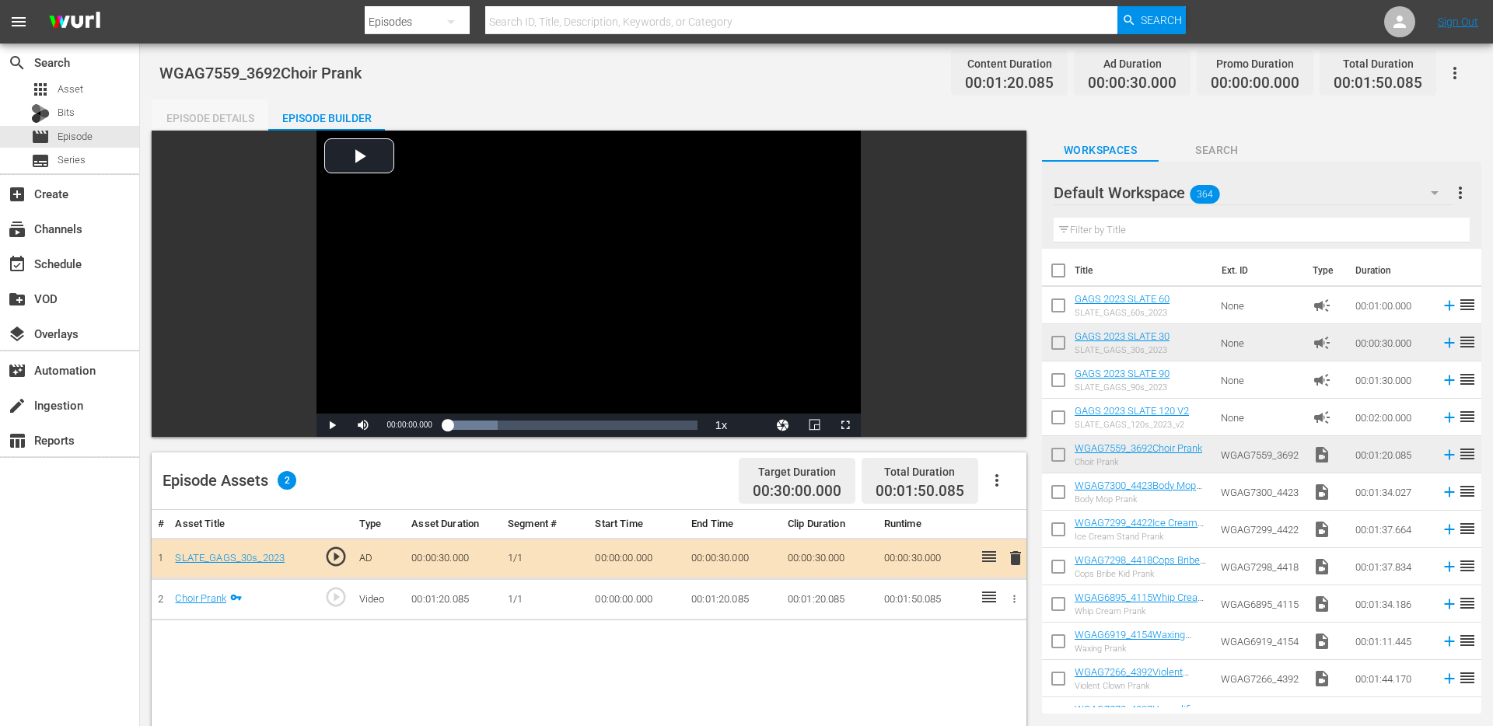
click at [208, 126] on div "Episode Details" at bounding box center [210, 118] width 117 height 37
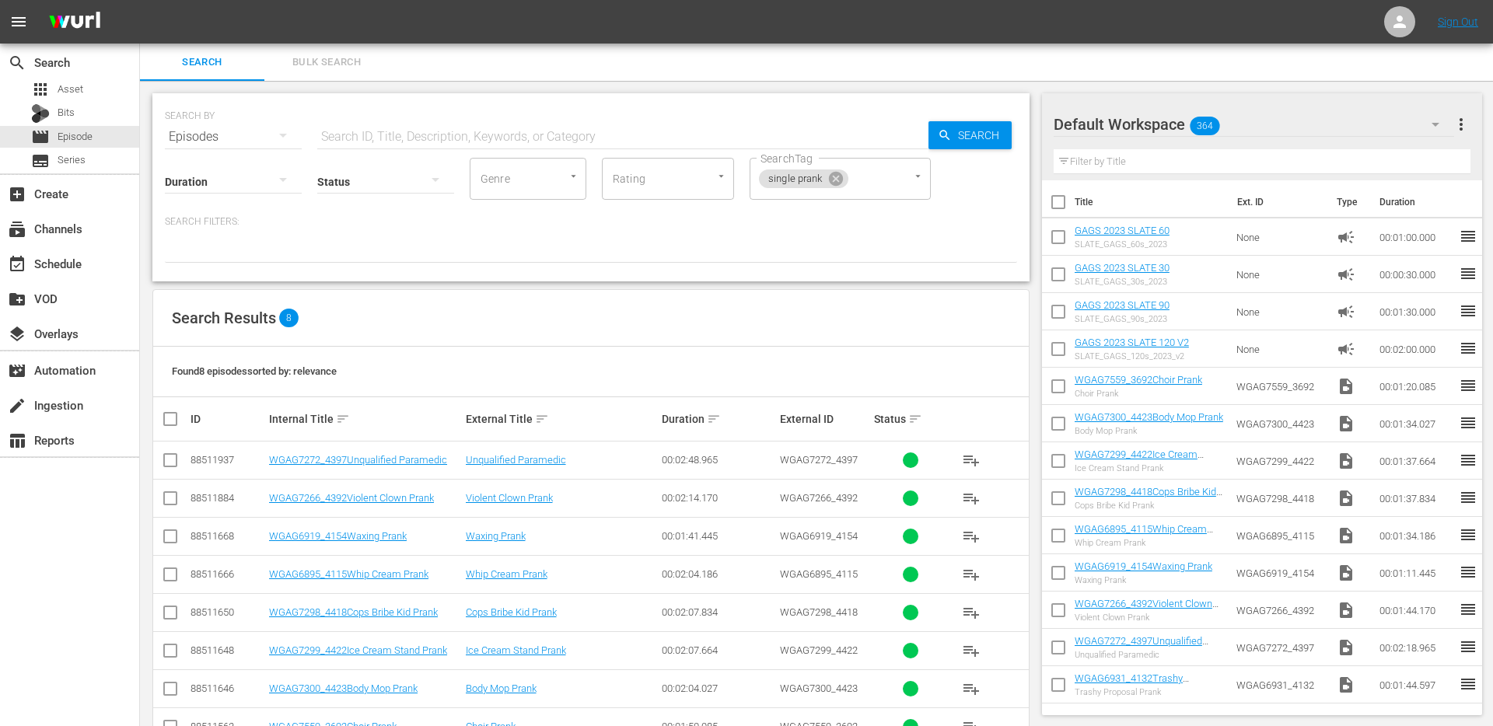
scroll to position [49, 0]
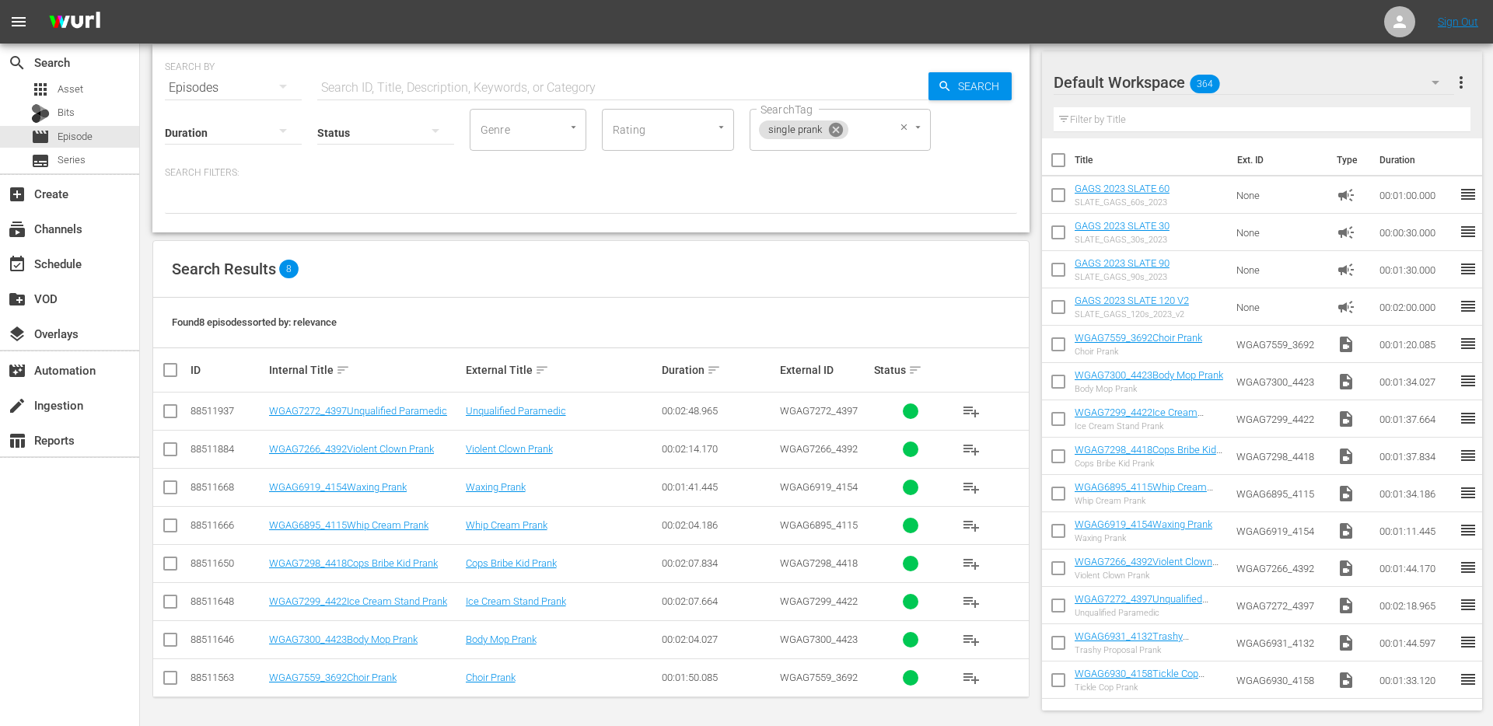
click at [835, 134] on icon at bounding box center [835, 130] width 14 height 14
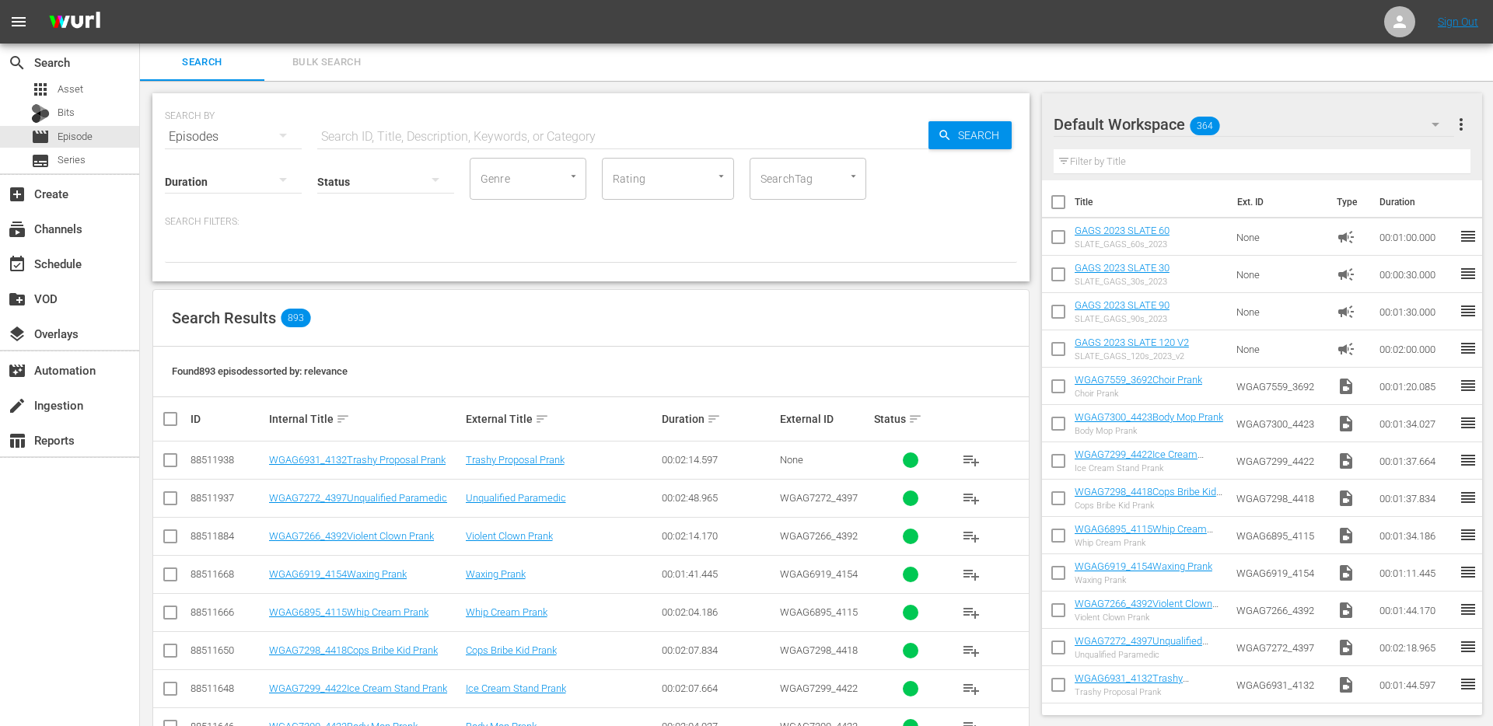
click at [780, 197] on div "SearchTag" at bounding box center [808, 179] width 117 height 42
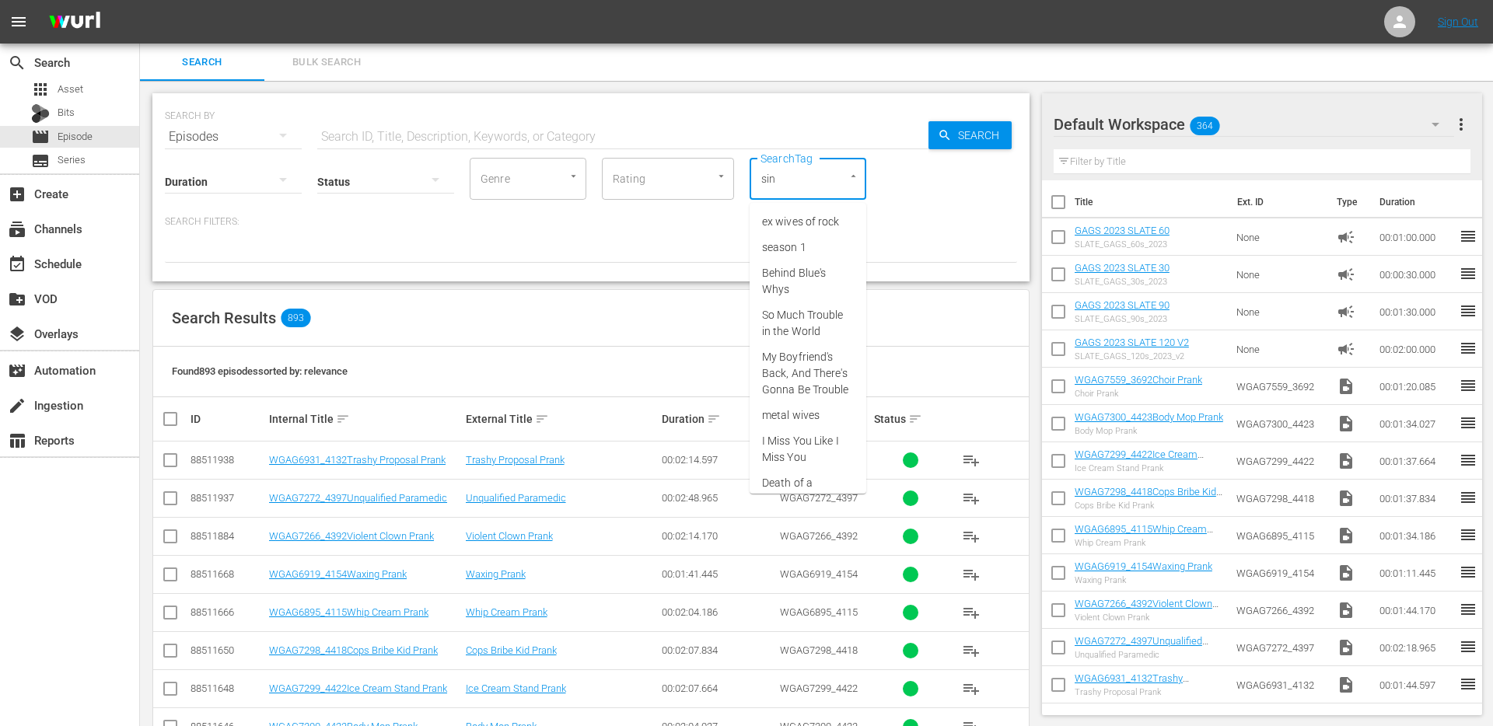
type input "sing"
click at [803, 296] on span "single prank" at bounding box center [791, 299] width 59 height 16
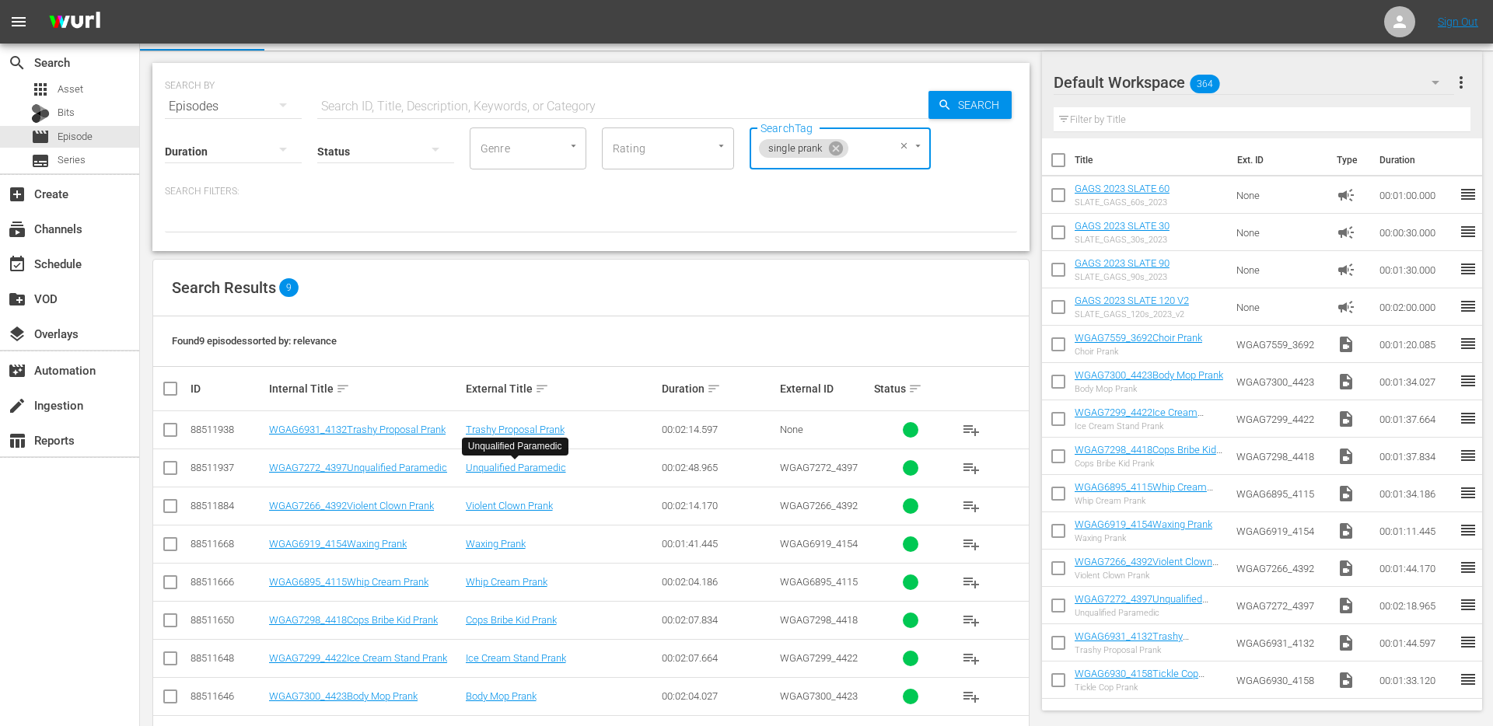
scroll to position [87, 0]
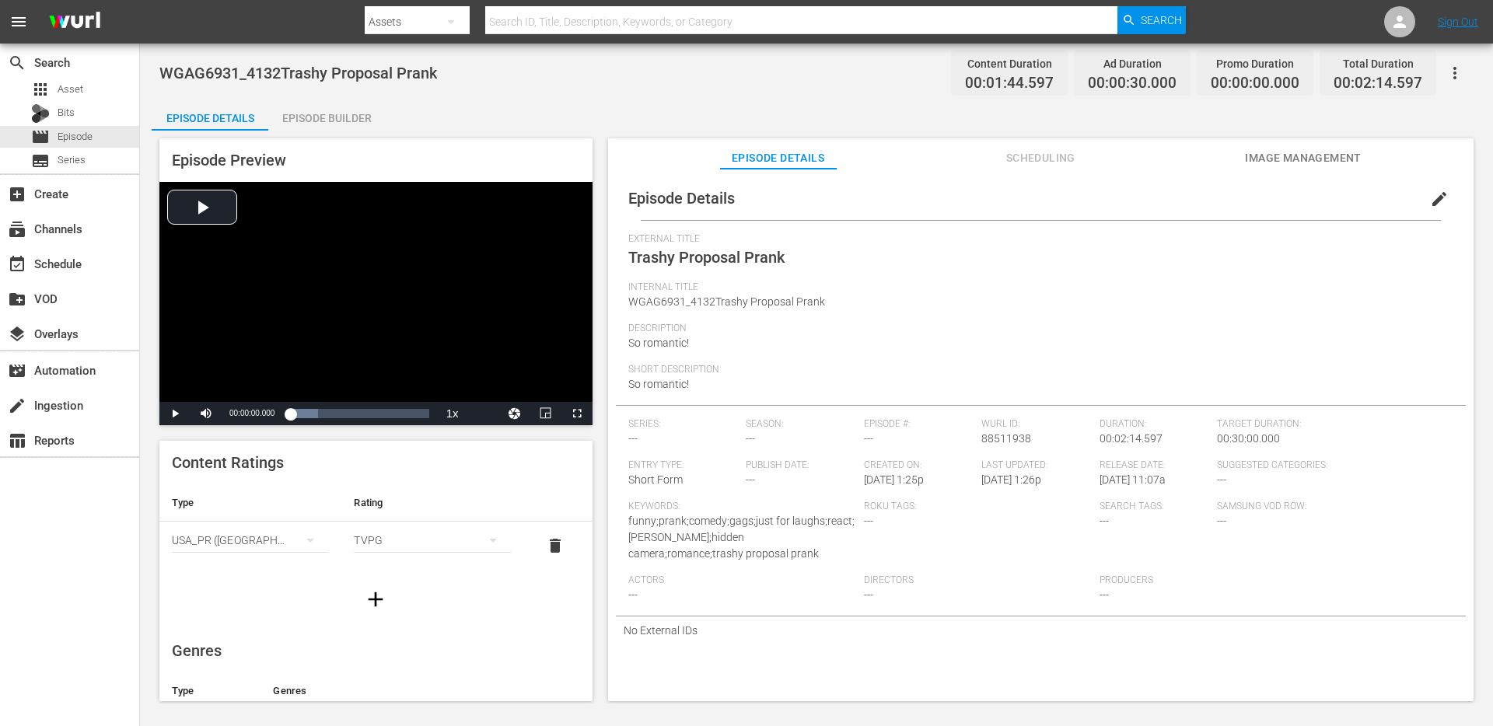
click at [1436, 208] on button "edit" at bounding box center [1439, 198] width 37 height 37
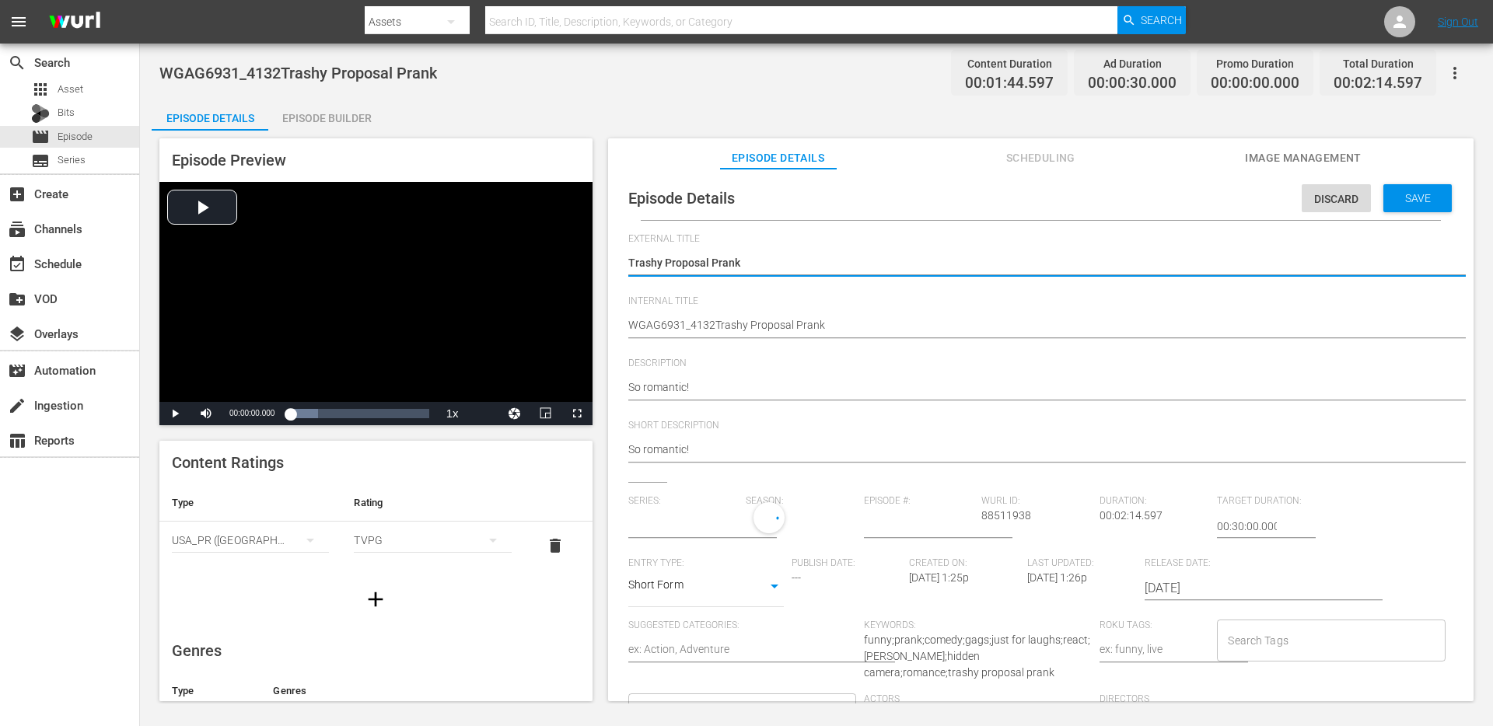
type input "No Series"
click at [692, 525] on input "text" at bounding box center [683, 526] width 110 height 37
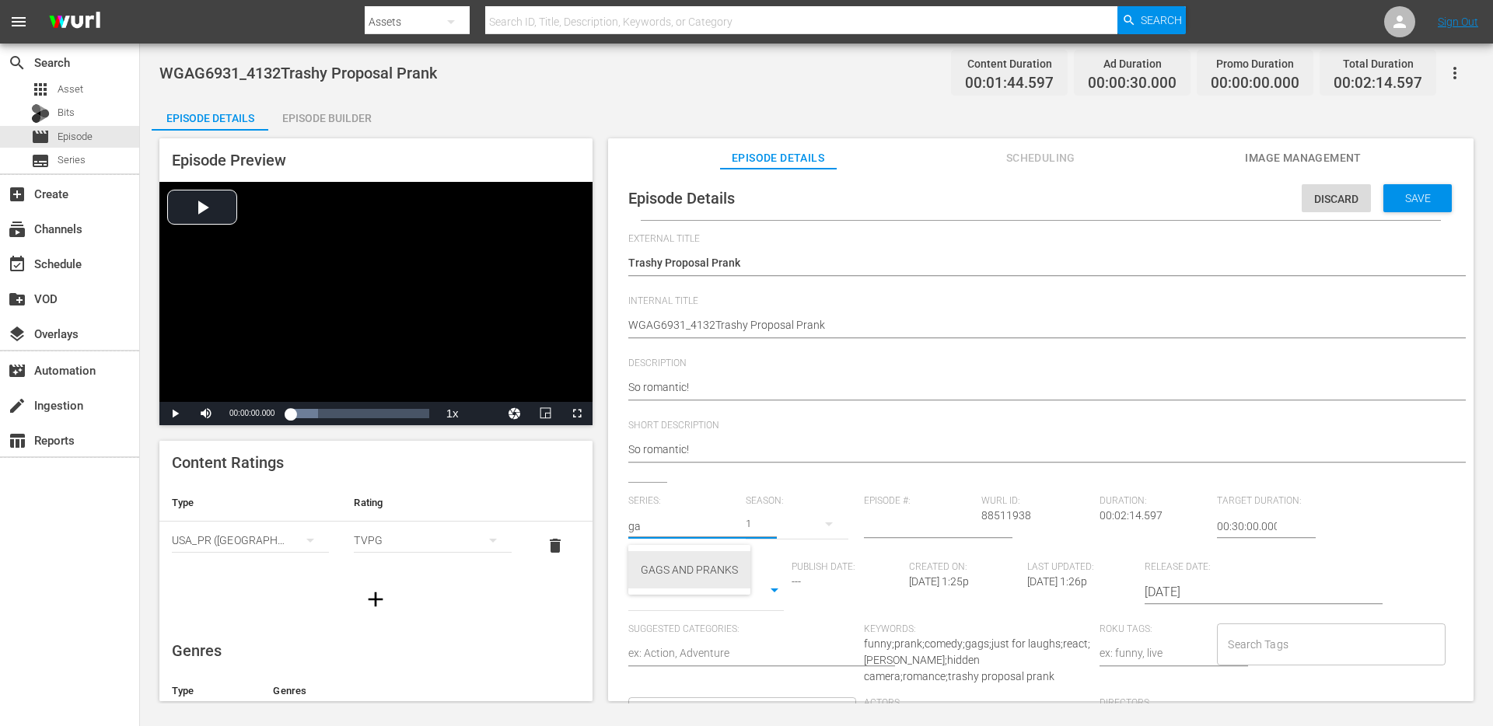
click at [652, 567] on div "GAGS AND PRANKS" at bounding box center [689, 569] width 97 height 37
type input "GAGS AND PRANKS"
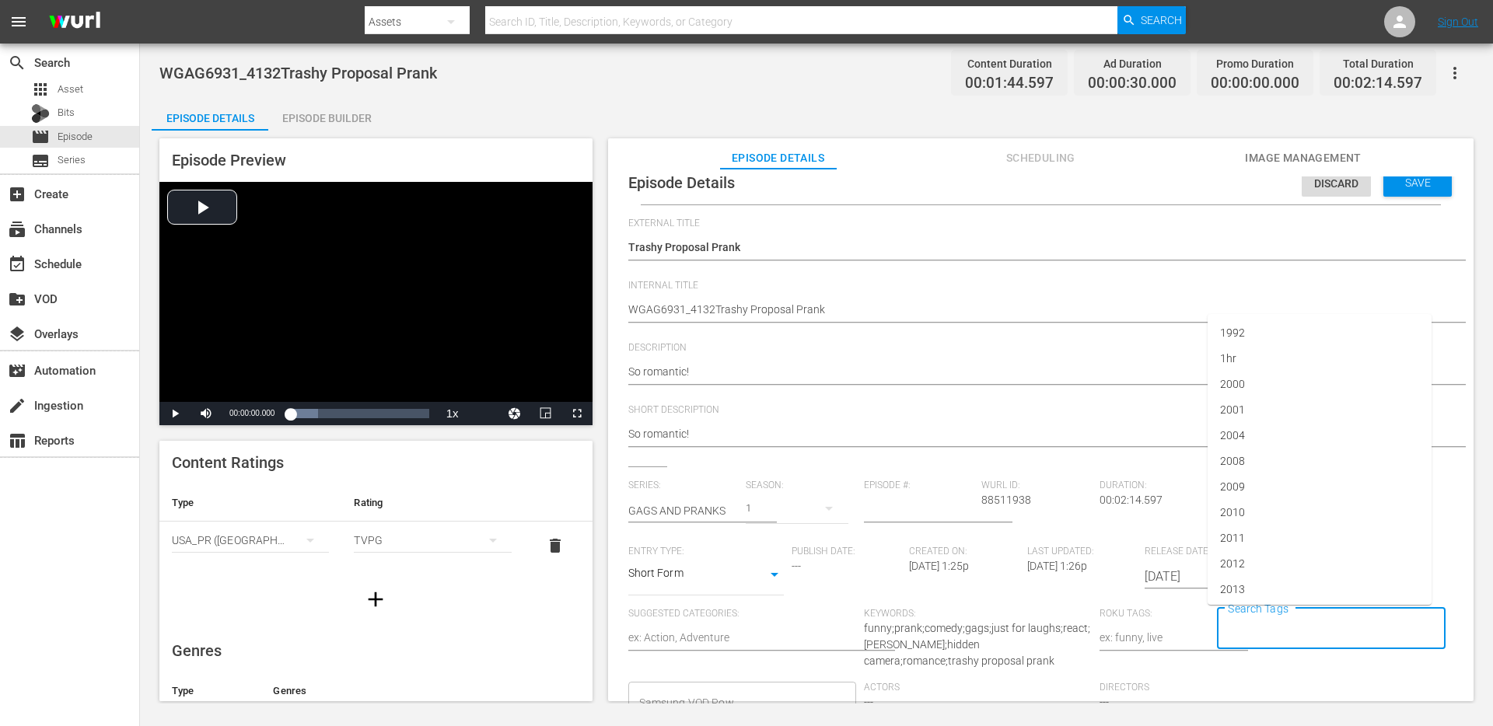
click at [1318, 635] on input "Search Tags" at bounding box center [1319, 629] width 191 height 28
type input "proposal"
click at [1334, 666] on li "Add "proposal"" at bounding box center [1320, 672] width 224 height 26
type input "singl"
click at [1312, 666] on li "single prank" at bounding box center [1320, 672] width 224 height 26
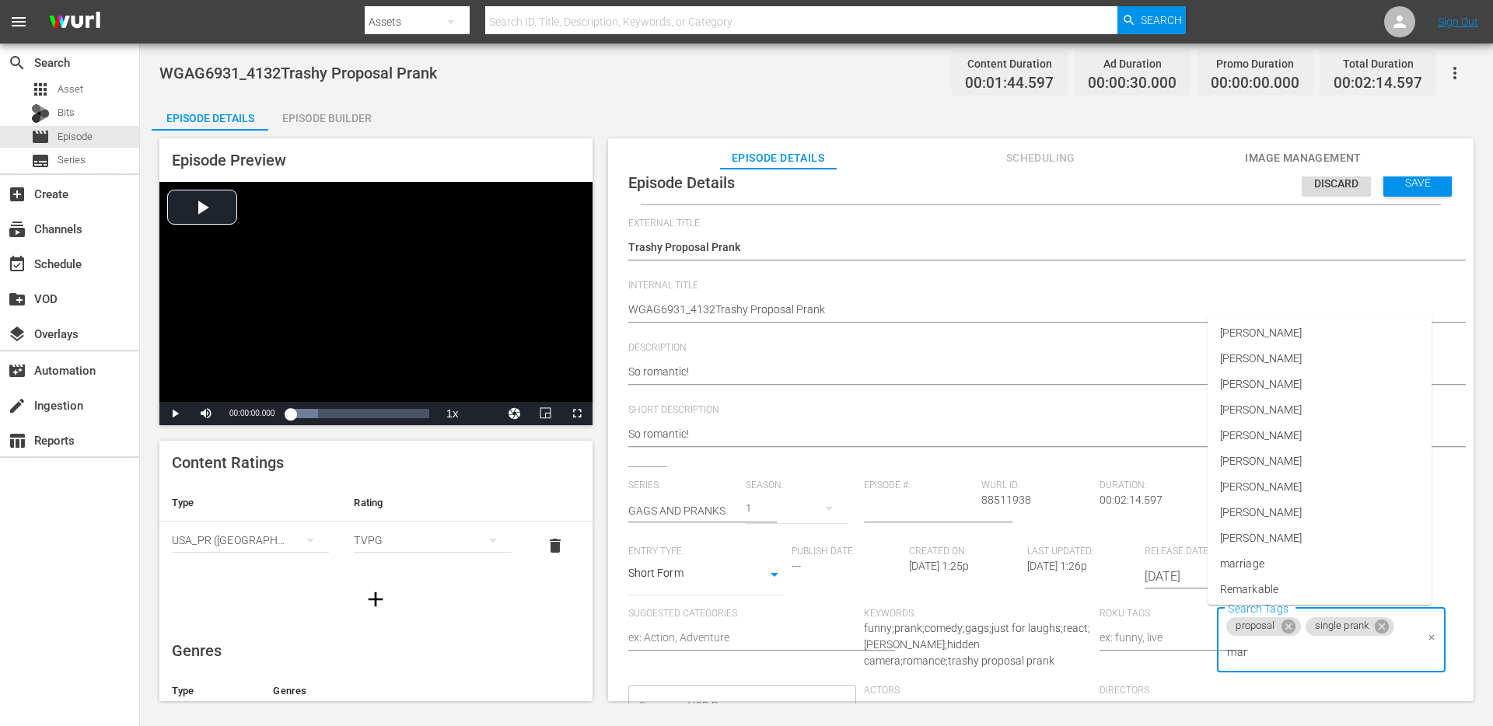
type input "marr"
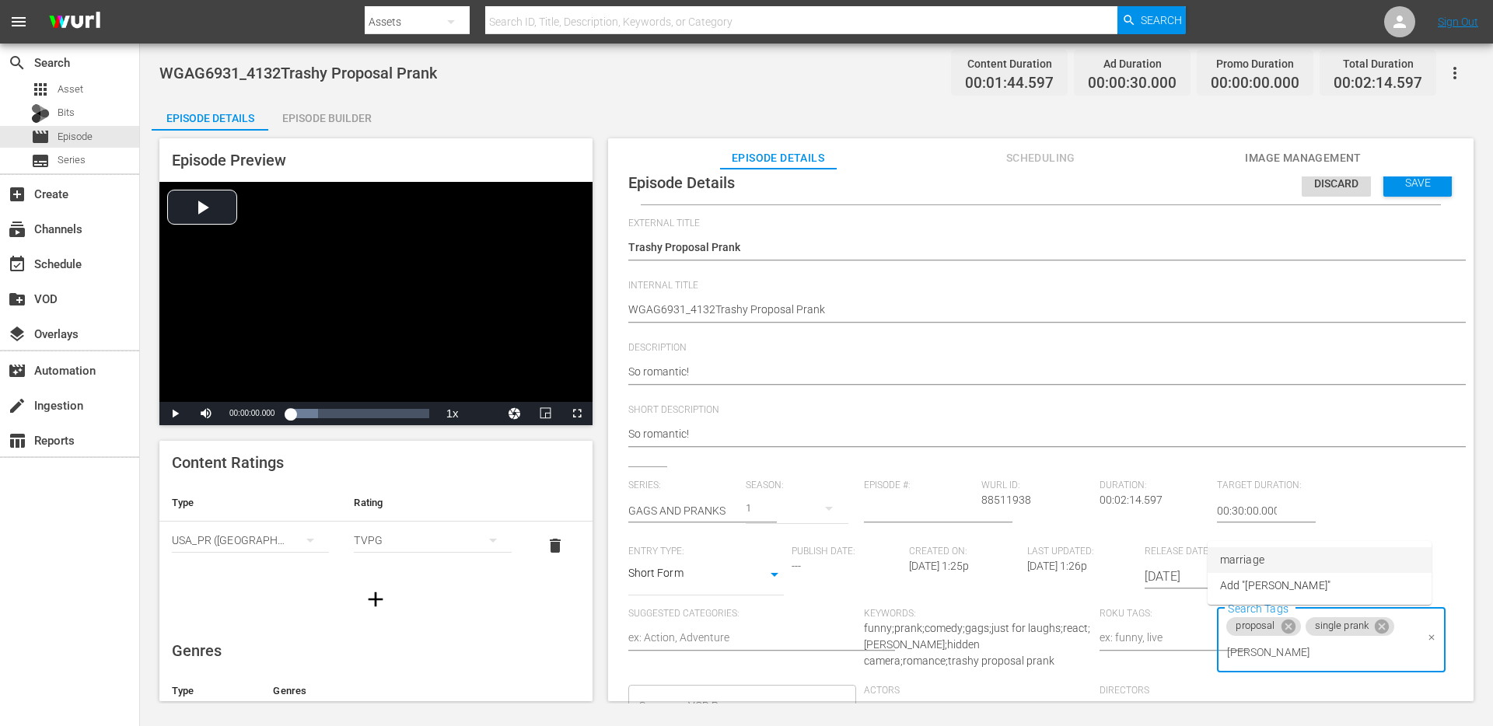
click at [1296, 561] on li "marriage" at bounding box center [1320, 560] width 224 height 26
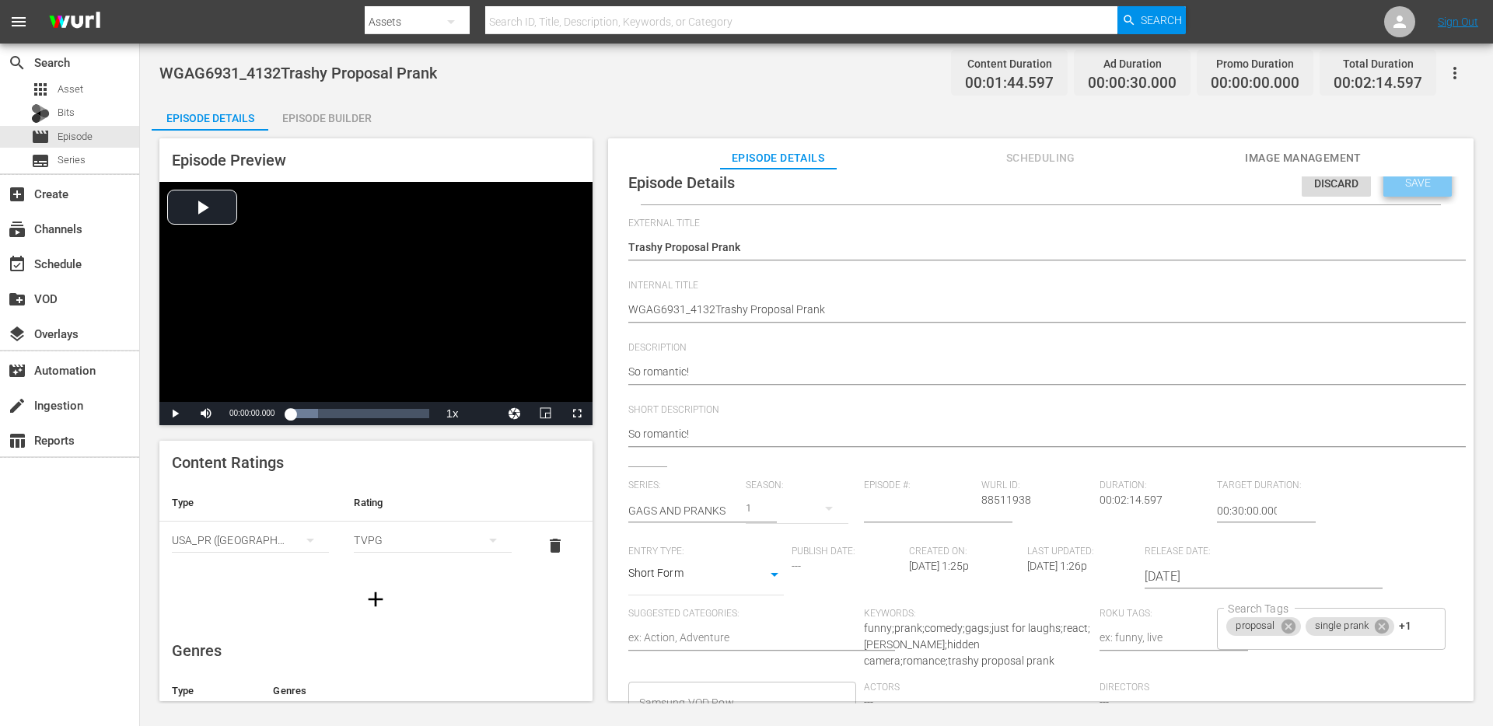
click at [1397, 187] on span "Save" at bounding box center [1418, 183] width 51 height 12
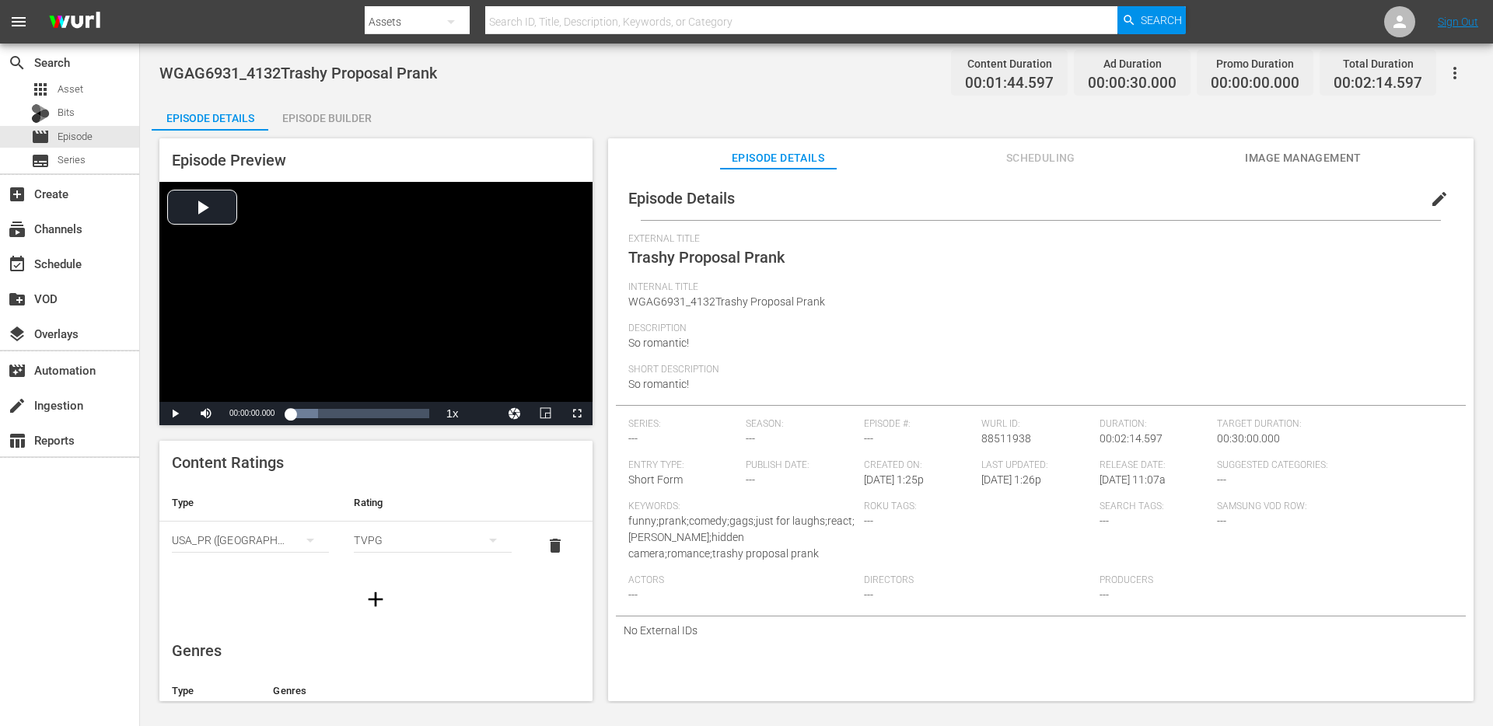
click at [324, 113] on div "Episode Builder" at bounding box center [326, 118] width 117 height 37
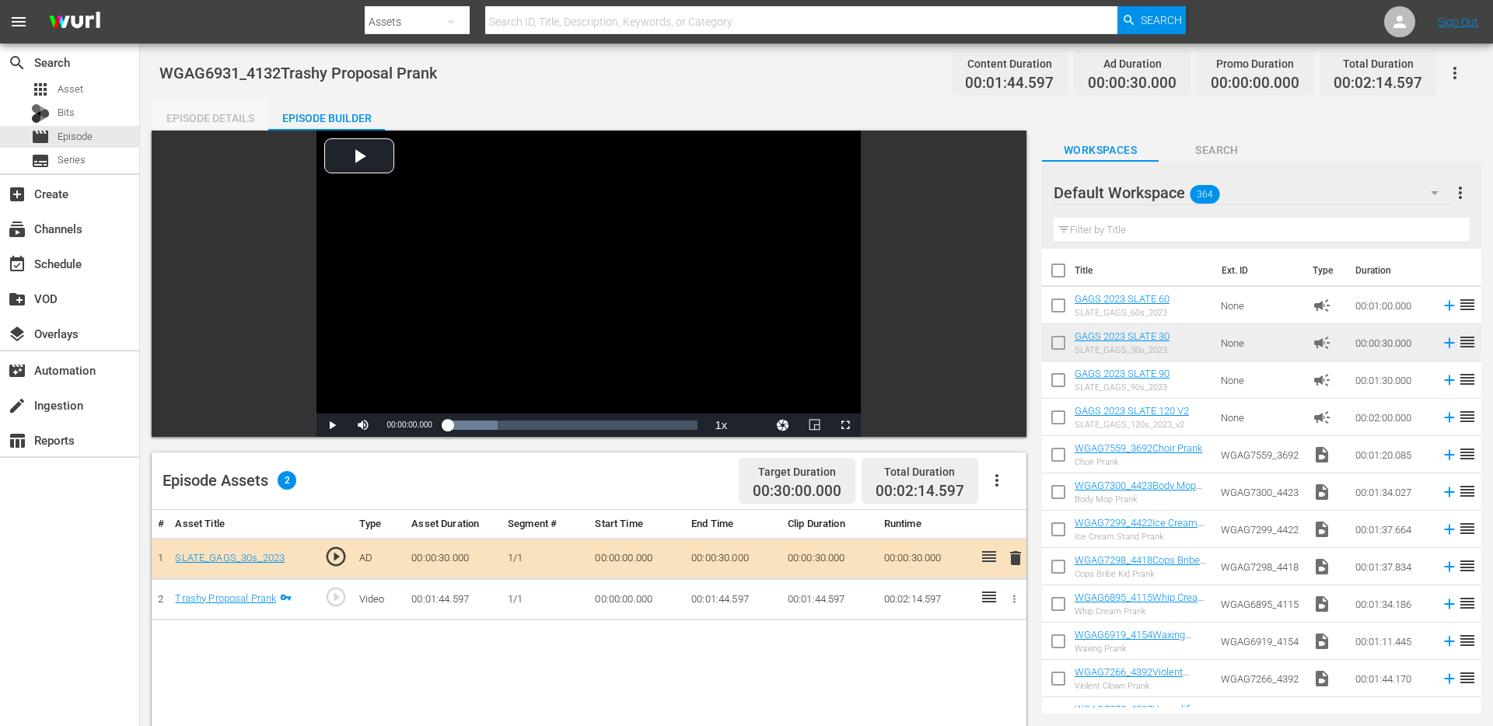
click at [205, 110] on div "Episode Details" at bounding box center [210, 118] width 117 height 37
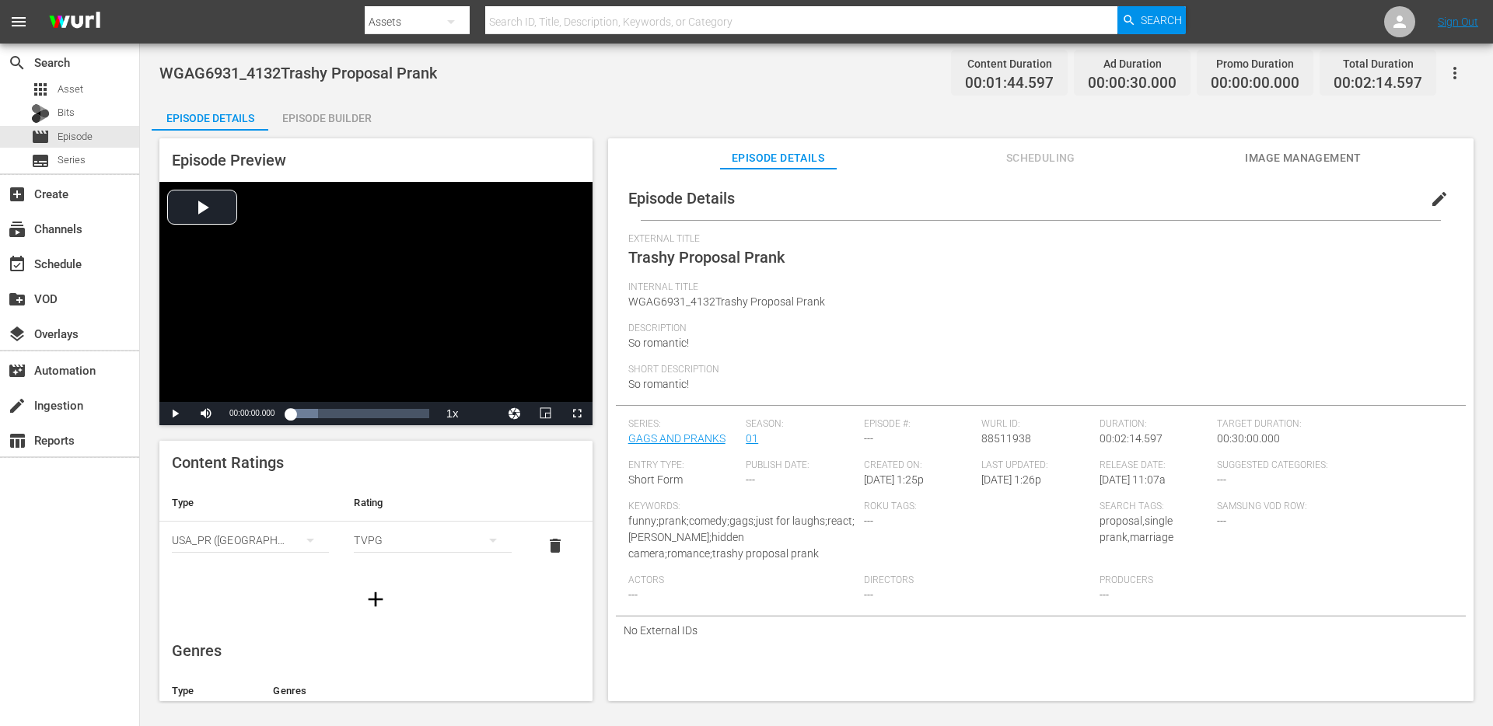
click at [1430, 196] on span "edit" at bounding box center [1439, 199] width 19 height 19
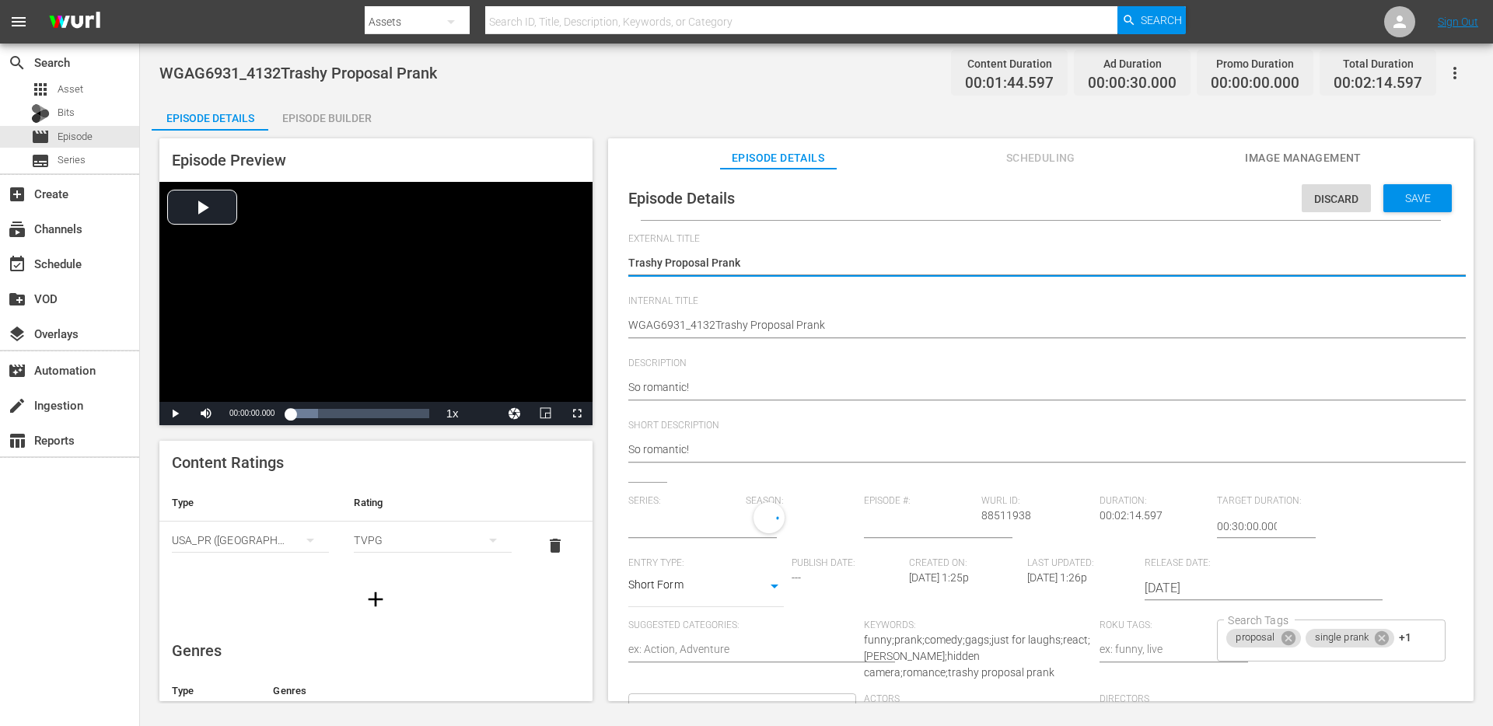
type input "GAGS AND PRANKS"
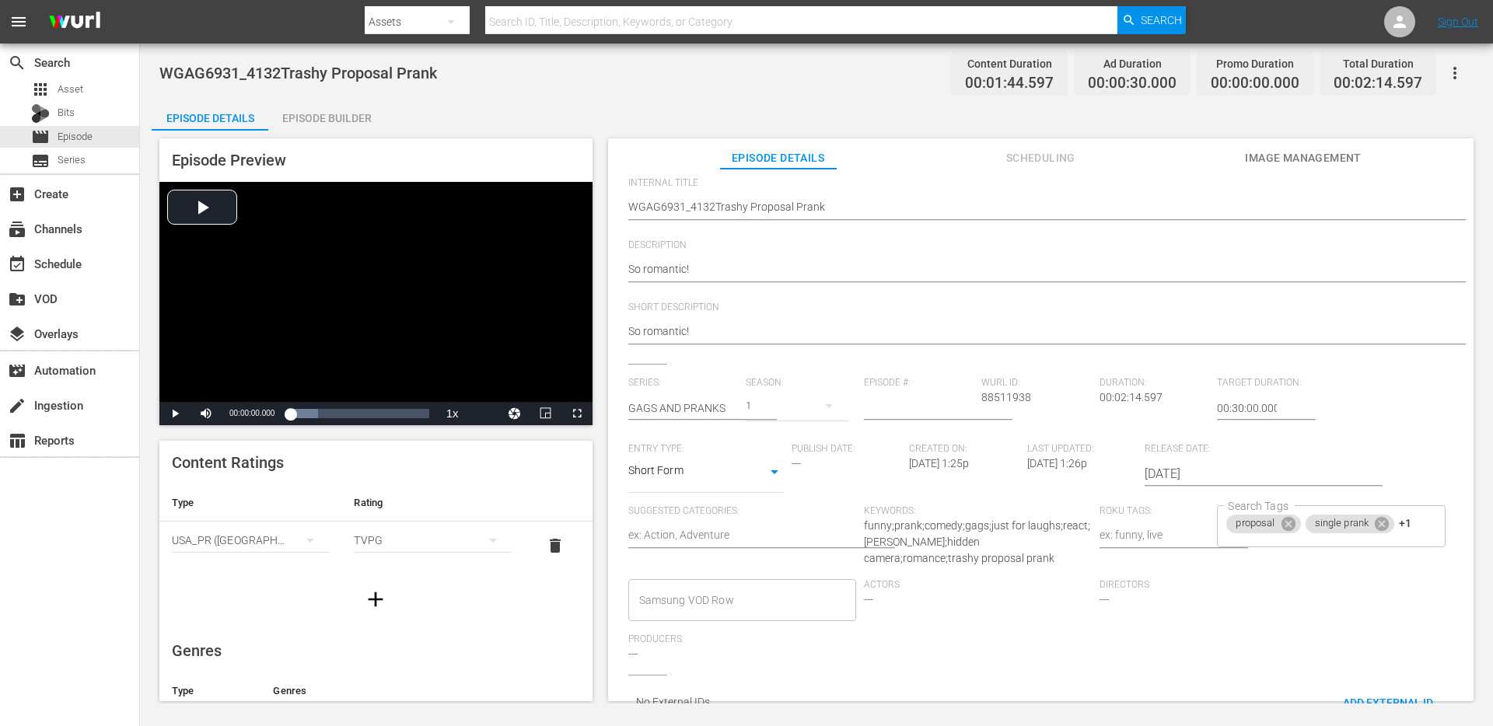
scroll to position [151, 0]
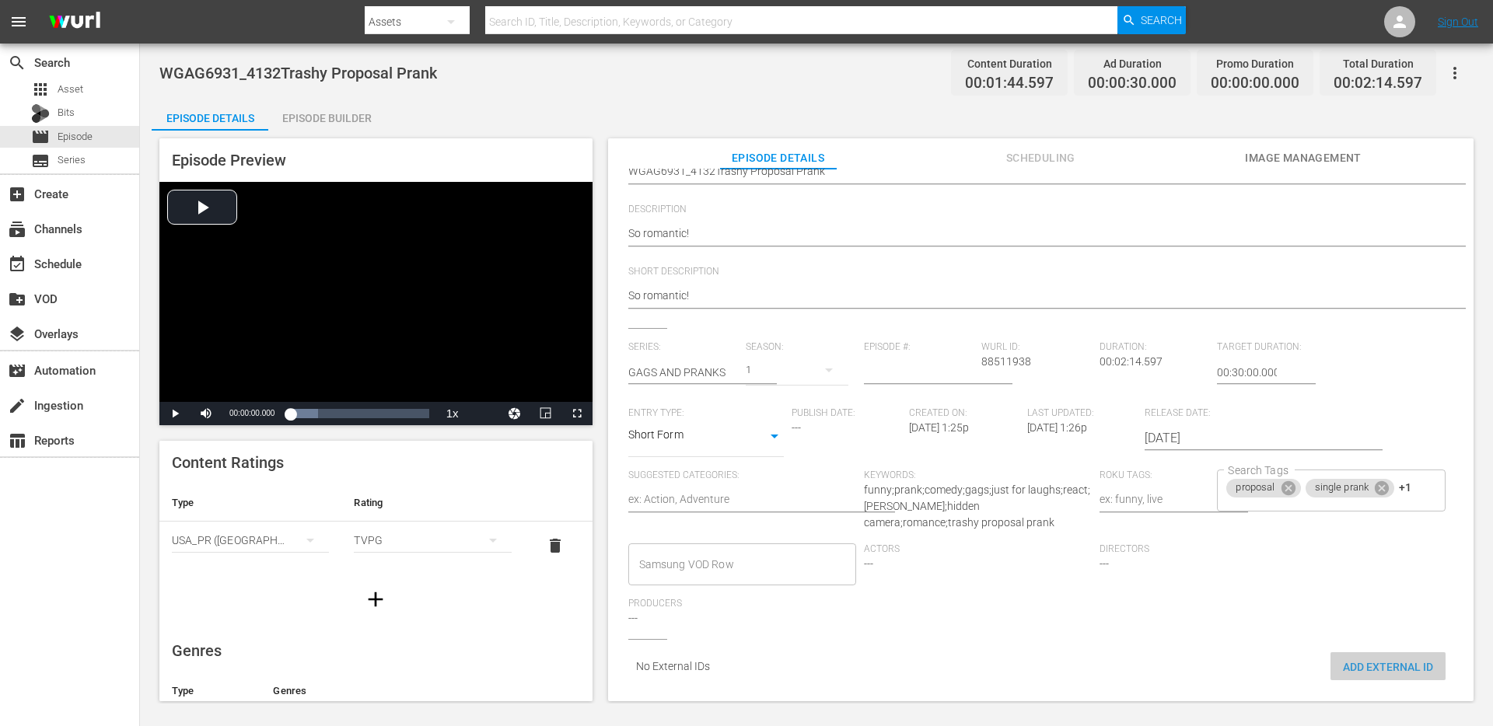
click at [1374, 661] on span "Add External Id" at bounding box center [1388, 667] width 115 height 12
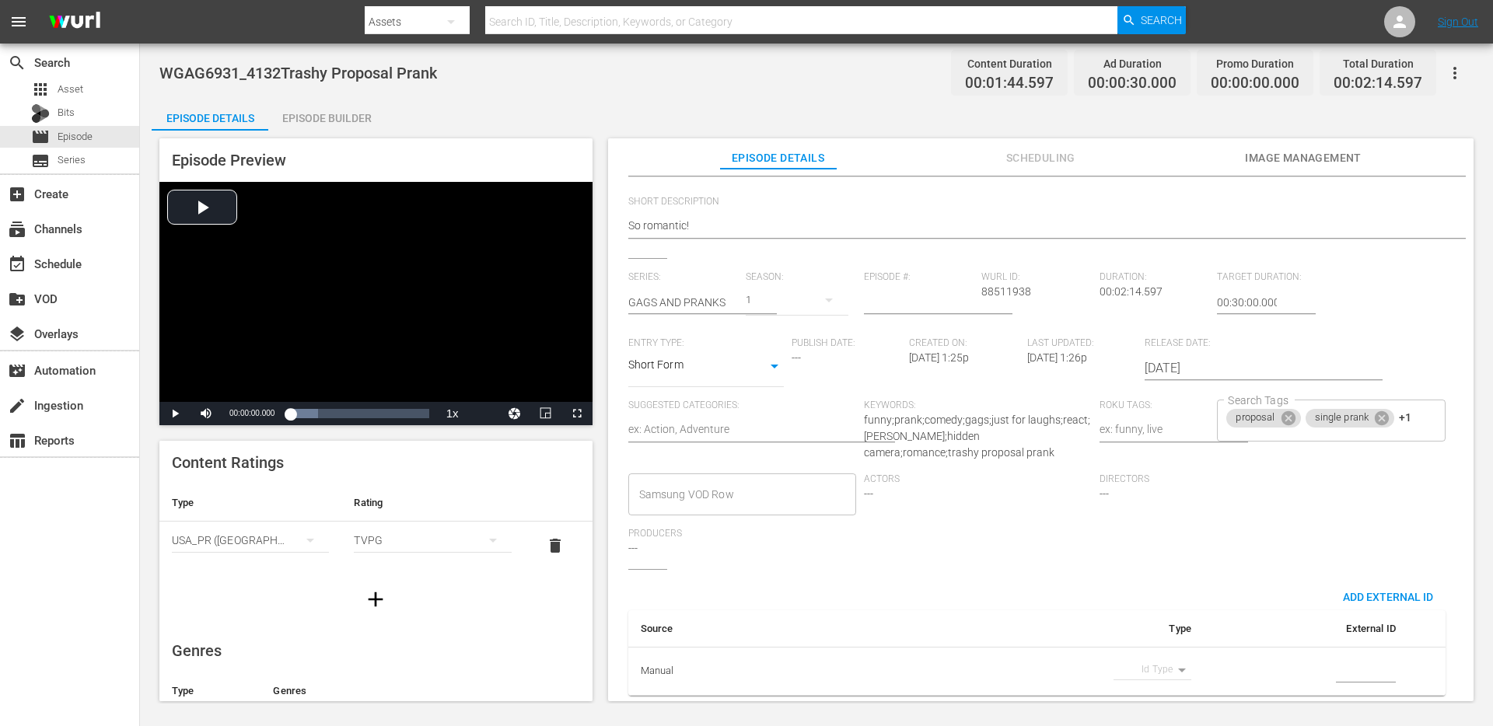
scroll to position [236, 0]
click at [1336, 666] on input "simple table" at bounding box center [1366, 671] width 60 height 23
paste input "WGAG6931_4132Trashy Proposal Prank"
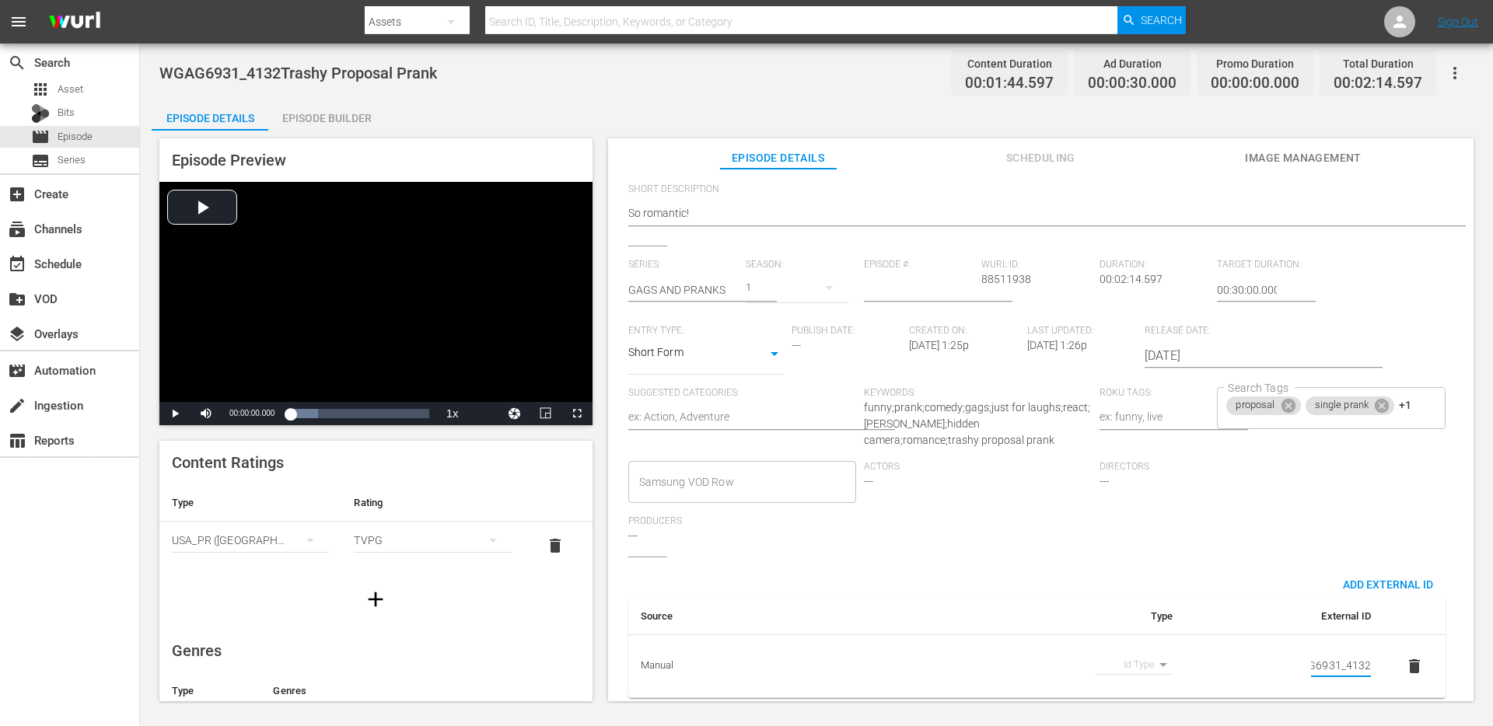
scroll to position [0, 26]
type input "WGAG6931_4132"
click at [1142, 667] on body "menu Search By Assets Search ID, Title, Description, Keywords, or Category Sear…" at bounding box center [746, 363] width 1493 height 726
click at [1125, 697] on li "Guid" at bounding box center [1128, 695] width 78 height 26
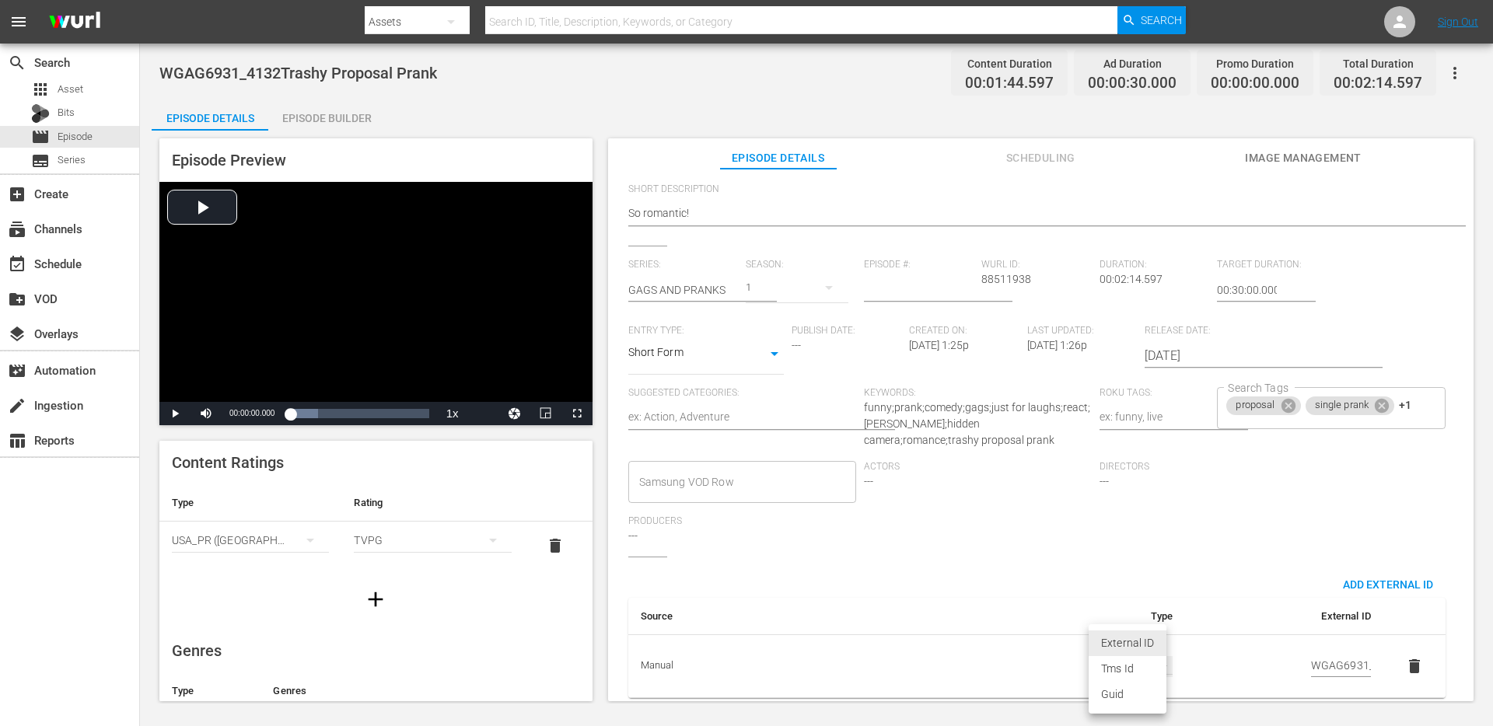
type input "guid"
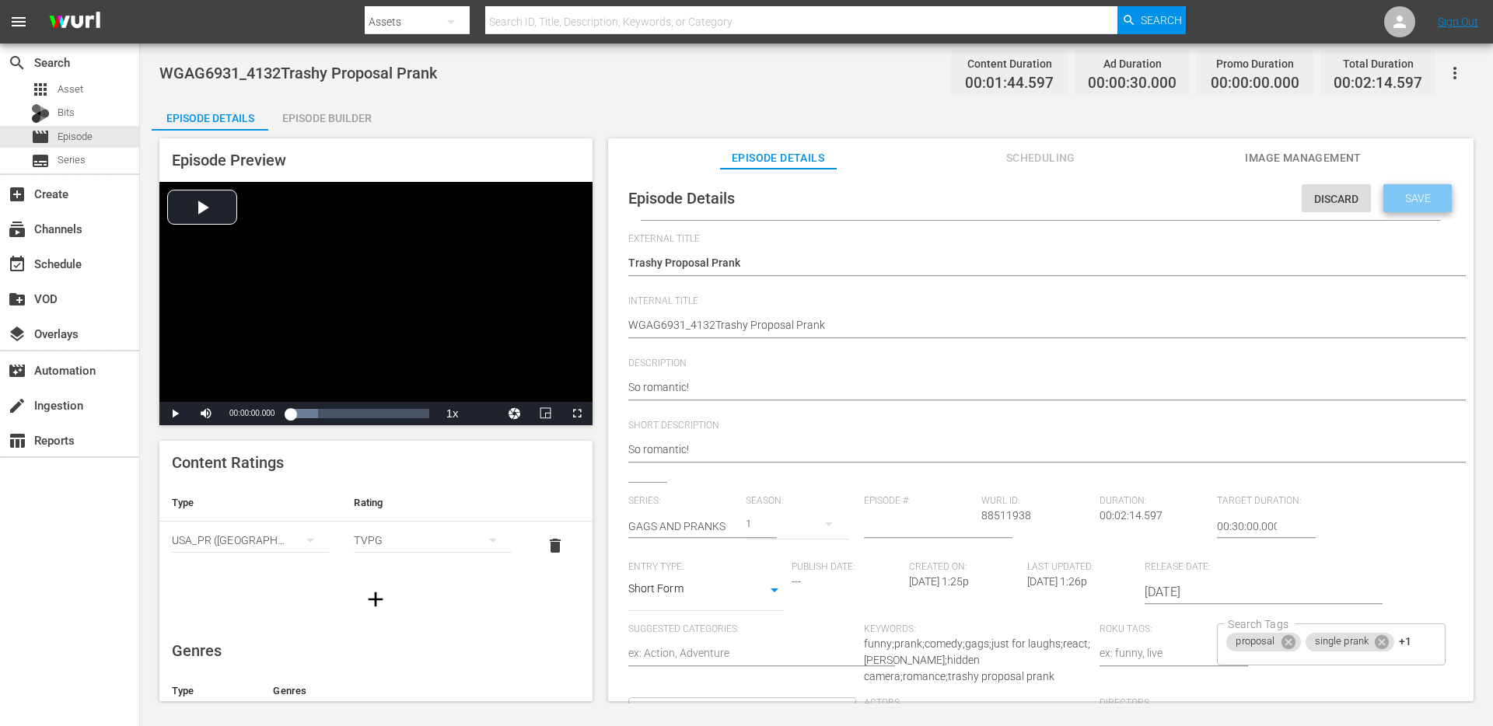
click at [1407, 193] on span "Save" at bounding box center [1418, 198] width 51 height 12
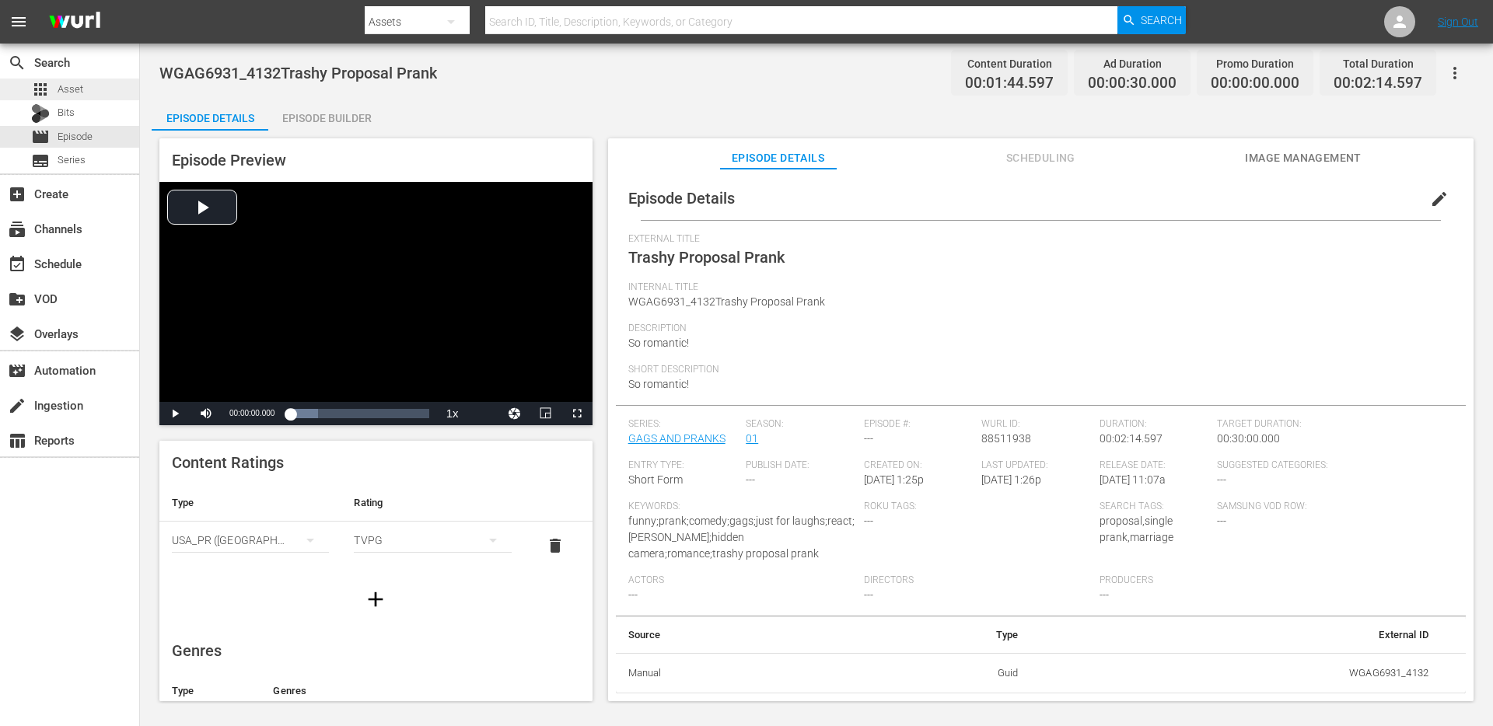
click at [65, 95] on span "Asset" at bounding box center [71, 90] width 26 height 16
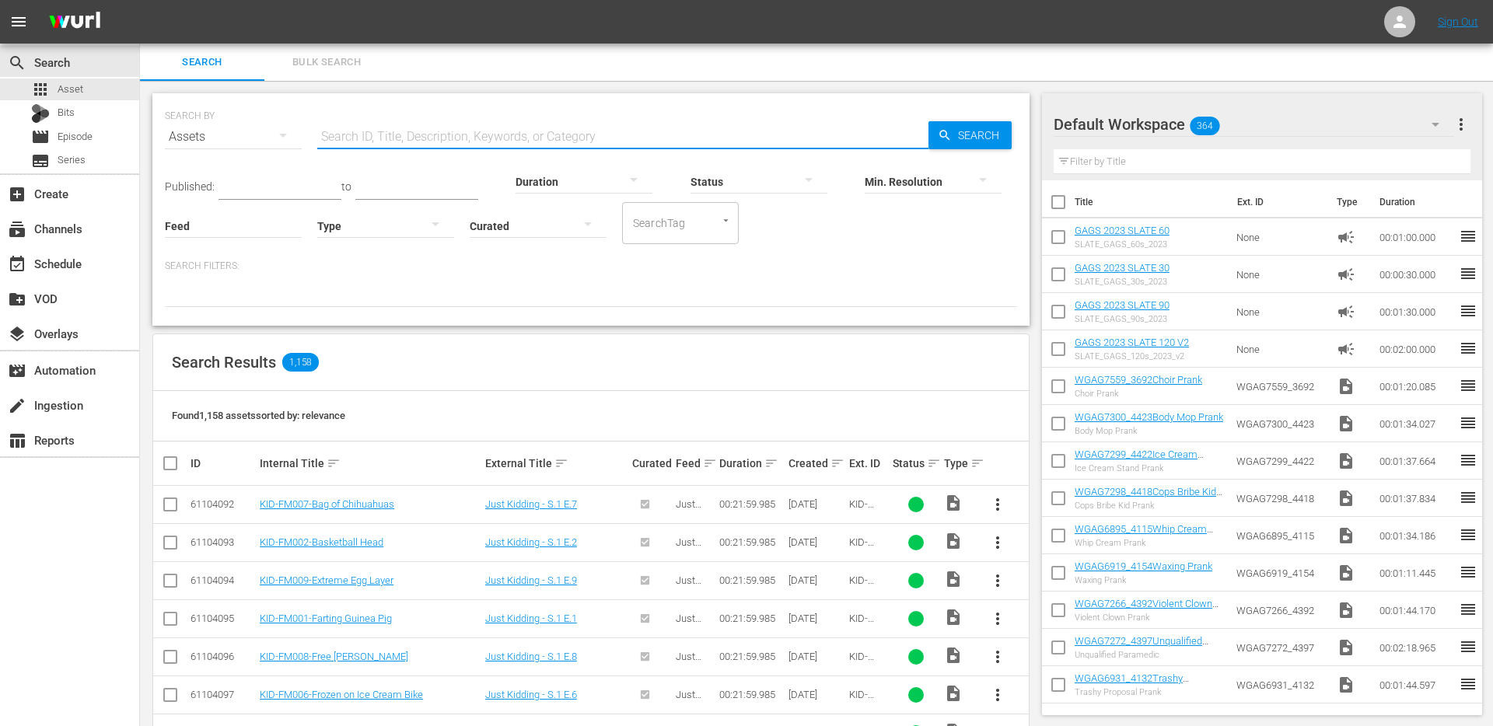
click at [475, 136] on input "text" at bounding box center [622, 136] width 611 height 37
type input "2"
type input "wgag"
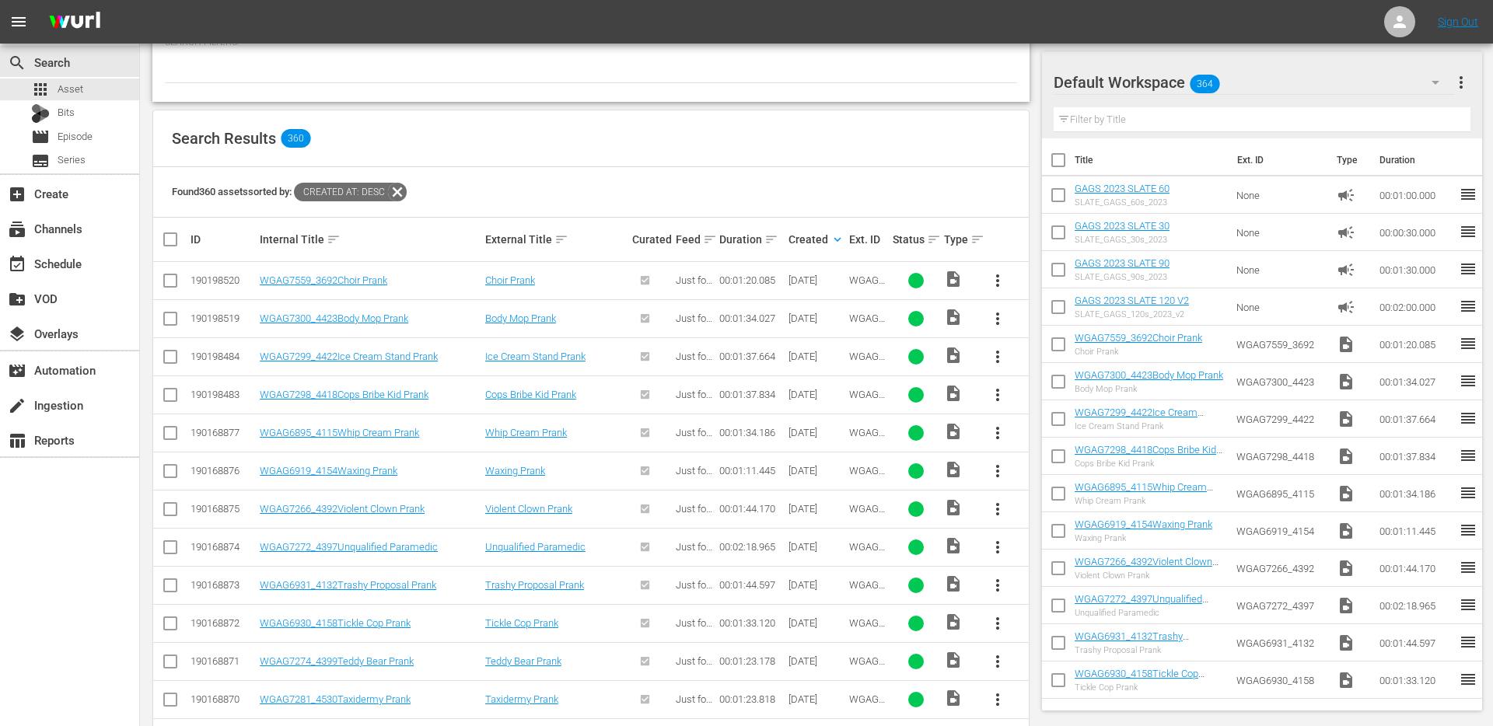
scroll to position [338, 0]
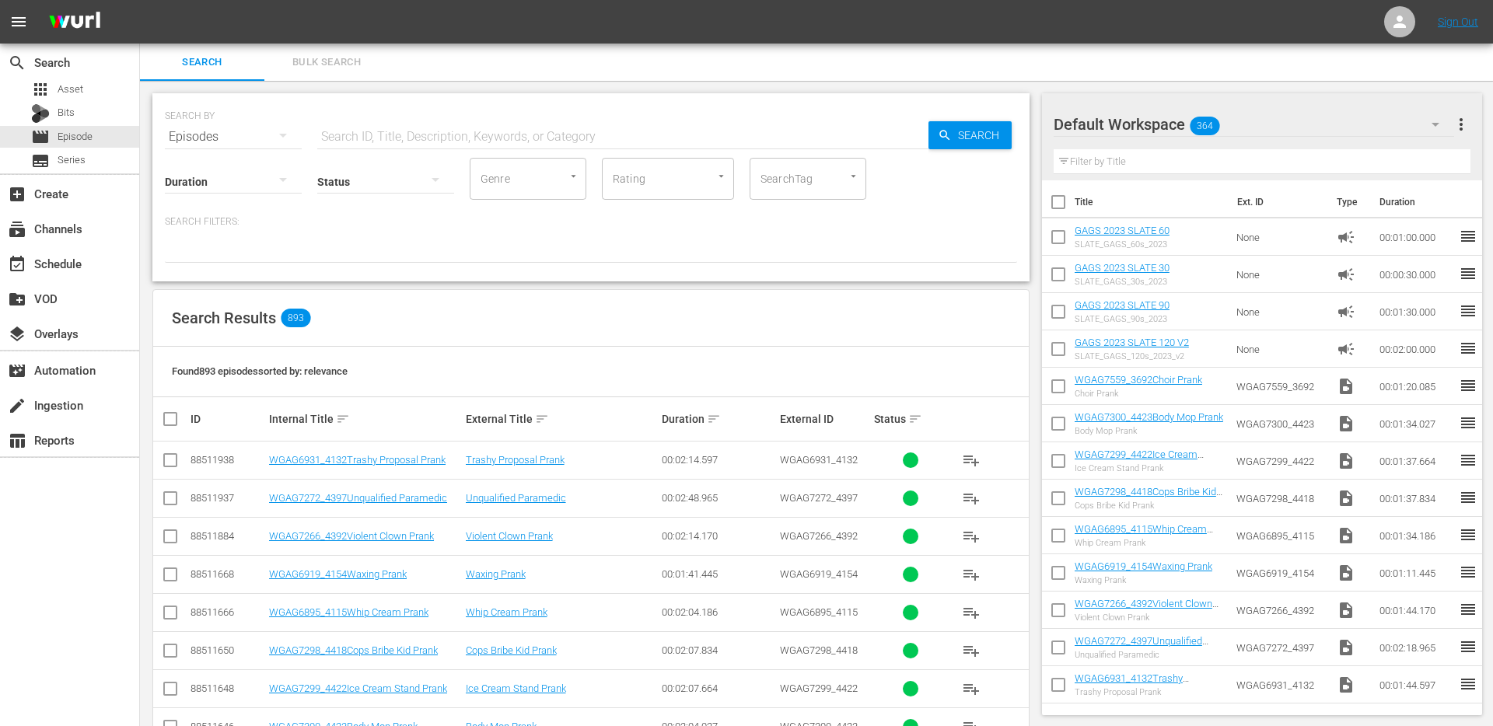
click at [782, 176] on input "SearchTag" at bounding box center [786, 179] width 59 height 28
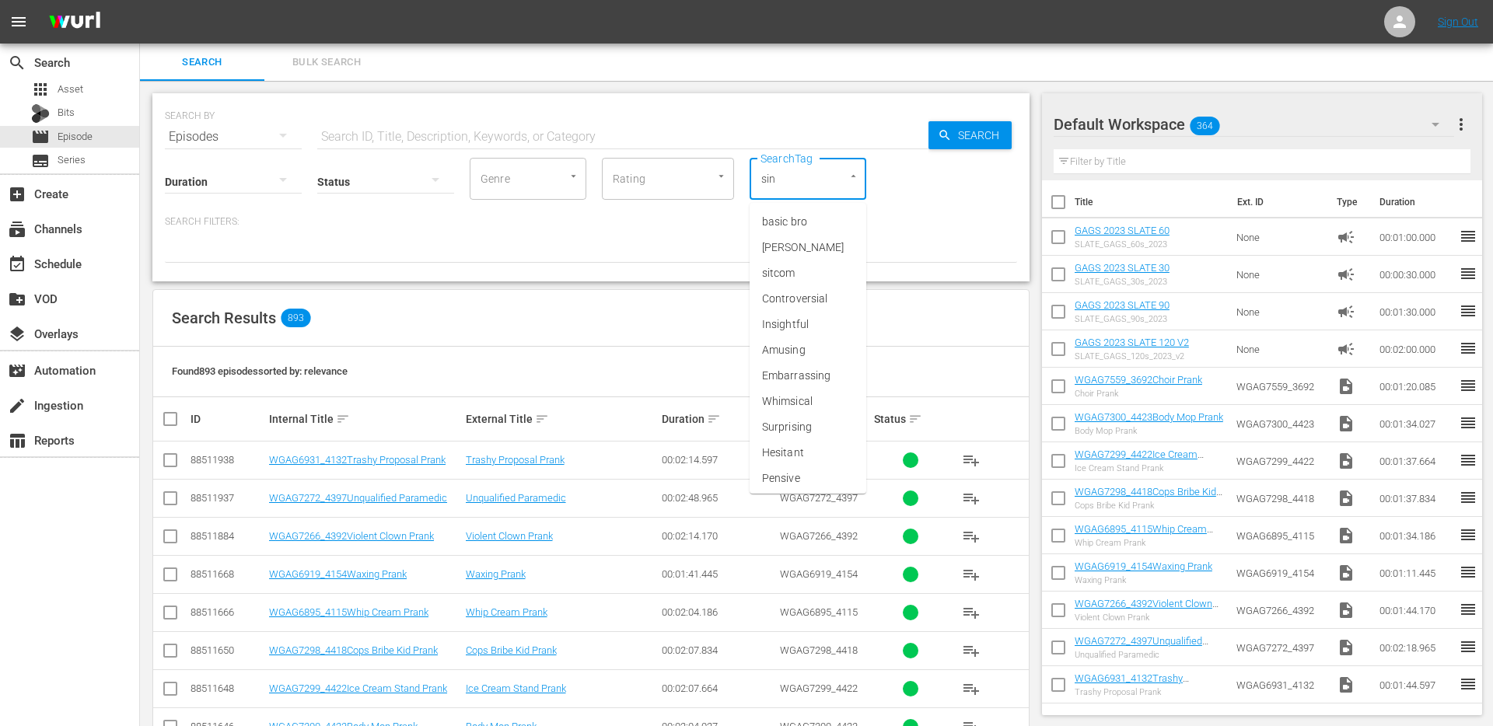
type input "sing"
click at [781, 298] on span "single prank" at bounding box center [791, 299] width 59 height 16
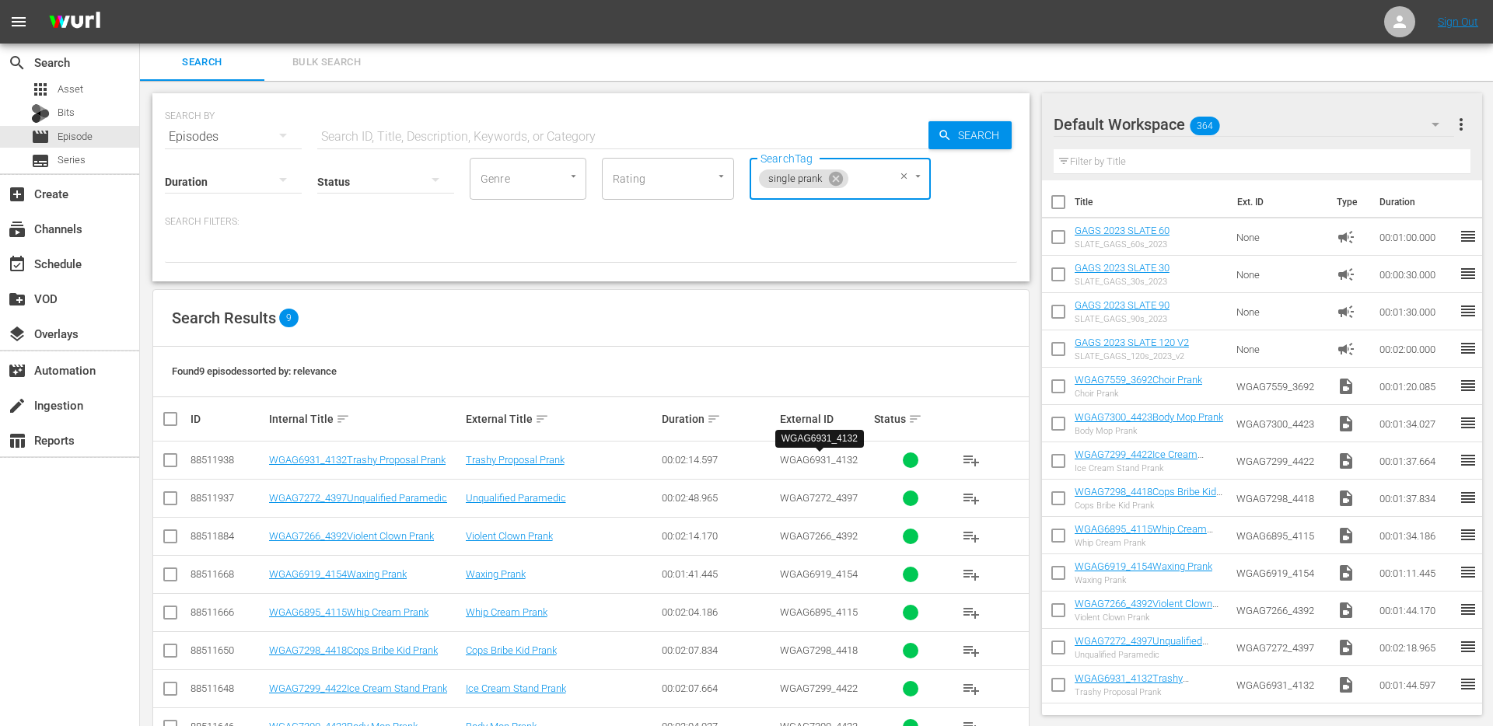
scroll to position [87, 0]
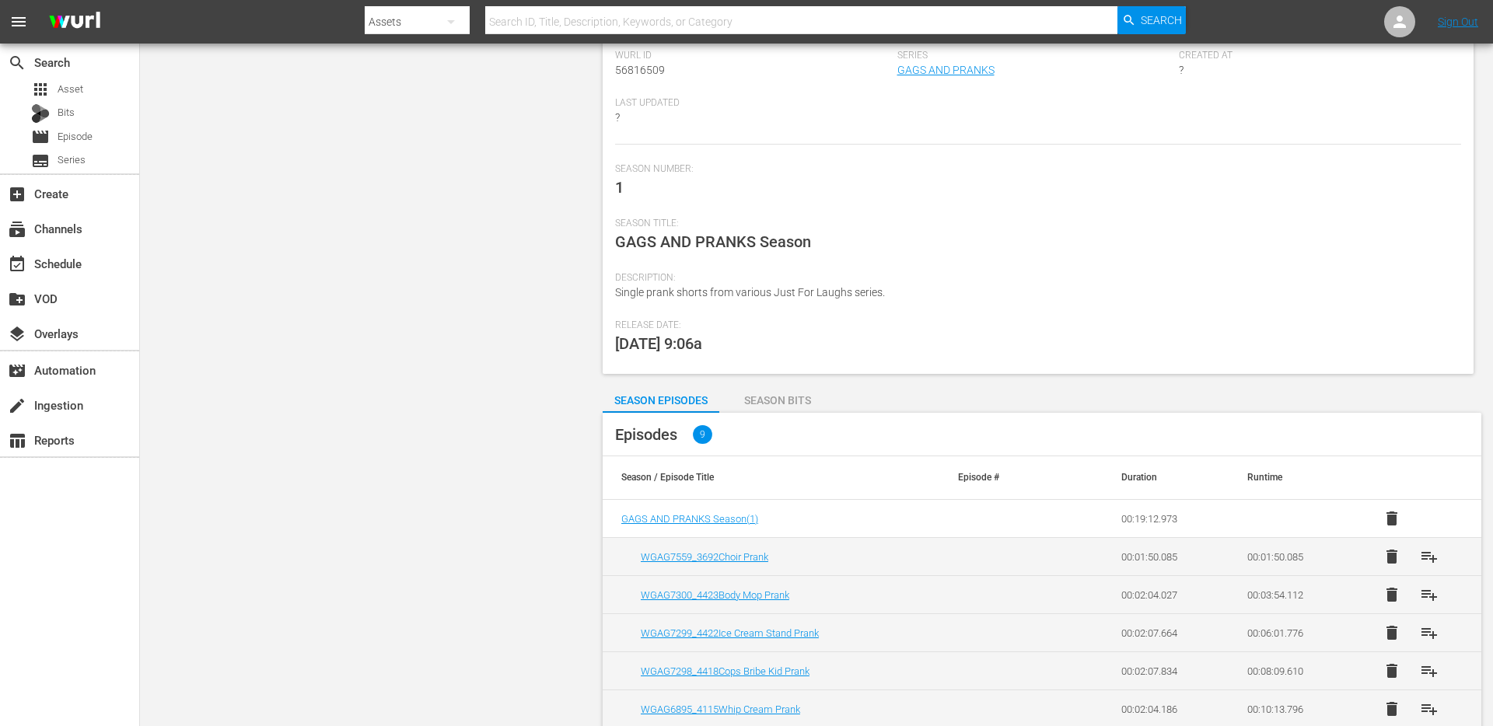
scroll to position [276, 0]
